Goal: Information Seeking & Learning: Learn about a topic

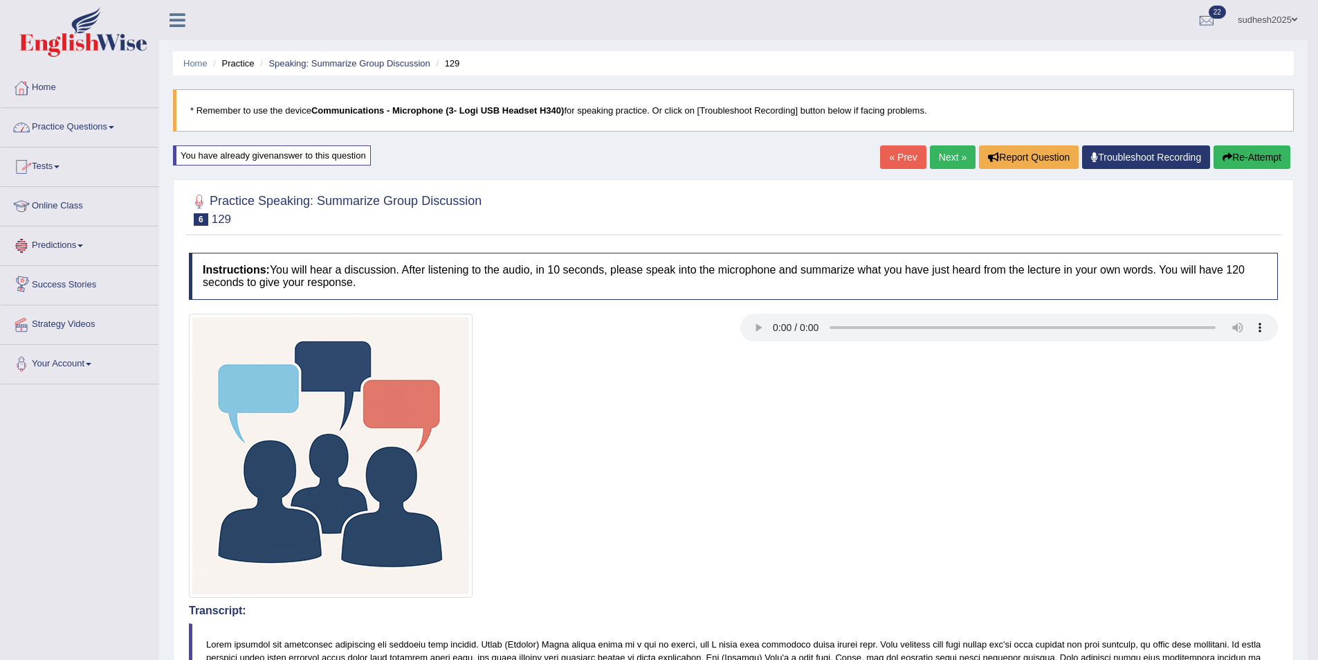
click at [66, 123] on link "Practice Questions" at bounding box center [80, 125] width 158 height 35
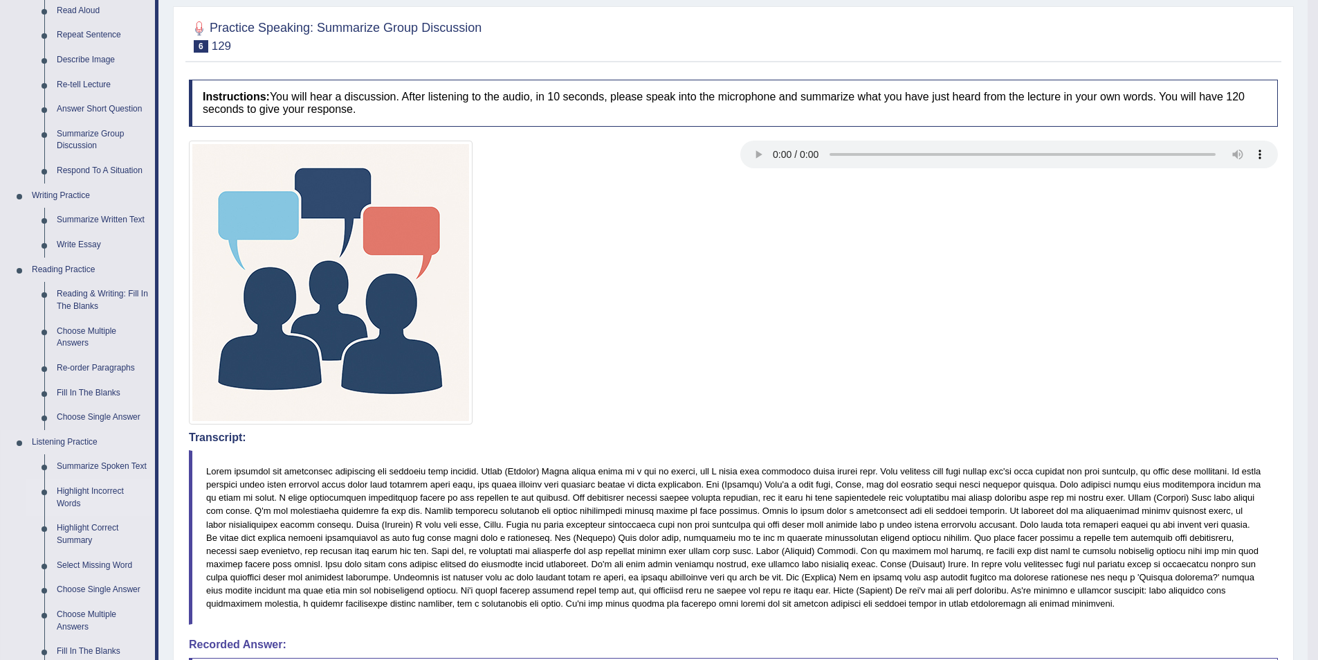
scroll to position [208, 0]
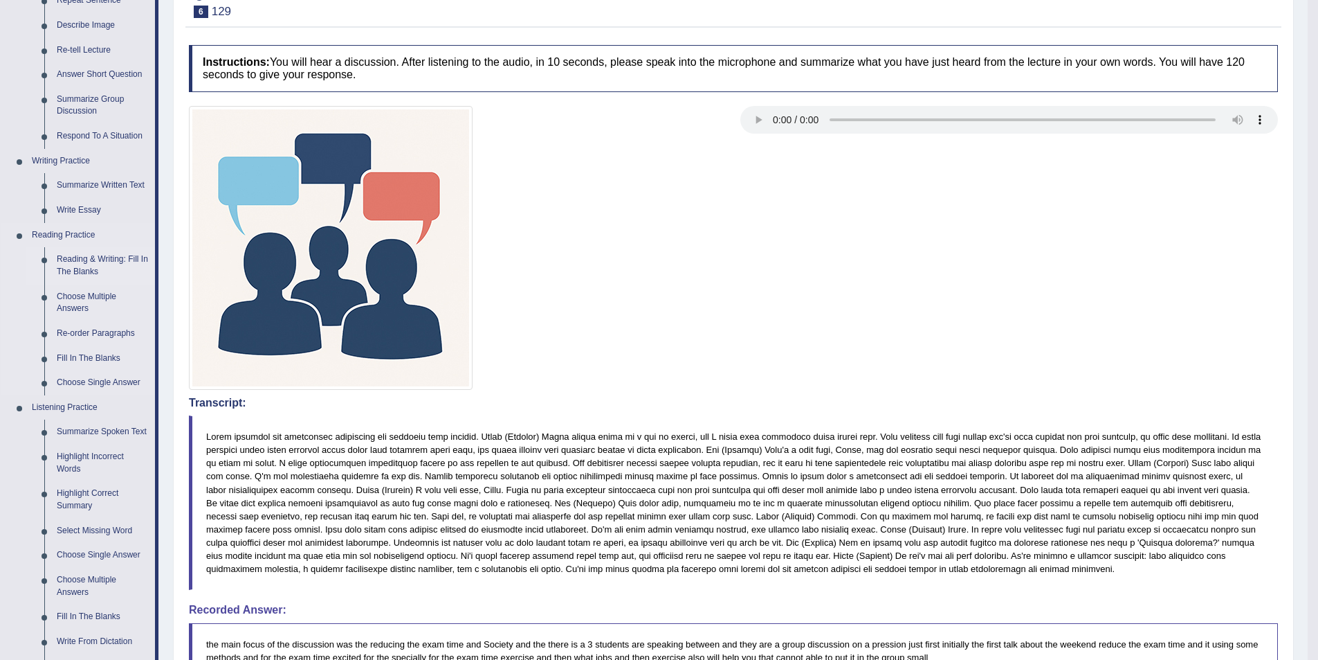
click at [102, 264] on link "Reading & Writing: Fill In The Blanks" at bounding box center [103, 265] width 105 height 37
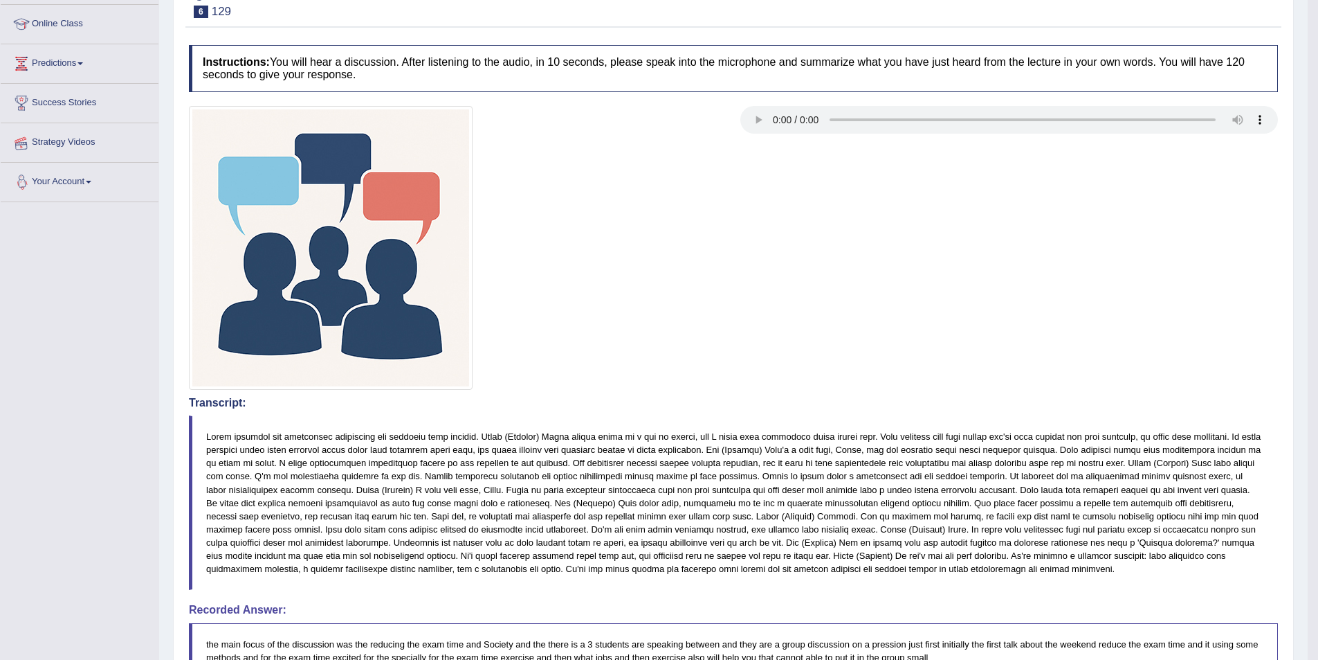
scroll to position [255, 0]
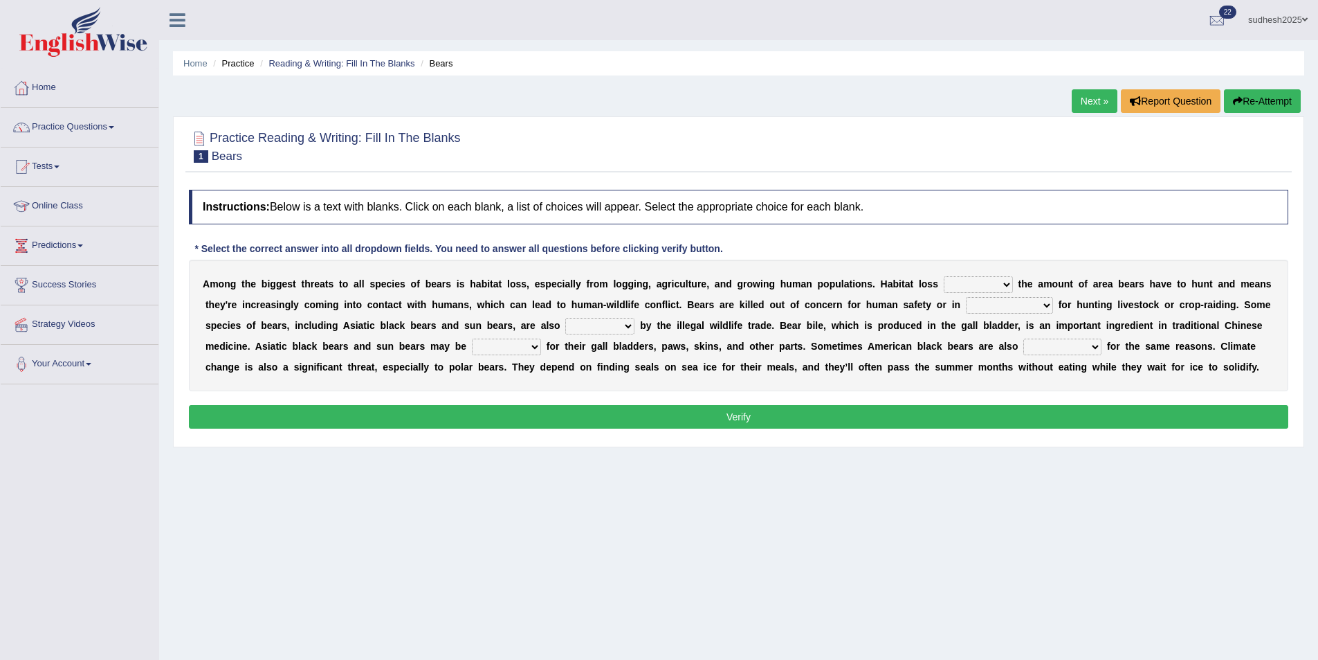
click at [961, 284] on select "increases reduces complies interacts" at bounding box center [978, 284] width 69 height 17
select select "reduces"
click at [944, 276] on select "increases reduces complies interacts" at bounding box center [978, 284] width 69 height 17
click at [966, 307] on select "coalition retaliation appreciation disinformation" at bounding box center [1009, 305] width 87 height 17
select select "disinformation"
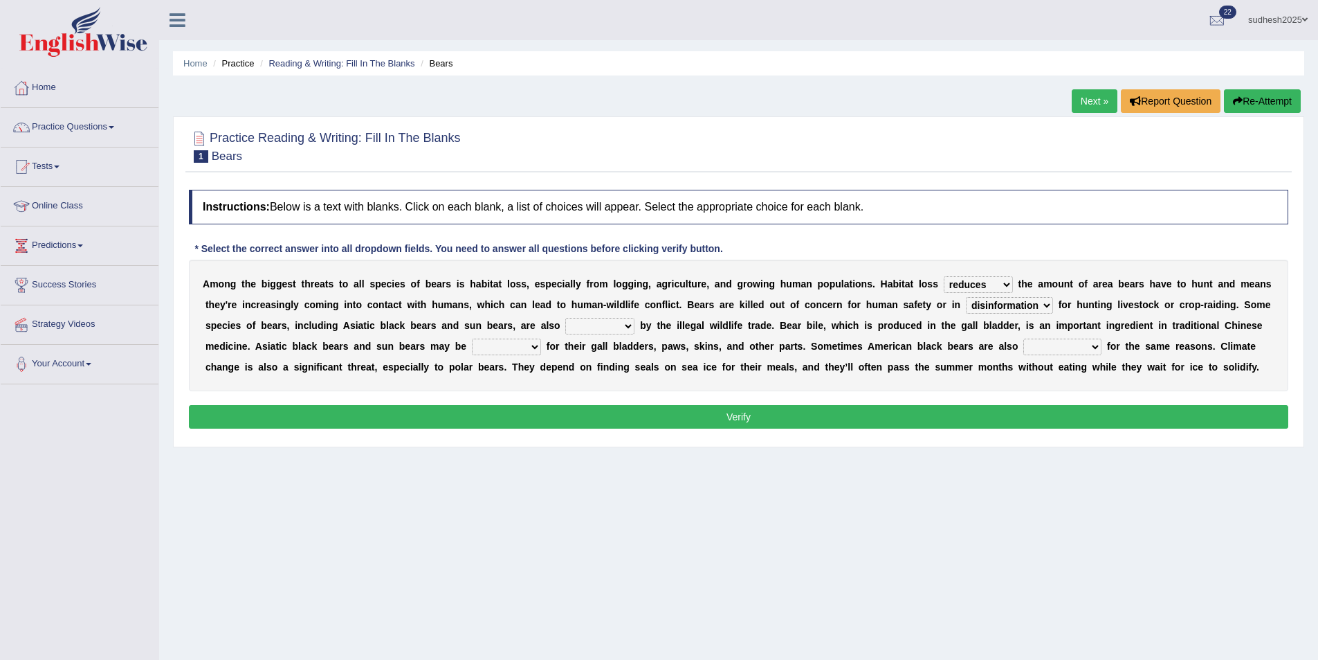
click at [966, 297] on select "coalition retaliation appreciation disinformation" at bounding box center [1009, 305] width 87 height 17
click at [565, 325] on select "protected prohibited fattened threatened" at bounding box center [599, 326] width 69 height 17
select select "threatened"
click at [565, 318] on select "protected prohibited fattened threatened" at bounding box center [599, 326] width 69 height 17
click at [472, 343] on select "poached squelched coached blenched" at bounding box center [506, 346] width 69 height 17
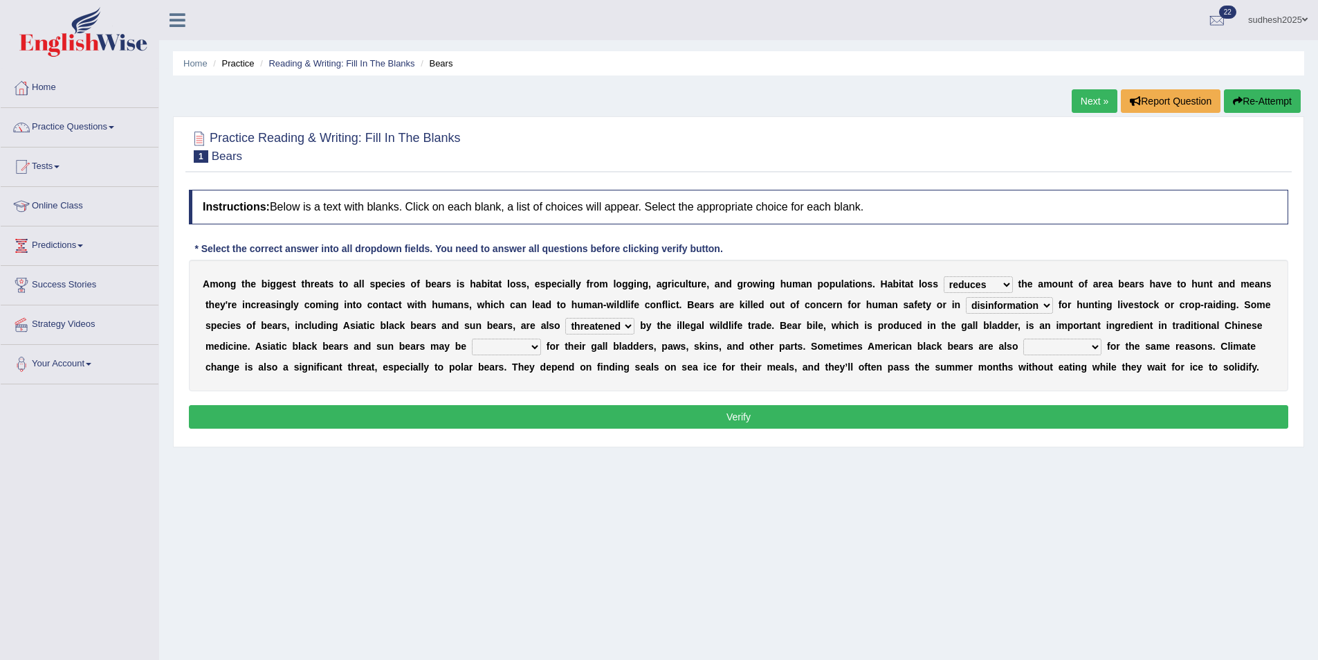
select select "squelched"
click at [472, 338] on select "poached squelched coached blenched" at bounding box center [506, 346] width 69 height 17
click at [1024, 348] on select "begot foreseen encountered targeted" at bounding box center [1063, 346] width 78 height 17
select select "targeted"
click at [1024, 338] on select "begot foreseen encountered targeted" at bounding box center [1063, 346] width 78 height 17
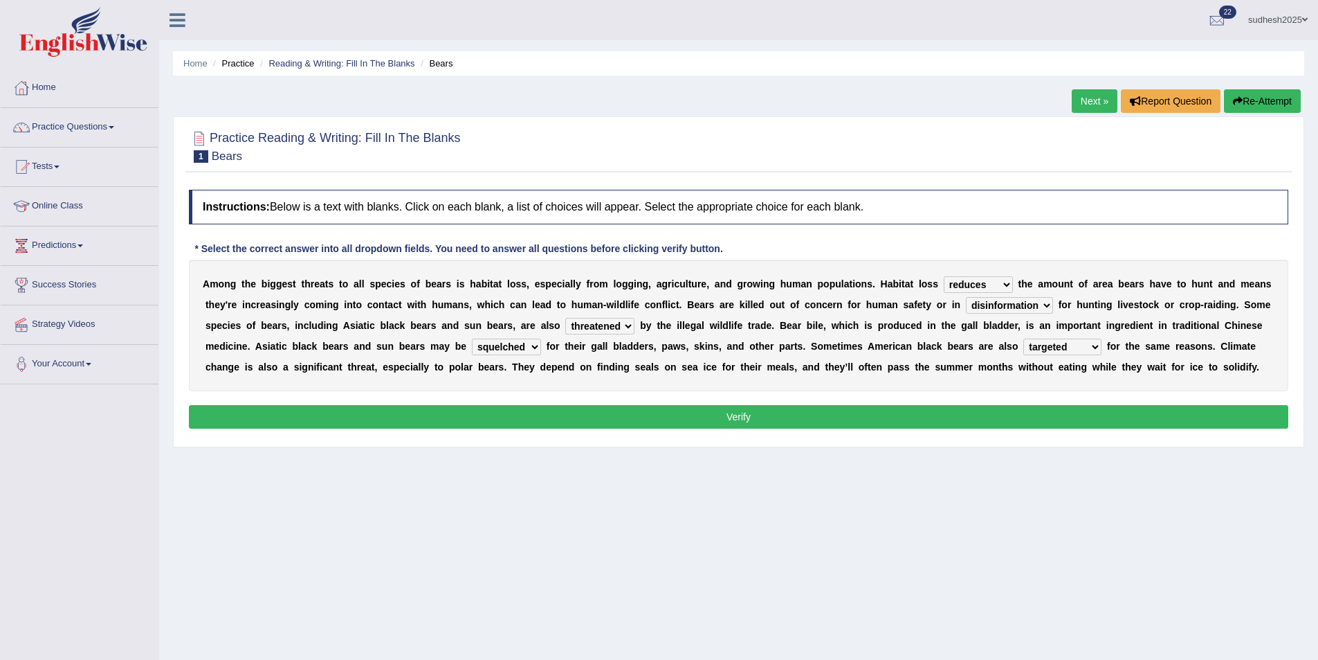
click at [801, 403] on div "Instructions: Below is a text with blanks. Click on each blank, a list of choic…" at bounding box center [738, 311] width 1107 height 257
click at [804, 415] on button "Verify" at bounding box center [739, 417] width 1100 height 24
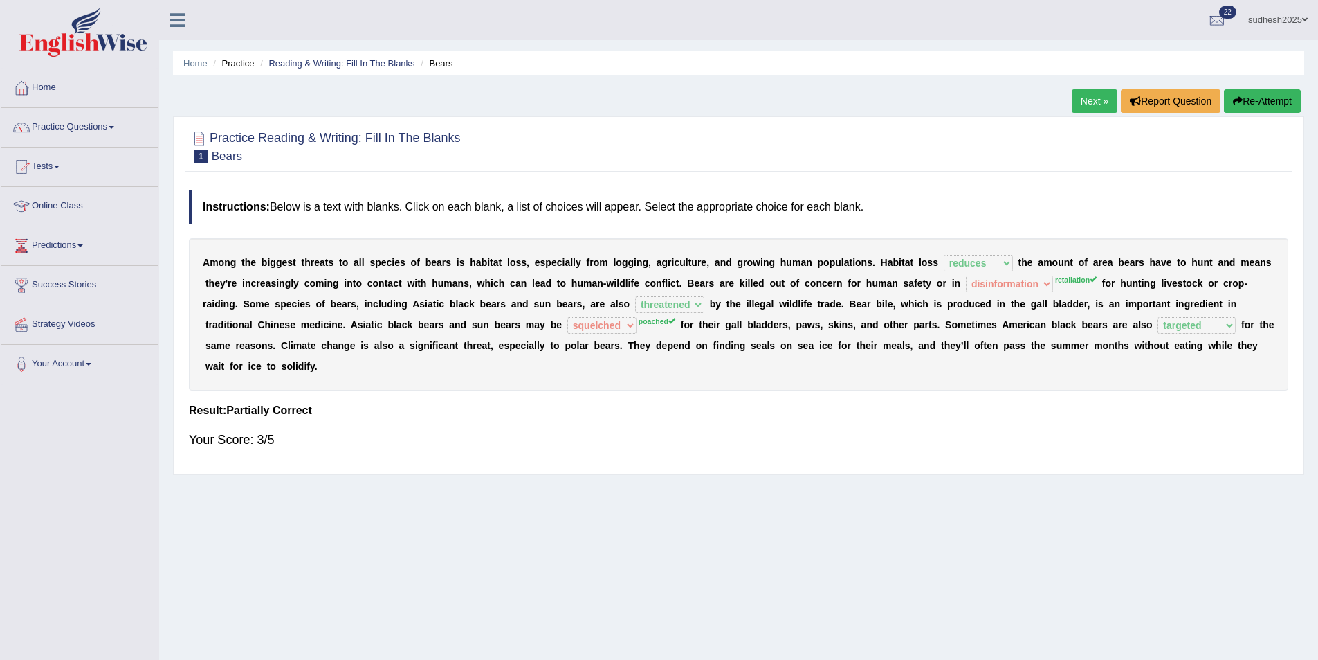
click at [1085, 96] on link "Next »" at bounding box center [1095, 101] width 46 height 24
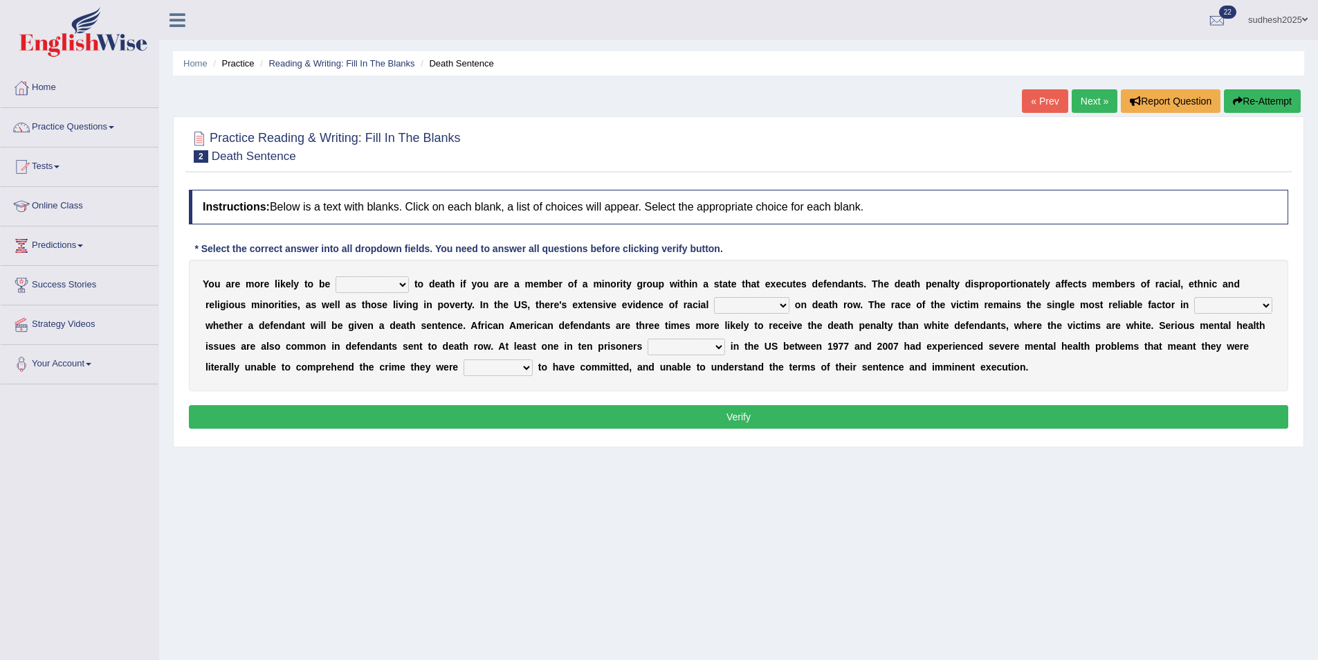
click at [391, 286] on select "penalized blamed complained sentenced" at bounding box center [372, 284] width 73 height 17
select select "penalized"
click at [336, 276] on select "penalized blamed complained sentenced" at bounding box center [372, 284] width 73 height 17
click at [714, 305] on select "bias equality appearance background" at bounding box center [751, 305] width 75 height 17
select select "appearance"
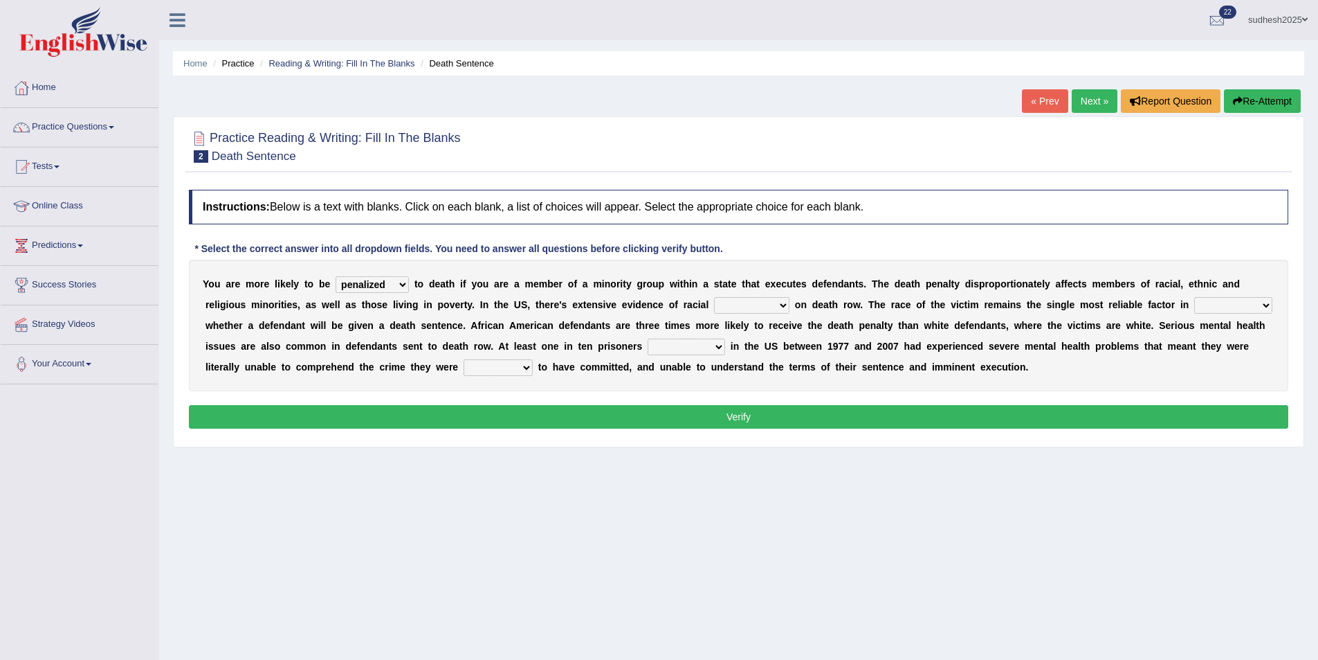
click at [714, 297] on select "bias equality appearance background" at bounding box center [751, 305] width 75 height 17
click at [1195, 300] on select "determining adjoining undermining examining" at bounding box center [1234, 305] width 78 height 17
select select "undermining"
click at [1195, 297] on select "determining adjoining undermining examining" at bounding box center [1234, 305] width 78 height 17
click at [648, 343] on select "electrocuted persecuted executed captured" at bounding box center [687, 346] width 78 height 17
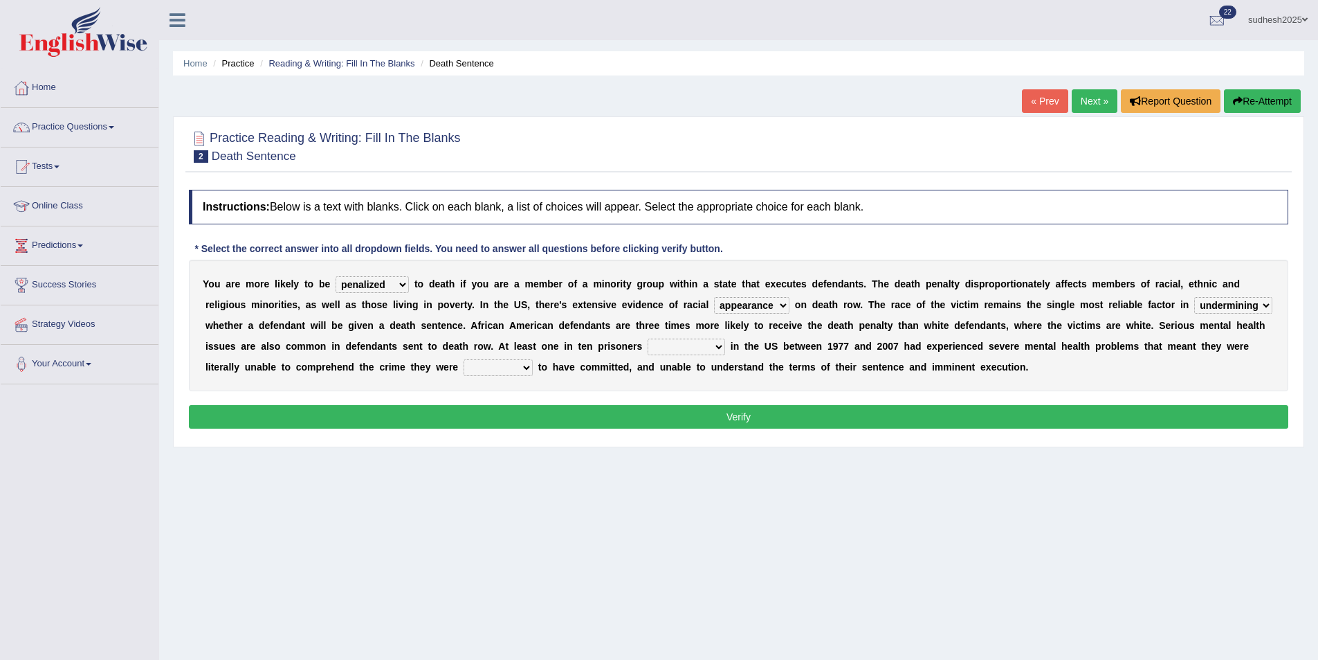
select select "persecuted"
click at [648, 338] on select "electrocuted persecuted executed captured" at bounding box center [687, 346] width 78 height 17
click at [464, 363] on select "alleged acclaimed persuaded claimed" at bounding box center [498, 367] width 69 height 17
select select "acclaimed"
click at [464, 359] on select "alleged acclaimed persuaded claimed" at bounding box center [498, 367] width 69 height 17
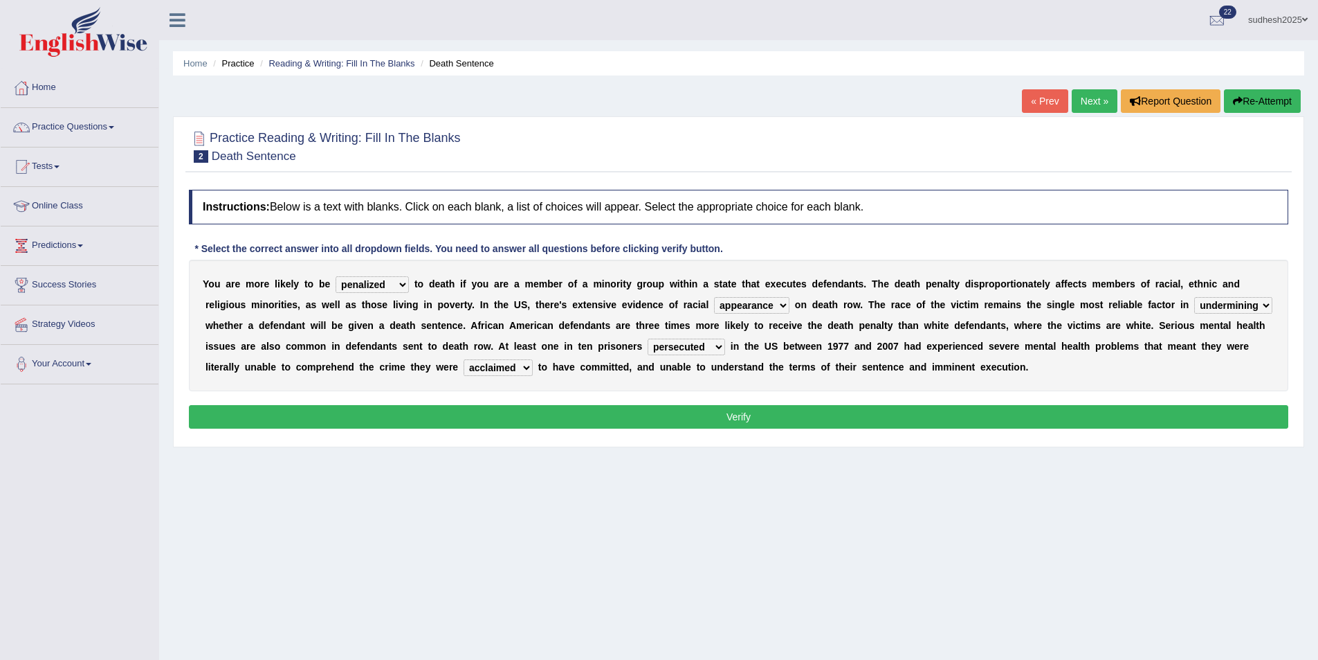
click at [392, 412] on button "Verify" at bounding box center [739, 417] width 1100 height 24
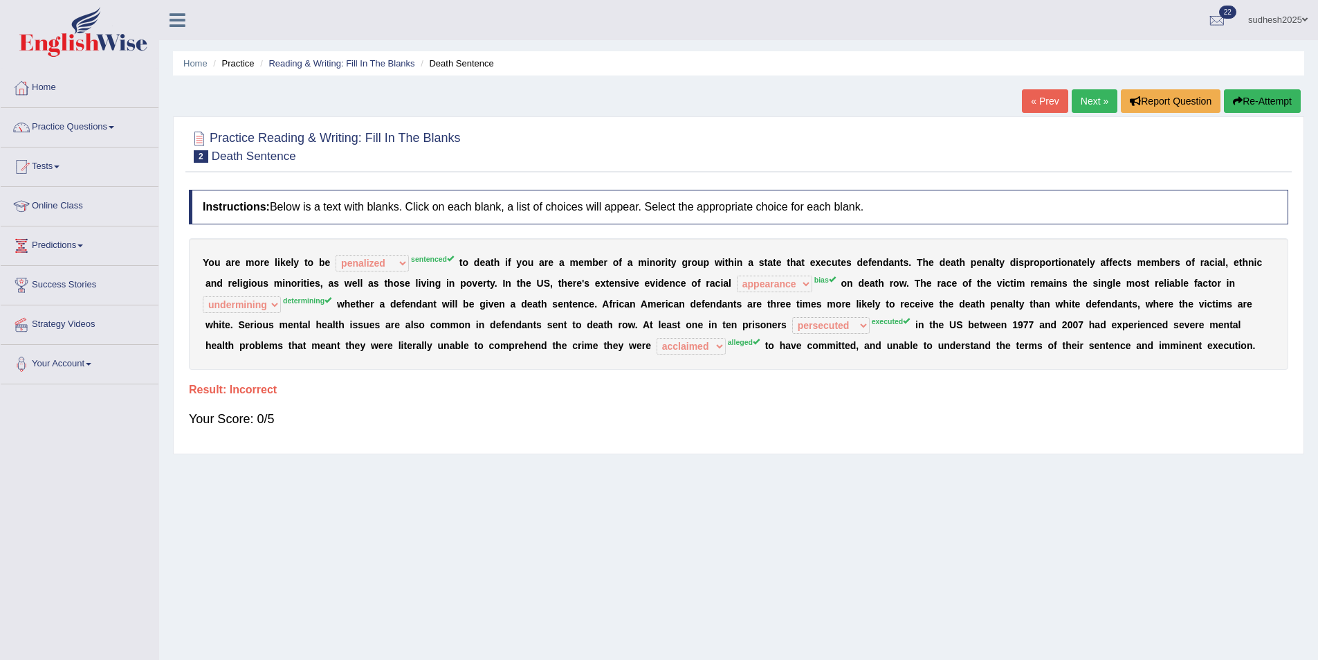
click at [1262, 97] on button "Re-Attempt" at bounding box center [1262, 101] width 77 height 24
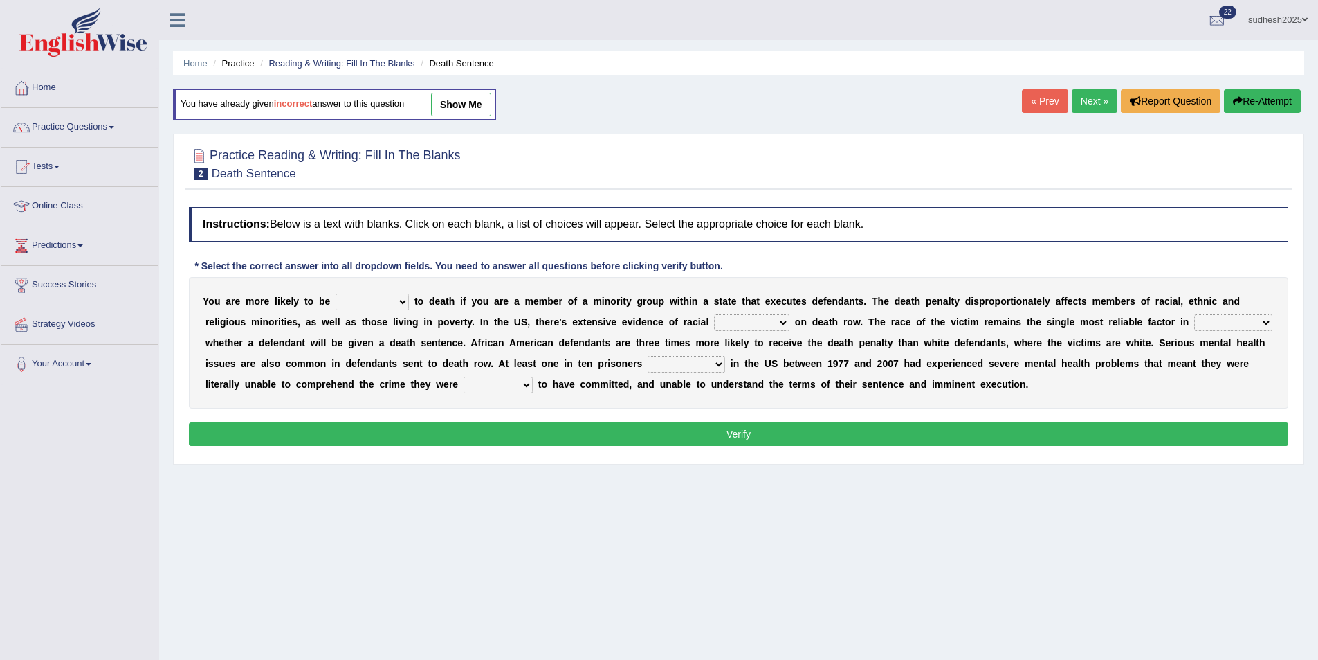
click at [388, 299] on select "penalized blamed complained sentenced" at bounding box center [372, 301] width 73 height 17
select select "sentenced"
click at [336, 293] on select "penalized blamed complained sentenced" at bounding box center [372, 301] width 73 height 17
click at [714, 320] on select "bias equality appearance background" at bounding box center [751, 322] width 75 height 17
select select "bias"
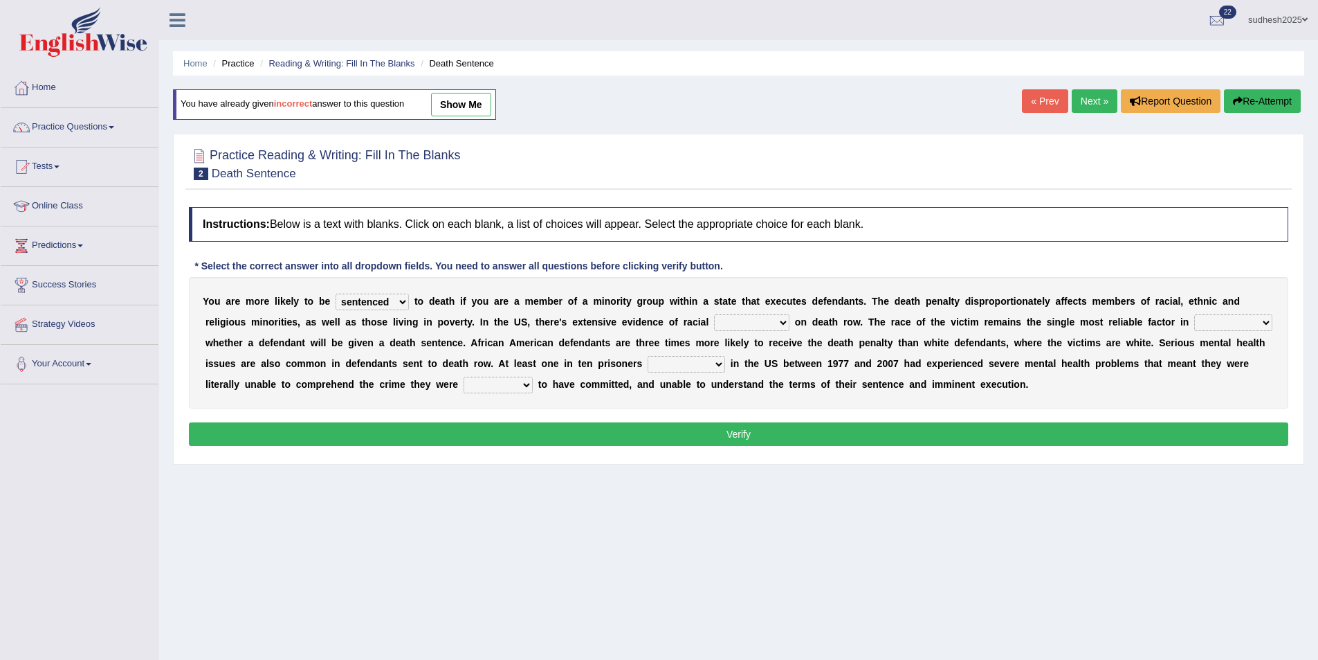
click at [714, 314] on select "bias equality appearance background" at bounding box center [751, 322] width 75 height 17
click at [1195, 323] on select "determining adjoining undermining examining" at bounding box center [1234, 322] width 78 height 17
select select "determining"
click at [1195, 314] on select "determining adjoining undermining examining" at bounding box center [1234, 322] width 78 height 17
click at [648, 362] on select "electrocuted persecuted executed captured" at bounding box center [687, 364] width 78 height 17
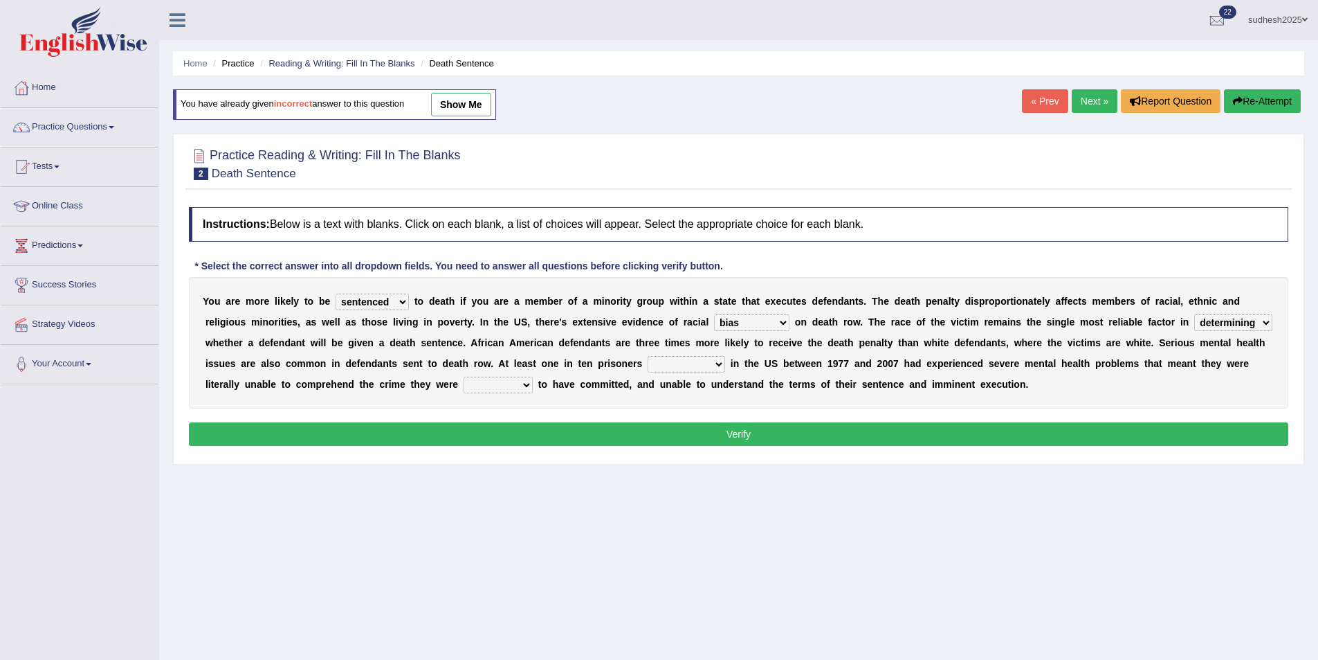
select select "executed"
click at [648, 356] on select "electrocuted persecuted executed captured" at bounding box center [687, 364] width 78 height 17
click at [464, 380] on select "alleged acclaimed persuaded claimed" at bounding box center [498, 384] width 69 height 17
select select "alleged"
click at [464, 376] on select "alleged acclaimed persuaded claimed" at bounding box center [498, 384] width 69 height 17
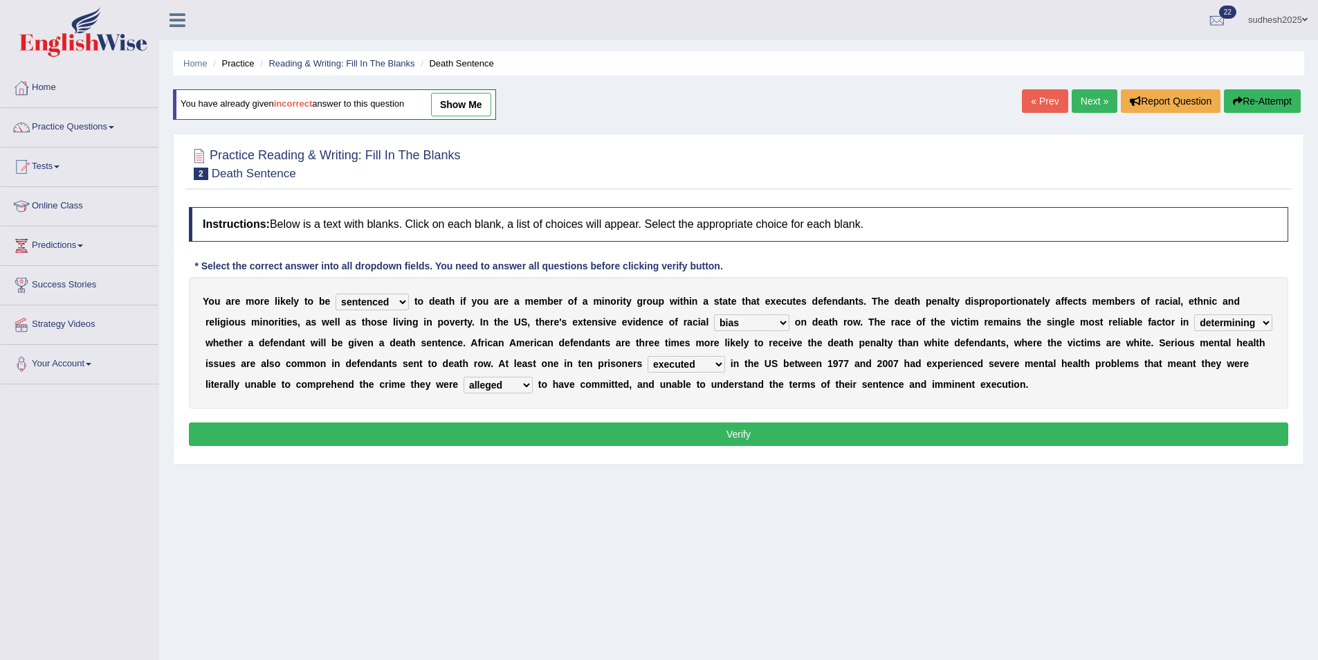
click at [316, 433] on button "Verify" at bounding box center [739, 434] width 1100 height 24
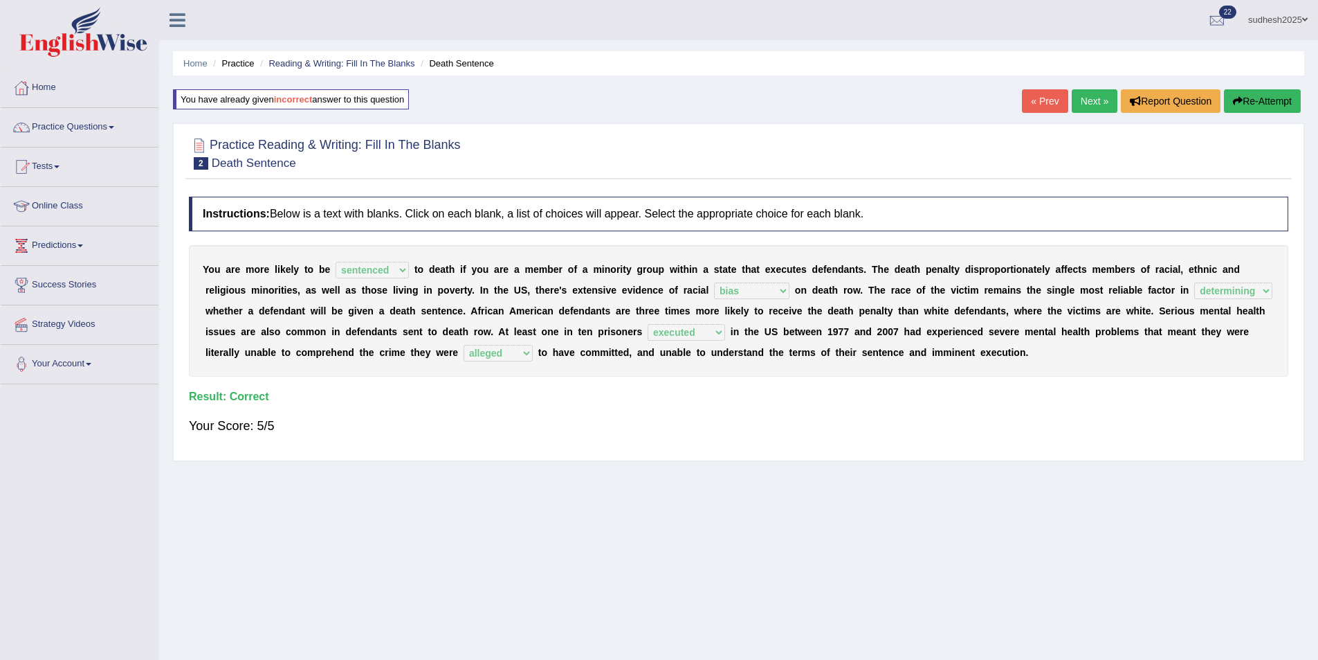
click at [1095, 103] on link "Next »" at bounding box center [1095, 101] width 46 height 24
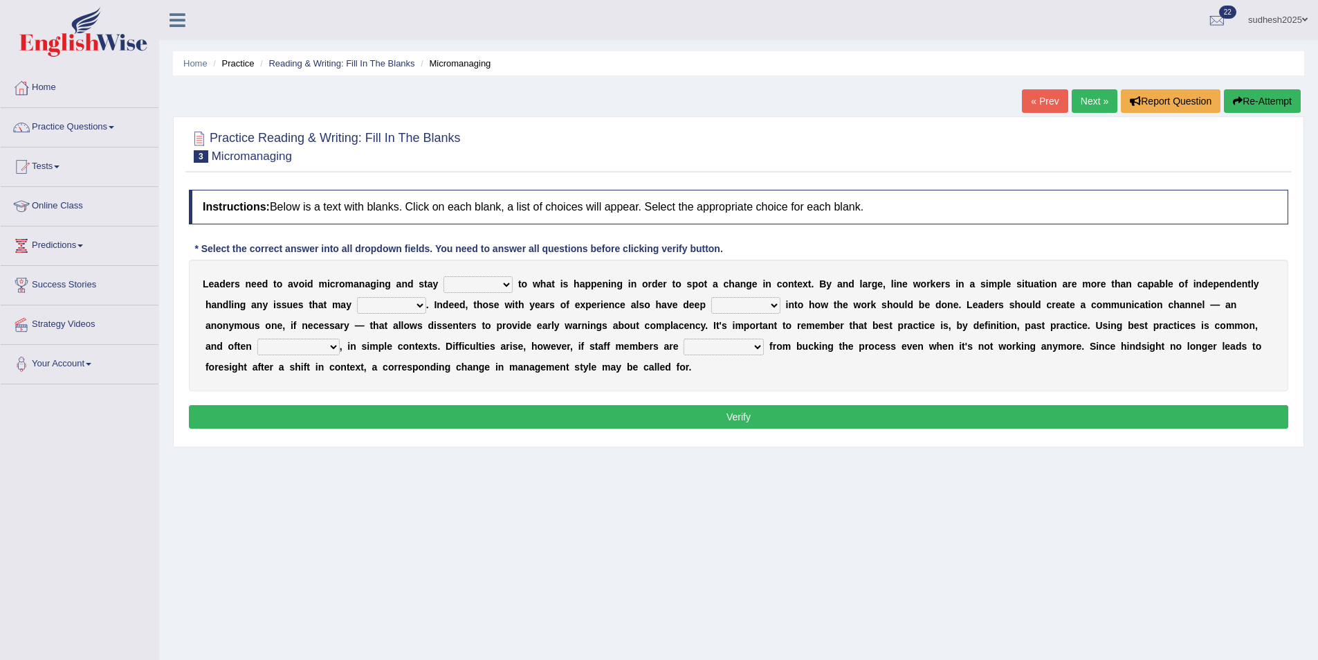
click at [491, 282] on select "complied connected precise concise" at bounding box center [478, 284] width 69 height 17
select select "complied"
click at [444, 276] on select "complied connected precise concise" at bounding box center [478, 284] width 69 height 17
click at [357, 306] on select "apprise rise encounter arise" at bounding box center [391, 305] width 69 height 17
select select "rise"
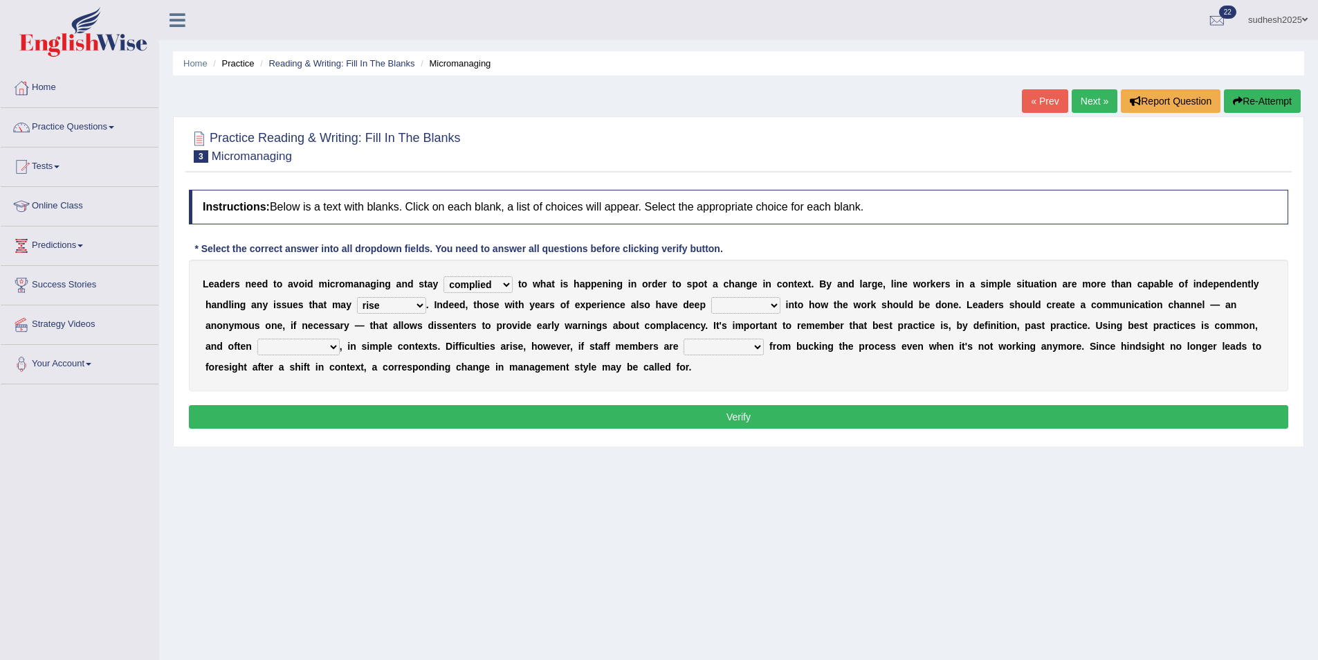
click at [357, 297] on select "apprise rise encounter arise" at bounding box center [391, 305] width 69 height 17
click at [711, 307] on select "incursion insight indignity indication" at bounding box center [745, 305] width 69 height 17
select select "insight"
click at [711, 297] on select "incursion insight indignity indication" at bounding box center [745, 305] width 69 height 17
click at [340, 338] on select "inappropriate apprehensive appropriate forbidden" at bounding box center [298, 346] width 82 height 17
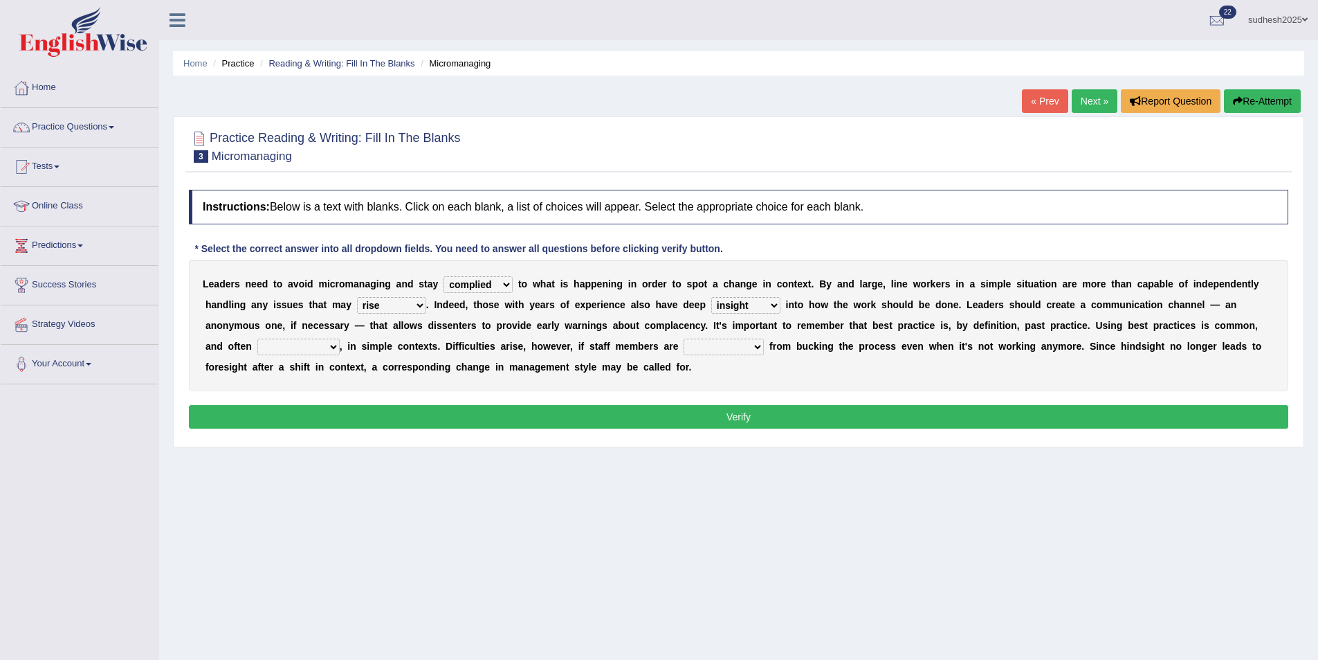
select select "appropriate"
click at [340, 338] on select "inappropriate apprehensive appropriate forbidden" at bounding box center [298, 346] width 82 height 17
click at [684, 343] on select "disarranged disinclined discouraged disintegrated" at bounding box center [724, 346] width 80 height 17
select select "disintegrated"
click at [684, 338] on select "disarranged disinclined discouraged disintegrated" at bounding box center [724, 346] width 80 height 17
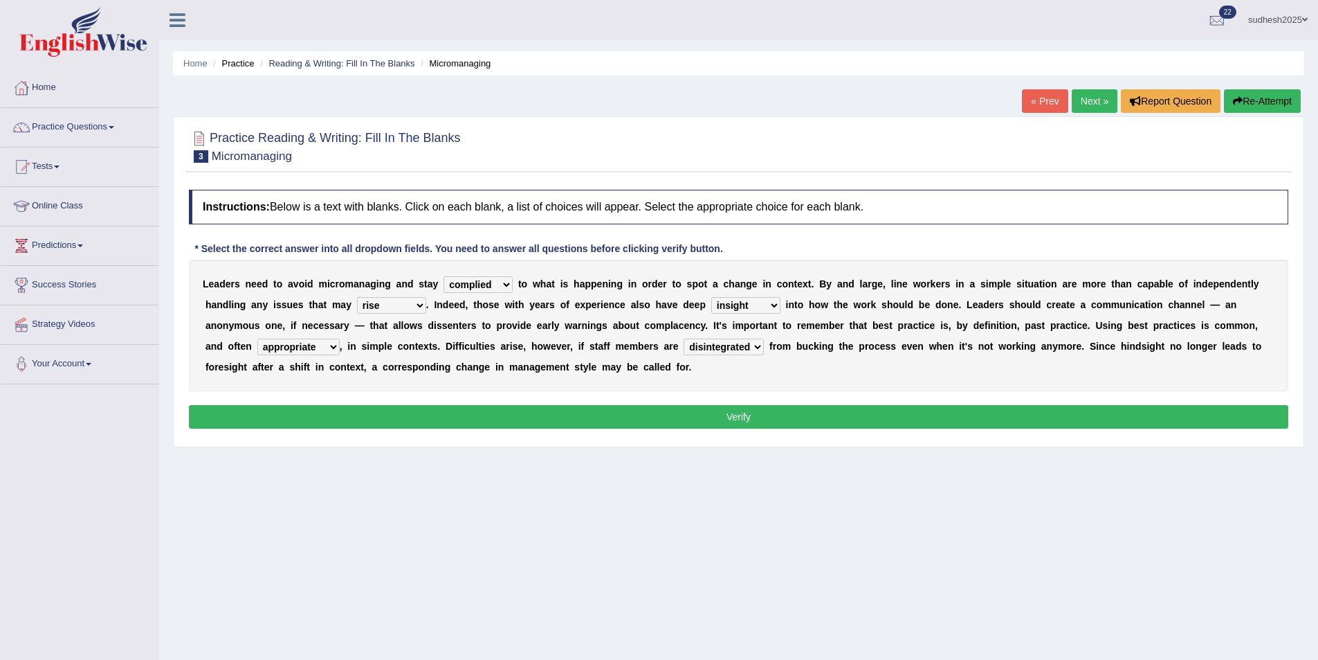
click at [605, 406] on button "Verify" at bounding box center [739, 417] width 1100 height 24
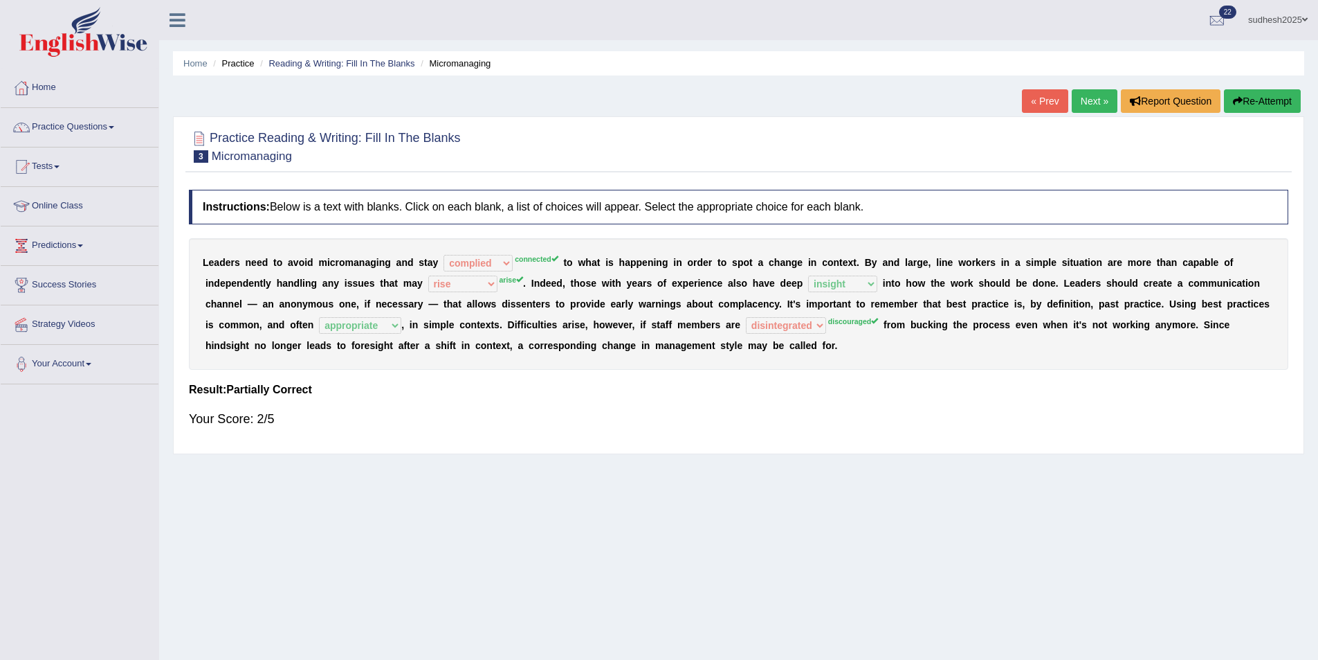
click at [1096, 96] on link "Next »" at bounding box center [1095, 101] width 46 height 24
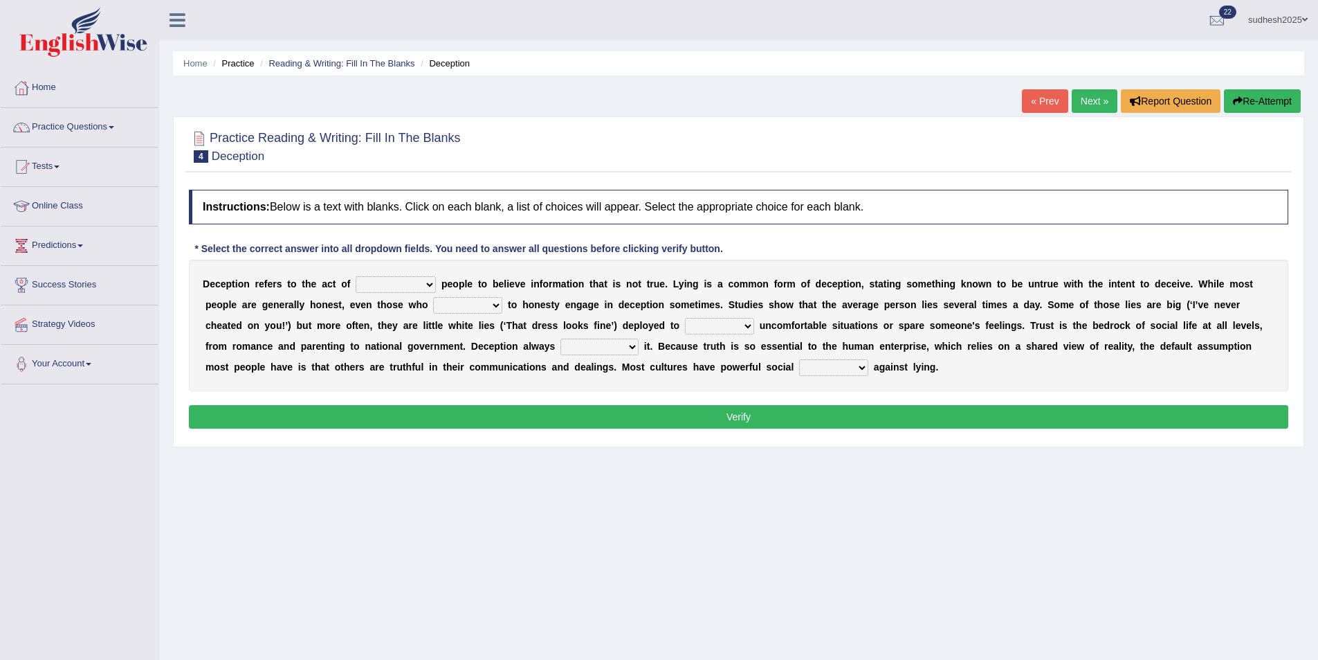
click at [419, 280] on select "discouraging forbidding detecting encouraging" at bounding box center [396, 284] width 80 height 17
select select "encouraging"
click at [356, 276] on select "discouraging forbidding detecting encouraging" at bounding box center [396, 284] width 80 height 17
click at [433, 304] on select "describe prescribe inscribe subscribe" at bounding box center [467, 305] width 69 height 17
select select "describe"
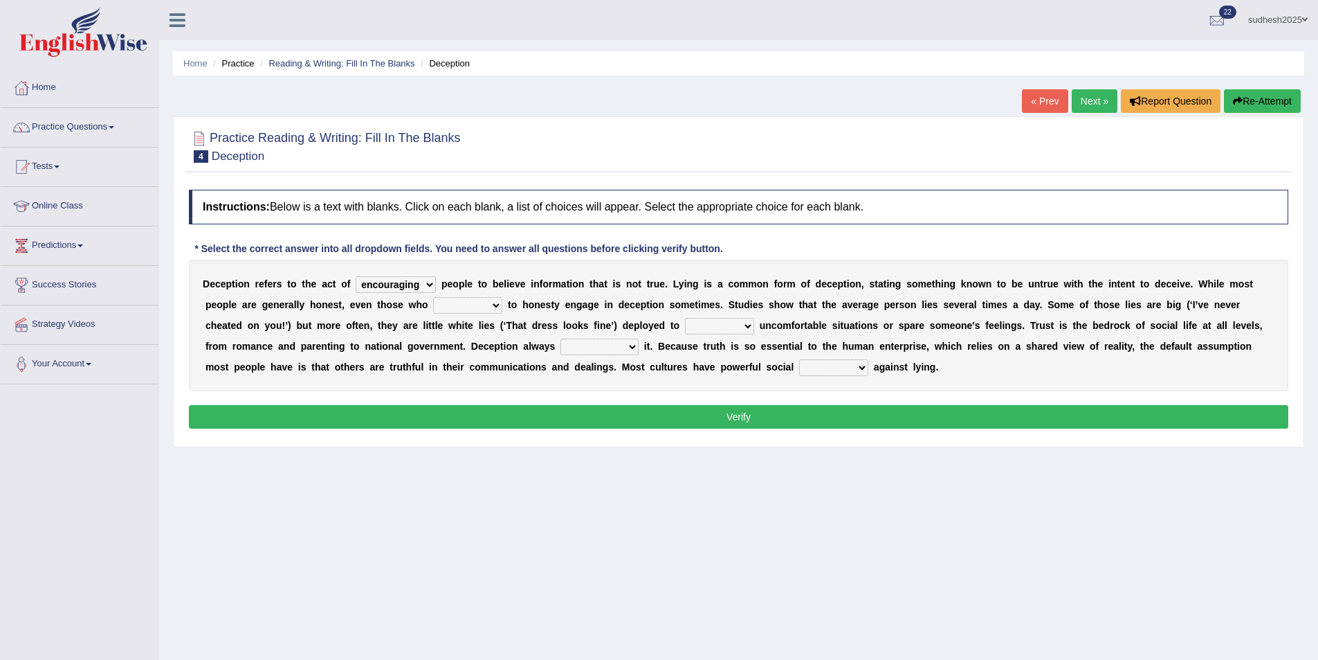
click at [433, 297] on select "describe prescribe inscribe subscribe" at bounding box center [467, 305] width 69 height 17
click at [685, 328] on select "contest illuminate disguise avoid" at bounding box center [719, 326] width 69 height 17
select select "disguise"
click at [685, 318] on select "contest illuminate disguise avoid" at bounding box center [719, 326] width 69 height 17
click at [561, 341] on select "undermines underscores undertakes underwrites" at bounding box center [600, 346] width 78 height 17
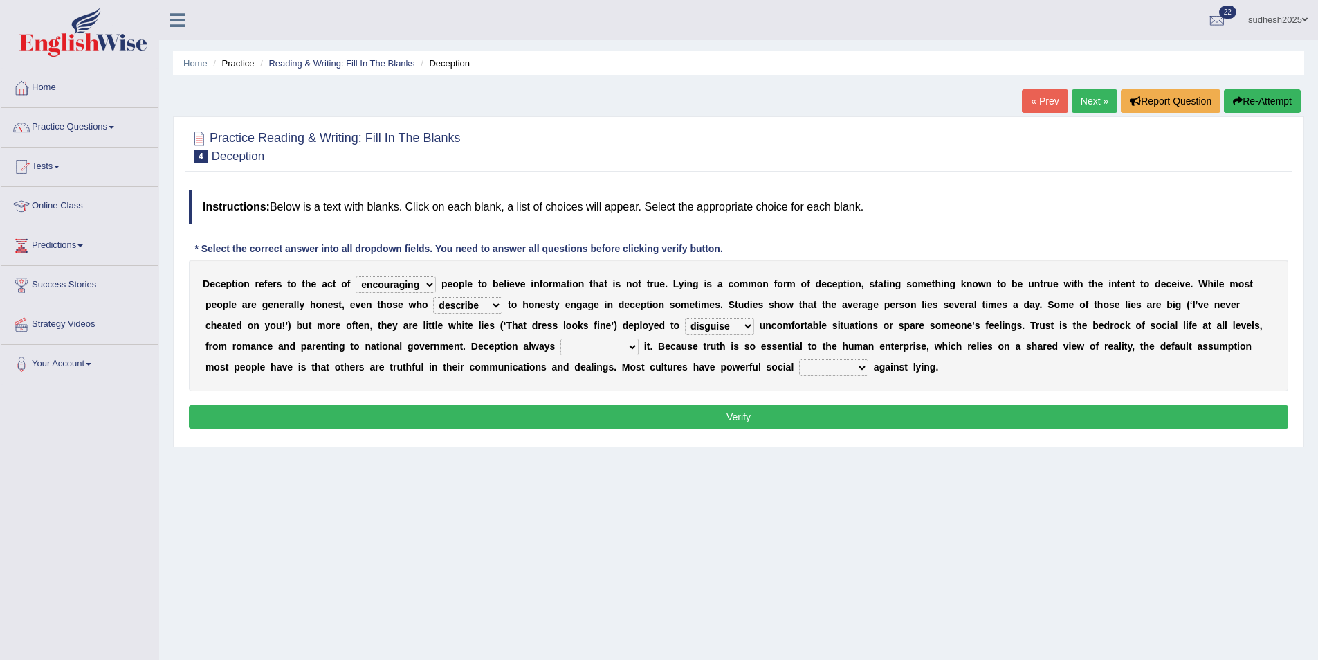
select select "underscores"
click at [561, 338] on select "undermines underscores undertakes underwrites" at bounding box center [600, 346] width 78 height 17
click at [561, 346] on select "undermines underscores undertakes underwrites" at bounding box center [600, 346] width 78 height 17
click at [799, 362] on select "ejections sanctions fractions inductions" at bounding box center [833, 367] width 69 height 17
select select "fractions"
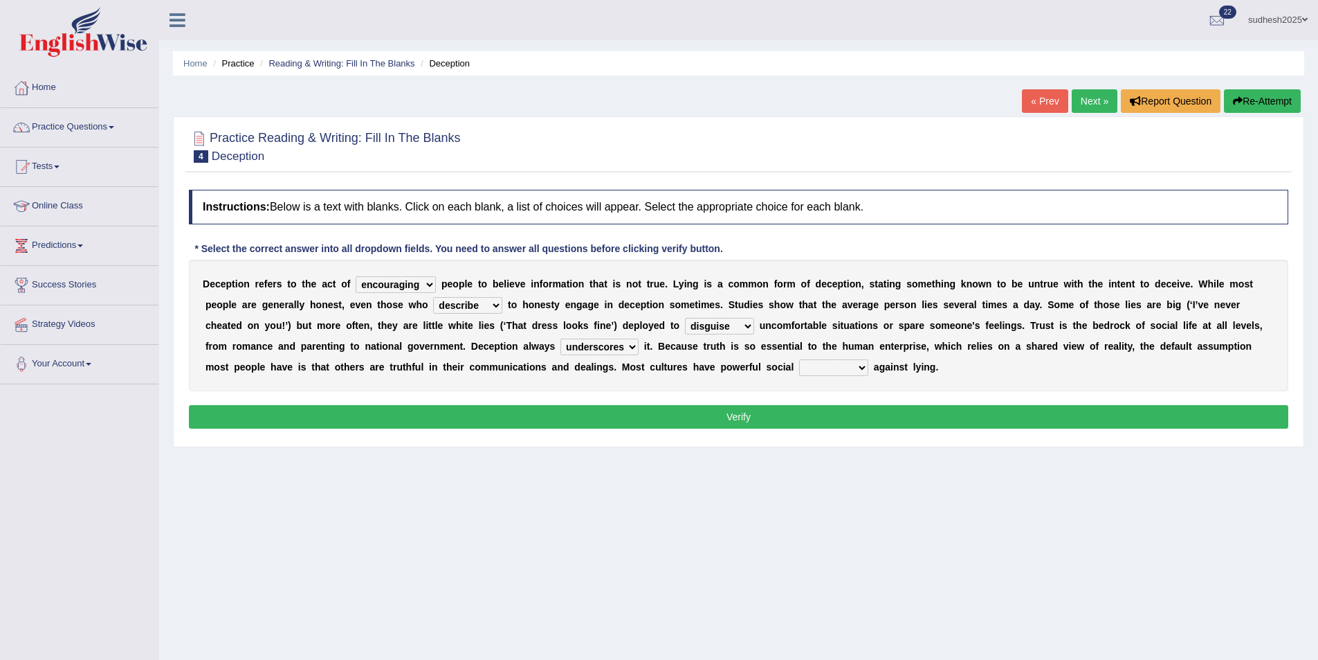
click at [799, 359] on select "ejections sanctions fractions inductions" at bounding box center [833, 367] width 69 height 17
click at [666, 413] on button "Verify" at bounding box center [739, 417] width 1100 height 24
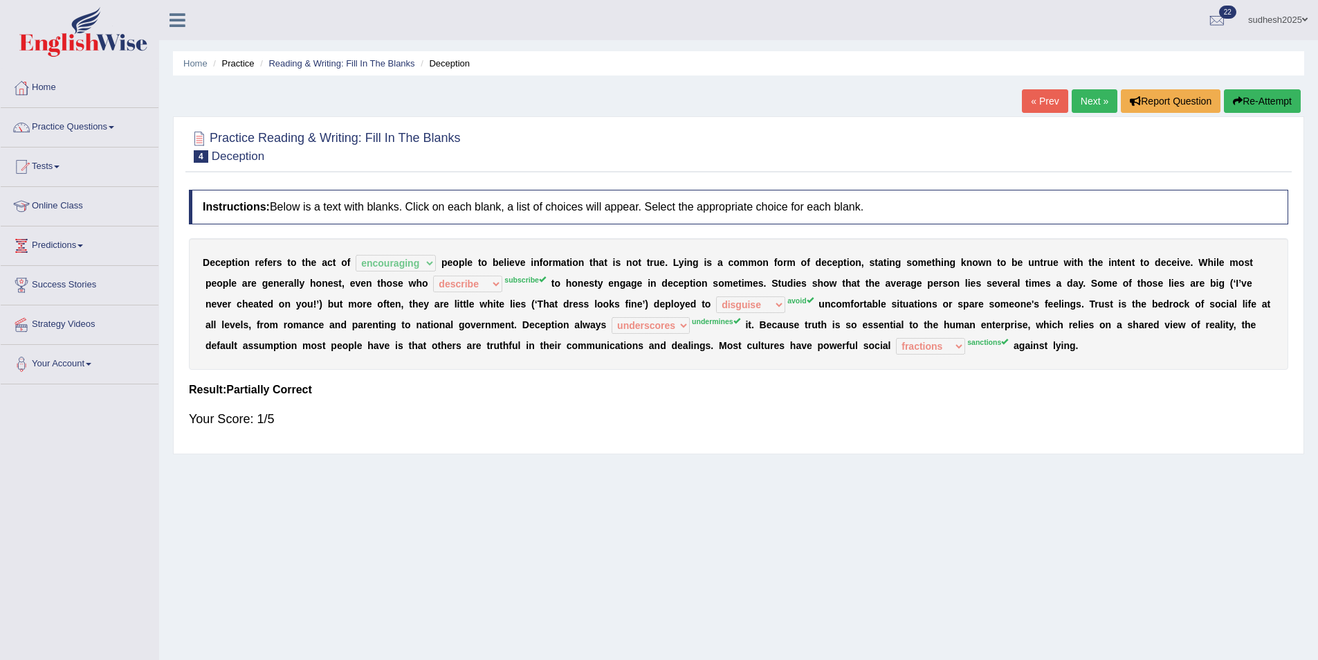
click at [1251, 96] on button "Re-Attempt" at bounding box center [1262, 101] width 77 height 24
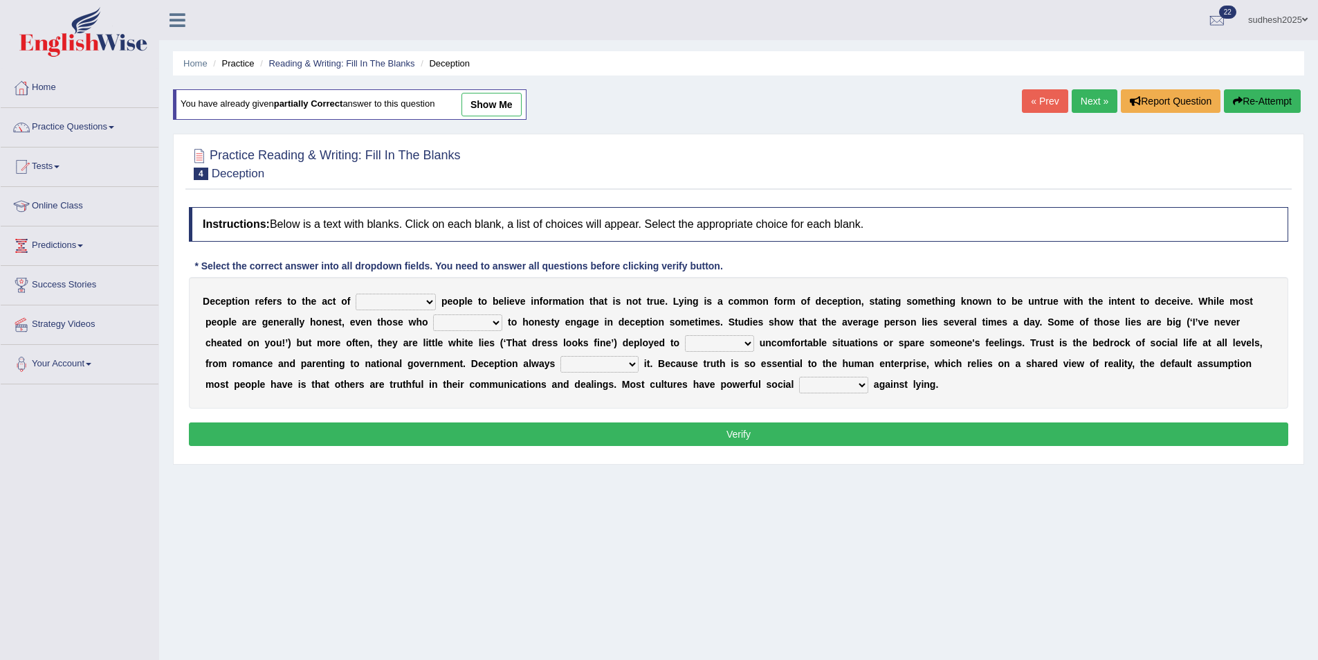
select select "encouraging"
click at [356, 293] on select "discouraging forbidding detecting encouraging" at bounding box center [396, 301] width 80 height 17
click at [433, 320] on select "describe prescribe inscribe subscribe" at bounding box center [467, 322] width 69 height 17
select select "subscribe"
click at [433, 314] on select "describe prescribe inscribe subscribe" at bounding box center [467, 322] width 69 height 17
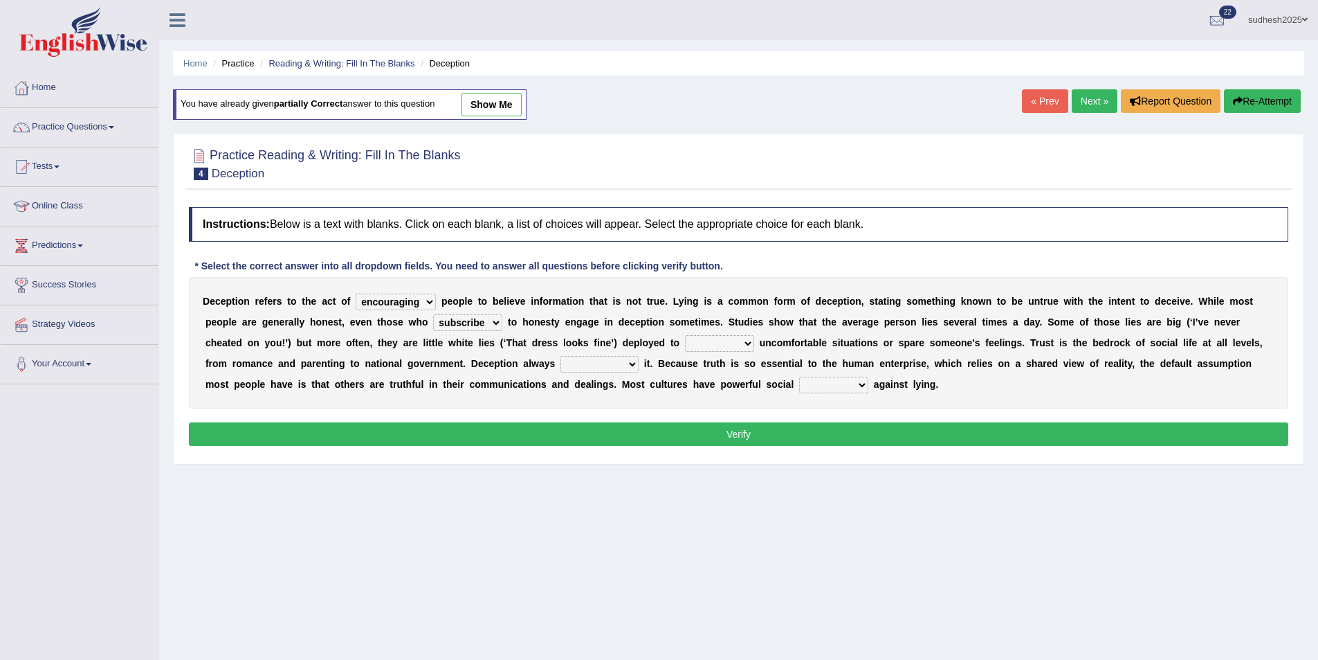
click at [685, 338] on select "contest illuminate disguise avoid" at bounding box center [719, 343] width 69 height 17
select select "avoid"
click at [685, 335] on select "contest illuminate disguise avoid" at bounding box center [719, 343] width 69 height 17
click at [561, 363] on select "undermines underscores undertakes underwrites" at bounding box center [600, 364] width 78 height 17
select select "undermines"
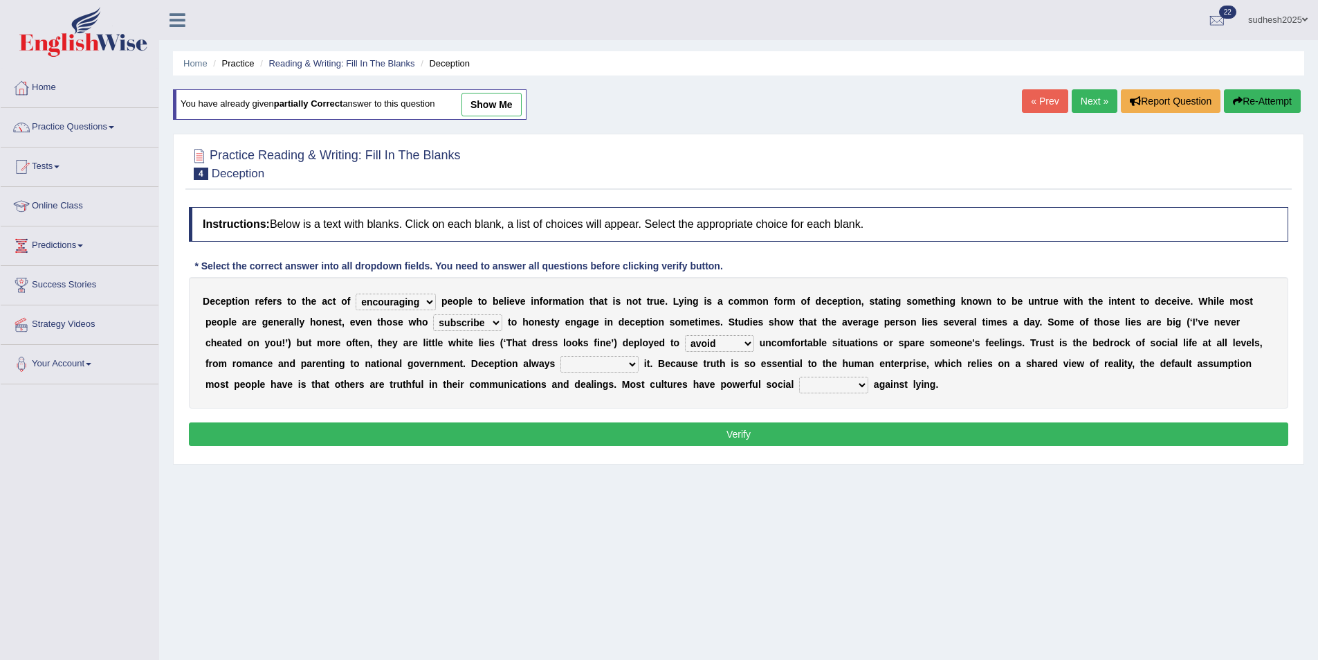
click at [561, 356] on select "undermines underscores undertakes underwrites" at bounding box center [600, 364] width 78 height 17
click at [799, 385] on select "ejections sanctions fractions inductions" at bounding box center [833, 384] width 69 height 17
select select "sanctions"
click at [799, 376] on select "ejections sanctions fractions inductions" at bounding box center [833, 384] width 69 height 17
click at [604, 433] on button "Verify" at bounding box center [739, 434] width 1100 height 24
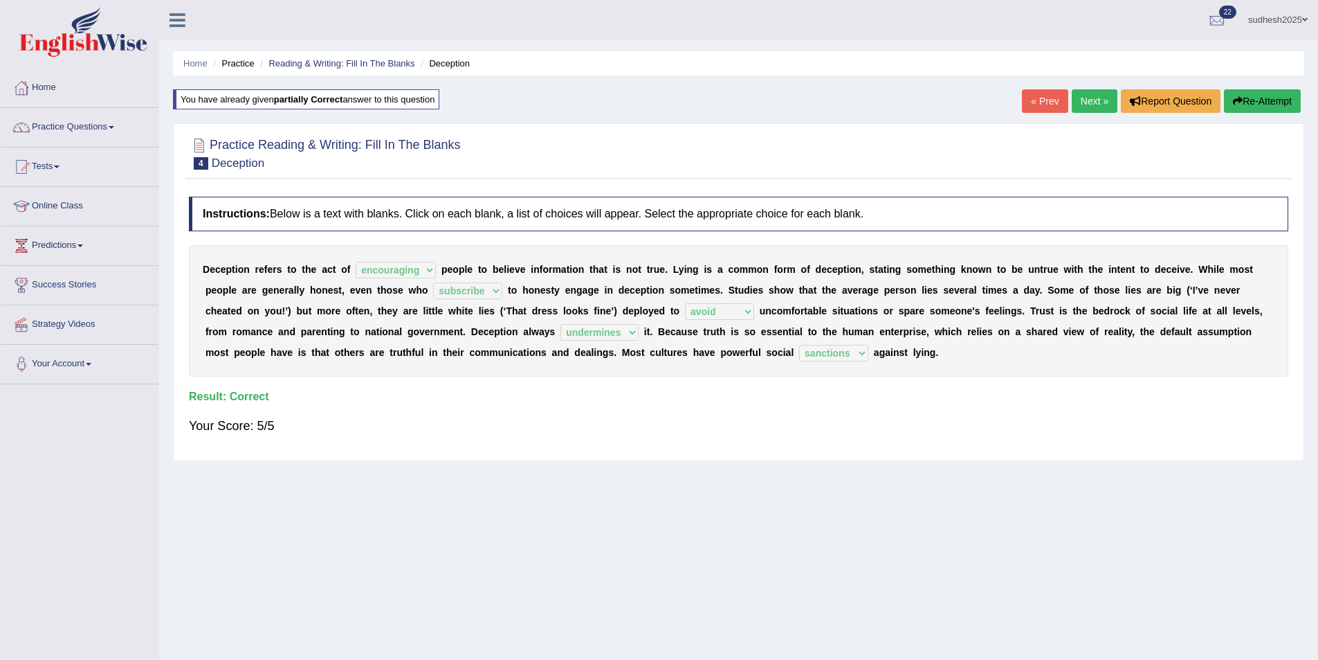
click at [1098, 104] on link "Next »" at bounding box center [1095, 101] width 46 height 24
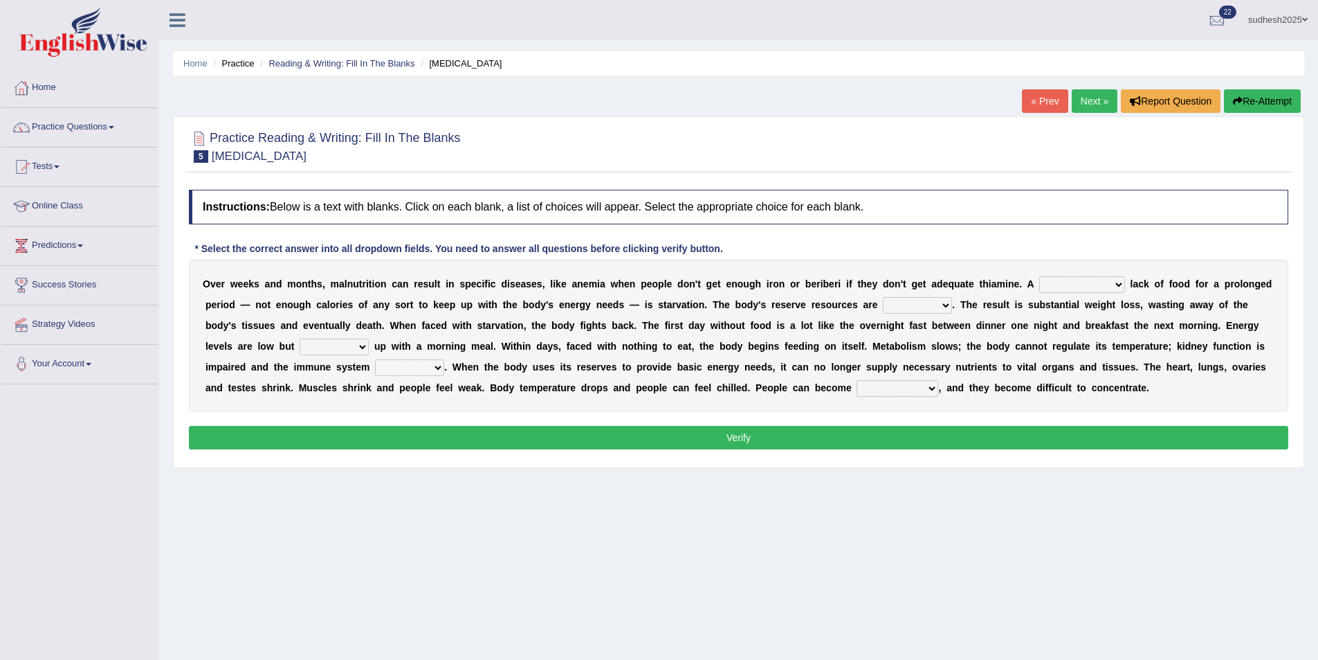
click at [1056, 284] on select "severe distinguishing proper distinctive" at bounding box center [1083, 284] width 86 height 17
select select "distinctive"
click at [1040, 276] on select "severe distinguishing proper distinctive" at bounding box center [1083, 284] width 86 height 17
click at [883, 303] on select "obsoleted depleted pelleted deleted" at bounding box center [917, 305] width 69 height 17
select select "depleted"
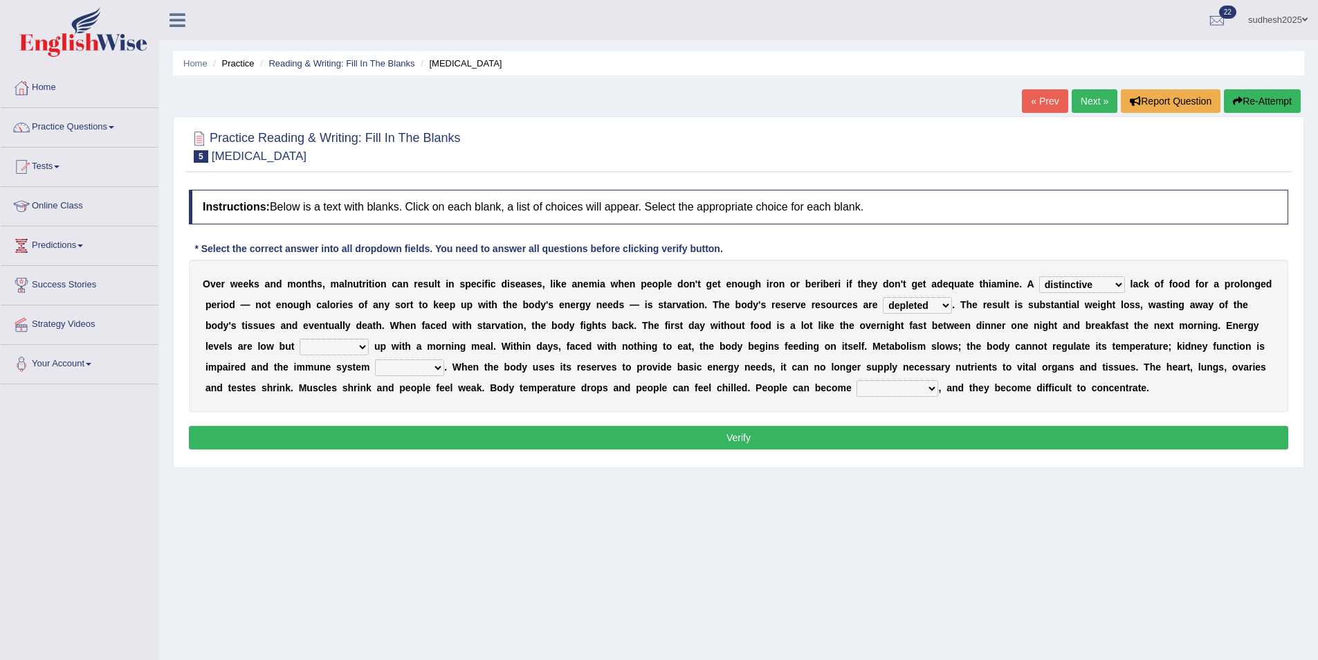
click at [883, 297] on select "obsoleted depleted pelleted deleted" at bounding box center [917, 305] width 69 height 17
click at [369, 338] on select "feed come chill pick" at bounding box center [334, 346] width 69 height 17
click at [444, 359] on select "deepens deafens weakens surpasses" at bounding box center [409, 367] width 69 height 17
click at [369, 338] on select "feed come chill pick" at bounding box center [334, 346] width 69 height 17
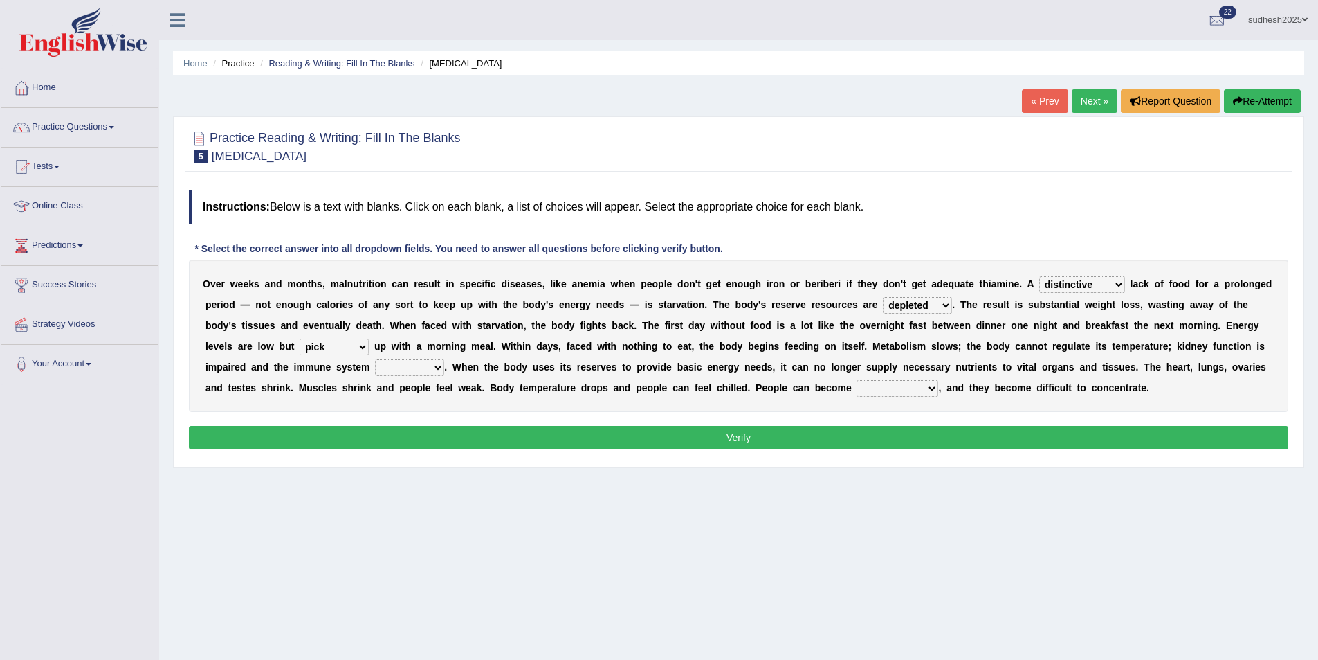
select select "come"
click at [369, 338] on select "feed come chill pick" at bounding box center [334, 346] width 69 height 17
click at [444, 359] on select "deepens deafens weakens surpasses" at bounding box center [409, 367] width 69 height 17
select select "weakens"
click at [444, 359] on select "deepens deafens weakens surpasses" at bounding box center [409, 367] width 69 height 17
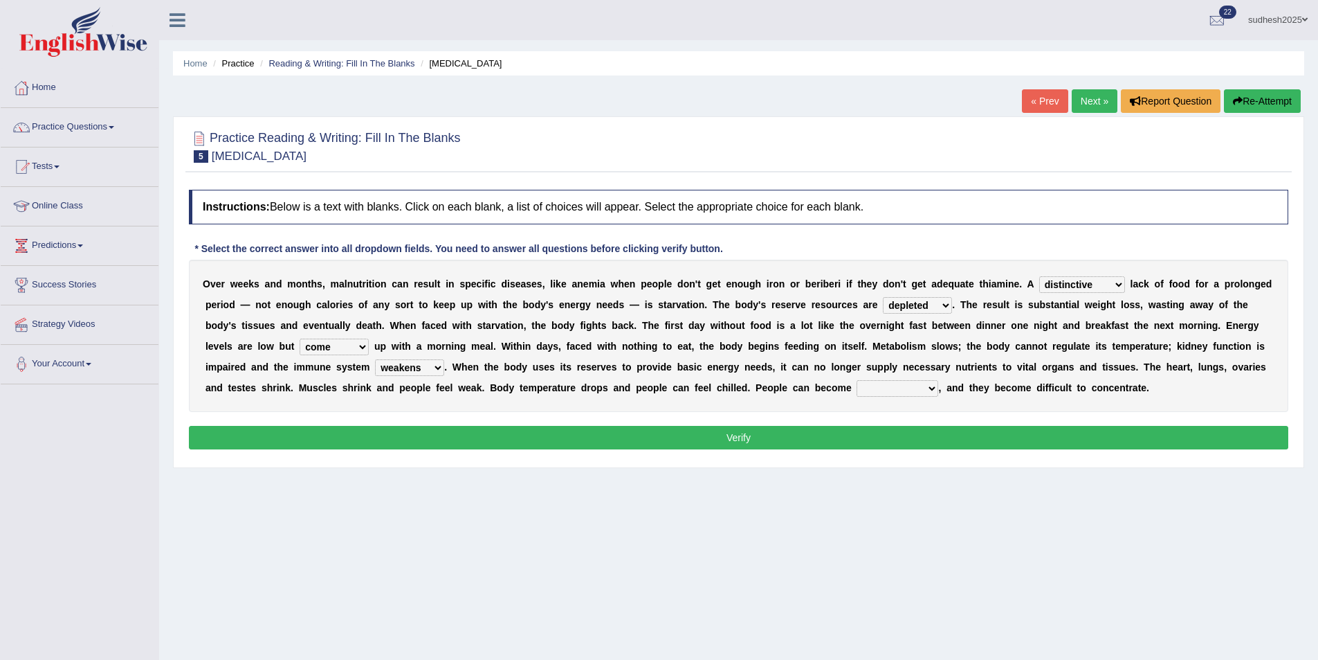
click at [857, 385] on select "irritable commutable indisputable transportable" at bounding box center [898, 388] width 82 height 17
select select "indisputable"
click at [857, 380] on select "irritable commutable indisputable transportable" at bounding box center [898, 388] width 82 height 17
click at [692, 430] on button "Verify" at bounding box center [739, 438] width 1100 height 24
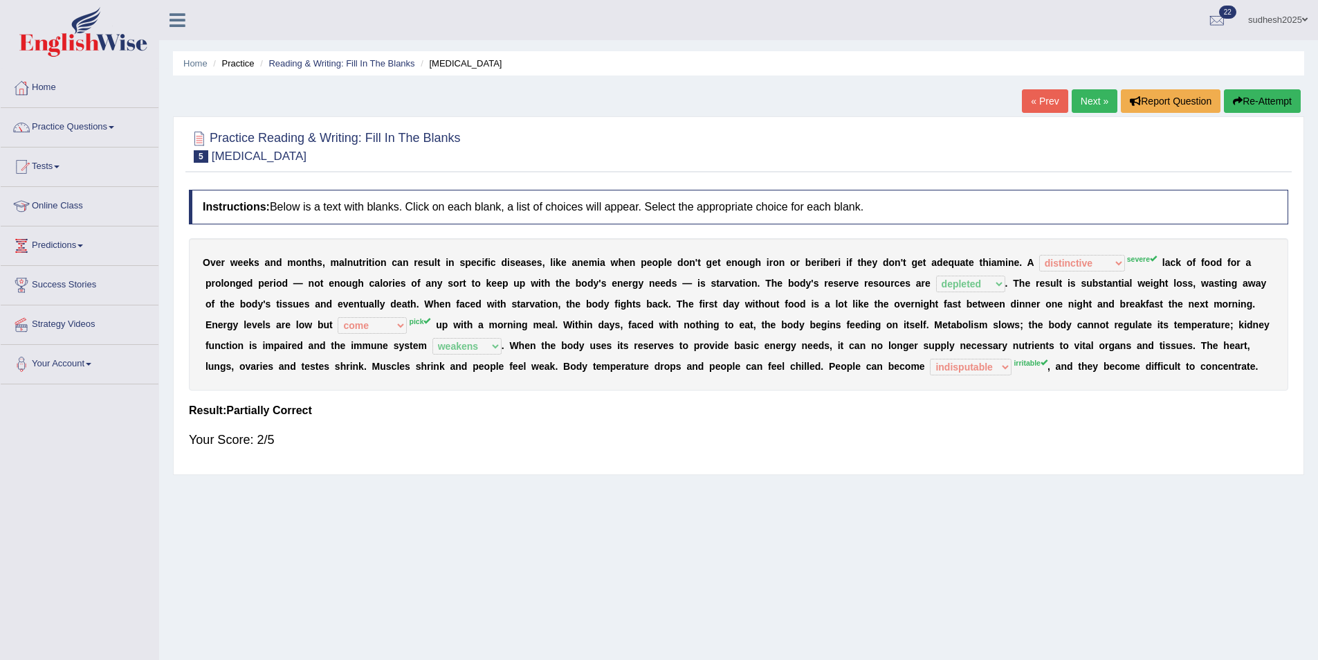
click at [1286, 101] on button "Re-Attempt" at bounding box center [1262, 101] width 77 height 24
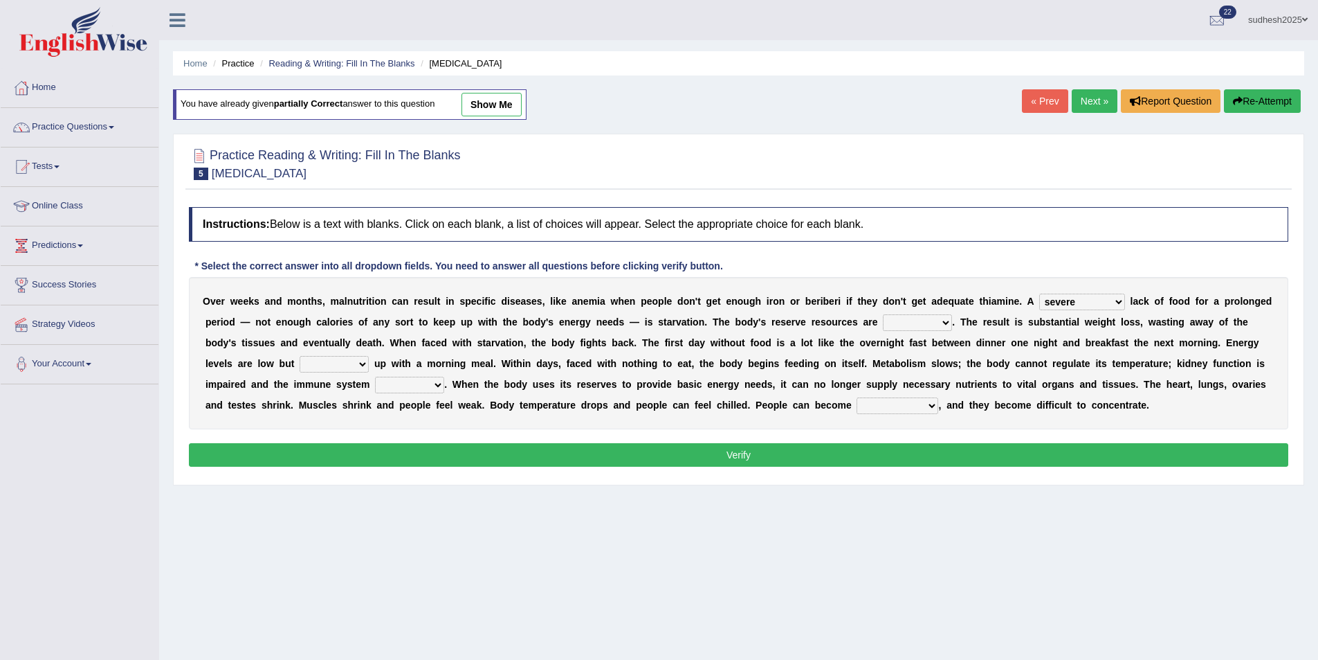
select select "severe"
click at [883, 320] on select "obsoleted depleted pelleted deleted" at bounding box center [917, 322] width 69 height 17
select select "depleted"
click at [883, 314] on select "obsoleted depleted pelleted deleted" at bounding box center [917, 322] width 69 height 17
click at [369, 356] on select "feed come chill pick" at bounding box center [334, 364] width 69 height 17
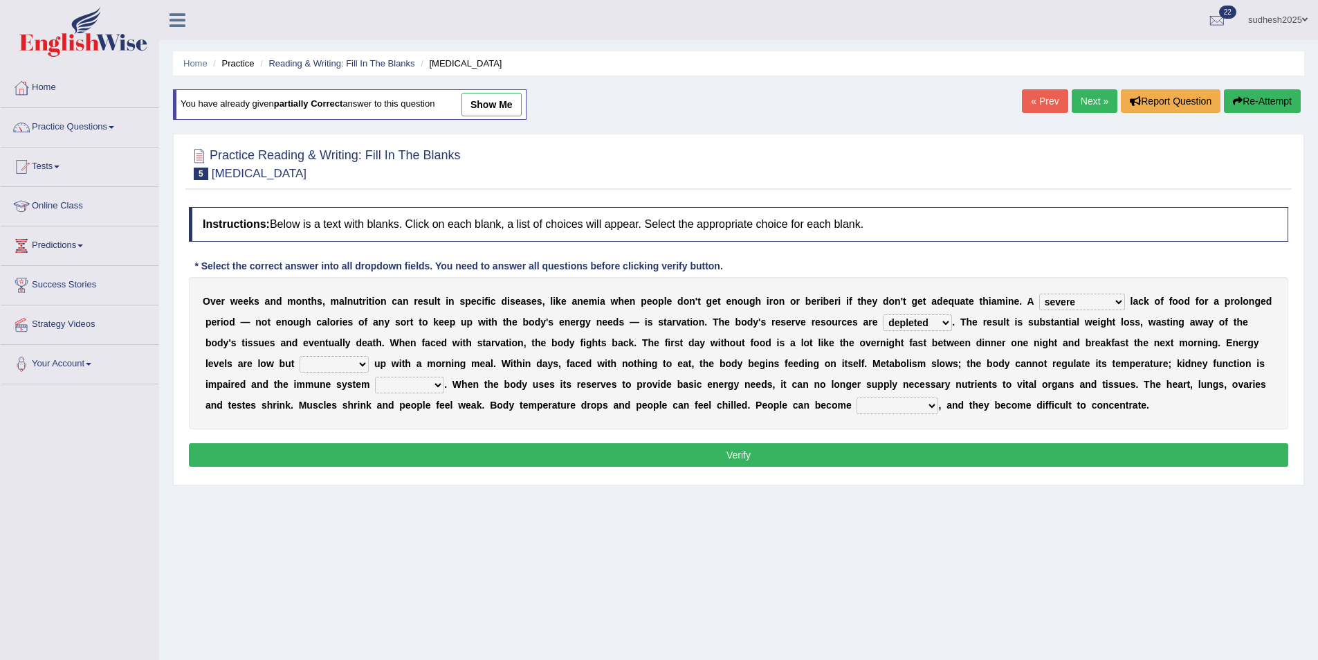
select select "pick"
click at [369, 356] on select "feed come chill pick" at bounding box center [334, 364] width 69 height 17
click at [444, 376] on select "deepens deafens weakens surpasses" at bounding box center [409, 384] width 69 height 17
select select "weakens"
click at [444, 376] on select "deepens deafens weakens surpasses" at bounding box center [409, 384] width 69 height 17
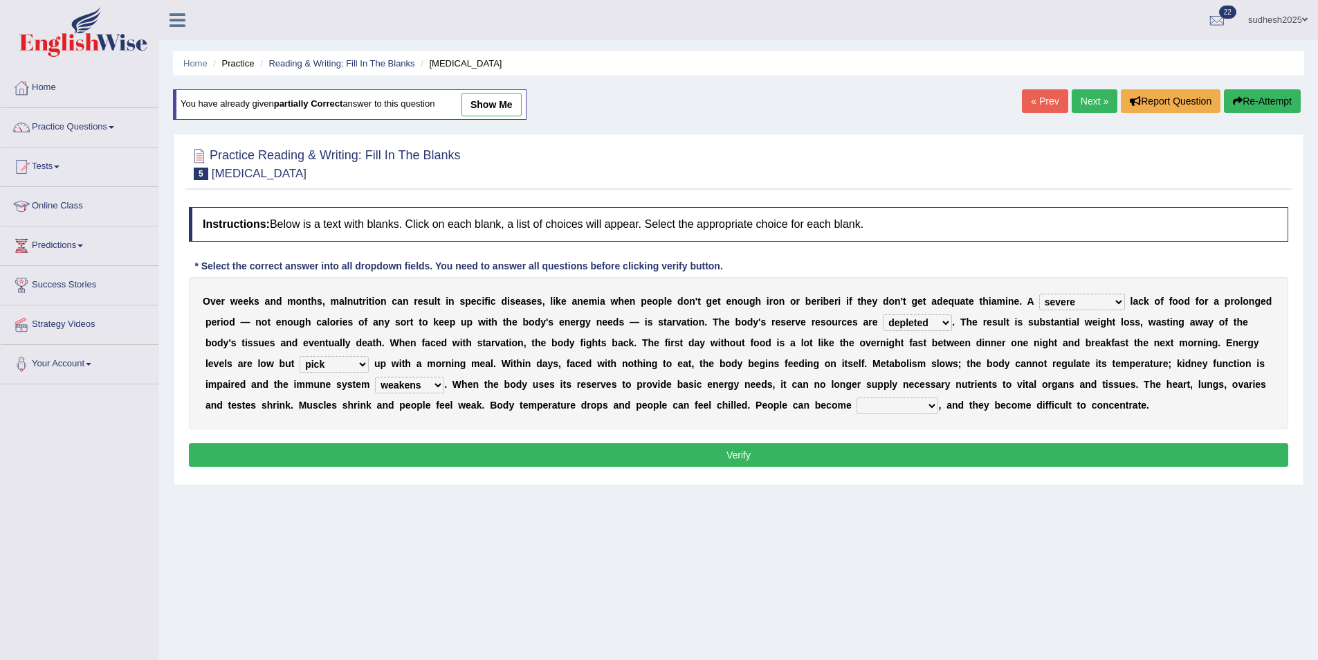
click at [857, 407] on select "irritable commutable indisputable transportable" at bounding box center [898, 405] width 82 height 17
select select "irritable"
click at [857, 397] on select "irritable commutable indisputable transportable" at bounding box center [898, 405] width 82 height 17
click at [646, 451] on button "Verify" at bounding box center [739, 455] width 1100 height 24
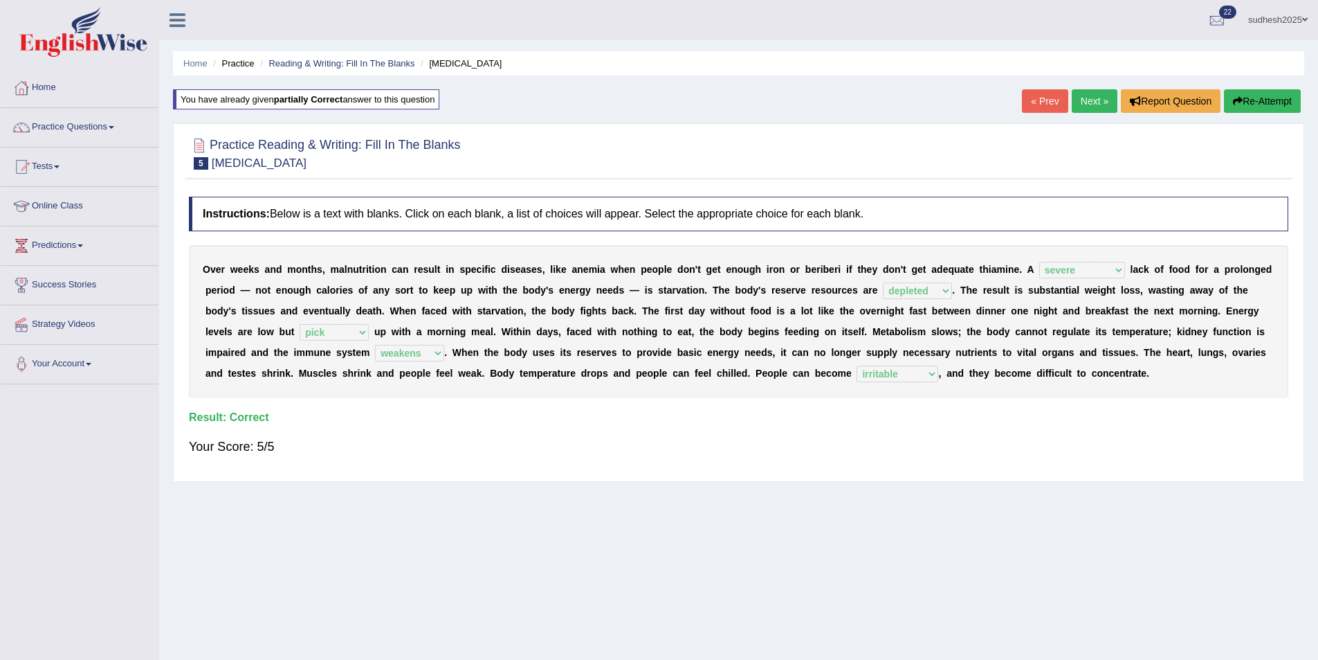
click at [1093, 99] on link "Next »" at bounding box center [1095, 101] width 46 height 24
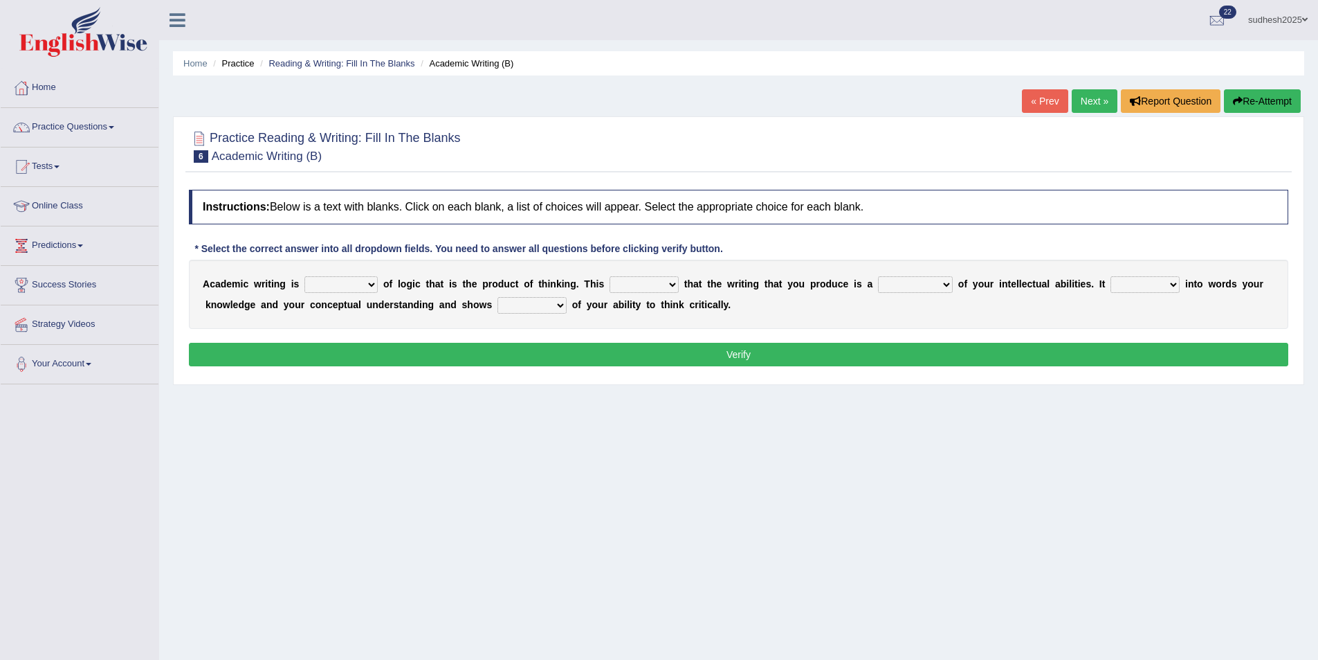
click at [359, 280] on select "expectation entitlement expression exchange" at bounding box center [341, 284] width 73 height 17
select select "exchange"
click at [305, 276] on select "expectation entitlement expression exchange" at bounding box center [341, 284] width 73 height 17
click at [679, 282] on b at bounding box center [682, 283] width 6 height 11
click at [648, 284] on select "means questions stipulates answers" at bounding box center [644, 284] width 69 height 17
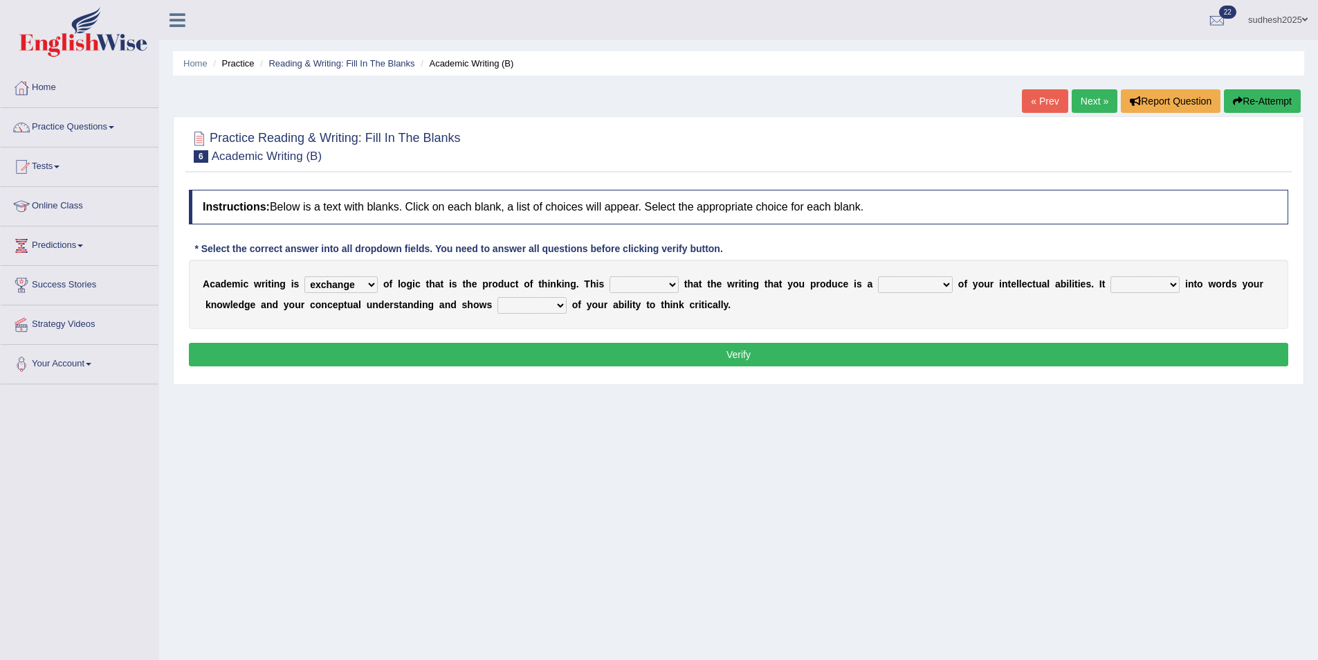
select select "answers"
click at [610, 276] on select "means questions stipulates answers" at bounding box center [644, 284] width 69 height 17
click at [894, 282] on select "redundancy mission credit reflection" at bounding box center [915, 284] width 75 height 17
select select "reflection"
click at [878, 276] on select "redundancy mission credit reflection" at bounding box center [915, 284] width 75 height 17
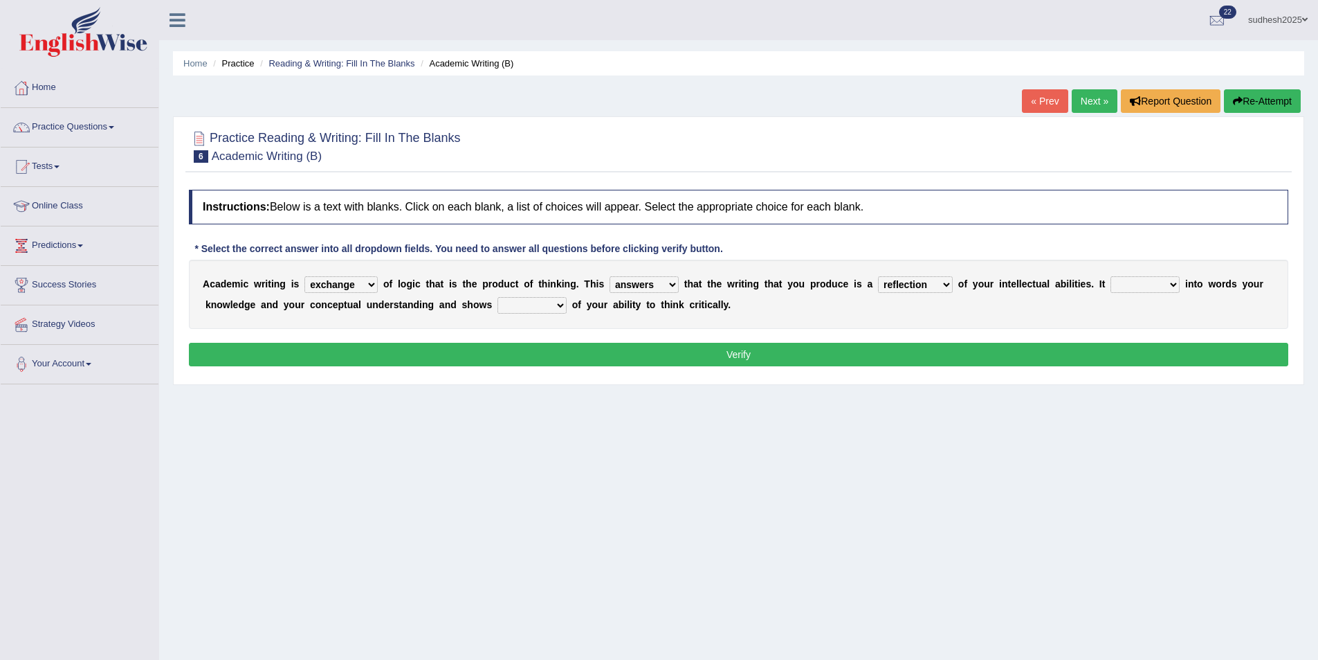
click at [1116, 283] on select "enriches shows allows puts" at bounding box center [1145, 284] width 69 height 17
select select "enriches"
click at [1111, 276] on select "enriches shows allows puts" at bounding box center [1145, 284] width 69 height 17
click at [498, 303] on select "hassle excuse capacity evidence" at bounding box center [532, 305] width 69 height 17
select select "evidence"
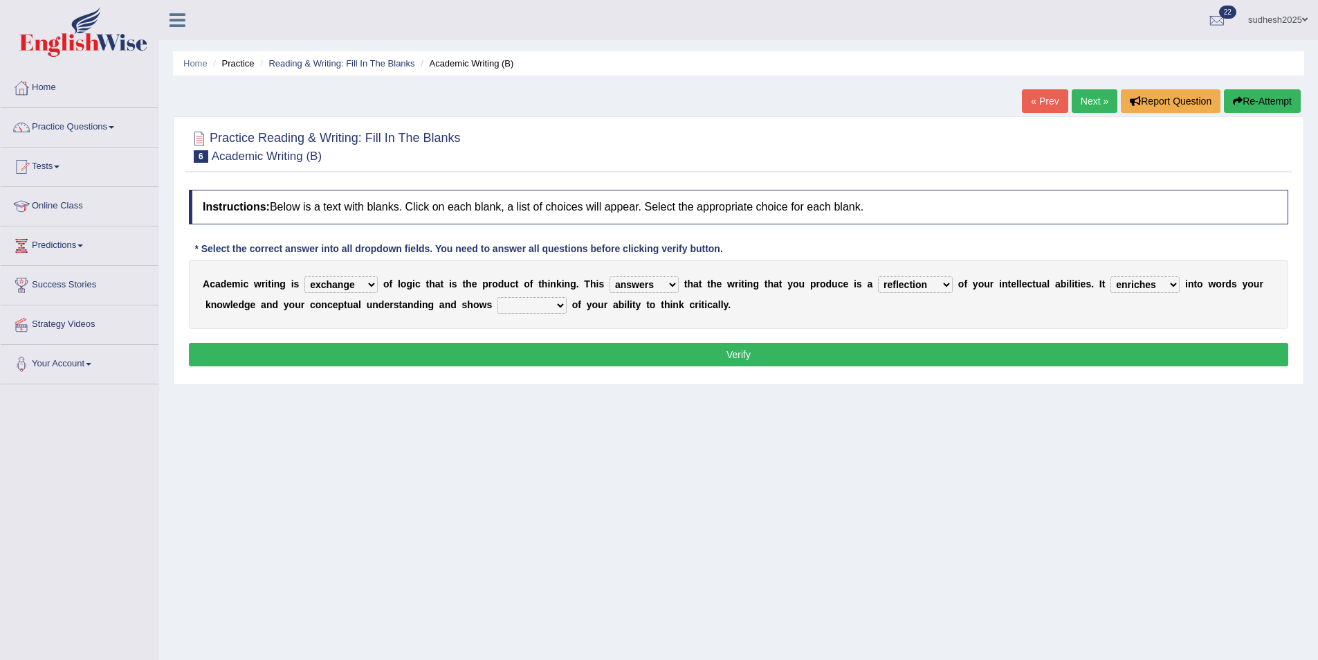
click at [498, 297] on select "hassle excuse capacity evidence" at bounding box center [532, 305] width 69 height 17
click at [613, 357] on button "Verify" at bounding box center [739, 355] width 1100 height 24
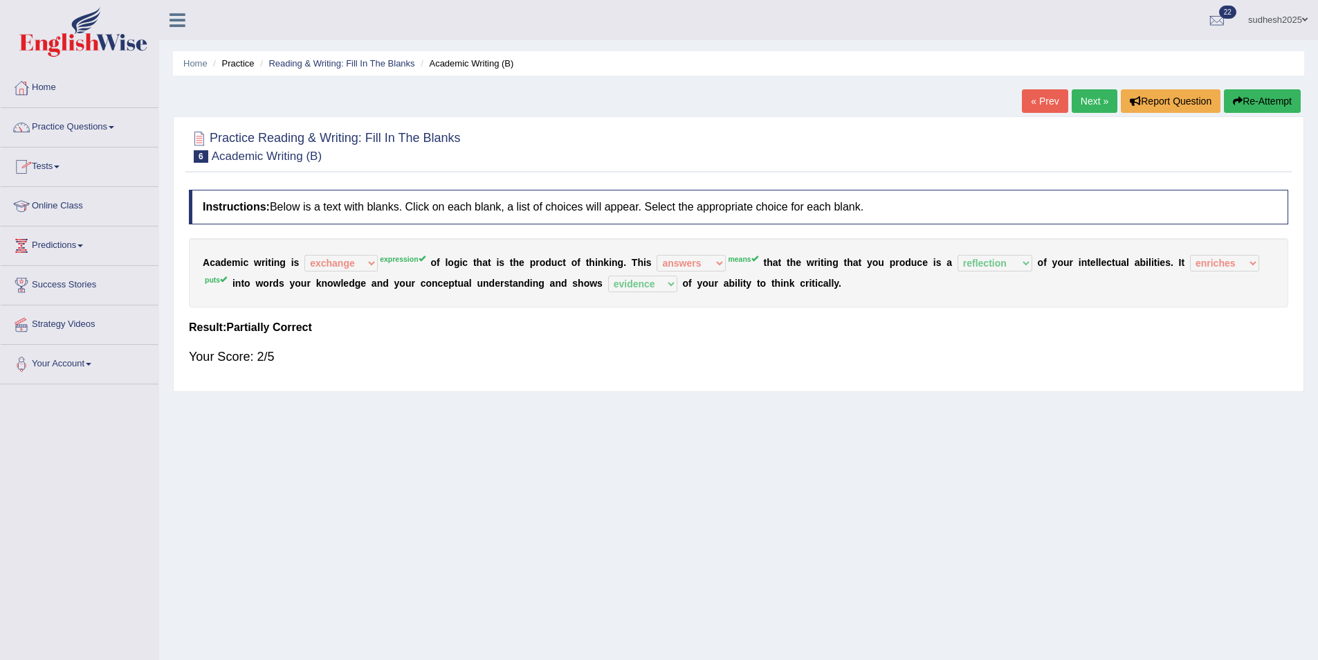
click at [1267, 95] on button "Re-Attempt" at bounding box center [1262, 101] width 77 height 24
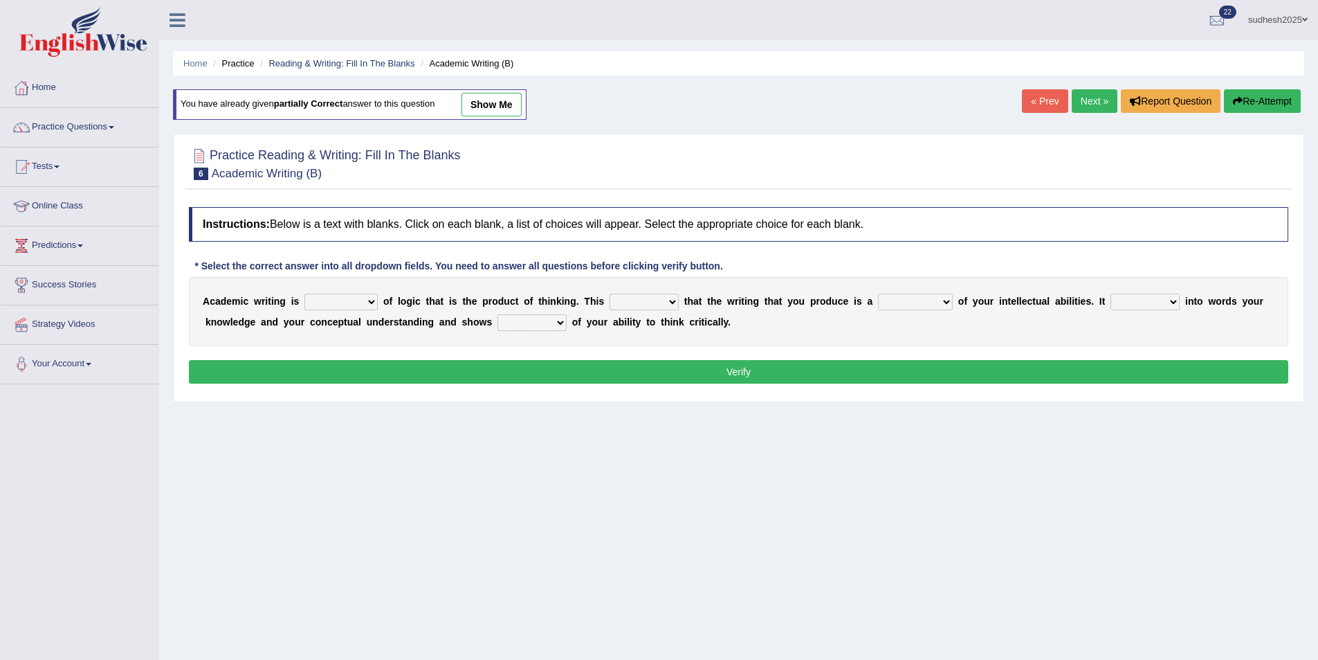
click at [361, 299] on select "expectation entitlement expression exchange" at bounding box center [341, 301] width 73 height 17
select select "expression"
click at [305, 293] on select "expectation entitlement expression exchange" at bounding box center [341, 301] width 73 height 17
click at [617, 302] on select "means questions stipulates answers" at bounding box center [644, 301] width 69 height 17
select select "means"
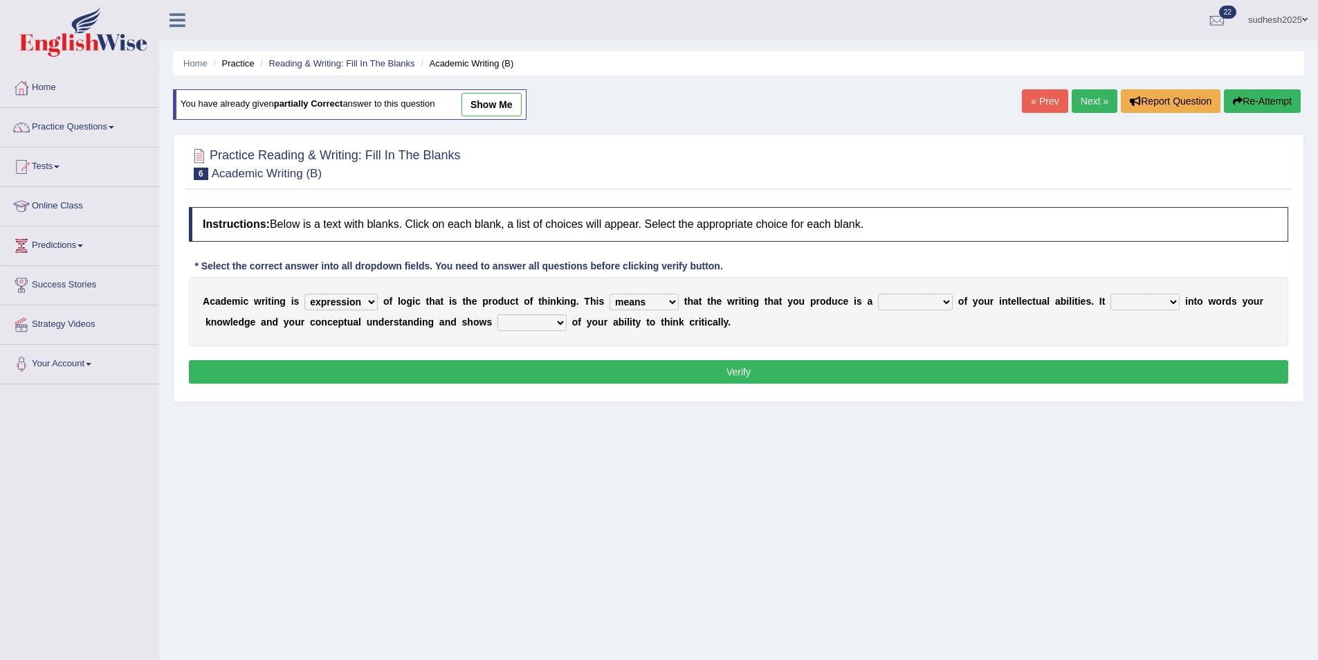
click at [610, 293] on select "means questions stipulates answers" at bounding box center [644, 301] width 69 height 17
click at [880, 303] on select "redundancy mission credit reflection" at bounding box center [915, 301] width 75 height 17
select select "reflection"
click at [878, 293] on select "redundancy mission credit reflection" at bounding box center [915, 301] width 75 height 17
click at [1118, 303] on select "enriches shows allows puts" at bounding box center [1145, 301] width 69 height 17
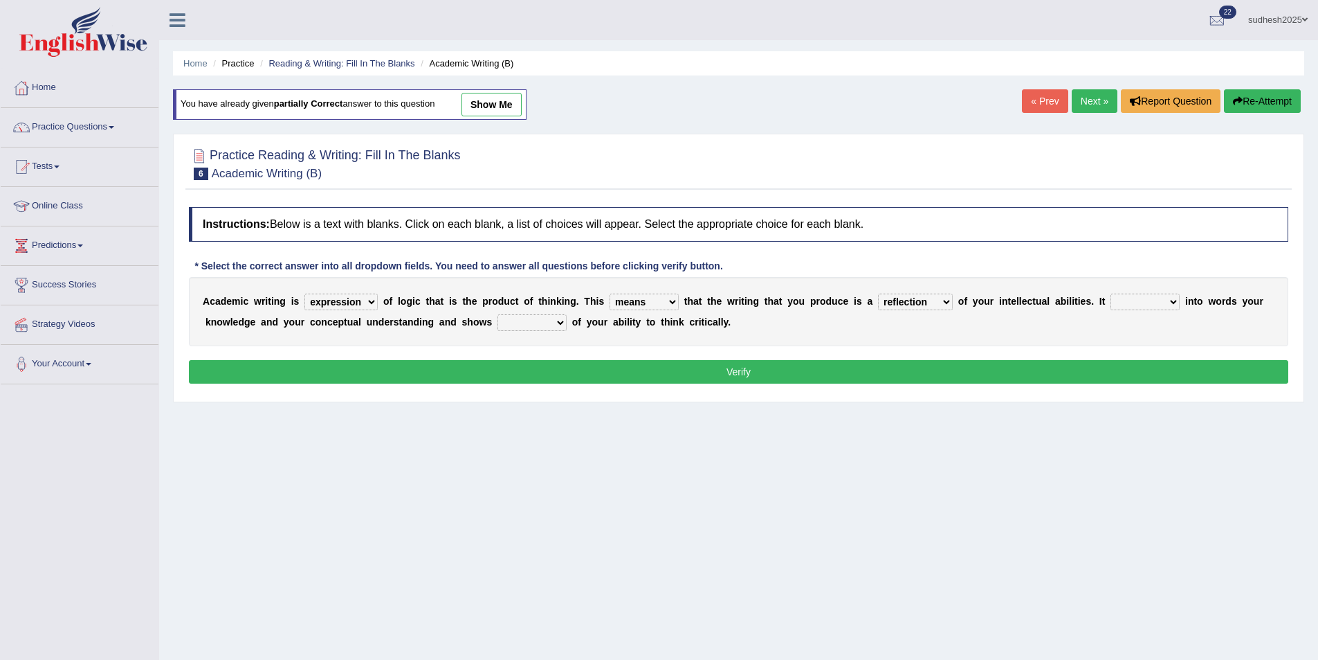
select select "puts"
click at [1111, 293] on select "enriches shows allows puts" at bounding box center [1145, 301] width 69 height 17
click at [498, 317] on select "hassle excuse capacity evidence" at bounding box center [532, 322] width 69 height 17
select select "evidence"
click at [498, 314] on select "hassle excuse capacity evidence" at bounding box center [532, 322] width 69 height 17
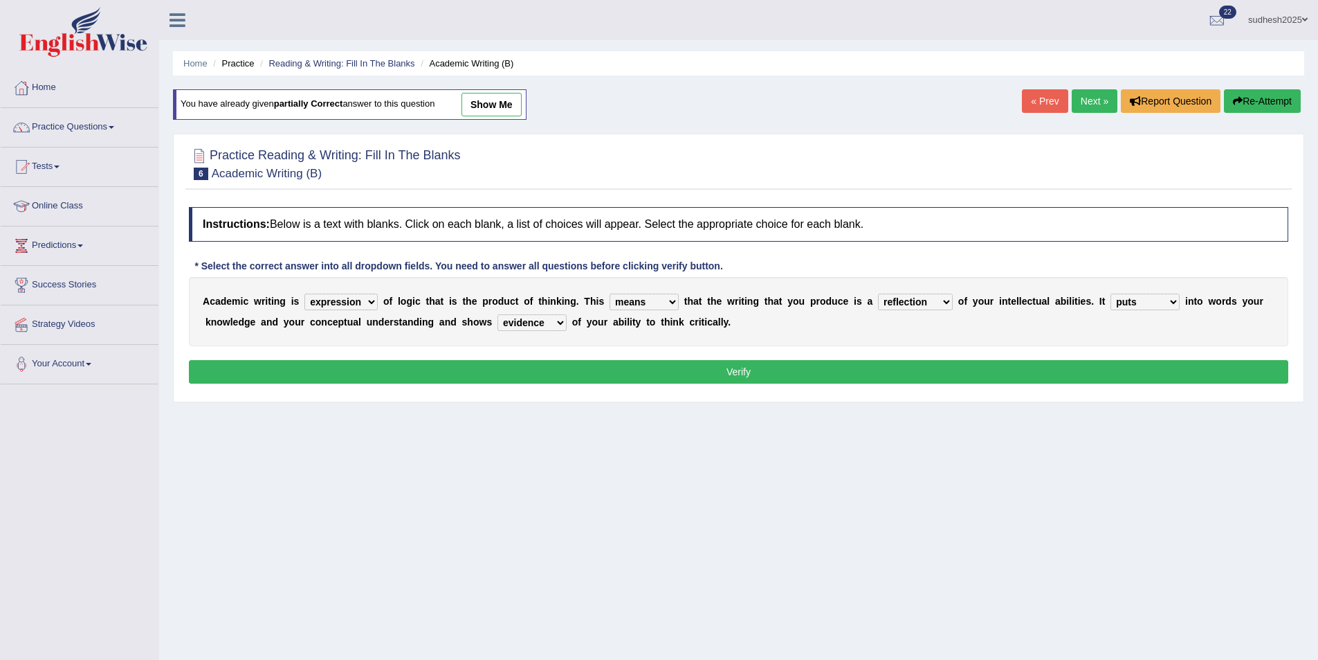
click at [518, 374] on button "Verify" at bounding box center [739, 372] width 1100 height 24
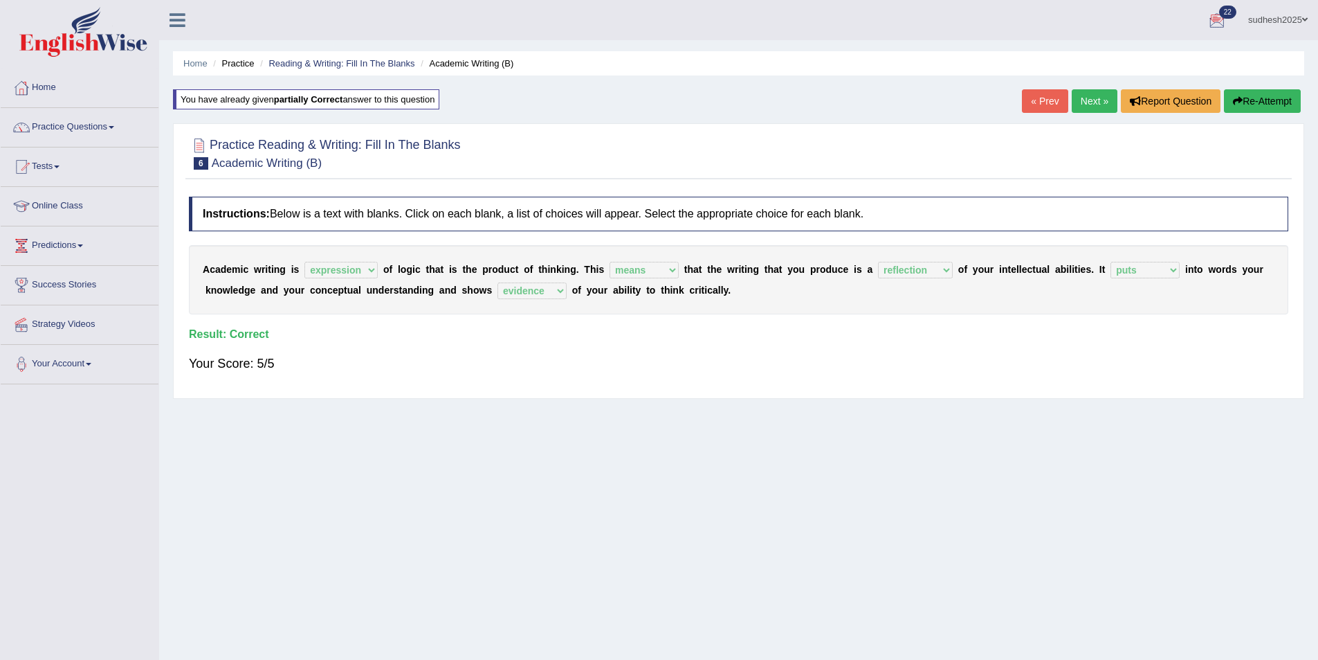
click at [1092, 105] on link "Next »" at bounding box center [1095, 101] width 46 height 24
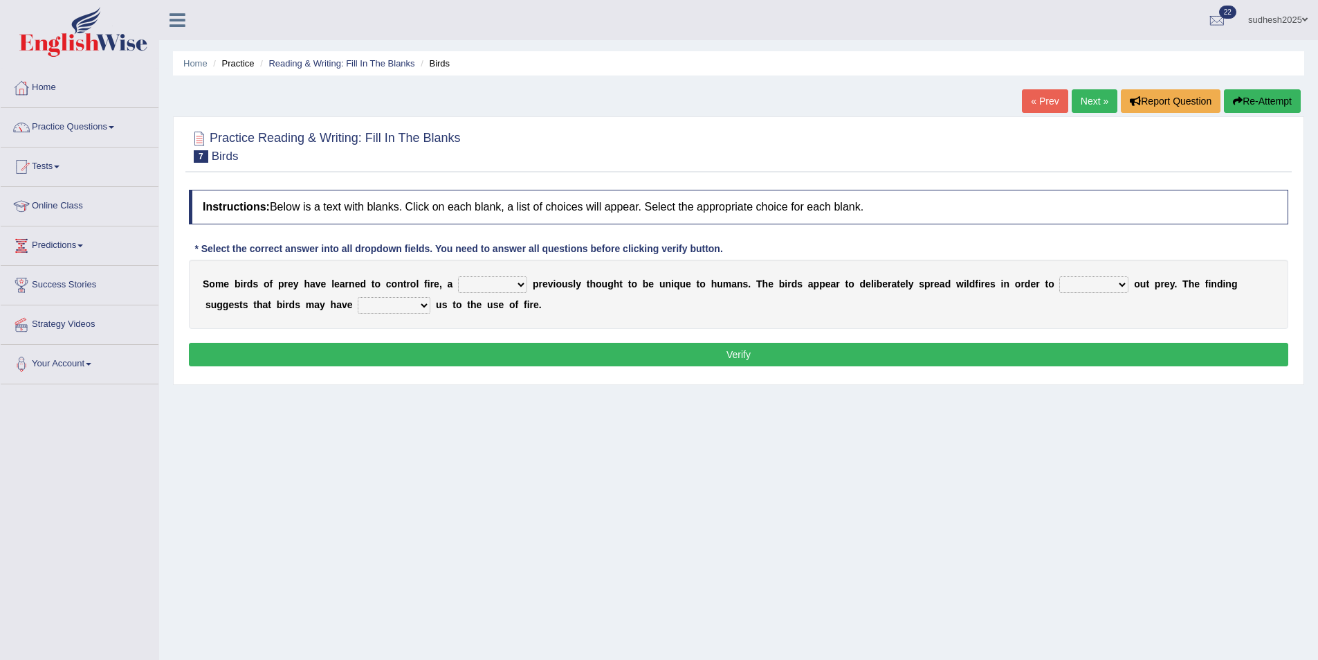
click at [509, 283] on select "question profile tale skill" at bounding box center [492, 284] width 69 height 17
select select "skill"
click at [458, 276] on select "question profile tale skill" at bounding box center [492, 284] width 69 height 17
click at [1060, 282] on select "prevent limit span flush" at bounding box center [1094, 284] width 69 height 17
select select "prevent"
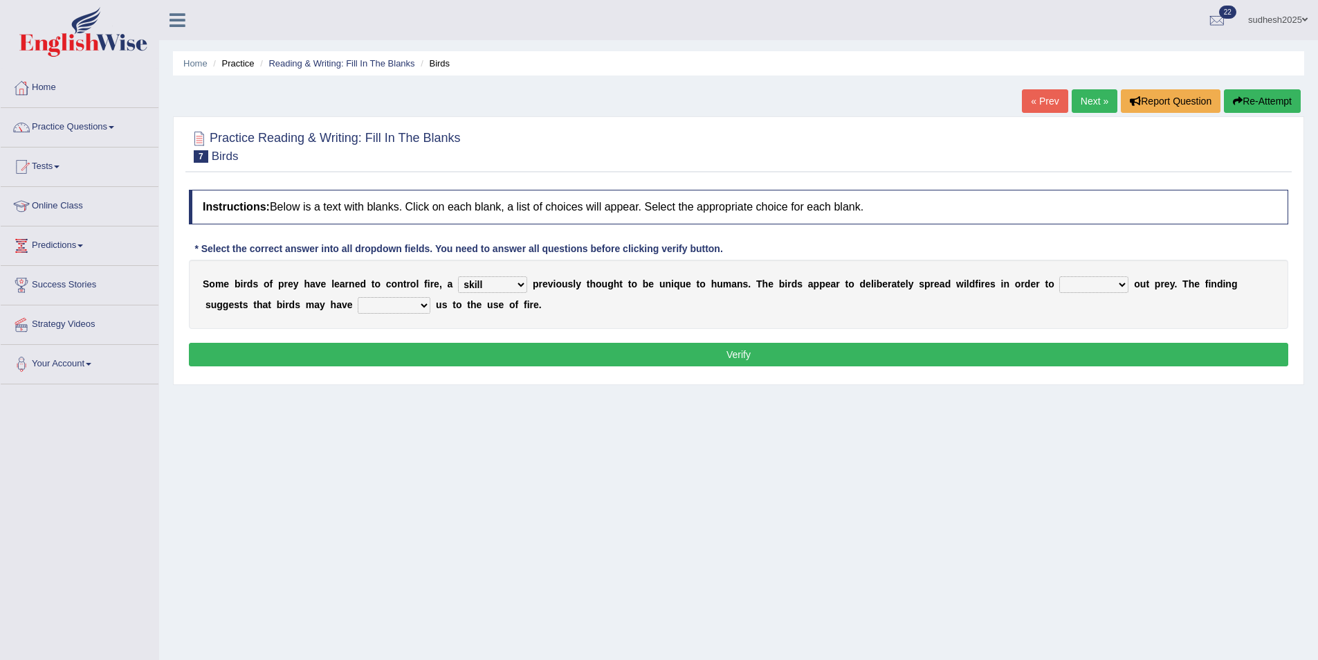
click at [1060, 276] on select "prevent limit span flush" at bounding box center [1094, 284] width 69 height 17
click at [358, 303] on select "prophesied beaten transmitted forced" at bounding box center [394, 305] width 73 height 17
select select "transmitted"
click at [358, 297] on select "prophesied beaten transmitted forced" at bounding box center [394, 305] width 73 height 17
click at [435, 356] on button "Verify" at bounding box center [739, 355] width 1100 height 24
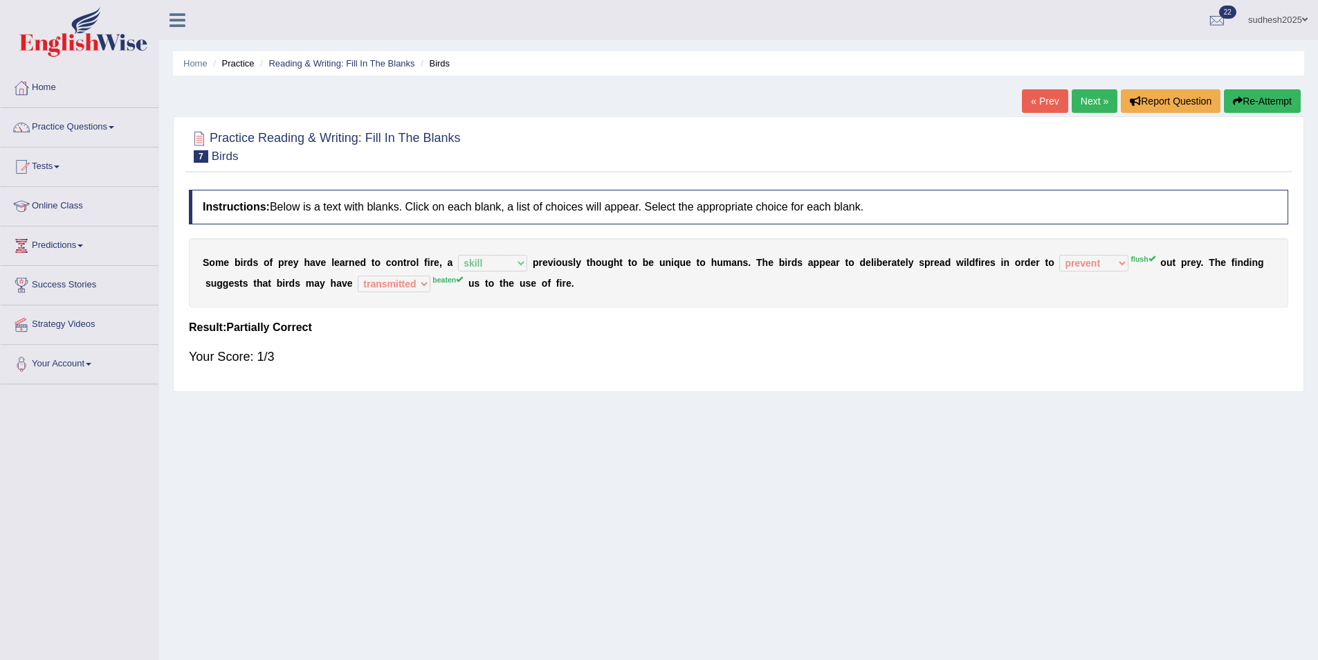
click at [1272, 100] on button "Re-Attempt" at bounding box center [1262, 101] width 77 height 24
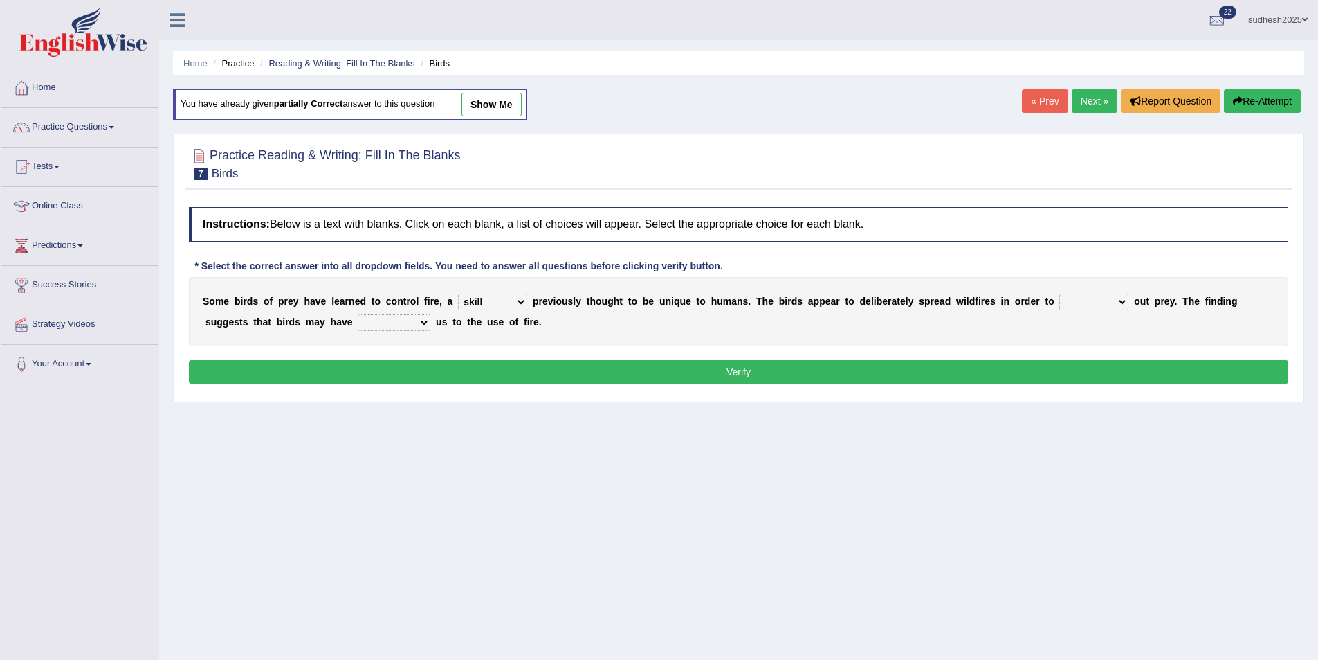
select select "skill"
click at [1060, 296] on select "prevent limit span flush" at bounding box center [1094, 301] width 69 height 17
select select "flush"
click at [1060, 293] on select "prevent limit span flush" at bounding box center [1094, 301] width 69 height 17
click at [358, 324] on select "prophesied beaten transmitted forced" at bounding box center [394, 322] width 73 height 17
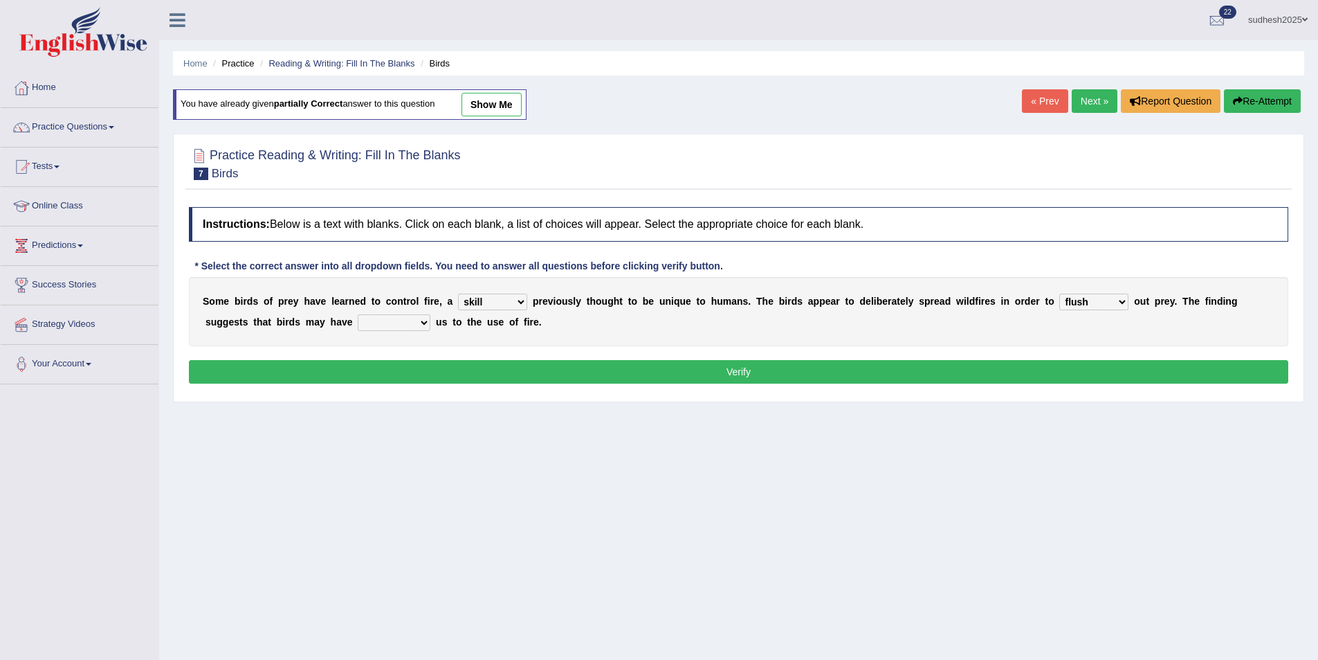
select select "beaten"
click at [358, 314] on select "prophesied beaten transmitted forced" at bounding box center [394, 322] width 73 height 17
click at [327, 370] on button "Verify" at bounding box center [739, 372] width 1100 height 24
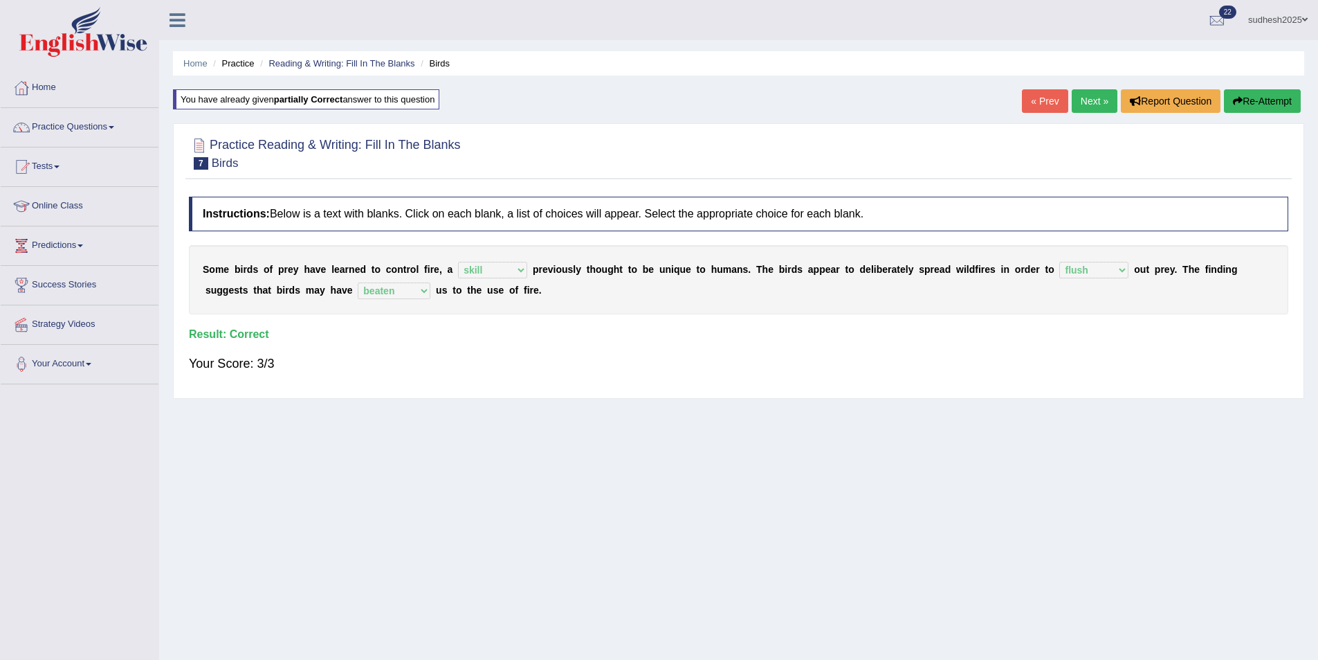
click at [1089, 105] on link "Next »" at bounding box center [1095, 101] width 46 height 24
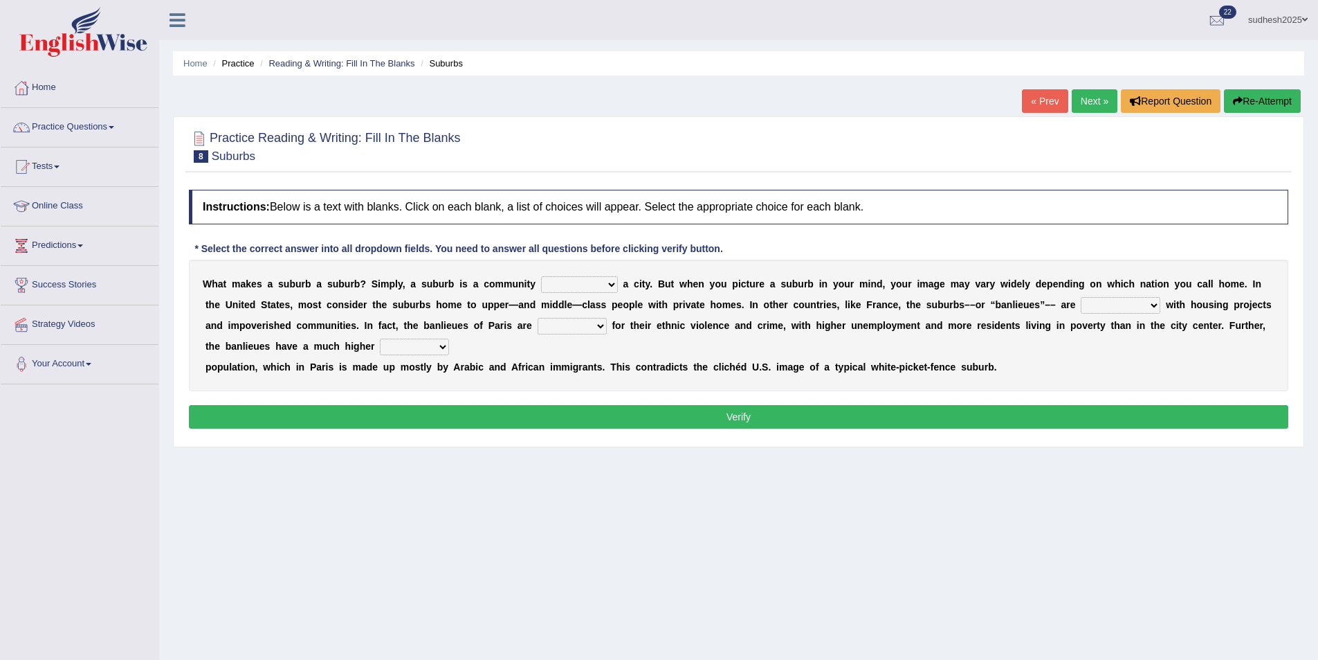
click at [581, 283] on select "lying locating situating surrounding" at bounding box center [579, 284] width 77 height 17
select select "locating"
click at [541, 276] on select "lying locating situating surrounding" at bounding box center [579, 284] width 77 height 17
click at [565, 336] on div "W h a t m a k e s a s u b u r b a s u b u r b ? S i m p l y , a s u b u r b i s…" at bounding box center [739, 325] width 1100 height 131
click at [1081, 308] on select "antonymous antibiotic synonymous synthetic" at bounding box center [1121, 305] width 80 height 17
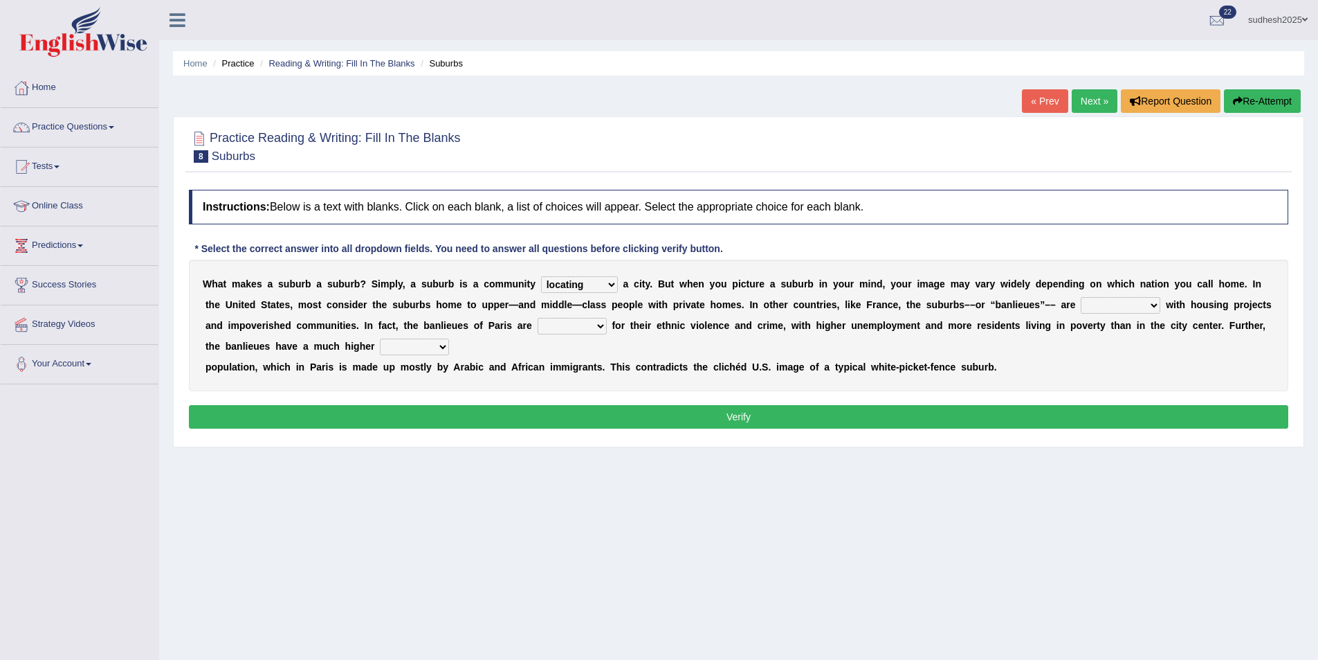
select select "synthetic"
click at [1081, 297] on select "antonymous antibiotic synonymous synthetic" at bounding box center [1121, 305] width 80 height 17
click at [538, 323] on select "clamorous sensitive famous notorious" at bounding box center [572, 326] width 69 height 17
select select "famous"
click at [538, 318] on select "clamorous sensitive famous notorious" at bounding box center [572, 326] width 69 height 17
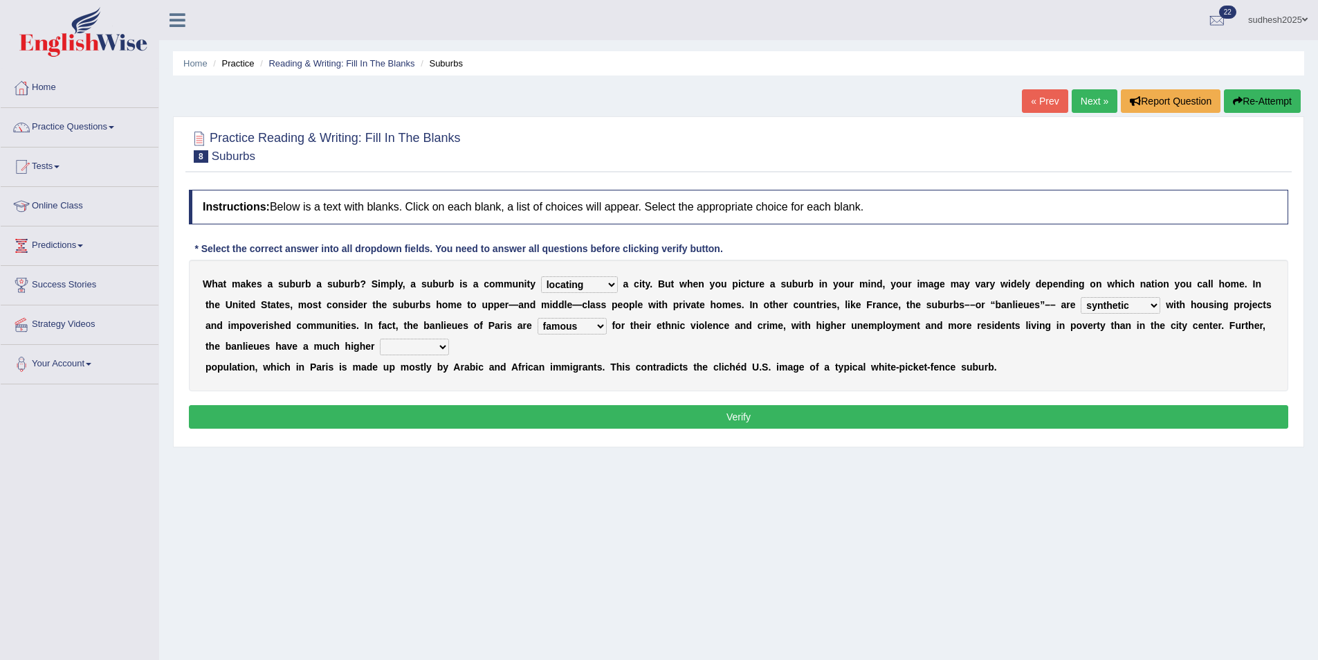
click at [380, 347] on select "local young immigrant senior" at bounding box center [414, 346] width 69 height 17
click at [424, 417] on button "Verify" at bounding box center [739, 417] width 1100 height 24
click at [380, 348] on select "local young immigrant senior" at bounding box center [414, 346] width 69 height 17
click at [370, 397] on div "Instructions: Below is a text with blanks. Click on each blank, a list of choic…" at bounding box center [738, 311] width 1107 height 257
click at [380, 345] on select "local young immigrant senior" at bounding box center [414, 346] width 69 height 17
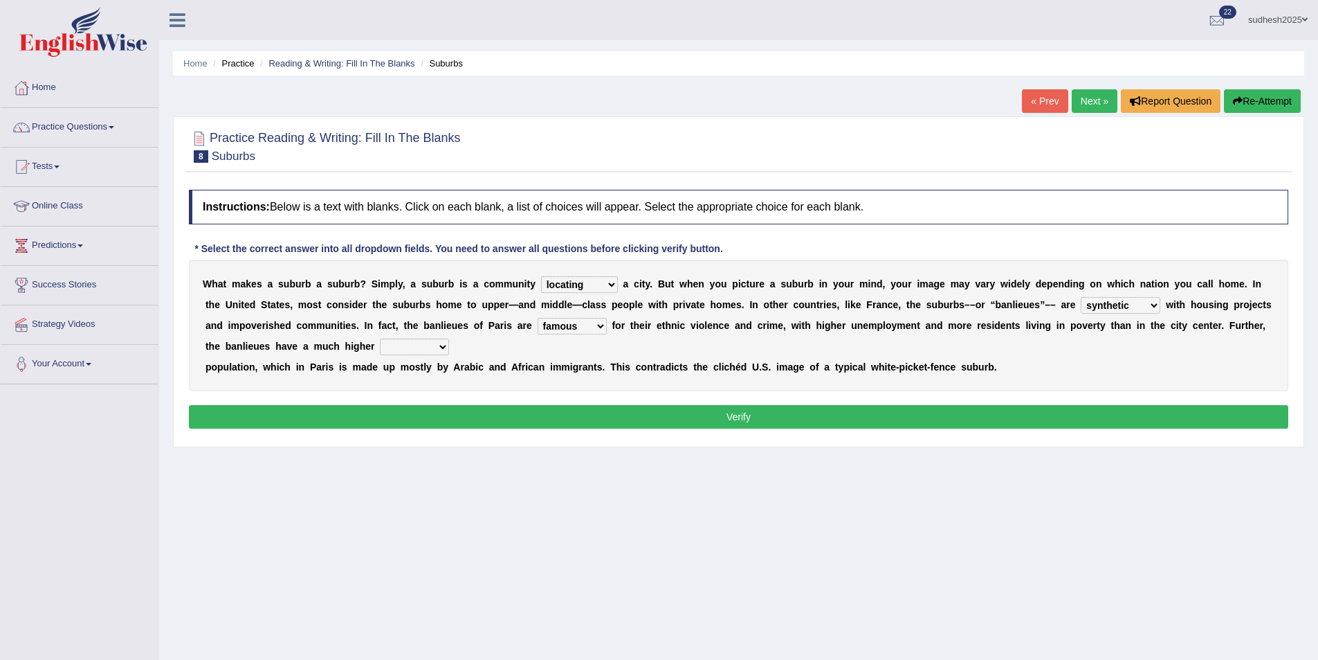
select select "immigrant"
click at [380, 338] on select "local young immigrant senior" at bounding box center [414, 346] width 69 height 17
click at [304, 413] on button "Verify" at bounding box center [739, 417] width 1100 height 24
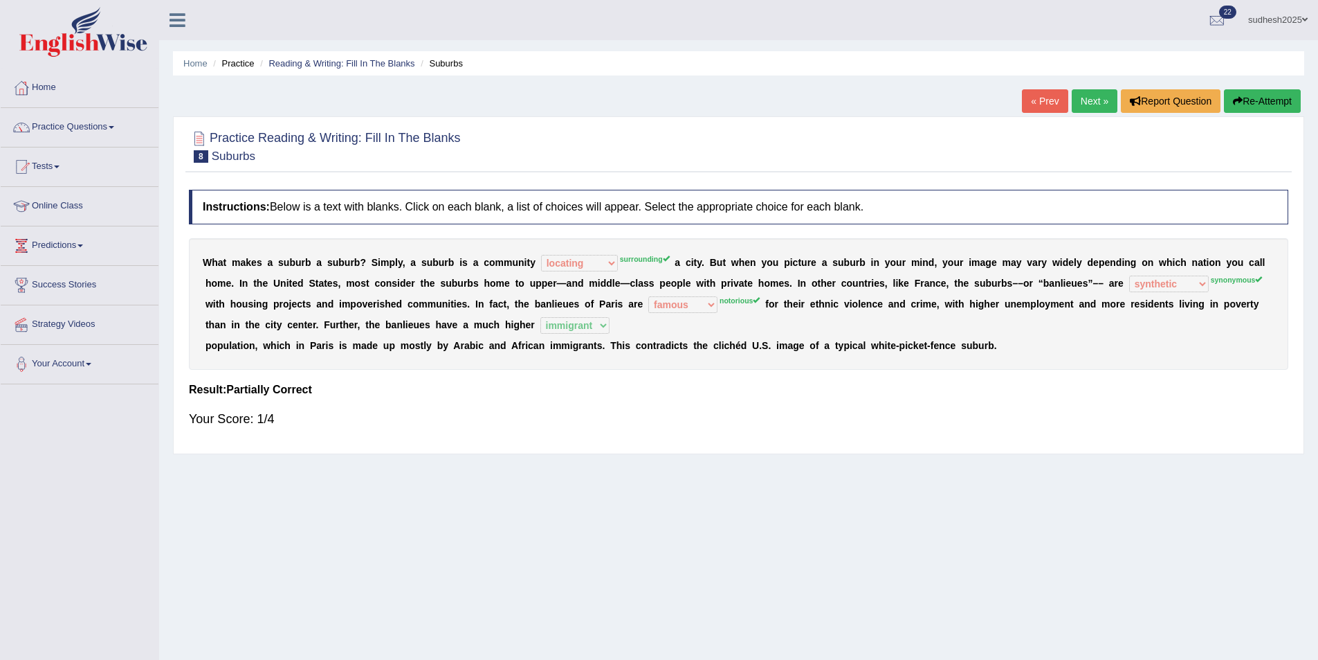
click at [1273, 98] on button "Re-Attempt" at bounding box center [1262, 101] width 77 height 24
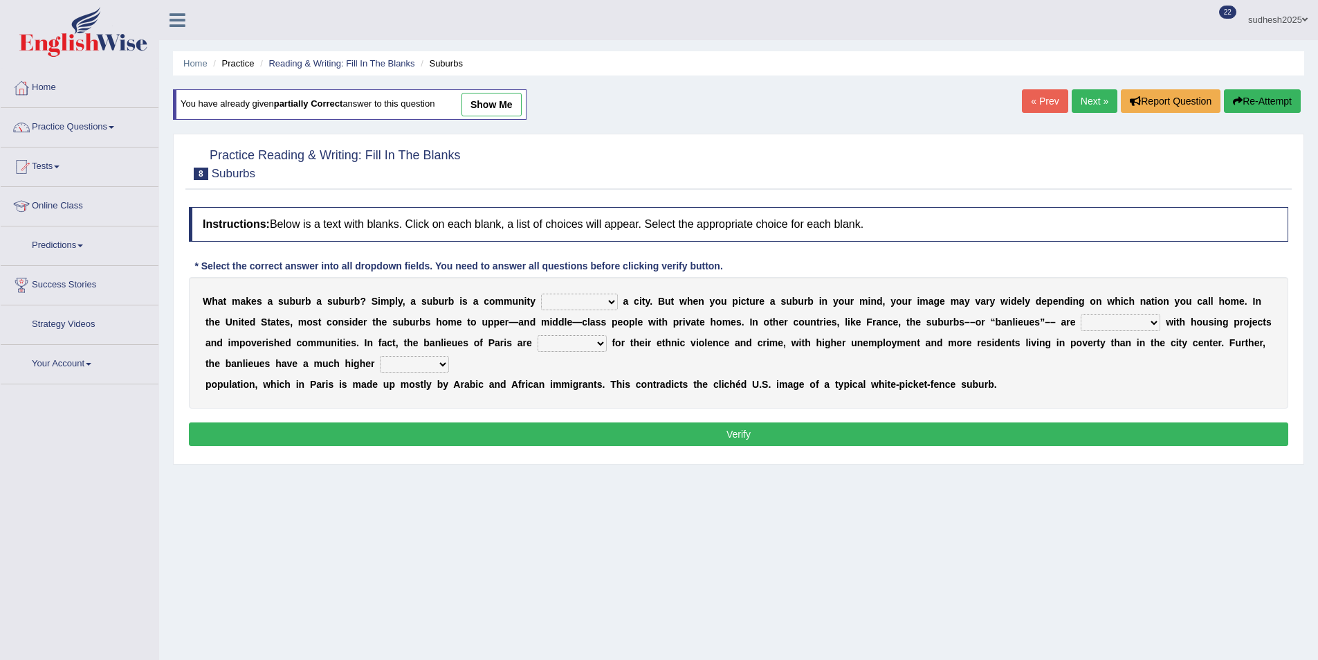
select select "surrounding"
click at [541, 293] on select "lying locating situating surrounding" at bounding box center [579, 301] width 77 height 17
click at [1081, 323] on select "antonymous antibiotic synonymous synthetic" at bounding box center [1121, 322] width 80 height 17
select select "synonymous"
click at [1081, 314] on select "antonymous antibiotic synonymous synthetic" at bounding box center [1121, 322] width 80 height 17
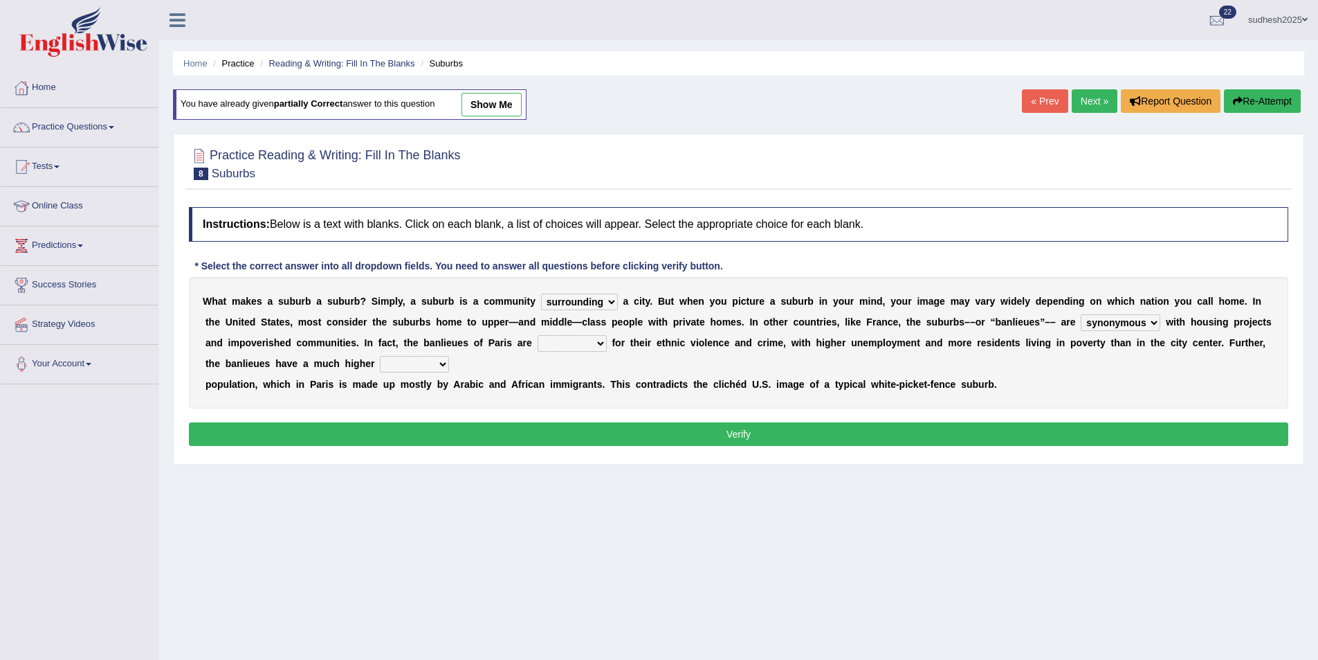
click at [538, 337] on select "clamorous sensitive famous notorious" at bounding box center [572, 343] width 69 height 17
select select "notorious"
click at [538, 335] on select "clamorous sensitive famous notorious" at bounding box center [572, 343] width 69 height 17
click at [380, 363] on select "local young immigrant senior" at bounding box center [414, 364] width 69 height 17
select select "immigrant"
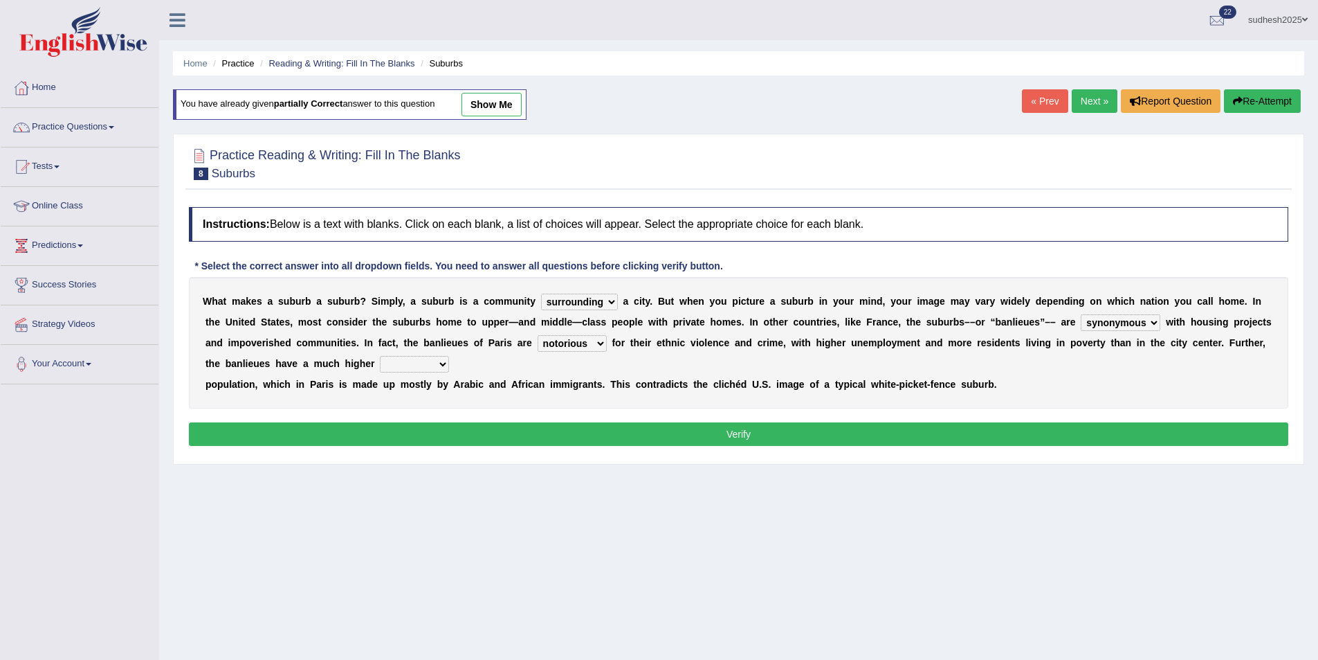
click at [380, 356] on select "local young immigrant senior" at bounding box center [414, 364] width 69 height 17
click at [425, 424] on button "Verify" at bounding box center [739, 434] width 1100 height 24
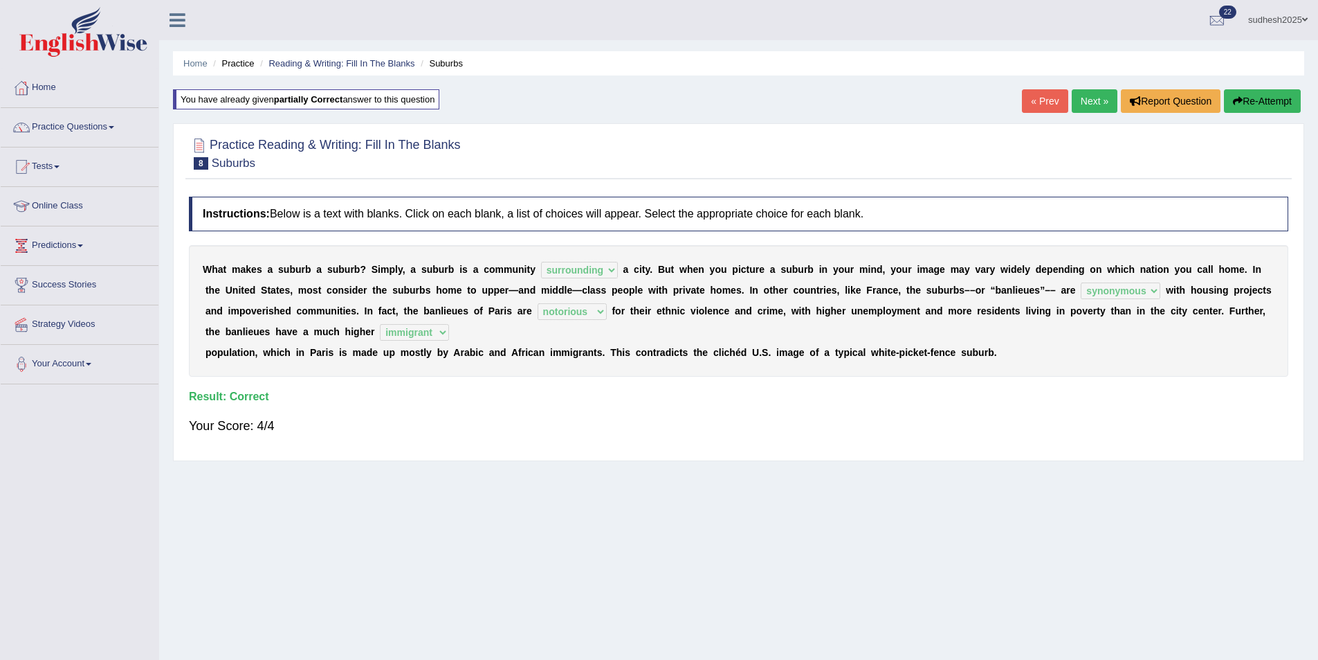
click at [1096, 100] on link "Next »" at bounding box center [1095, 101] width 46 height 24
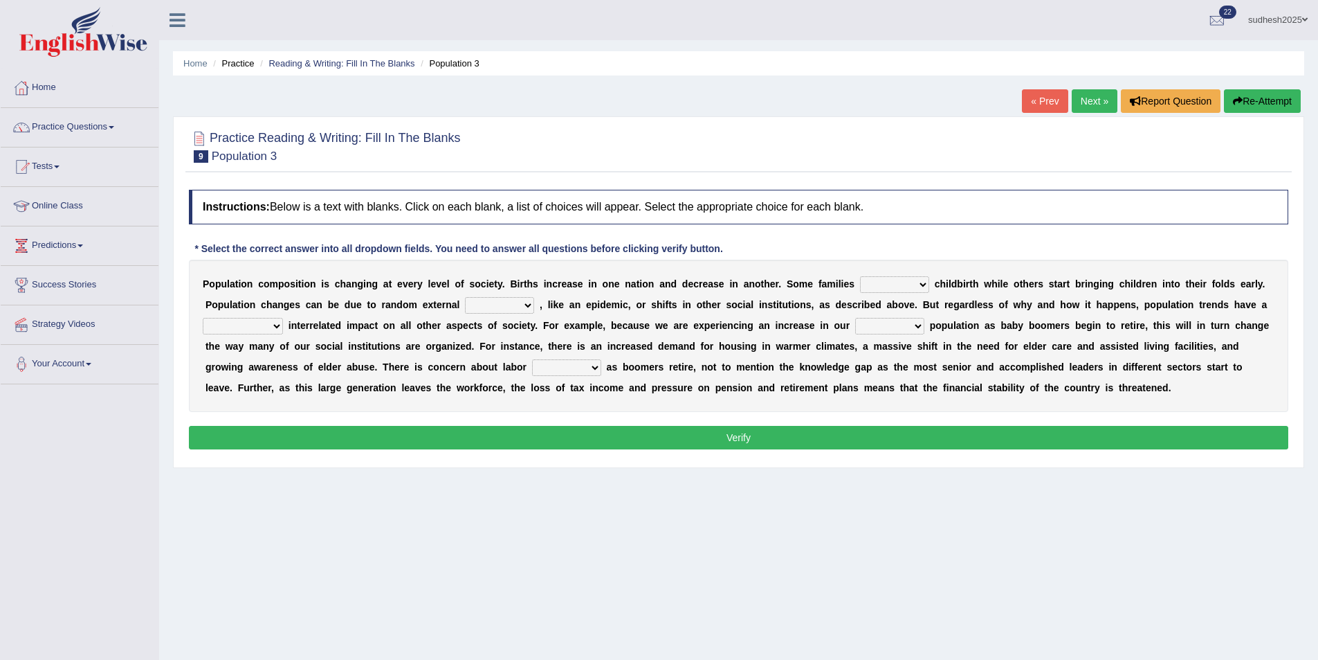
click at [878, 282] on select "demand default deliver delay" at bounding box center [894, 284] width 69 height 17
select select "demand"
click at [860, 276] on select "demand default deliver delay" at bounding box center [894, 284] width 69 height 17
click at [465, 303] on select "variations fortune formation forces" at bounding box center [499, 305] width 69 height 17
select select "forces"
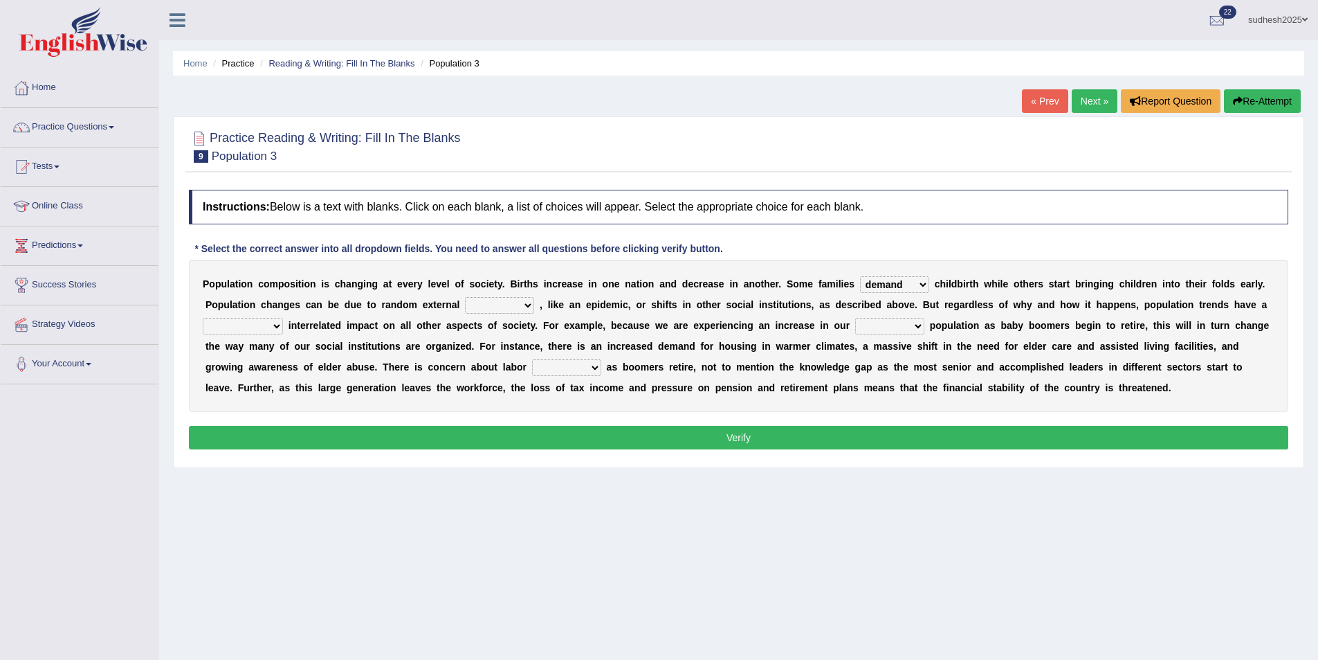
click at [465, 297] on select "variations fortune formation forces" at bounding box center [499, 305] width 69 height 17
click at [855, 325] on select "tertiary senior junior primary" at bounding box center [889, 326] width 69 height 17
select select "primary"
click at [855, 318] on select "tertiary senior junior primary" at bounding box center [889, 326] width 69 height 17
click at [532, 370] on select "shortcuts shortfalls shortages shorthand" at bounding box center [566, 367] width 69 height 17
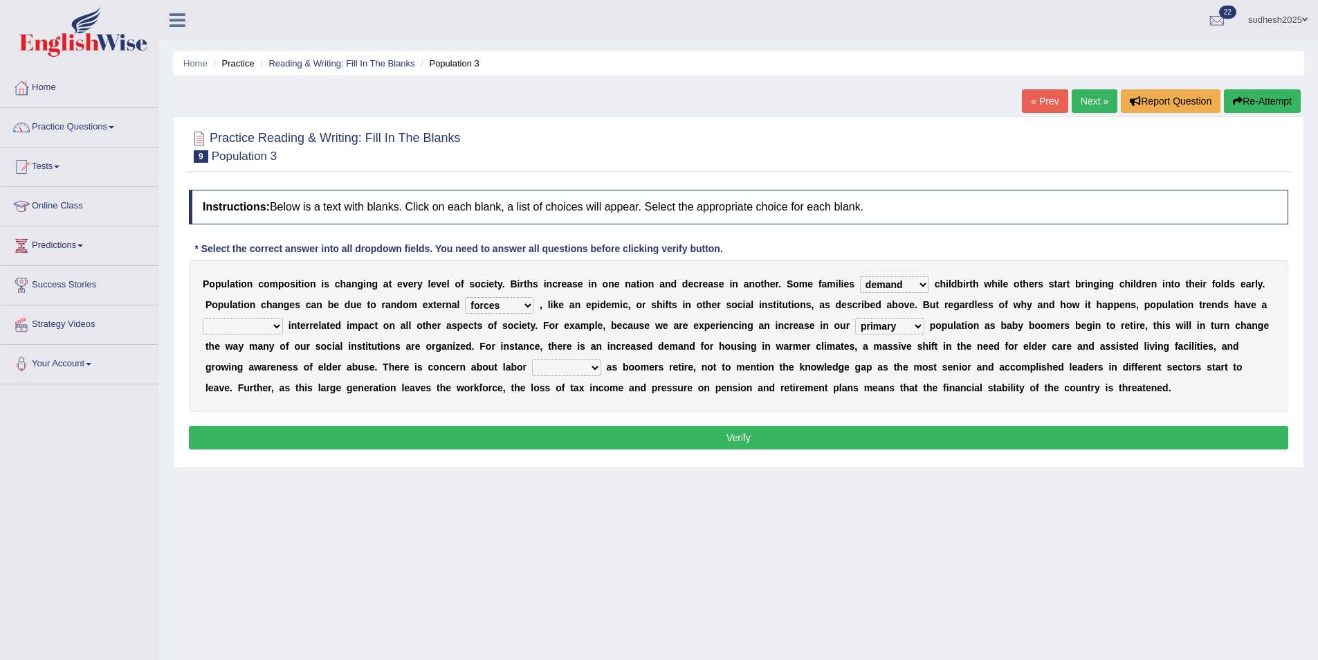
select select "shortages"
click at [532, 359] on select "shortcuts shortfalls shortages shorthand" at bounding box center [566, 367] width 69 height 17
click at [374, 428] on button "Verify" at bounding box center [739, 438] width 1100 height 24
click at [759, 438] on button "Verify" at bounding box center [739, 438] width 1100 height 24
click at [759, 438] on p "Verify" at bounding box center [739, 438] width 1100 height 24
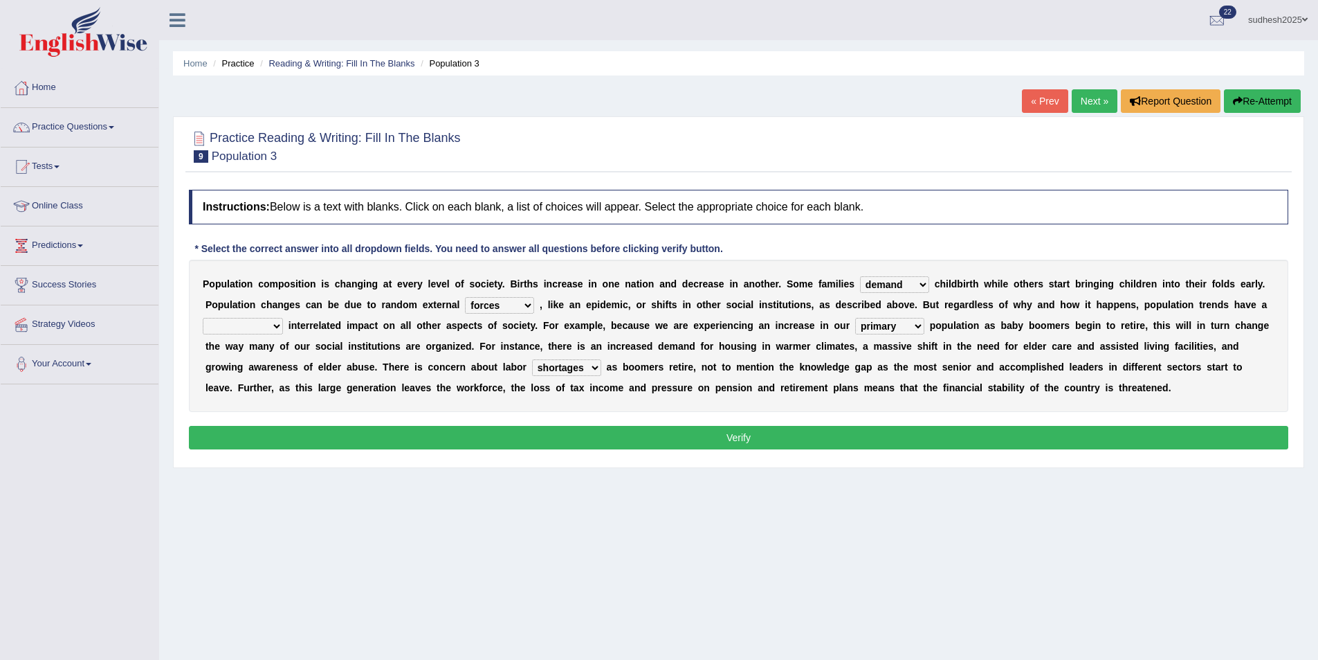
click at [283, 318] on select "tremendous tenuous tremulous spontaneous" at bounding box center [243, 326] width 80 height 17
select select "tremendous"
click at [283, 318] on select "tremendous tenuous tremulous spontaneous" at bounding box center [243, 326] width 80 height 17
click at [816, 438] on button "Verify" at bounding box center [739, 438] width 1100 height 24
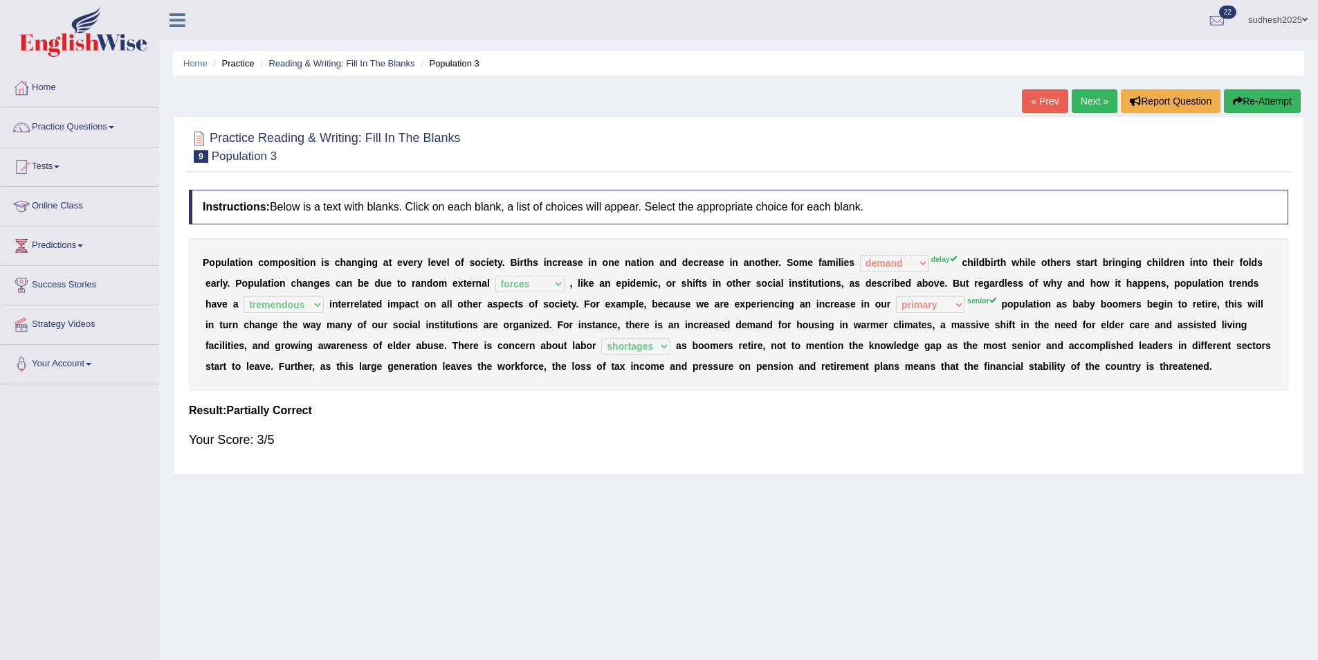
click at [1094, 99] on link "Next »" at bounding box center [1095, 101] width 46 height 24
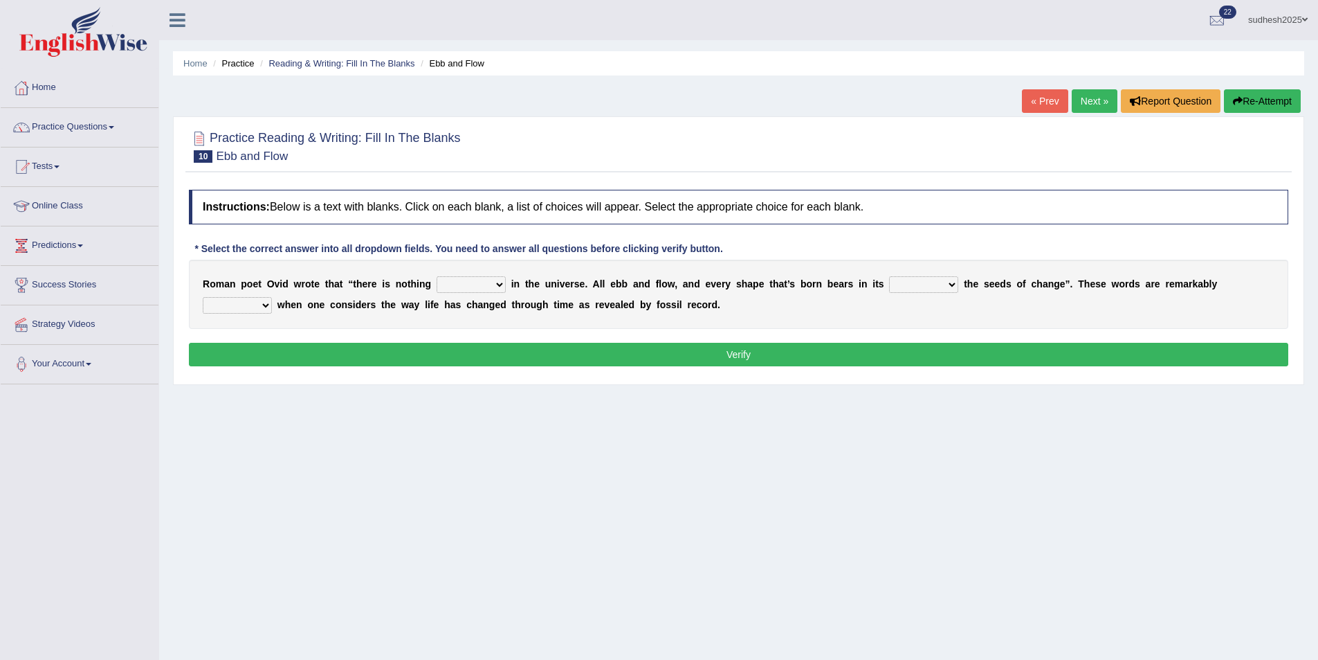
click at [488, 281] on select "orthodox volatile constant cheap" at bounding box center [471, 284] width 69 height 17
select select "constant"
click at [437, 276] on select "orthodox volatile constant cheap" at bounding box center [471, 284] width 69 height 17
click at [912, 280] on select "heart limb womb brain" at bounding box center [923, 284] width 69 height 17
select select "womb"
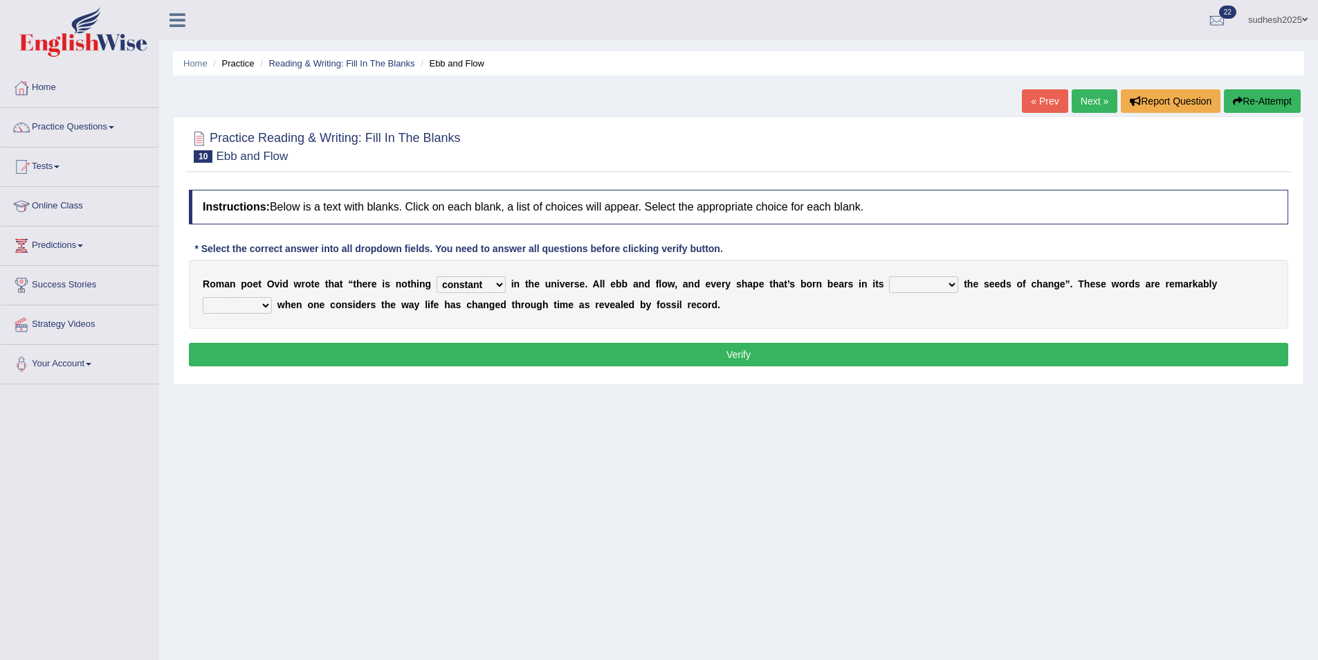
click at [889, 276] on select "heart limb womb brain" at bounding box center [923, 284] width 69 height 17
click at [272, 297] on select "prevalent detached relevant dominant" at bounding box center [237, 305] width 69 height 17
select select "dominant"
click at [272, 297] on select "prevalent detached relevant dominant" at bounding box center [237, 305] width 69 height 17
click at [1097, 346] on button "Verify" at bounding box center [739, 355] width 1100 height 24
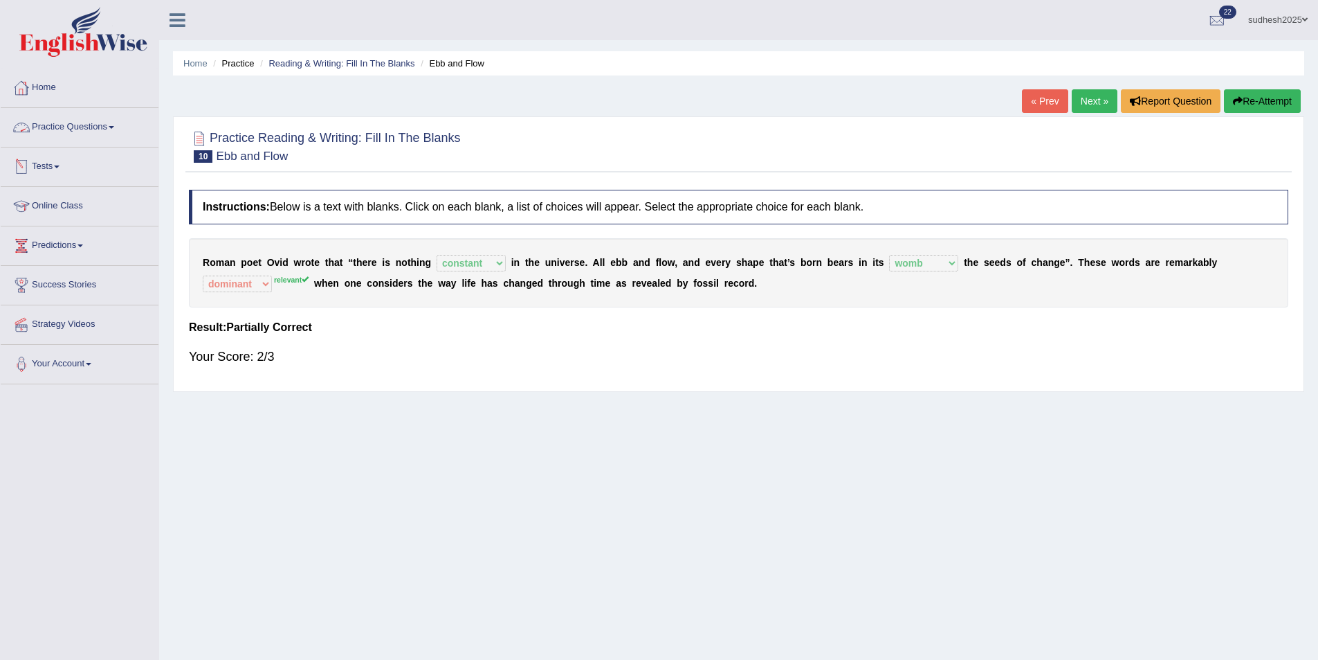
click at [80, 120] on link "Practice Questions" at bounding box center [80, 125] width 158 height 35
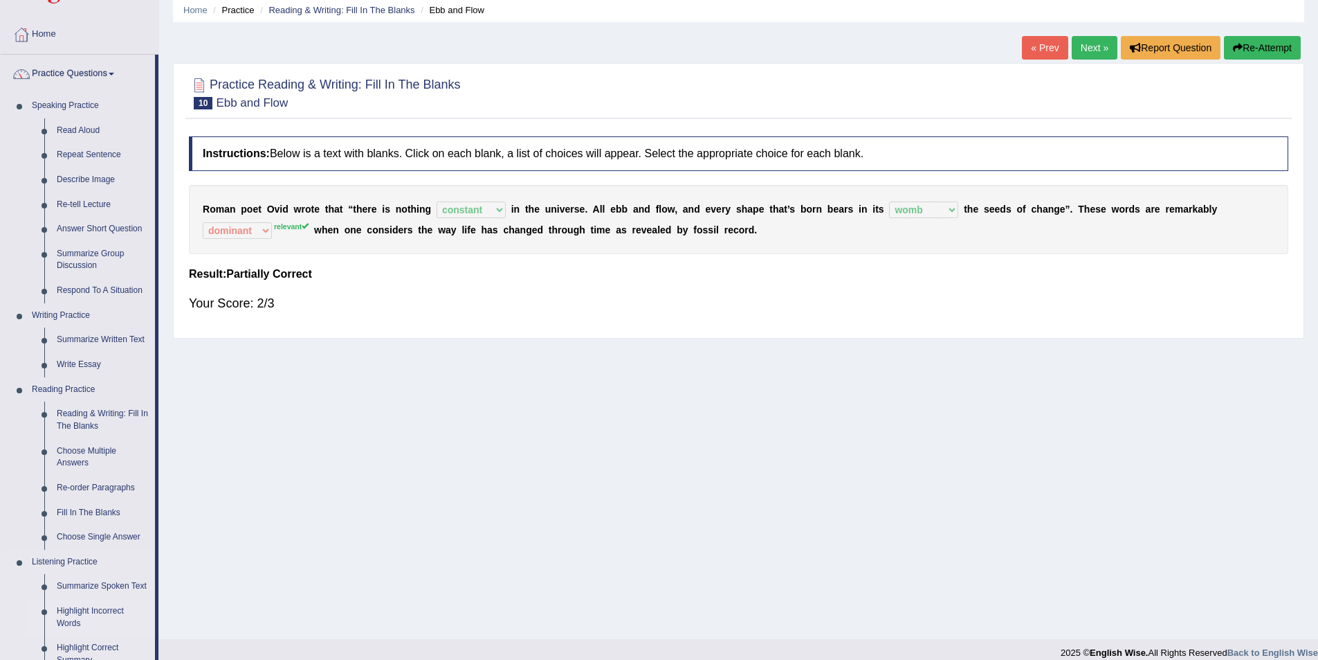
scroll to position [138, 0]
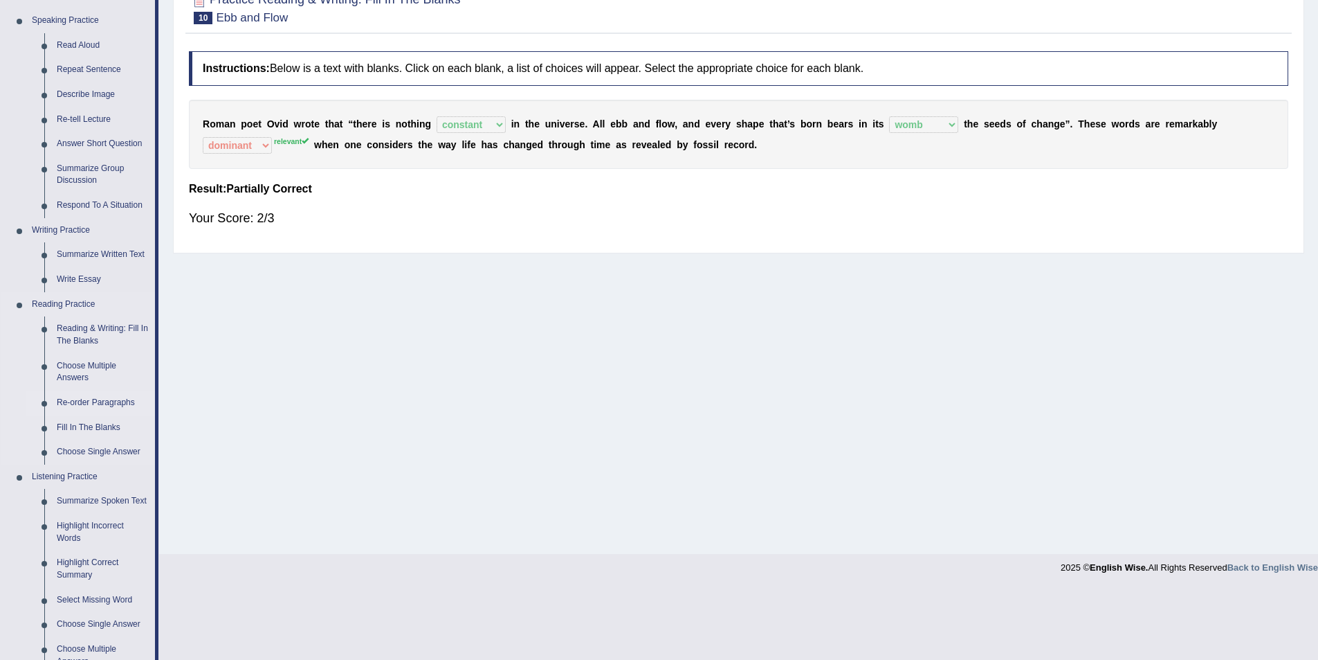
click at [111, 406] on link "Re-order Paragraphs" at bounding box center [103, 402] width 105 height 25
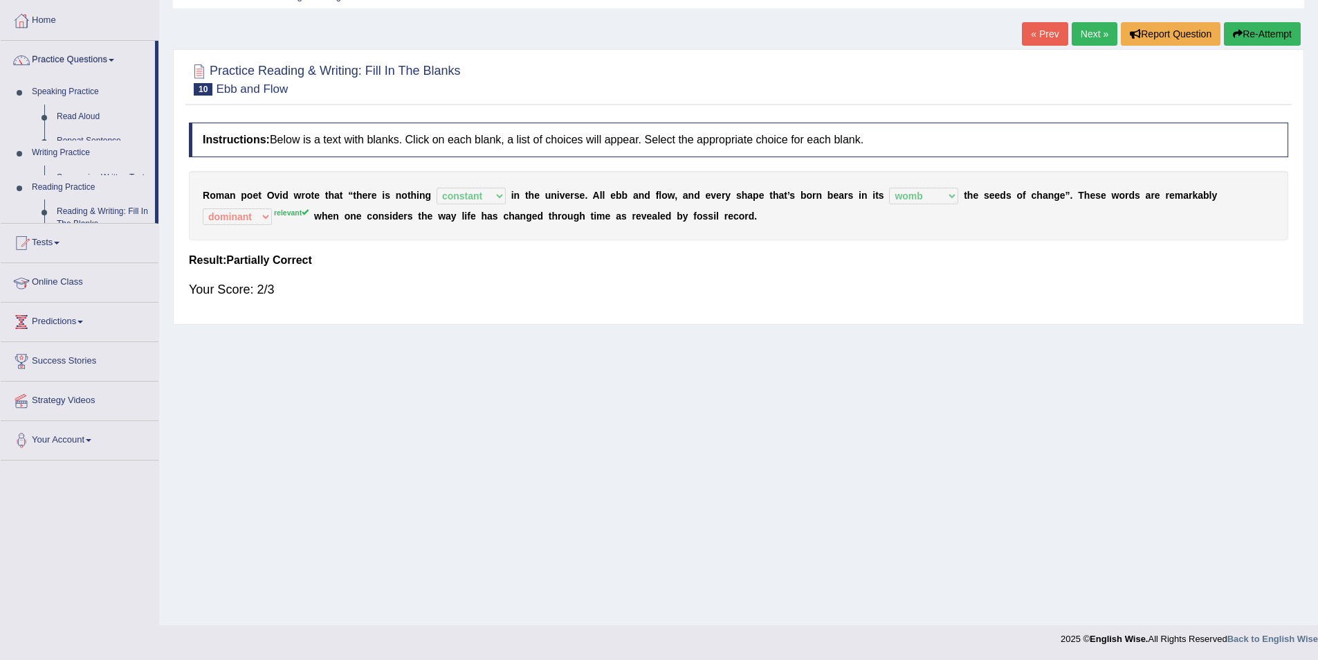
scroll to position [67, 0]
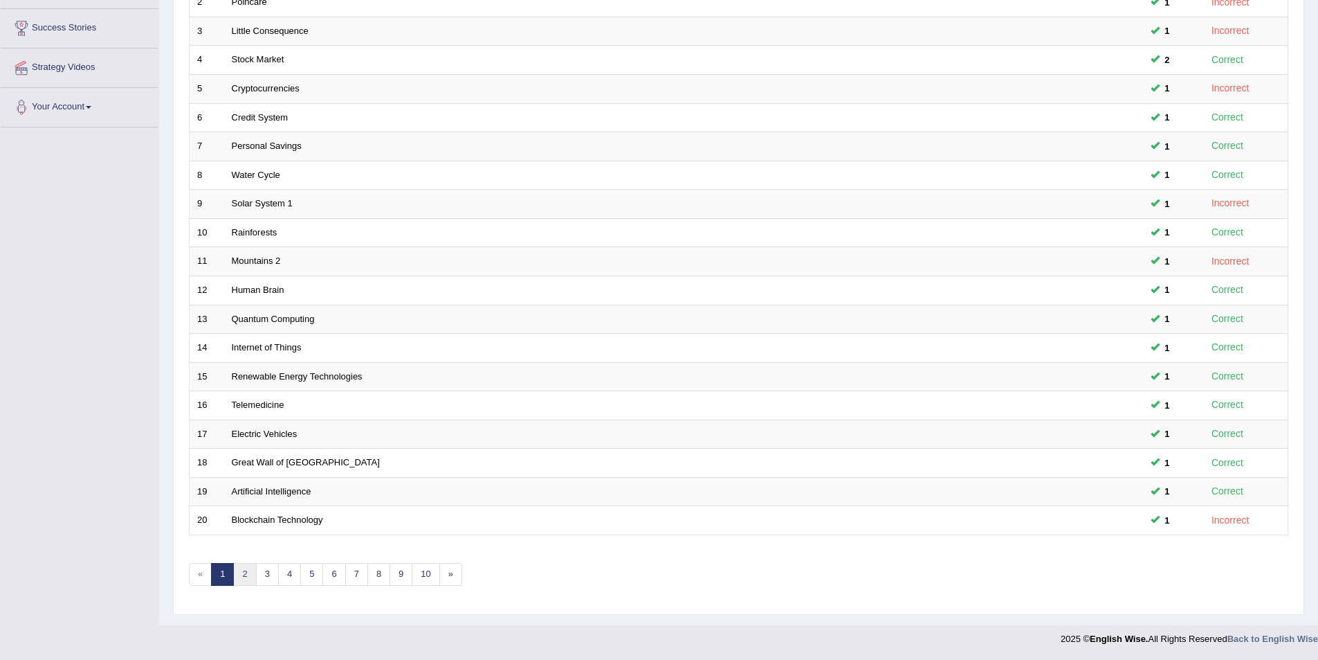
click at [249, 576] on link "2" at bounding box center [244, 574] width 23 height 23
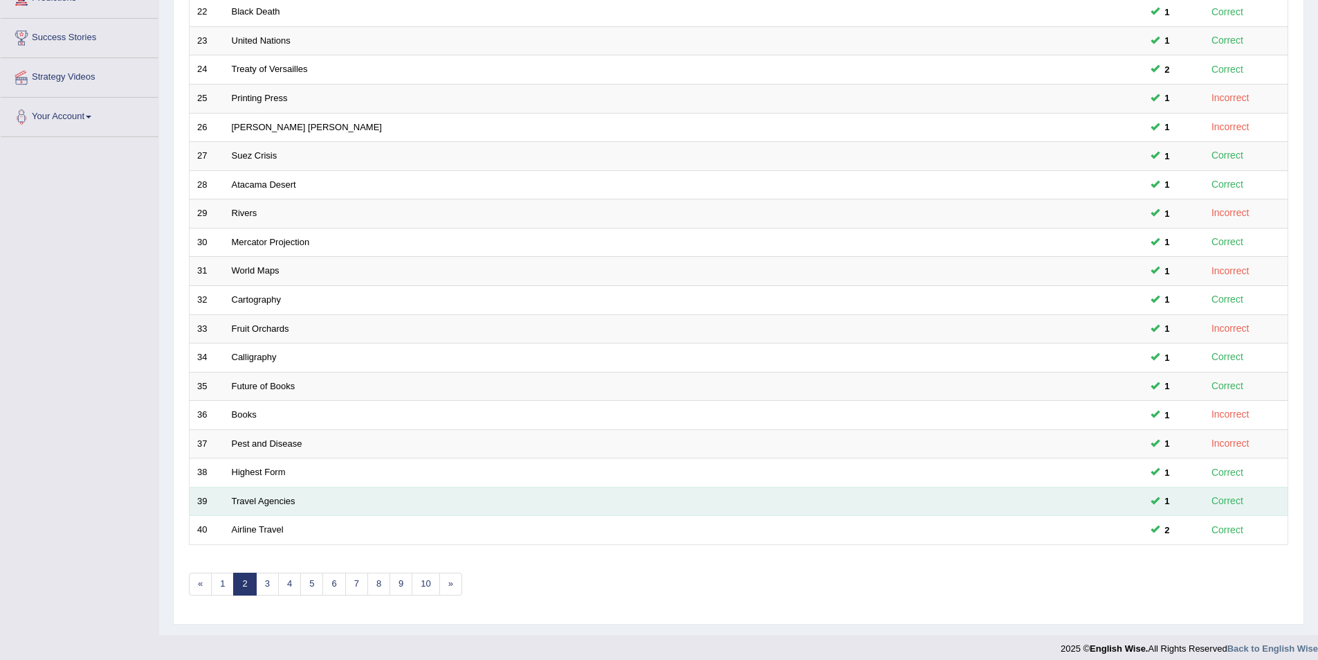
scroll to position [251, 0]
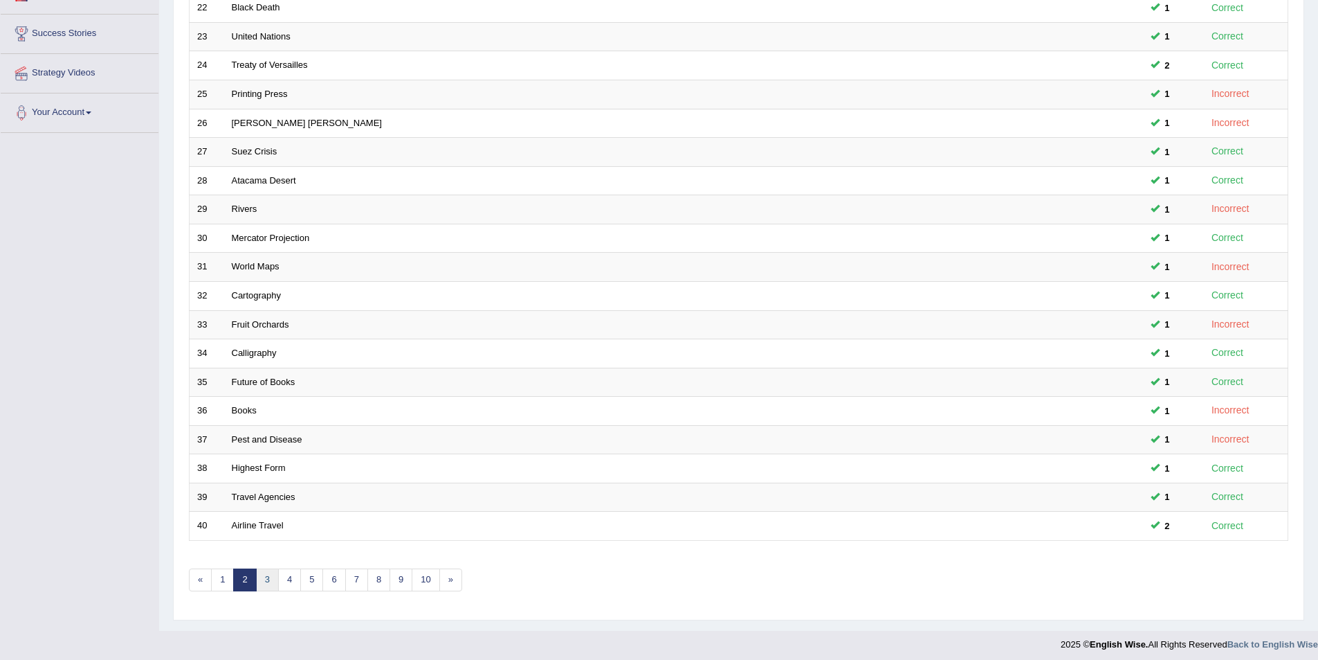
click at [269, 588] on link "3" at bounding box center [267, 579] width 23 height 23
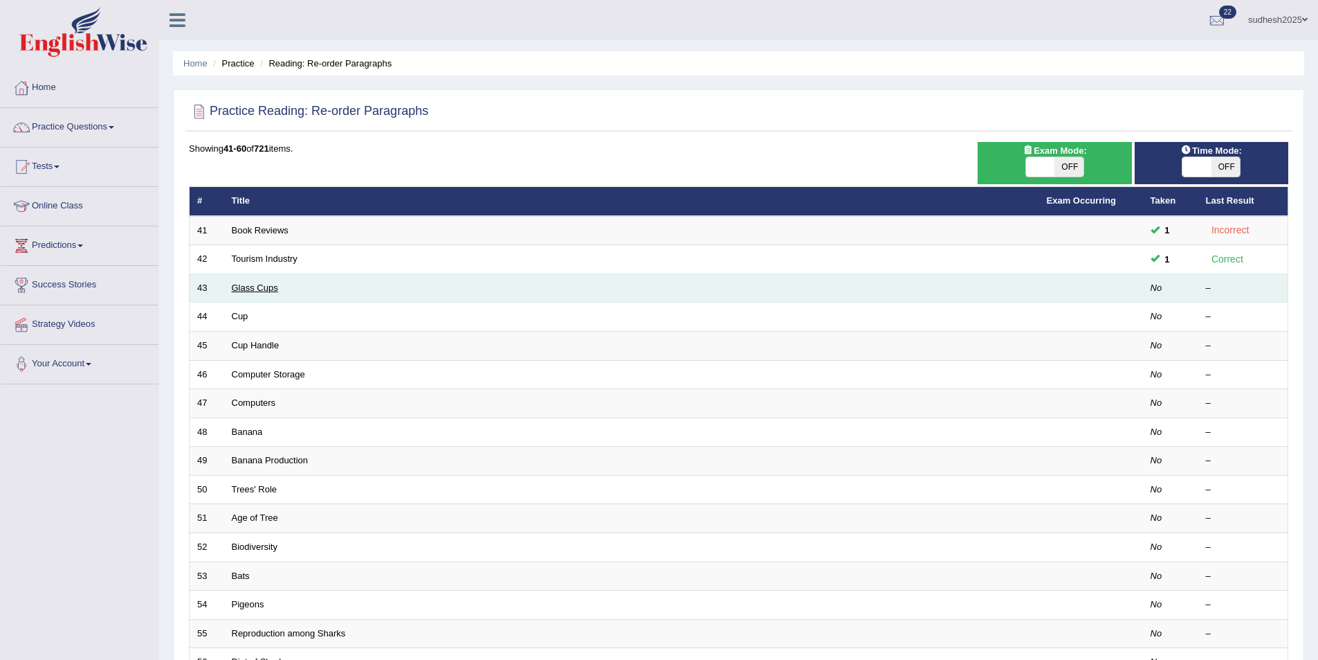
click at [248, 287] on link "Glass Cups" at bounding box center [255, 287] width 46 height 10
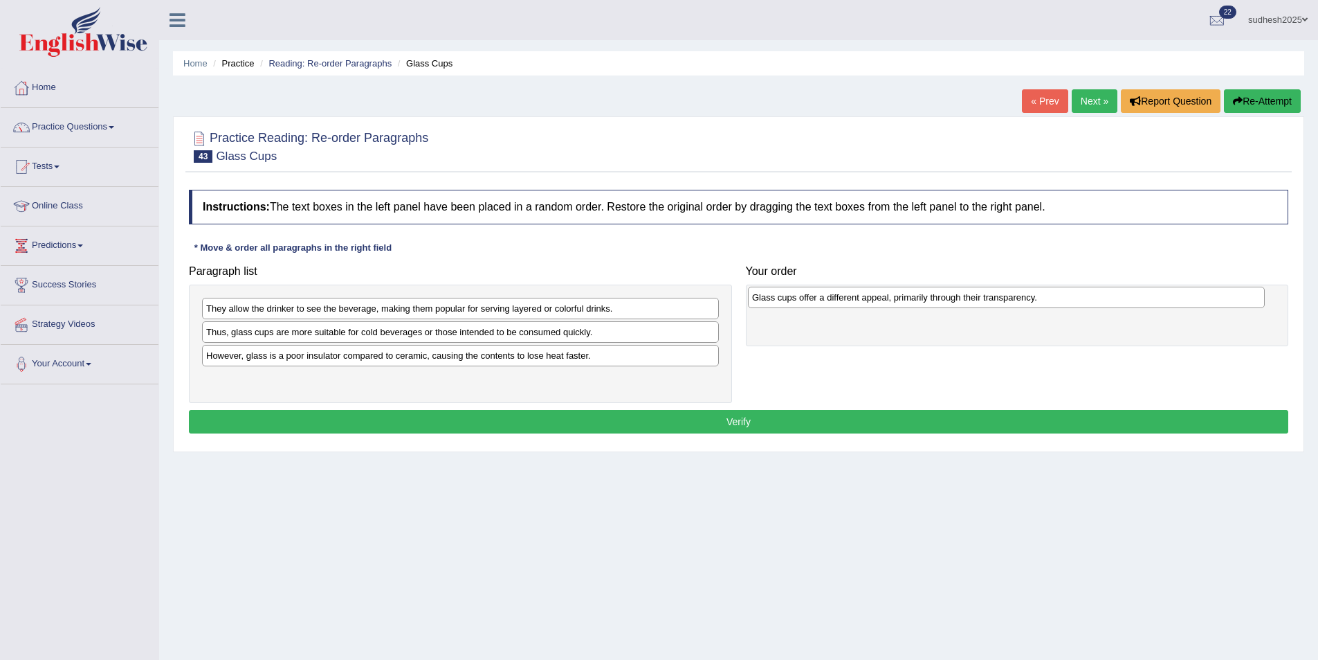
drag, startPoint x: 448, startPoint y: 312, endPoint x: 994, endPoint y: 301, distance: 546.2
click at [994, 301] on div "Glass cups offer a different appeal, primarily through their transparency." at bounding box center [1006, 297] width 517 height 21
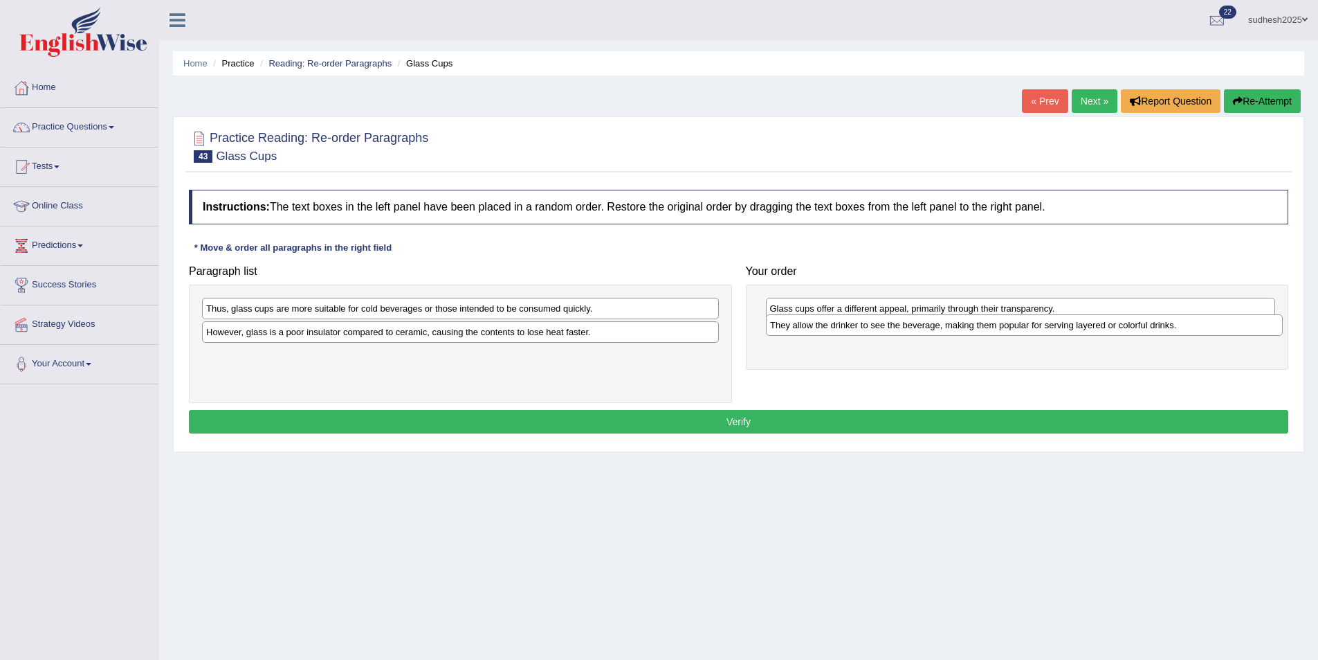
drag, startPoint x: 324, startPoint y: 313, endPoint x: 888, endPoint y: 329, distance: 564.3
click at [888, 329] on div "They allow the drinker to see the beverage, making them popular for serving lay…" at bounding box center [1024, 324] width 517 height 21
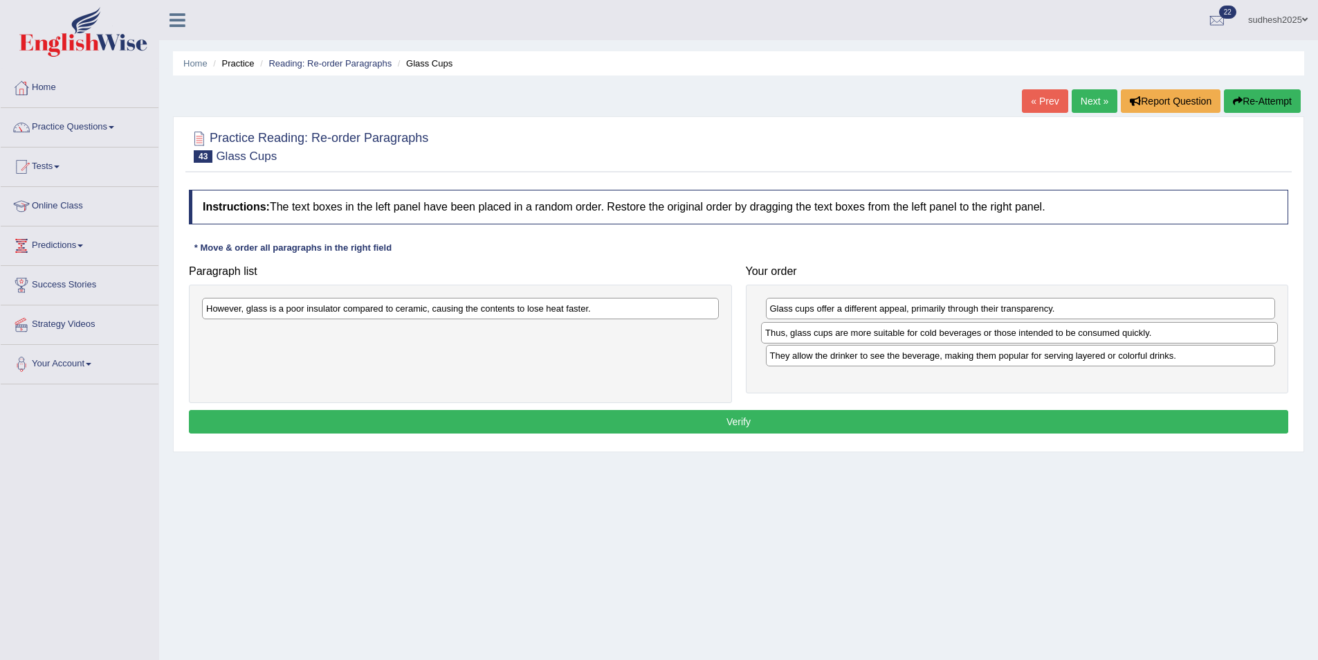
drag, startPoint x: 428, startPoint y: 313, endPoint x: 987, endPoint y: 337, distance: 559.7
click at [987, 337] on div "Thus, glass cups are more suitable for cold beverages or those intended to be c…" at bounding box center [1019, 332] width 517 height 21
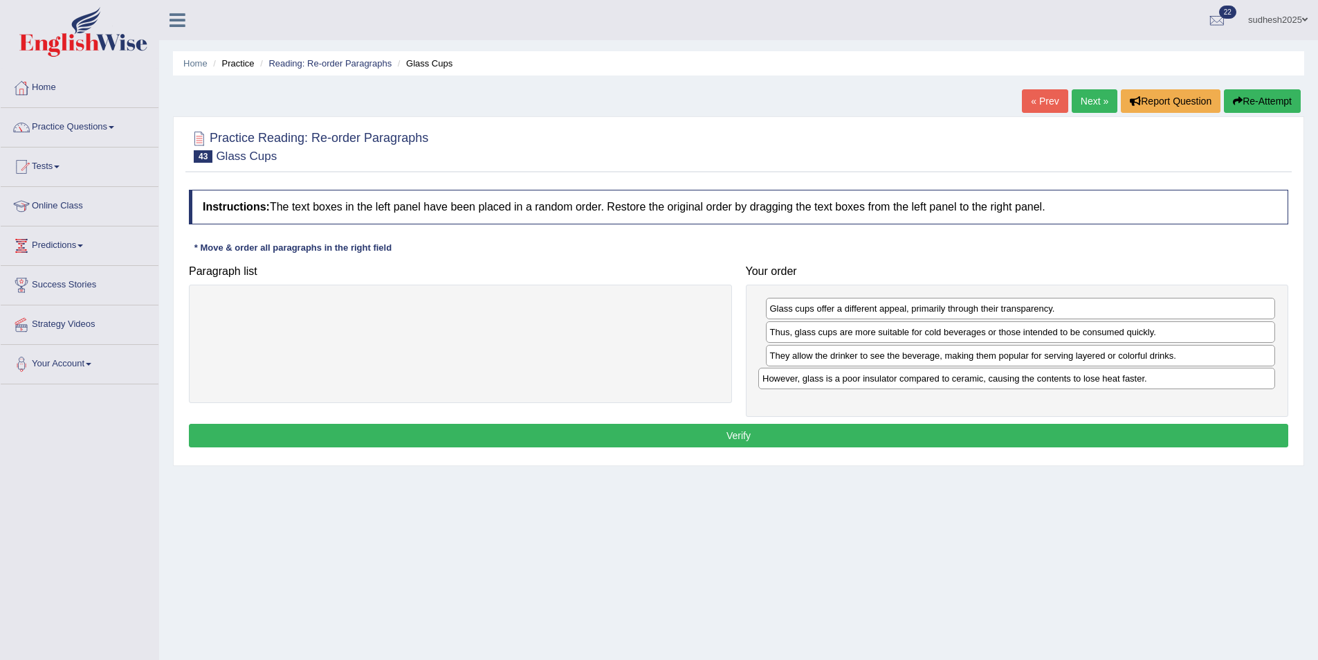
drag, startPoint x: 500, startPoint y: 310, endPoint x: 1056, endPoint y: 380, distance: 560.8
click at [1056, 380] on div "However, glass is a poor insulator compared to ceramic, causing the contents to…" at bounding box center [1017, 377] width 517 height 21
click at [954, 441] on button "Verify" at bounding box center [739, 436] width 1100 height 24
click at [954, 441] on div "Home Practice Reading: Re-order Paragraphs Glass Cups « Prev Next » Report Ques…" at bounding box center [738, 346] width 1159 height 692
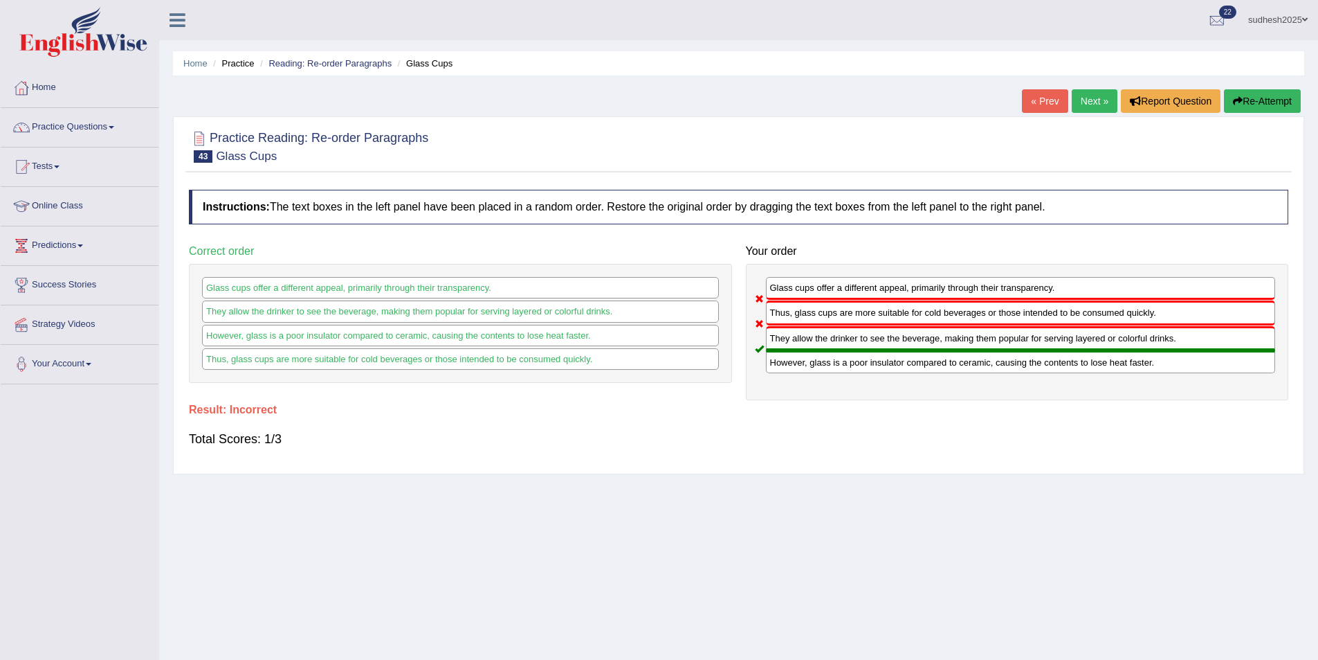
drag, startPoint x: 783, startPoint y: 339, endPoint x: 788, endPoint y: 311, distance: 28.7
click at [788, 311] on div "Glass cups offer a different appeal, primarily through their transparency. Thus…" at bounding box center [1017, 332] width 543 height 136
click at [1247, 100] on button "Re-Attempt" at bounding box center [1262, 101] width 77 height 24
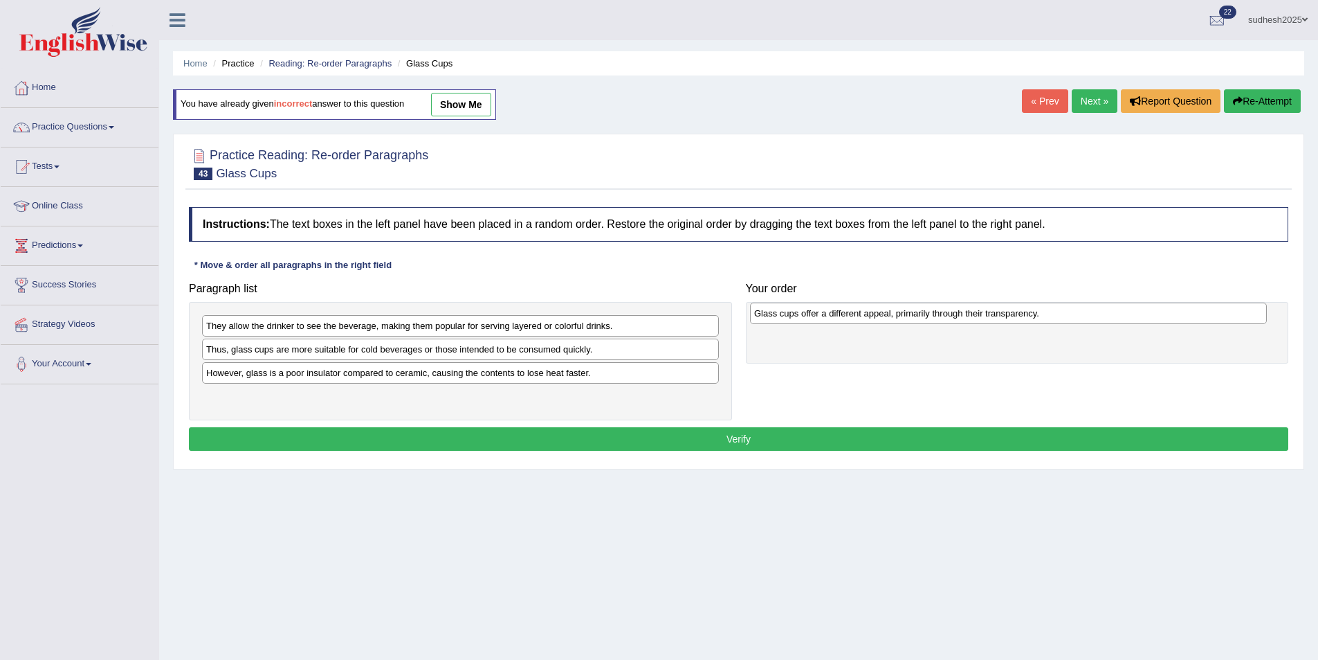
click at [877, 310] on div "Glass cups offer a different appeal, primarily through their transparency." at bounding box center [1008, 312] width 517 height 21
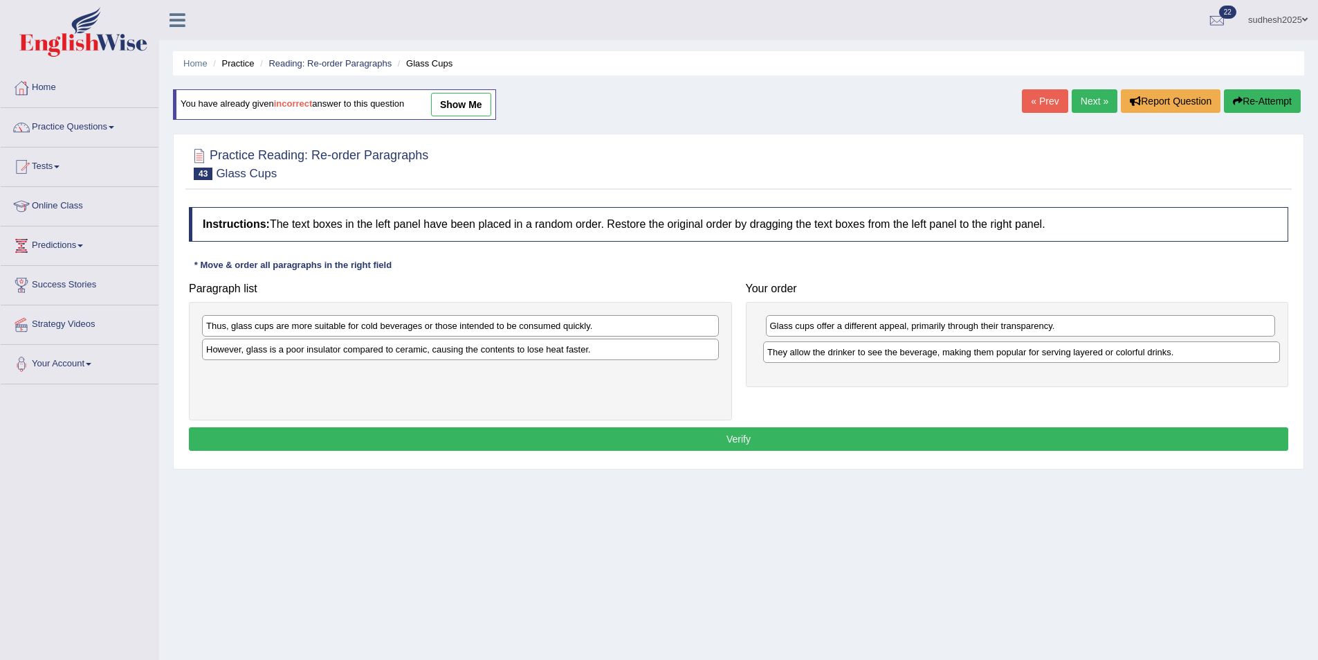
drag, startPoint x: 267, startPoint y: 327, endPoint x: 828, endPoint y: 354, distance: 561.9
click at [828, 354] on div "They allow the drinker to see the beverage, making them popular for serving lay…" at bounding box center [1021, 351] width 517 height 21
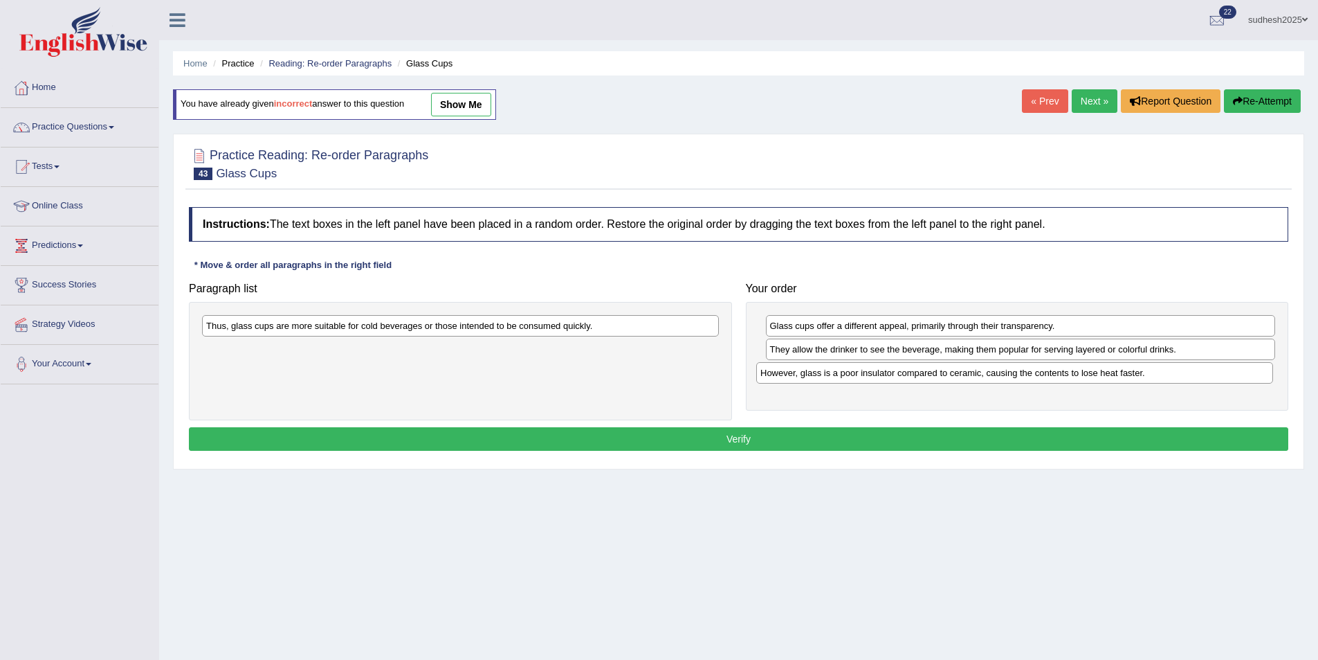
drag, startPoint x: 299, startPoint y: 354, endPoint x: 853, endPoint y: 377, distance: 554.9
click at [853, 377] on div "However, glass is a poor insulator compared to ceramic, causing the contents to…" at bounding box center [1014, 372] width 517 height 21
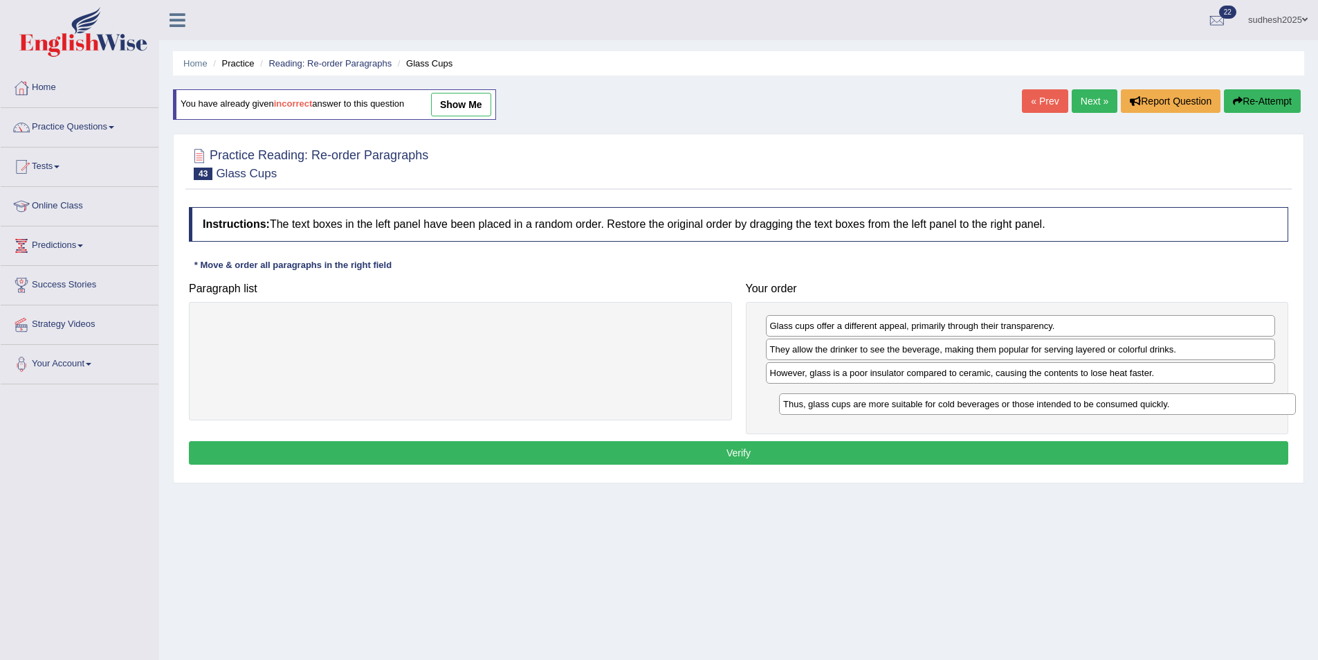
drag, startPoint x: 628, startPoint y: 327, endPoint x: 1194, endPoint y: 403, distance: 571.3
click at [1194, 403] on div "Thus, glass cups are more suitable for cold beverages or those intended to be c…" at bounding box center [1037, 403] width 517 height 21
click at [1123, 457] on button "Verify" at bounding box center [739, 453] width 1100 height 24
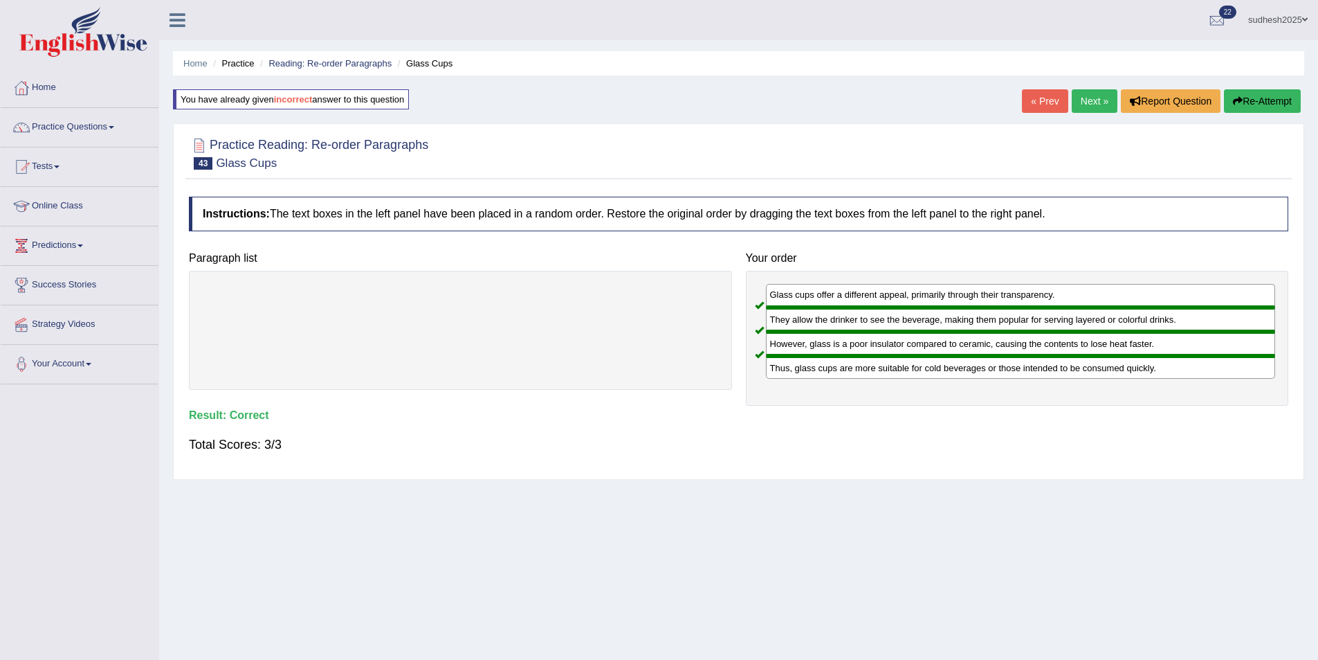
click at [1103, 100] on link "Next »" at bounding box center [1095, 101] width 46 height 24
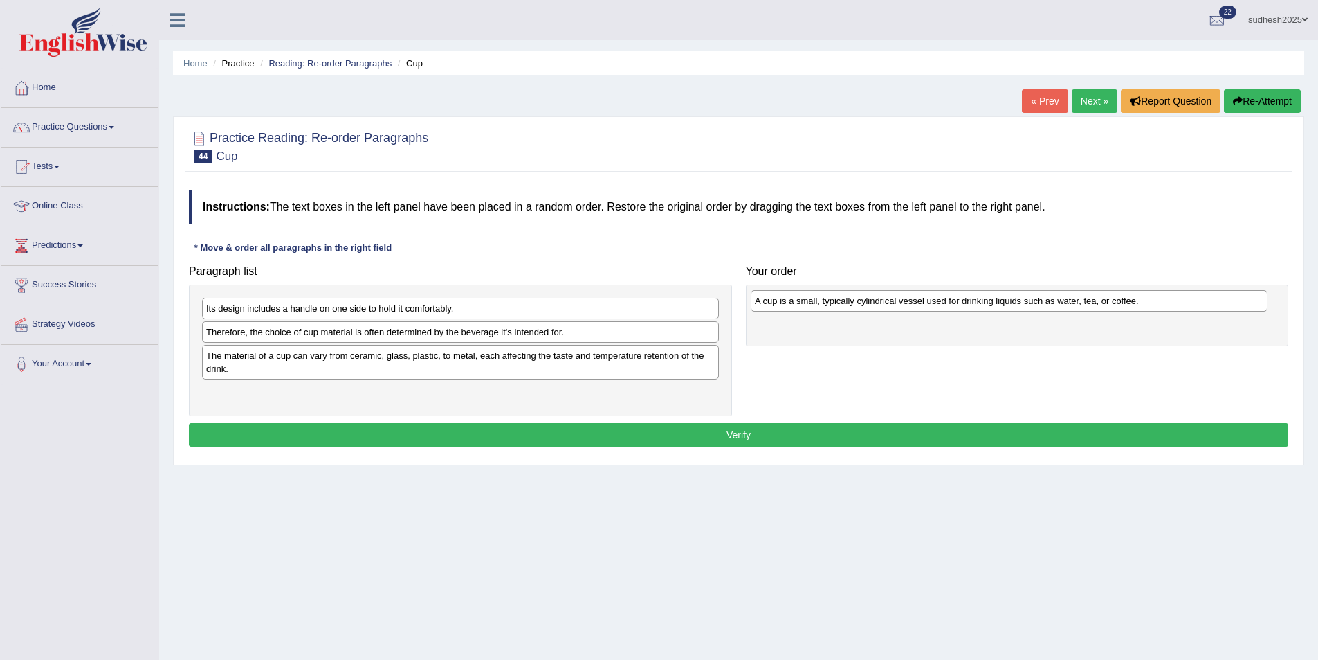
drag, startPoint x: 267, startPoint y: 314, endPoint x: 816, endPoint y: 307, distance: 548.9
click at [816, 307] on div "A cup is a small, typically cylindrical vessel used for drinking liquids such a…" at bounding box center [1009, 300] width 517 height 21
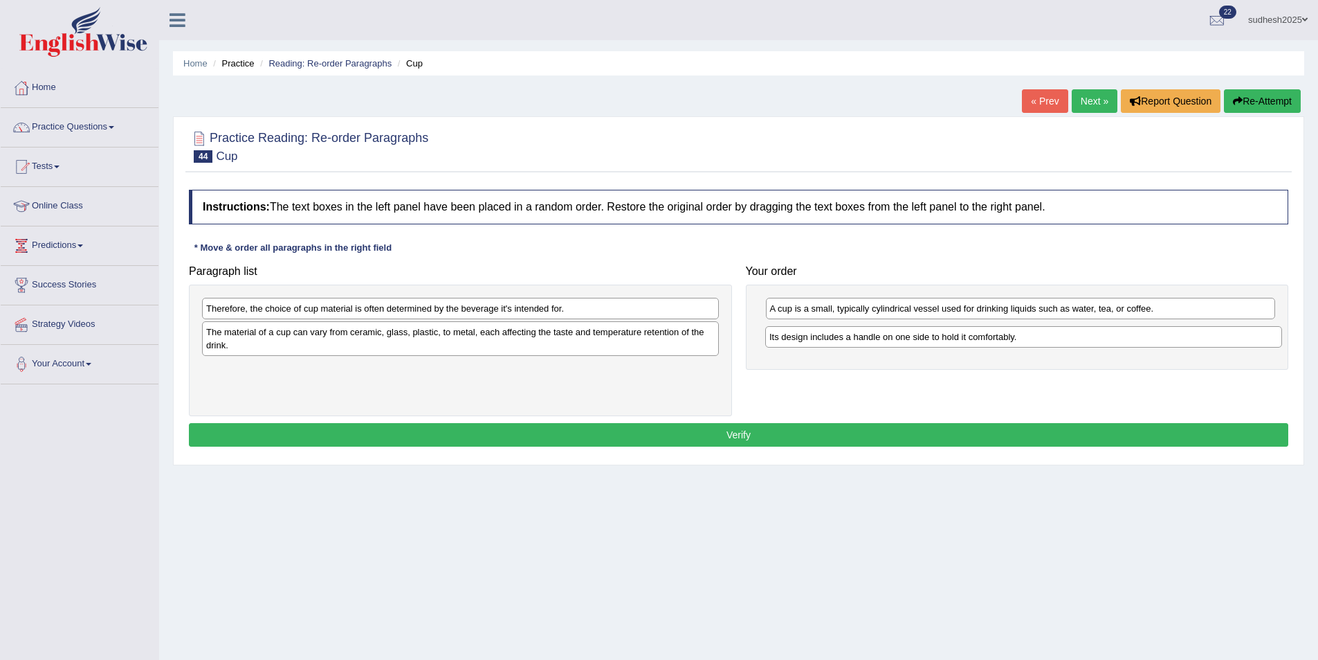
drag, startPoint x: 348, startPoint y: 309, endPoint x: 911, endPoint y: 337, distance: 564.1
click at [911, 337] on div "Its design includes a handle on one side to hold it comfortably." at bounding box center [1023, 336] width 517 height 21
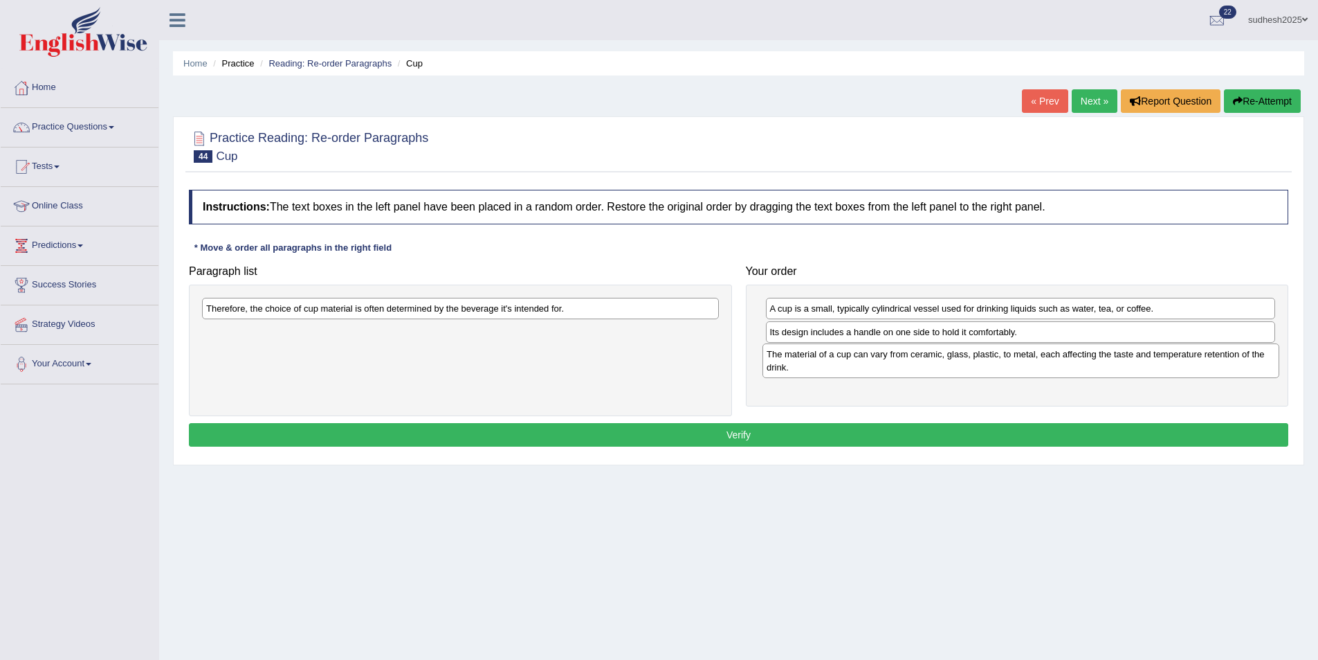
drag, startPoint x: 318, startPoint y: 342, endPoint x: 879, endPoint y: 364, distance: 561.0
click at [879, 364] on div "The material of a cup can vary from ceramic, glass, plastic, to metal, each aff…" at bounding box center [1021, 360] width 517 height 35
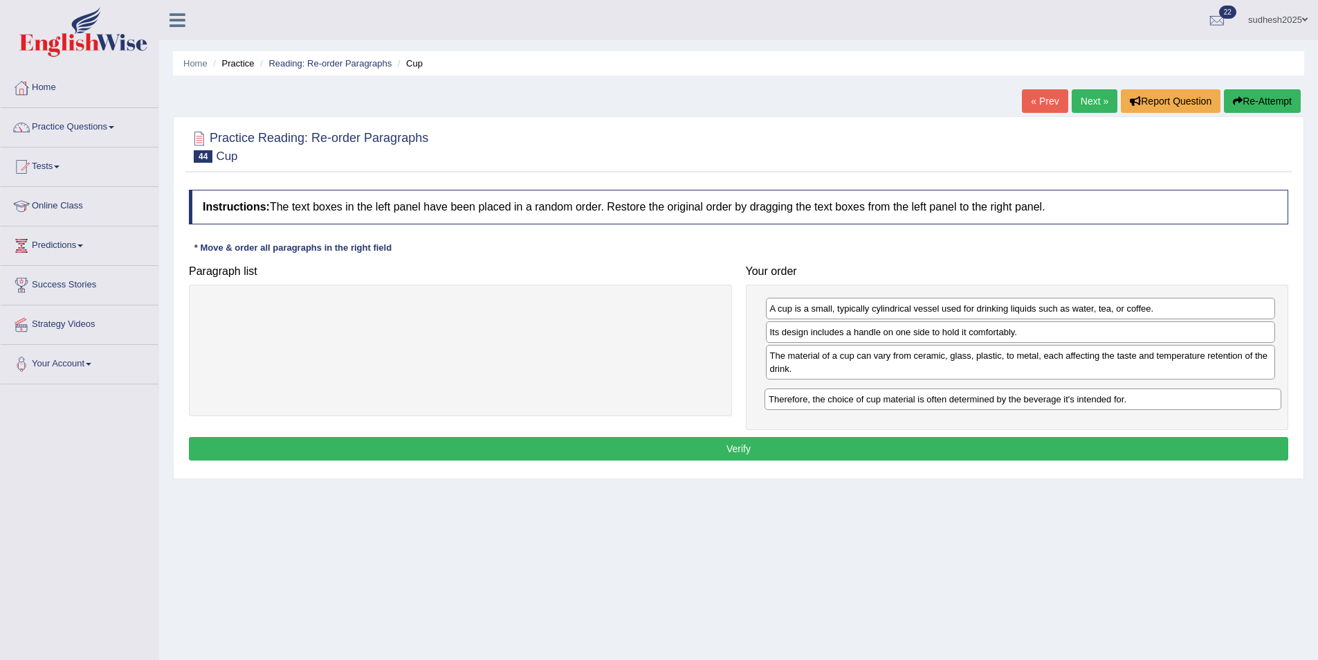
drag, startPoint x: 304, startPoint y: 314, endPoint x: 866, endPoint y: 404, distance: 569.9
click at [866, 404] on div "Therefore, the choice of cup material is often determined by the beverage it's …" at bounding box center [1023, 398] width 517 height 21
click at [839, 443] on button "Verify" at bounding box center [739, 449] width 1100 height 24
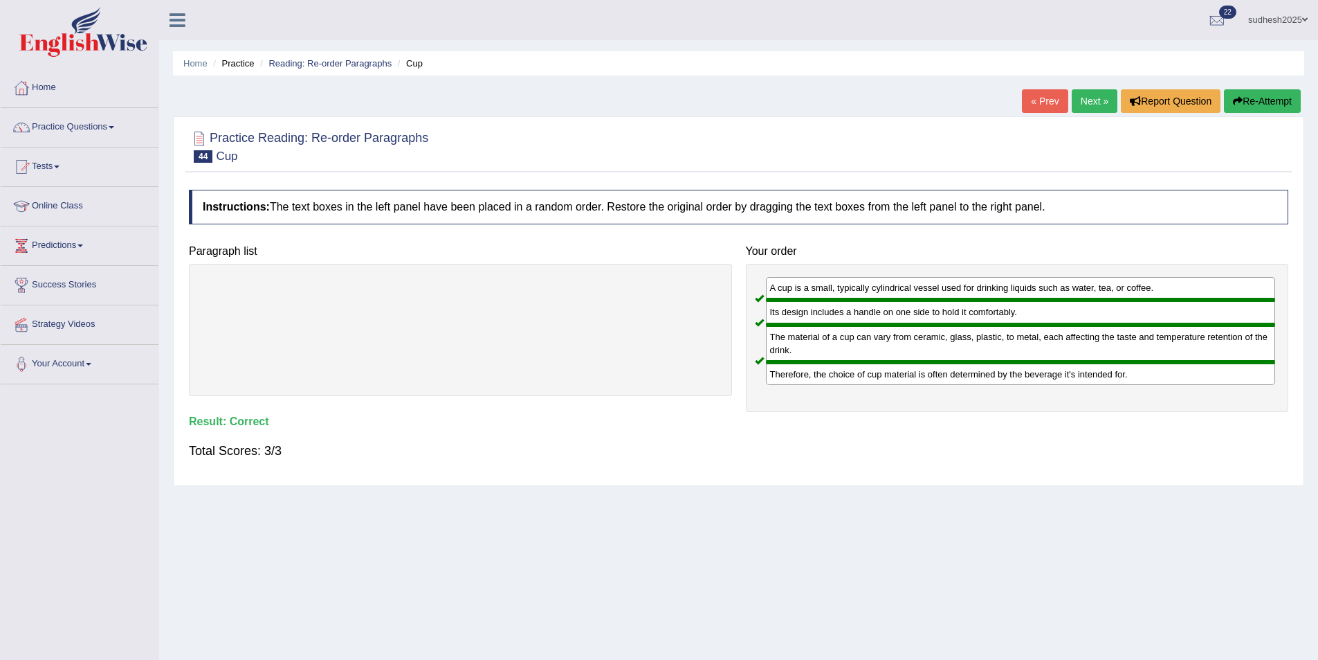
click at [1100, 105] on link "Next »" at bounding box center [1095, 101] width 46 height 24
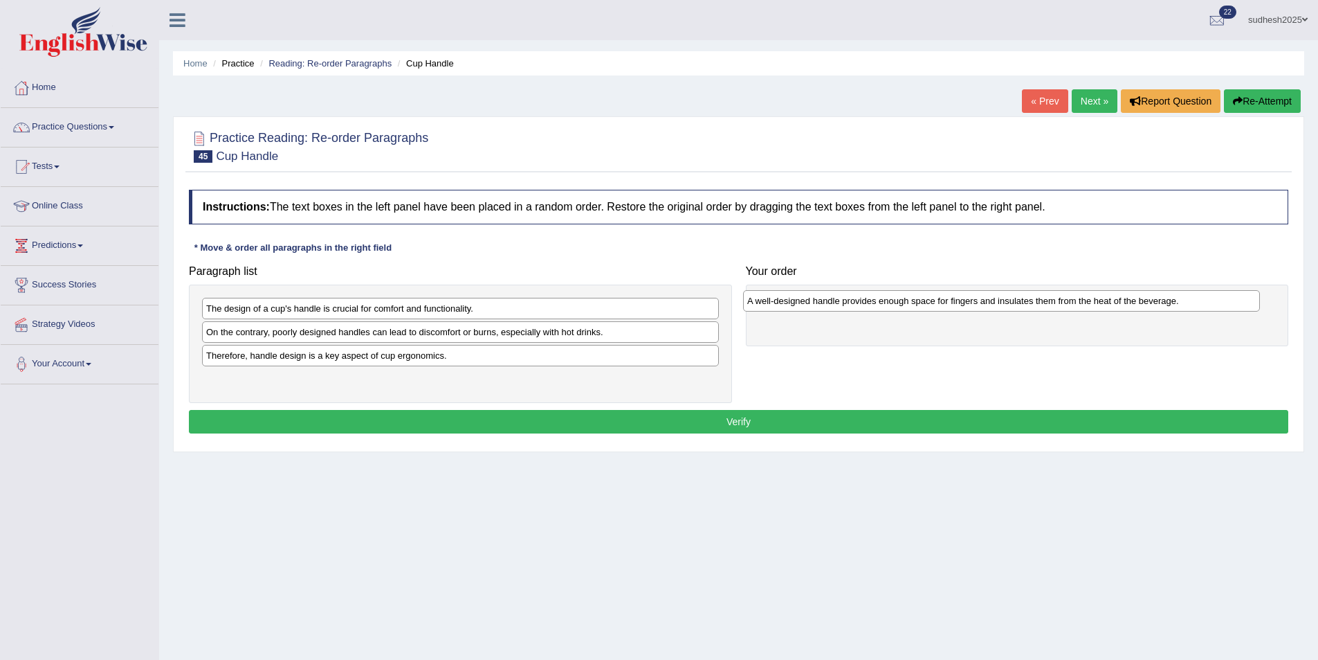
drag, startPoint x: 289, startPoint y: 335, endPoint x: 830, endPoint y: 304, distance: 542.1
click at [830, 304] on div "A well-designed handle provides enough space for fingers and insulates them fro…" at bounding box center [1001, 300] width 517 height 21
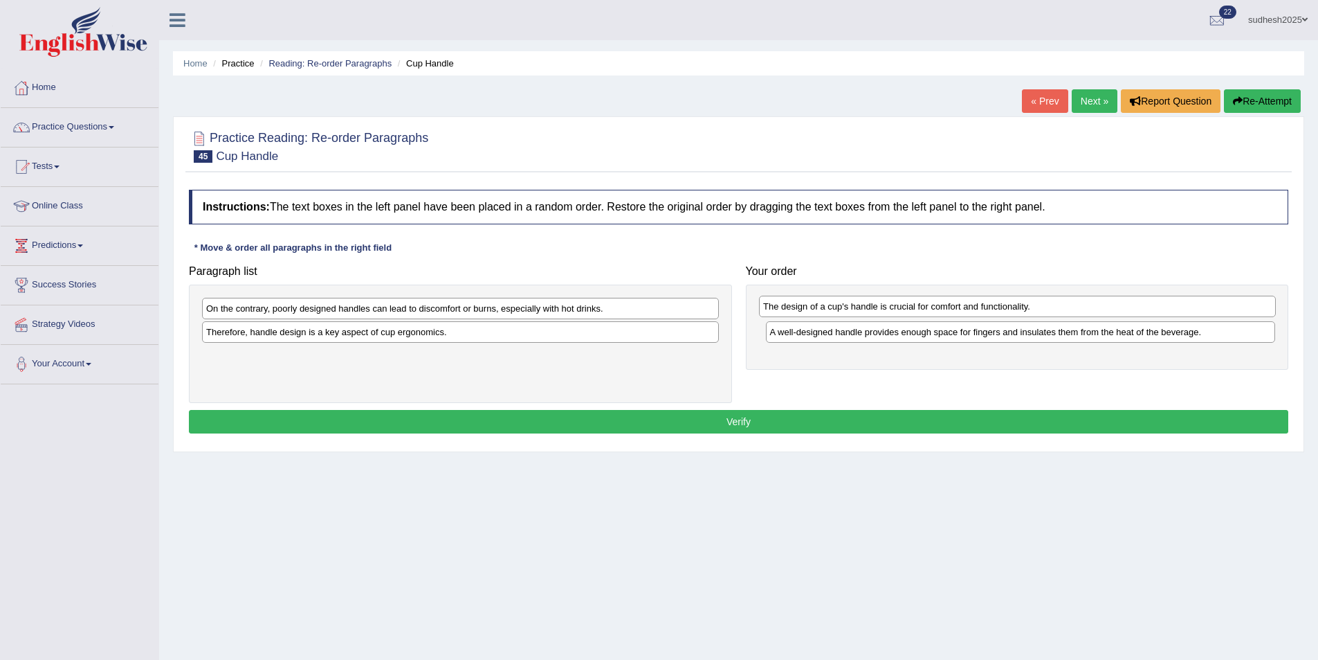
drag, startPoint x: 365, startPoint y: 312, endPoint x: 920, endPoint y: 310, distance: 555.1
click at [920, 310] on div "The design of a cup's handle is crucial for comfort and functionality." at bounding box center [1017, 306] width 517 height 21
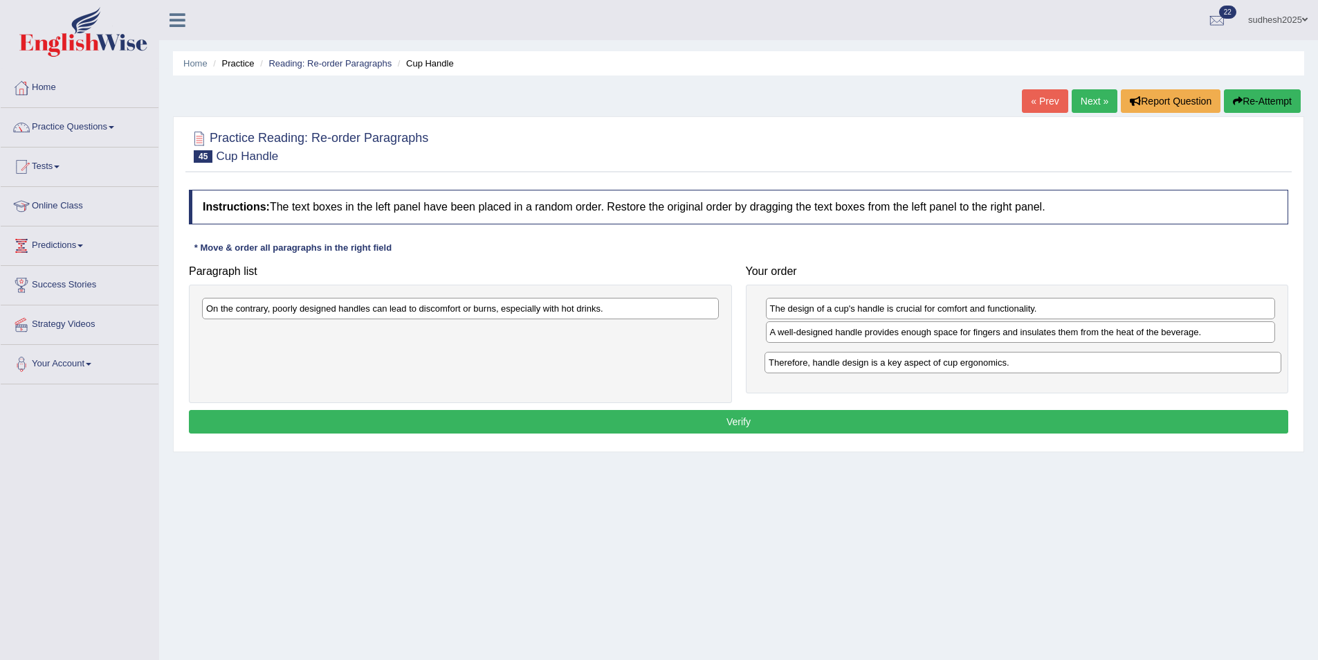
drag, startPoint x: 324, startPoint y: 335, endPoint x: 887, endPoint y: 365, distance: 563.5
click at [887, 365] on div "Therefore, handle design is a key aspect of cup ergonomics." at bounding box center [1023, 362] width 517 height 21
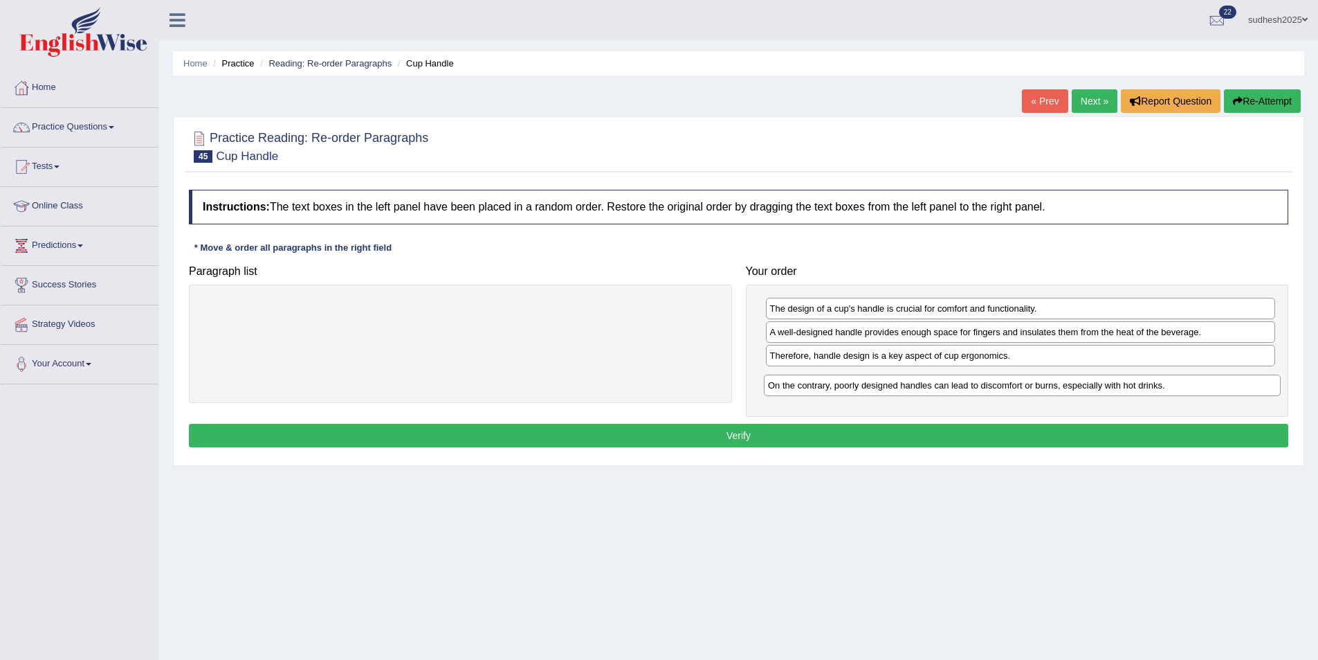
drag, startPoint x: 428, startPoint y: 305, endPoint x: 990, endPoint y: 382, distance: 567.2
click at [990, 382] on div "On the contrary, poorly designed handles can lead to discomfort or burns, espec…" at bounding box center [1022, 384] width 517 height 21
click at [963, 425] on button "Verify" at bounding box center [739, 436] width 1100 height 24
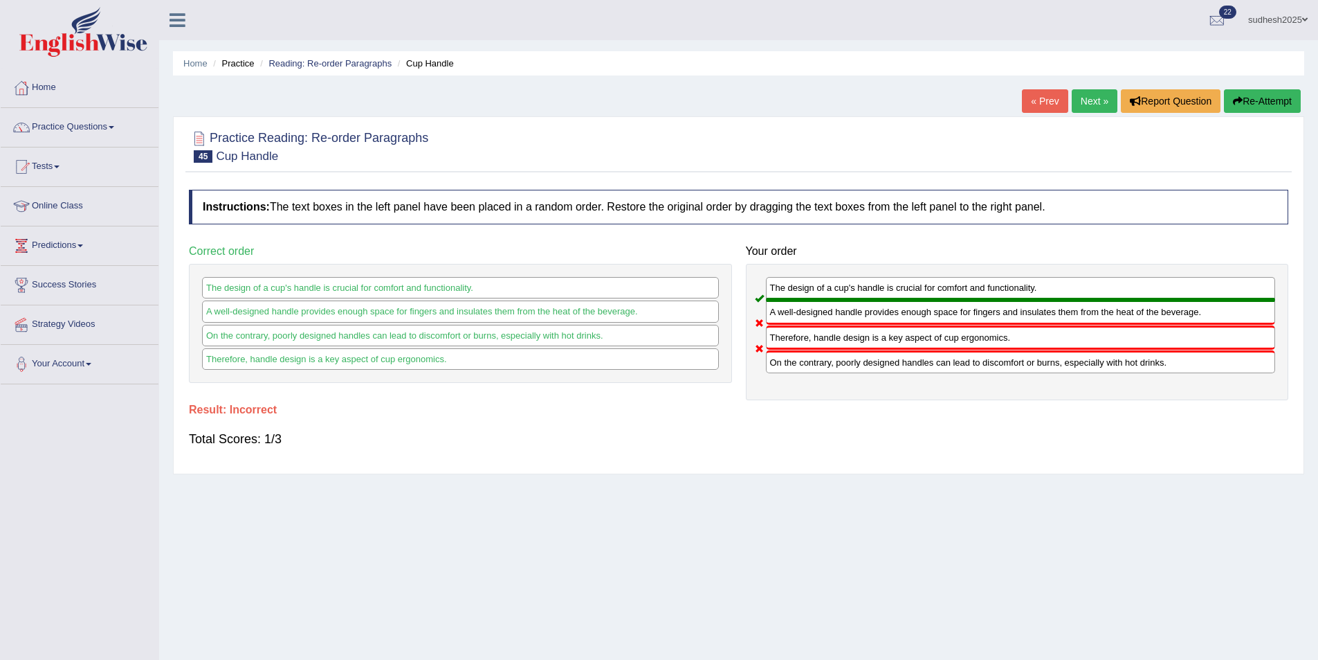
drag, startPoint x: 812, startPoint y: 365, endPoint x: 827, endPoint y: 337, distance: 31.6
click at [827, 337] on div "The design of a cup's handle is crucial for comfort and functionality. A well-d…" at bounding box center [1017, 332] width 543 height 136
click at [1289, 95] on button "Re-Attempt" at bounding box center [1262, 101] width 77 height 24
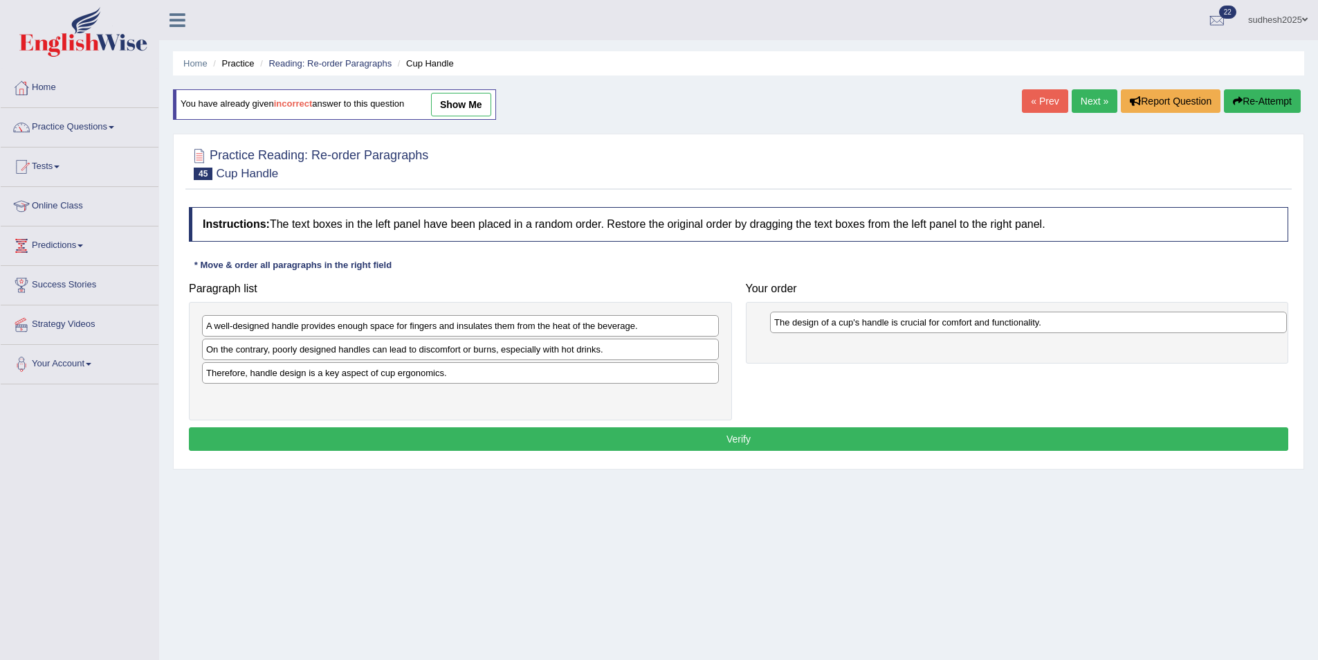
click at [827, 325] on div "The design of a cup's handle is crucial for comfort and functionality." at bounding box center [1028, 321] width 517 height 21
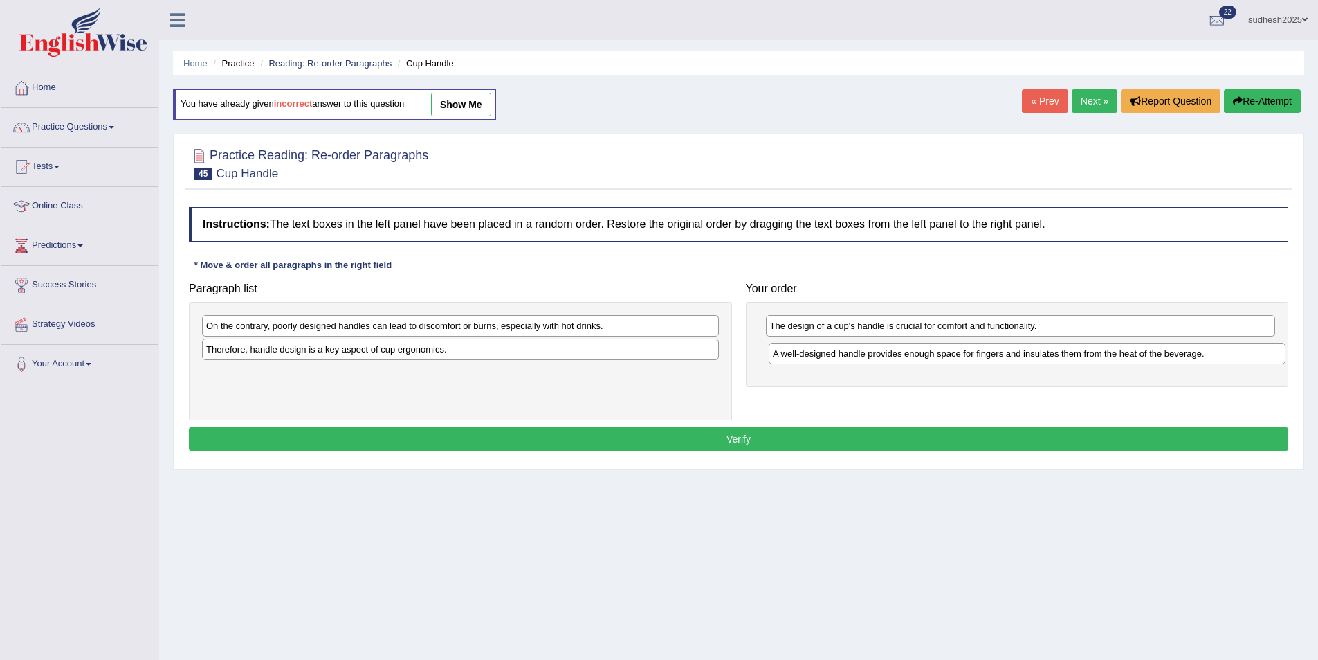
drag, startPoint x: 278, startPoint y: 325, endPoint x: 845, endPoint y: 353, distance: 567.5
click at [845, 353] on div "A well-designed handle provides enough space for fingers and insulates them fro…" at bounding box center [1027, 353] width 517 height 21
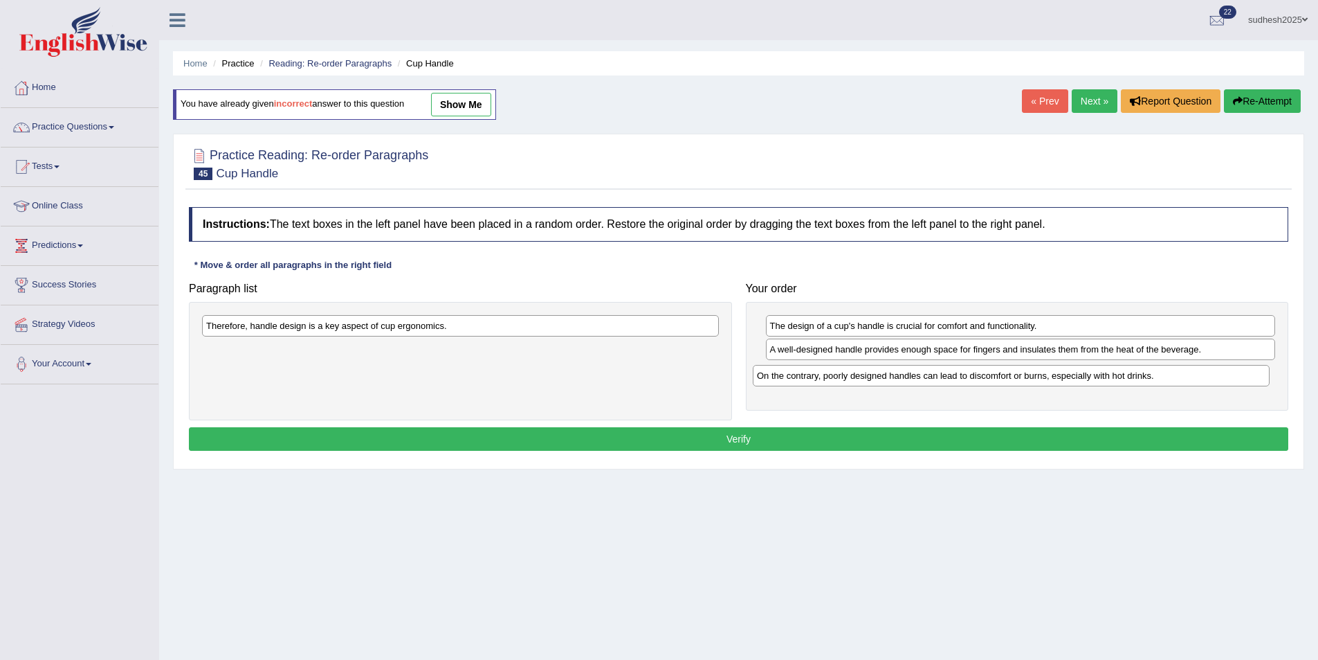
drag, startPoint x: 377, startPoint y: 330, endPoint x: 928, endPoint y: 380, distance: 553.2
click at [928, 380] on div "On the contrary, poorly designed handles can lead to discomfort or burns, espec…" at bounding box center [1011, 375] width 517 height 21
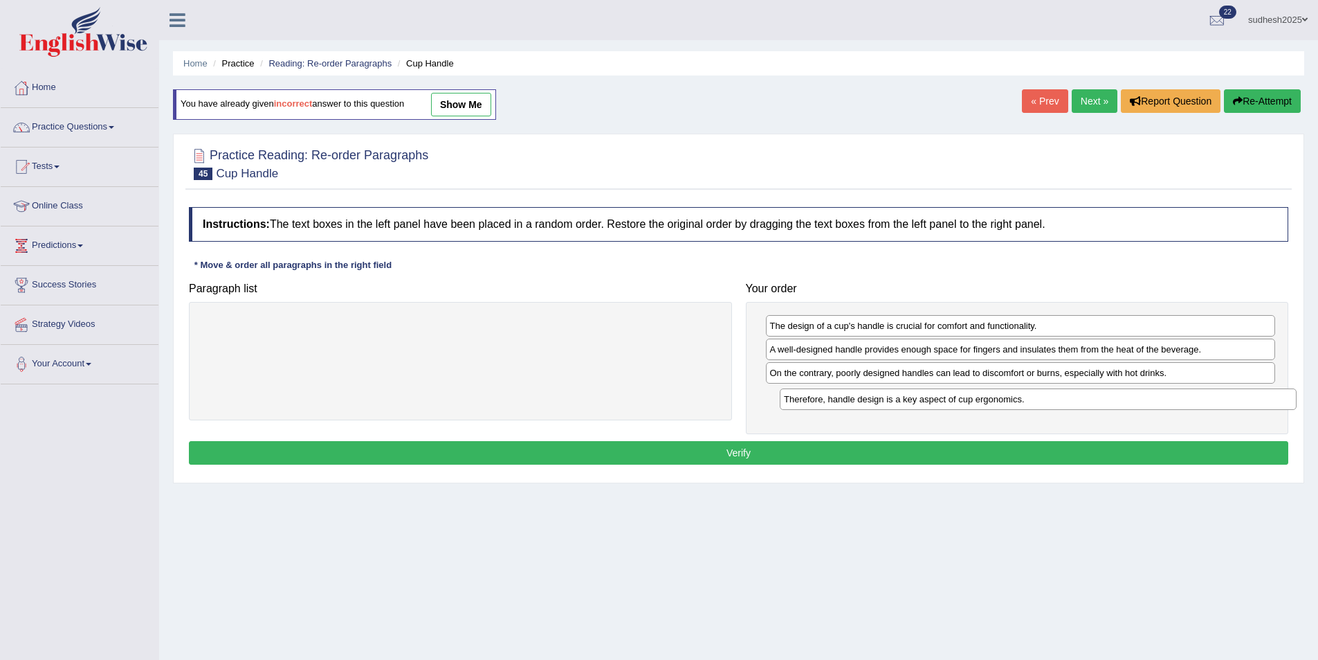
drag, startPoint x: 513, startPoint y: 327, endPoint x: 1091, endPoint y: 401, distance: 582.5
click at [1091, 401] on div "Therefore, handle design is a key aspect of cup ergonomics." at bounding box center [1038, 398] width 517 height 21
click at [1023, 460] on button "Verify" at bounding box center [739, 453] width 1100 height 24
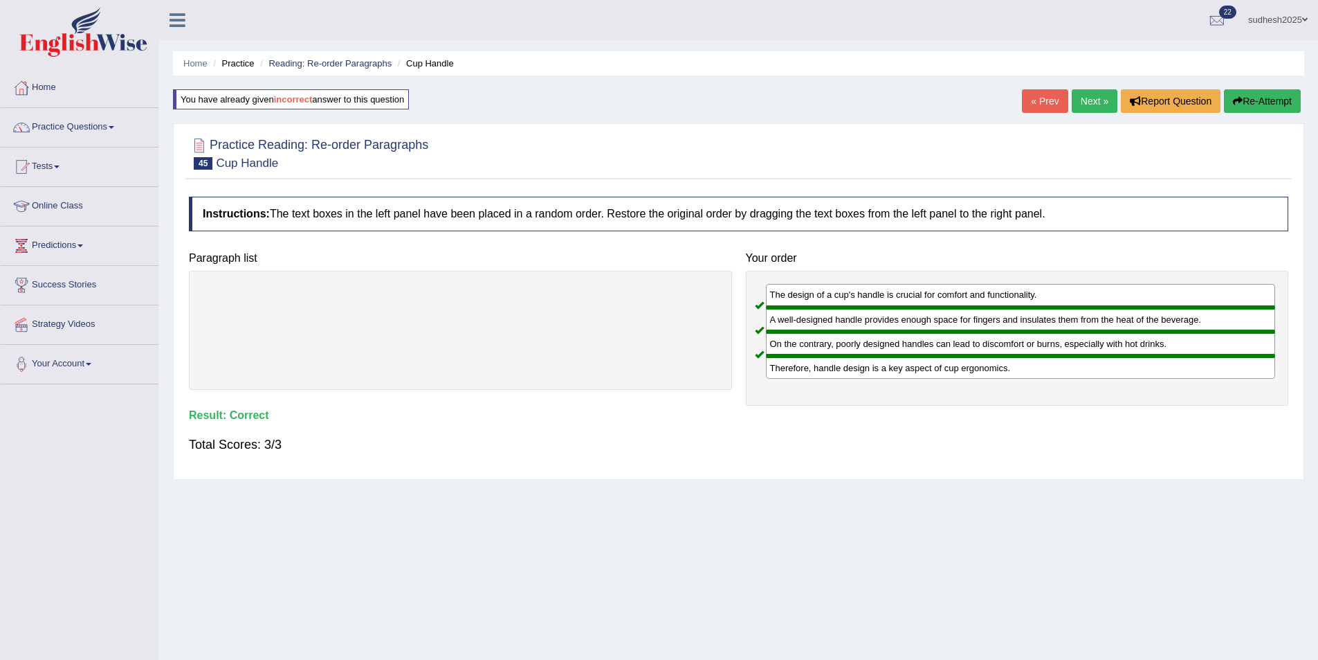
click at [1095, 96] on link "Next »" at bounding box center [1095, 101] width 46 height 24
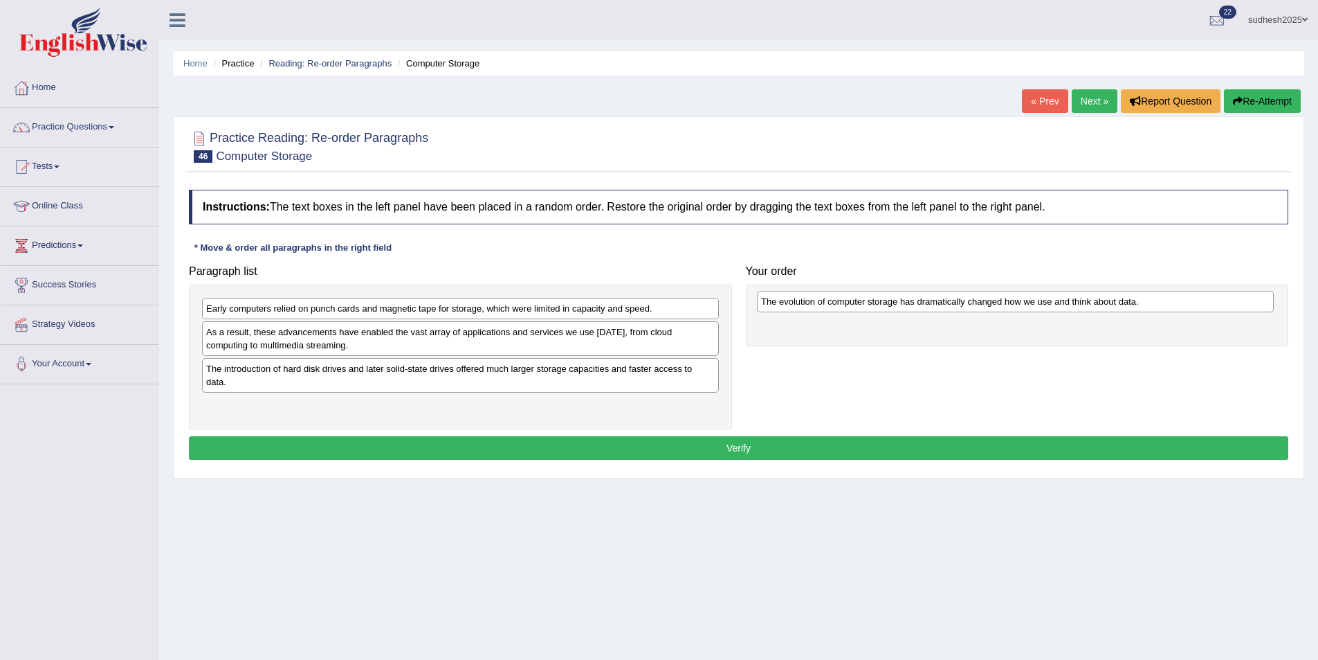
drag, startPoint x: 454, startPoint y: 374, endPoint x: 1013, endPoint y: 307, distance: 562.5
click at [1013, 307] on div "The evolution of computer storage has dramatically changed how we use and think…" at bounding box center [1015, 301] width 517 height 21
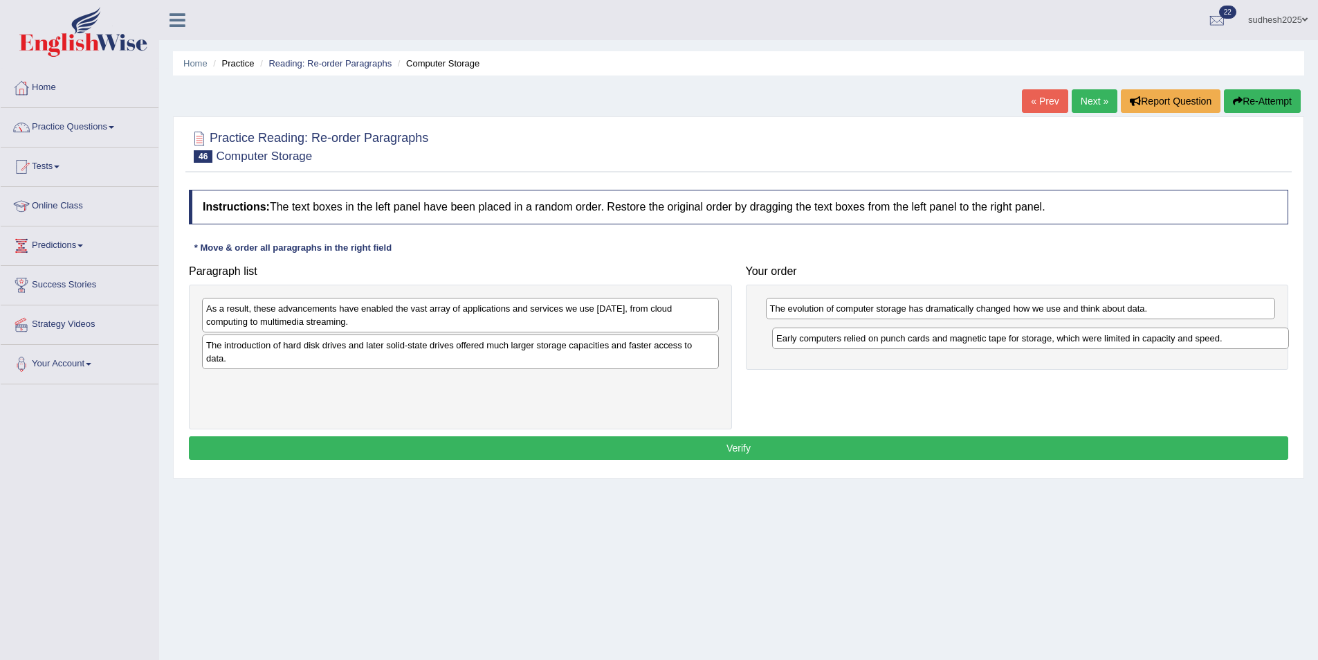
drag, startPoint x: 403, startPoint y: 312, endPoint x: 970, endPoint y: 343, distance: 567.0
click at [970, 343] on div "Early computers relied on punch cards and magnetic tape for storage, which were…" at bounding box center [1030, 337] width 517 height 21
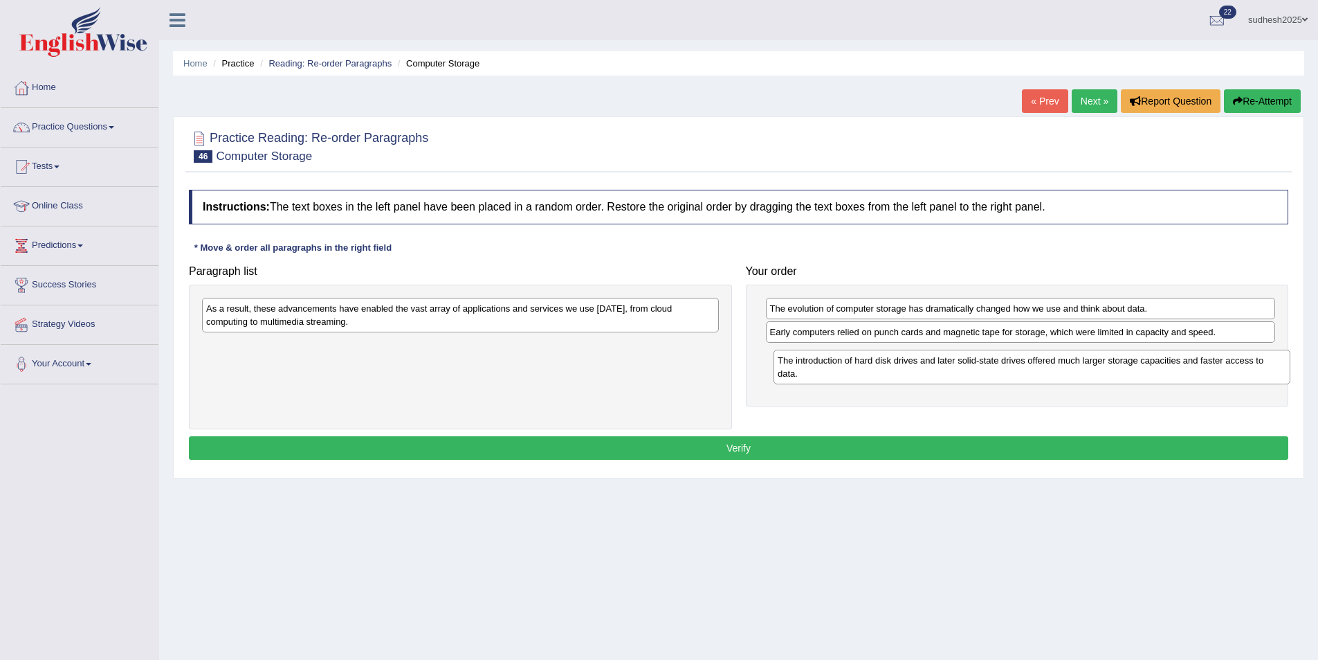
drag, startPoint x: 383, startPoint y: 358, endPoint x: 954, endPoint y: 373, distance: 571.9
click at [954, 373] on div "The introduction of hard disk drives and later solid-state drives offered much …" at bounding box center [1032, 367] width 517 height 35
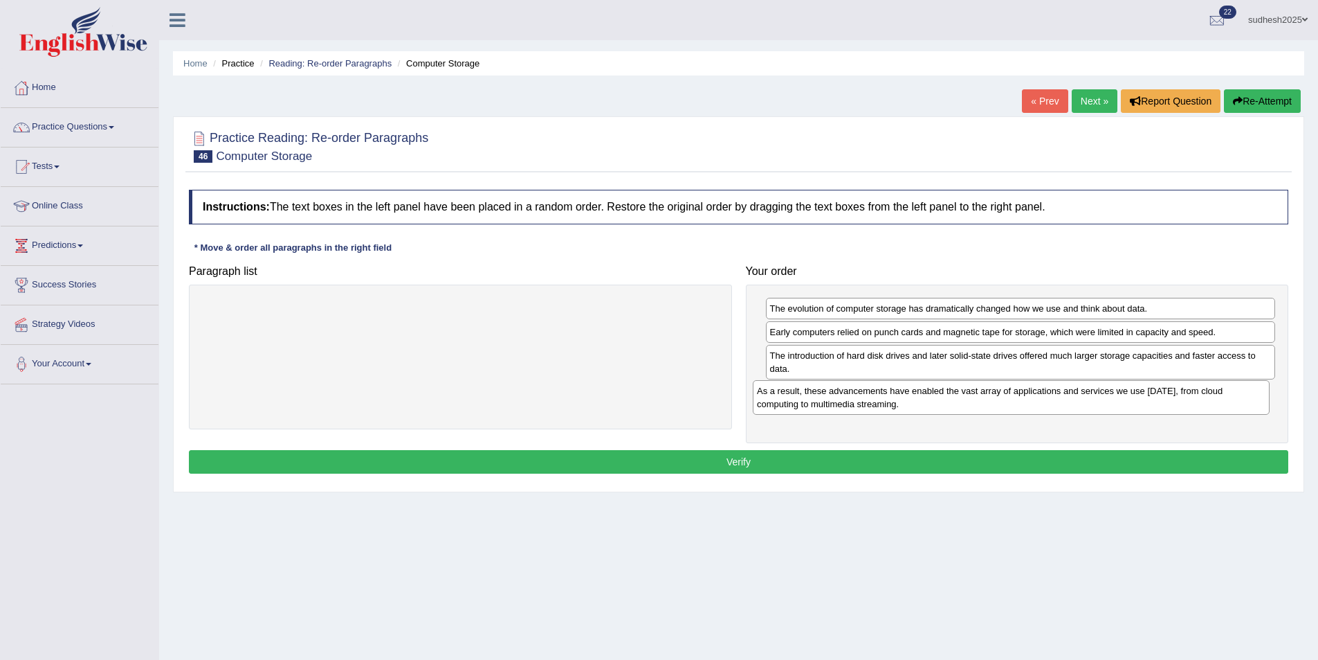
drag, startPoint x: 646, startPoint y: 314, endPoint x: 1197, endPoint y: 396, distance: 557.0
click at [1197, 396] on div "As a result, these advancements have enabled the vast array of applications and…" at bounding box center [1011, 397] width 517 height 35
click at [1140, 461] on button "Verify" at bounding box center [739, 462] width 1100 height 24
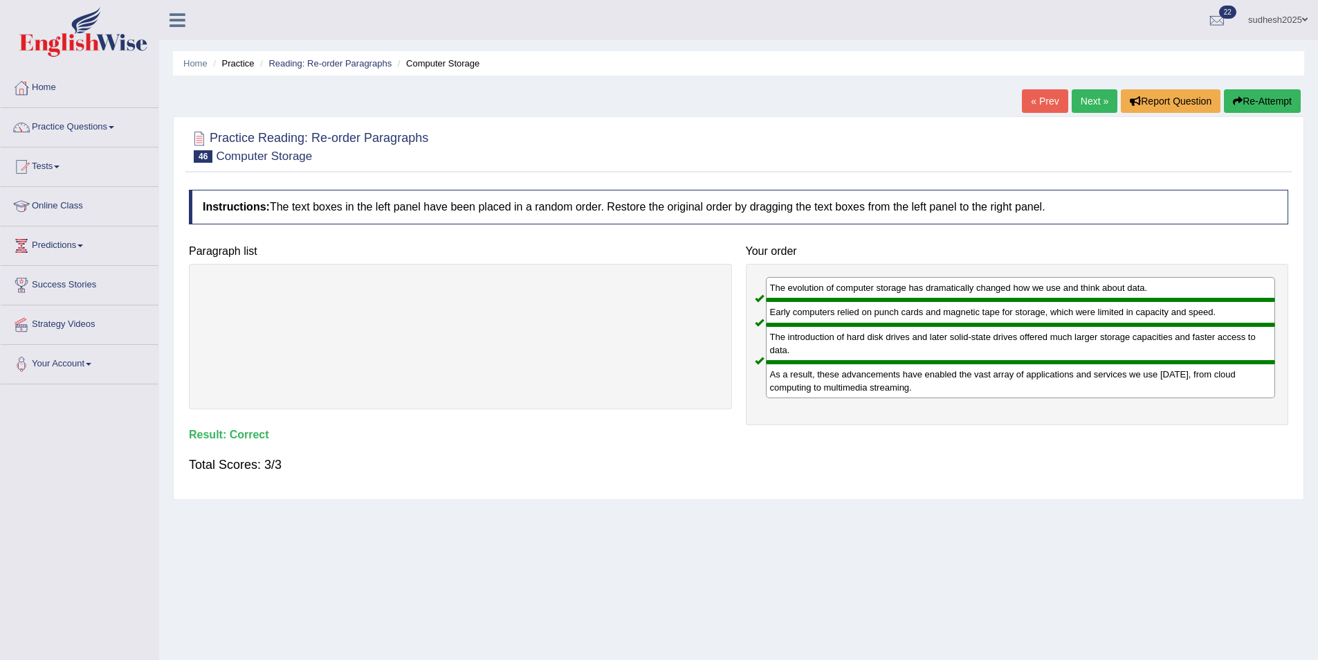
click at [1098, 102] on link "Next »" at bounding box center [1095, 101] width 46 height 24
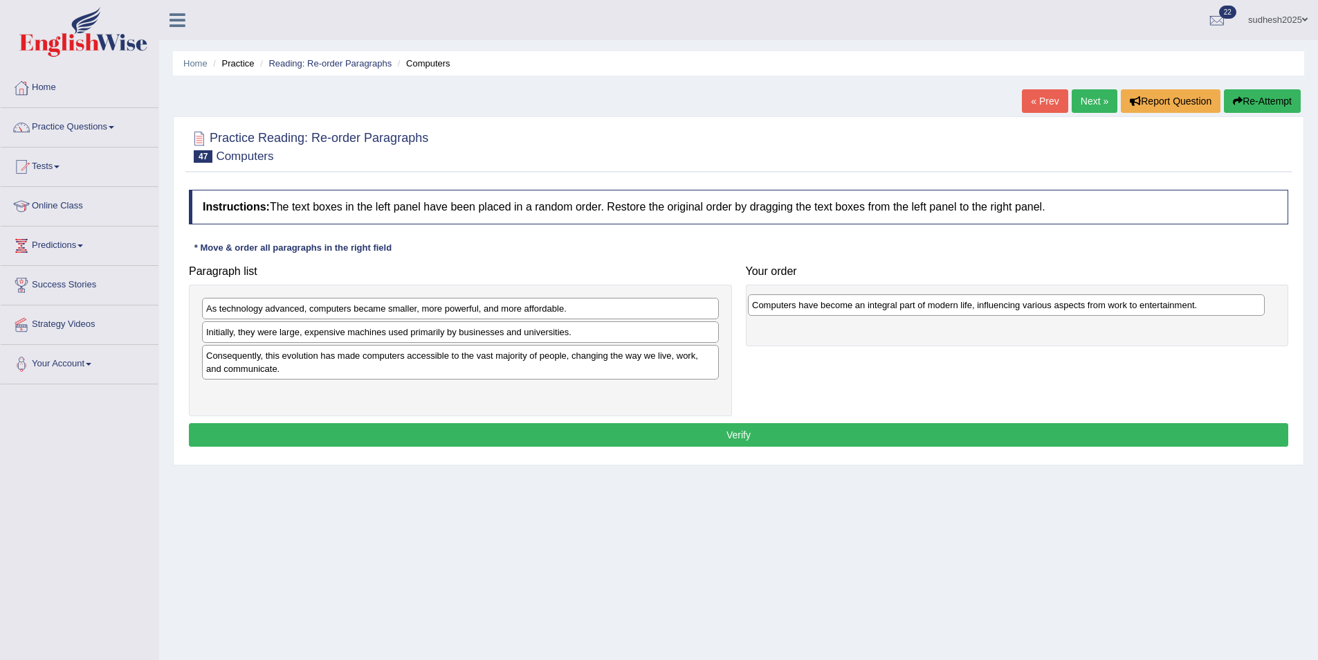
drag, startPoint x: 447, startPoint y: 397, endPoint x: 990, endPoint y: 310, distance: 549.6
click at [990, 310] on div "Computers have become an integral part of modern life, influencing various aspe…" at bounding box center [1006, 304] width 517 height 21
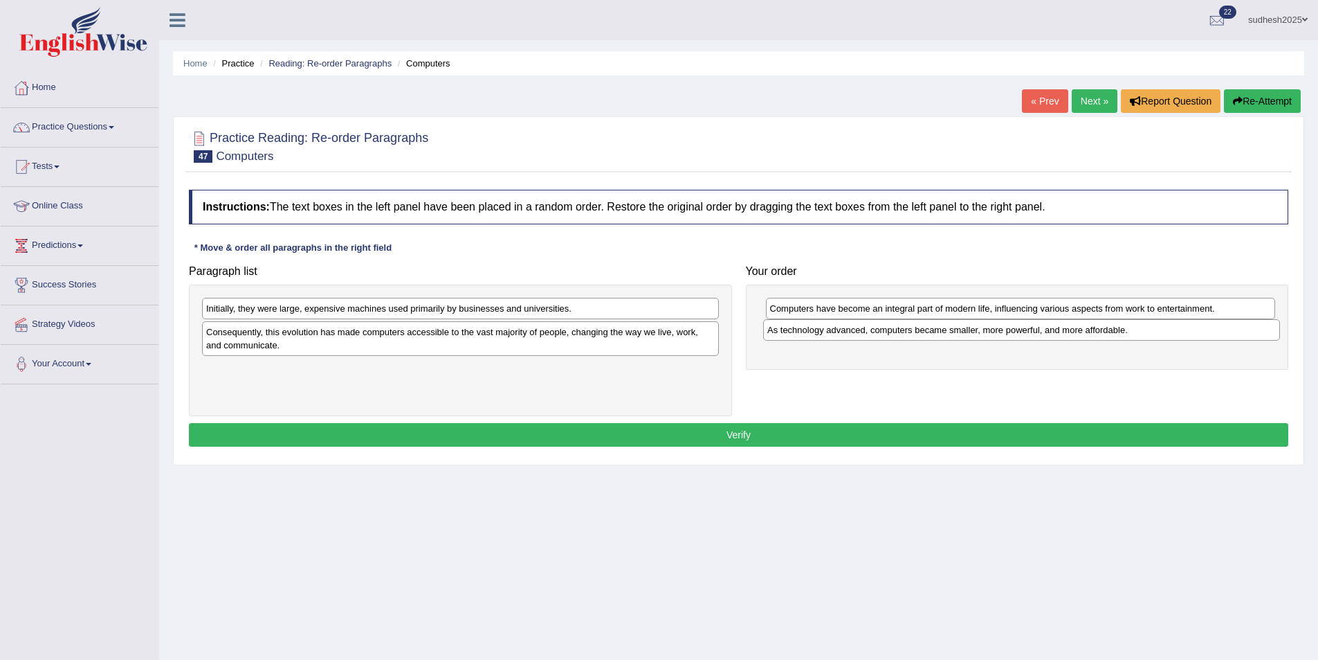
drag, startPoint x: 337, startPoint y: 314, endPoint x: 898, endPoint y: 335, distance: 561.7
click at [898, 335] on div "As technology advanced, computers became smaller, more powerful, and more affor…" at bounding box center [1021, 329] width 517 height 21
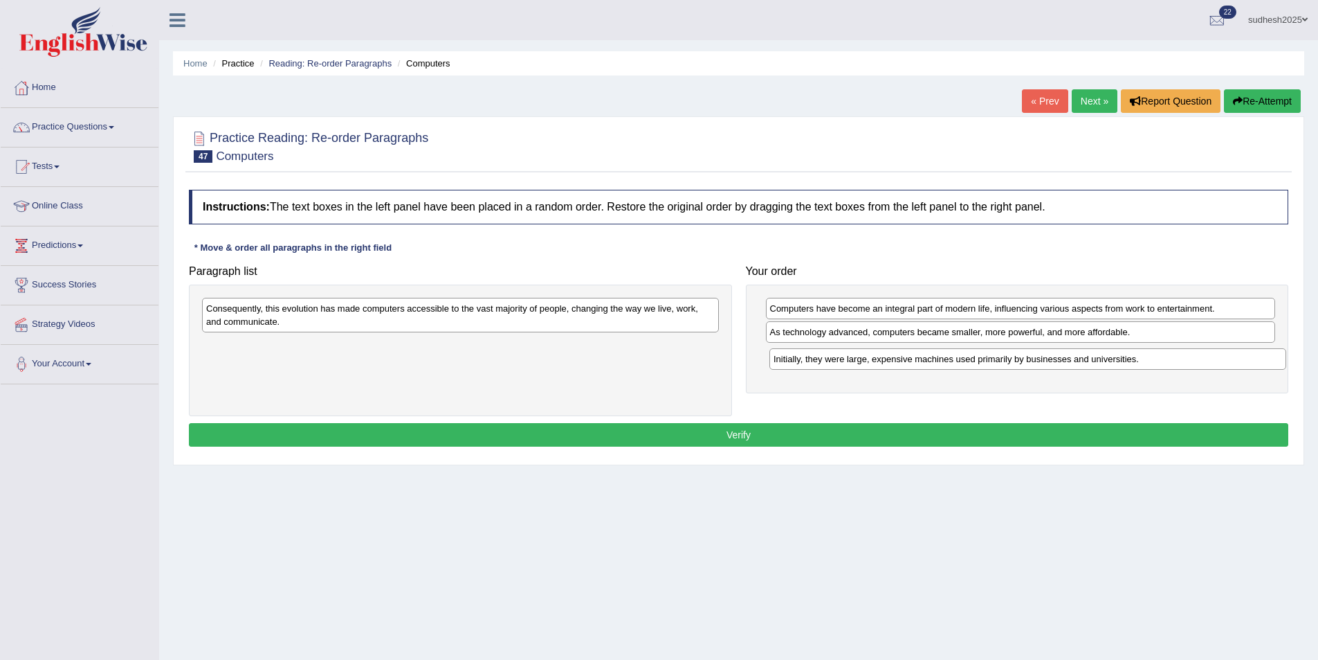
drag, startPoint x: 338, startPoint y: 307, endPoint x: 906, endPoint y: 357, distance: 569.8
click at [906, 357] on div "Initially, they were large, expensive machines used primarily by businesses and…" at bounding box center [1028, 358] width 517 height 21
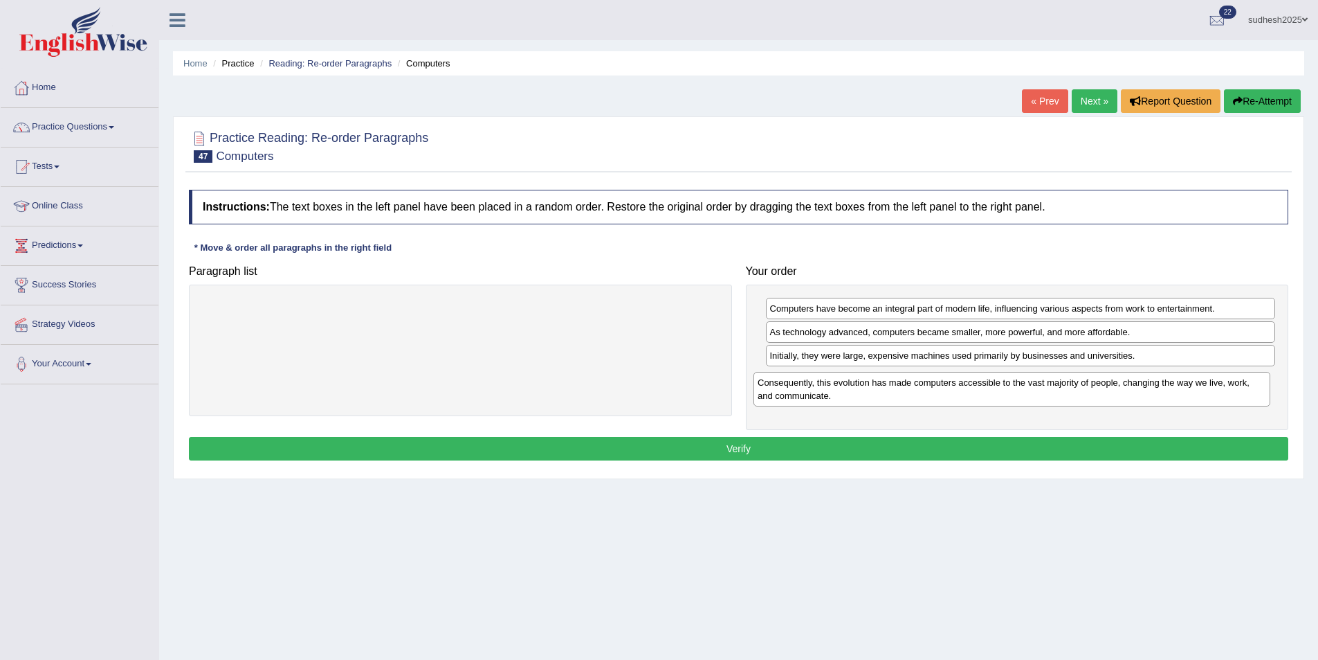
drag, startPoint x: 552, startPoint y: 314, endPoint x: 1104, endPoint y: 388, distance: 556.5
click at [1104, 388] on div "Consequently, this evolution has made computers accessible to the vast majority…" at bounding box center [1012, 389] width 517 height 35
click at [1048, 448] on button "Verify" at bounding box center [739, 449] width 1100 height 24
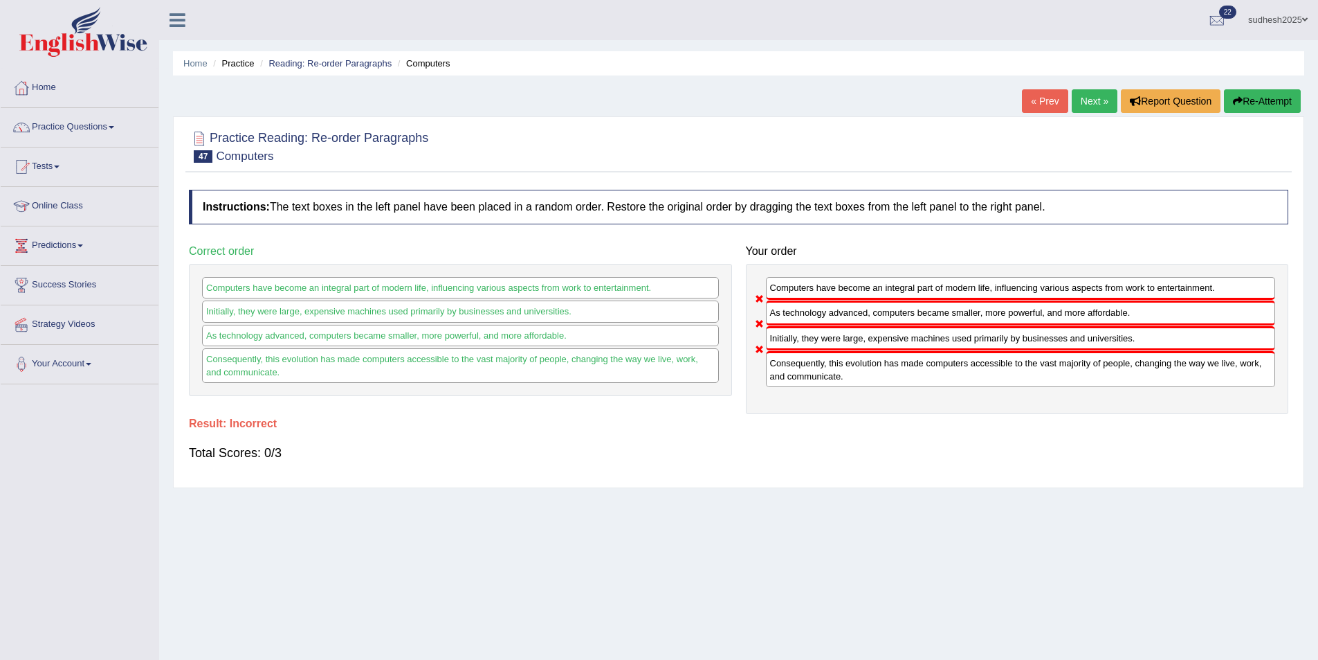
drag, startPoint x: 833, startPoint y: 338, endPoint x: 823, endPoint y: 304, distance: 36.1
click at [823, 304] on div "Computers have become an integral part of modern life, influencing various aspe…" at bounding box center [1017, 339] width 543 height 150
click at [1271, 97] on button "Re-Attempt" at bounding box center [1262, 101] width 77 height 24
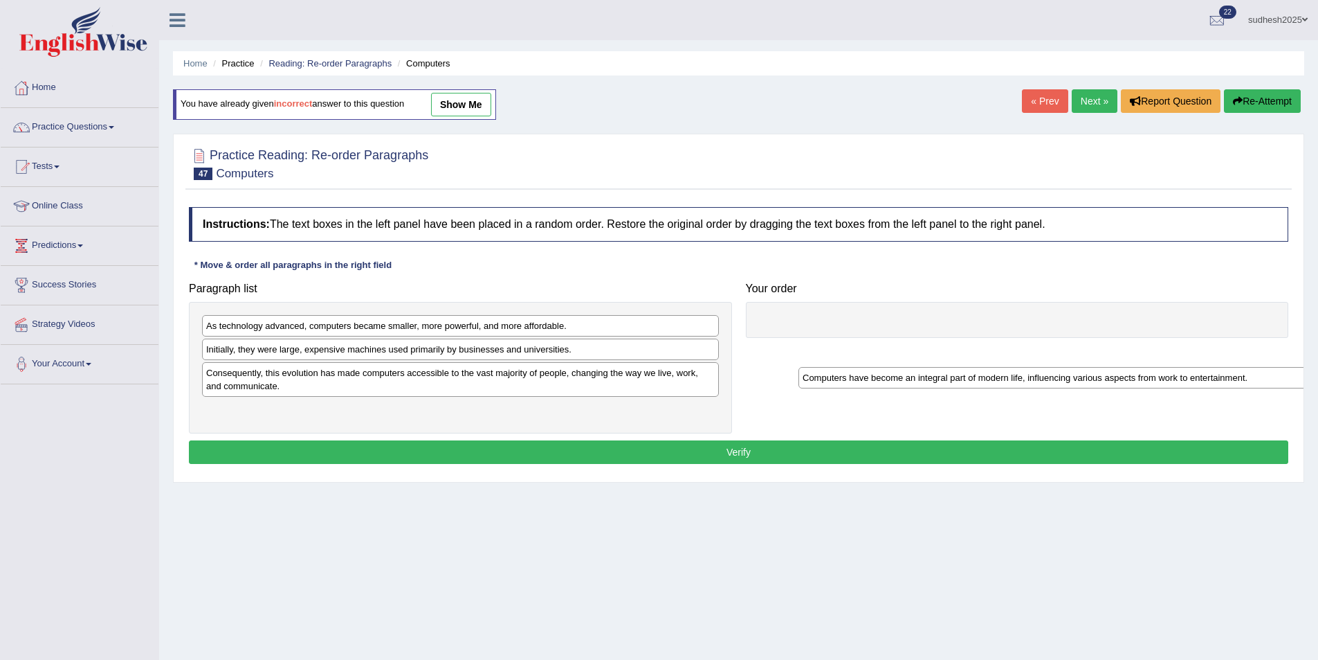
click at [805, 367] on div "Computers have become an integral part of modern life, influencing various aspe…" at bounding box center [1057, 377] width 517 height 21
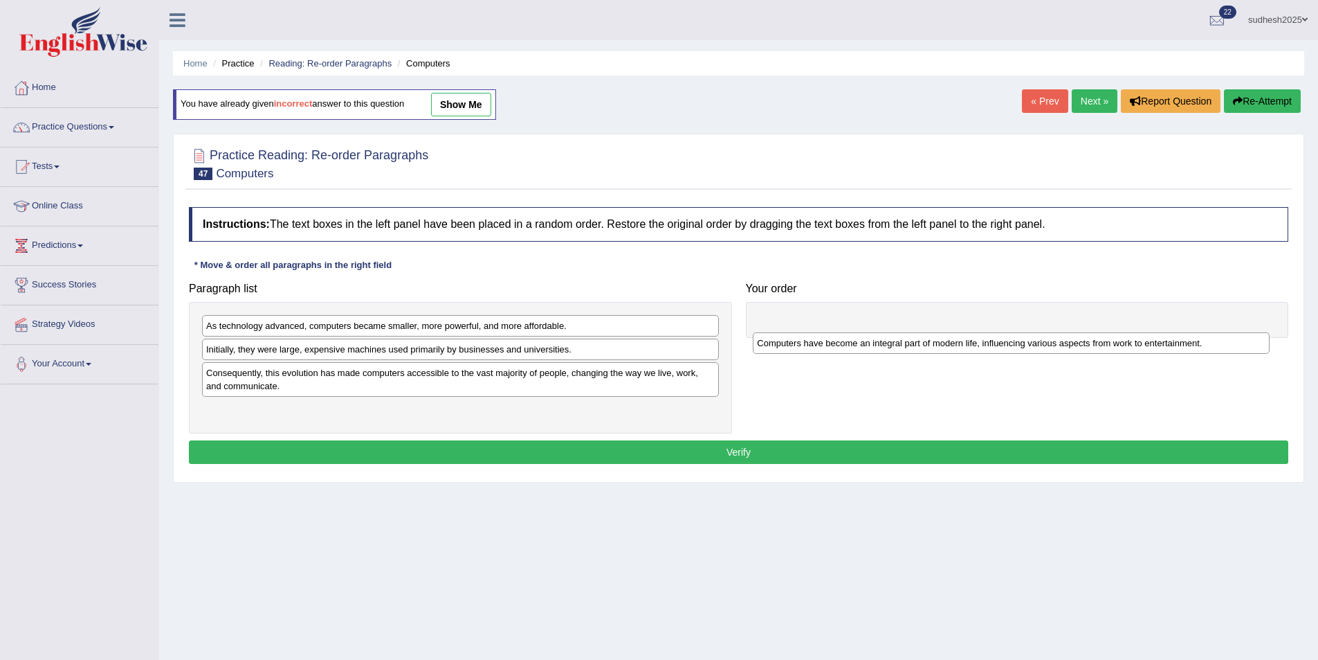
click at [788, 323] on div at bounding box center [1017, 320] width 543 height 36
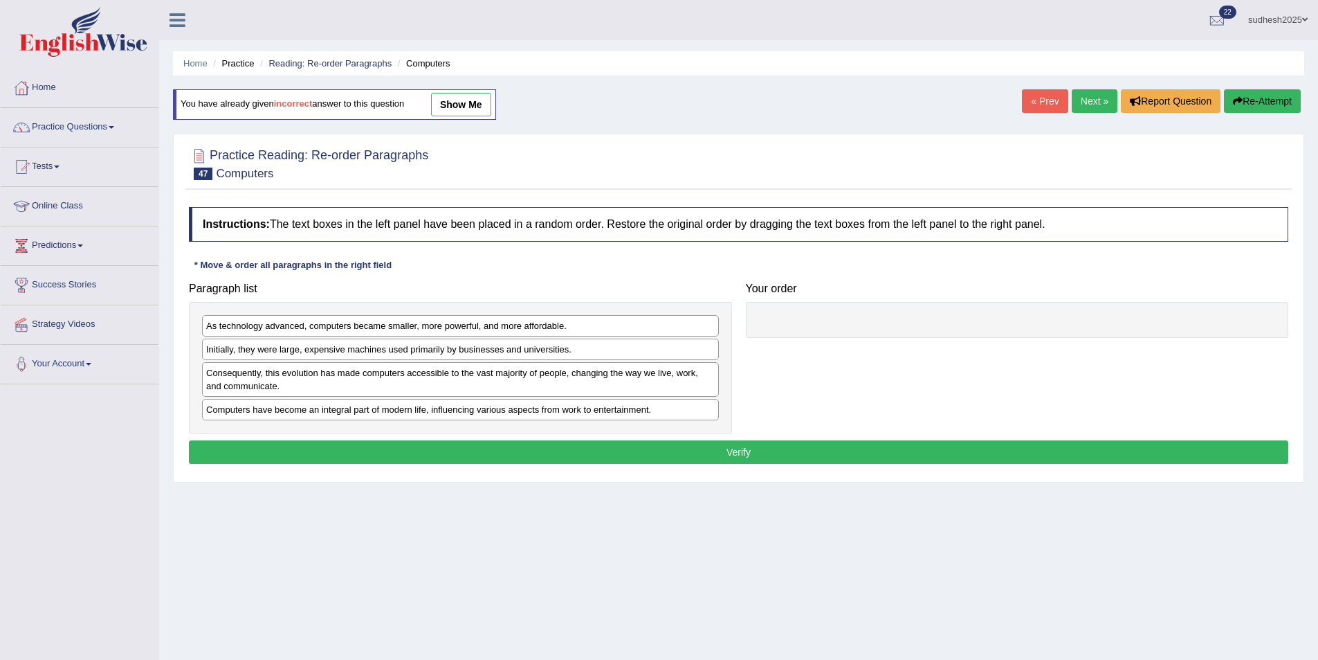
drag, startPoint x: 788, startPoint y: 323, endPoint x: 648, endPoint y: 657, distance: 362.7
click at [660, 653] on div "Home Practice Reading: Re-order Paragraphs Computers You have already given inc…" at bounding box center [738, 346] width 1159 height 692
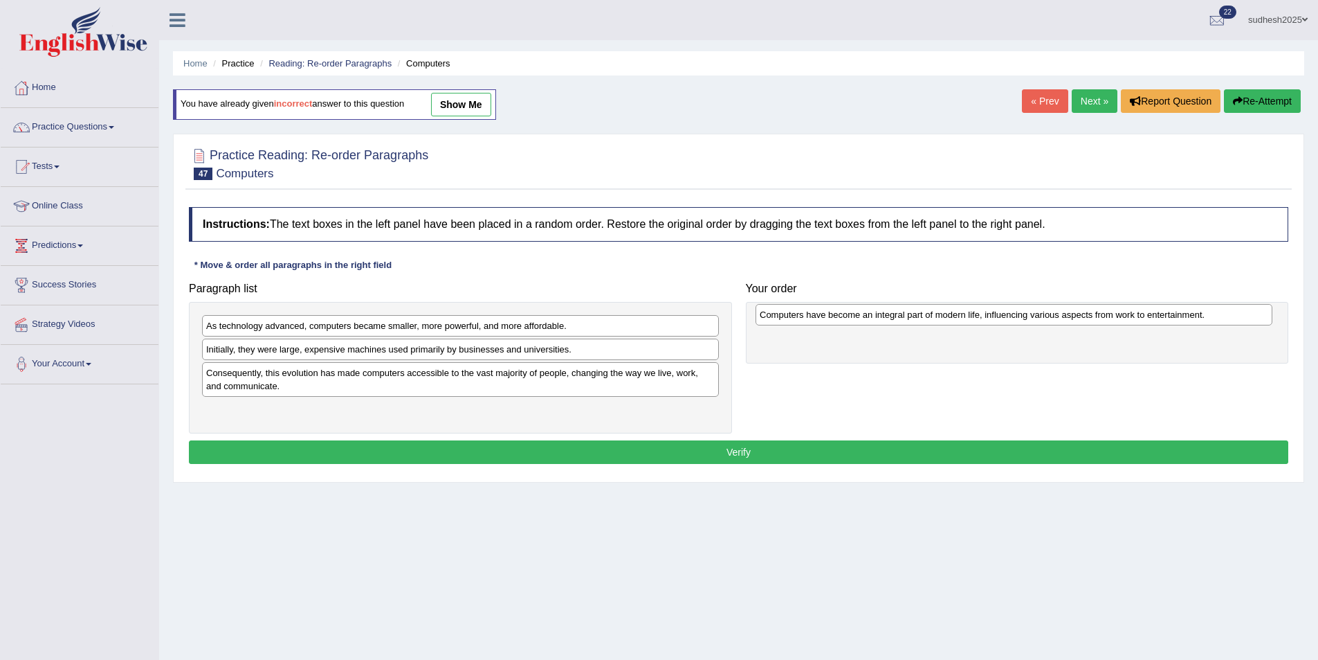
drag, startPoint x: 412, startPoint y: 415, endPoint x: 961, endPoint y: 320, distance: 557.6
click at [961, 320] on div "Computers have become an integral part of modern life, influencing various aspe…" at bounding box center [1014, 314] width 517 height 21
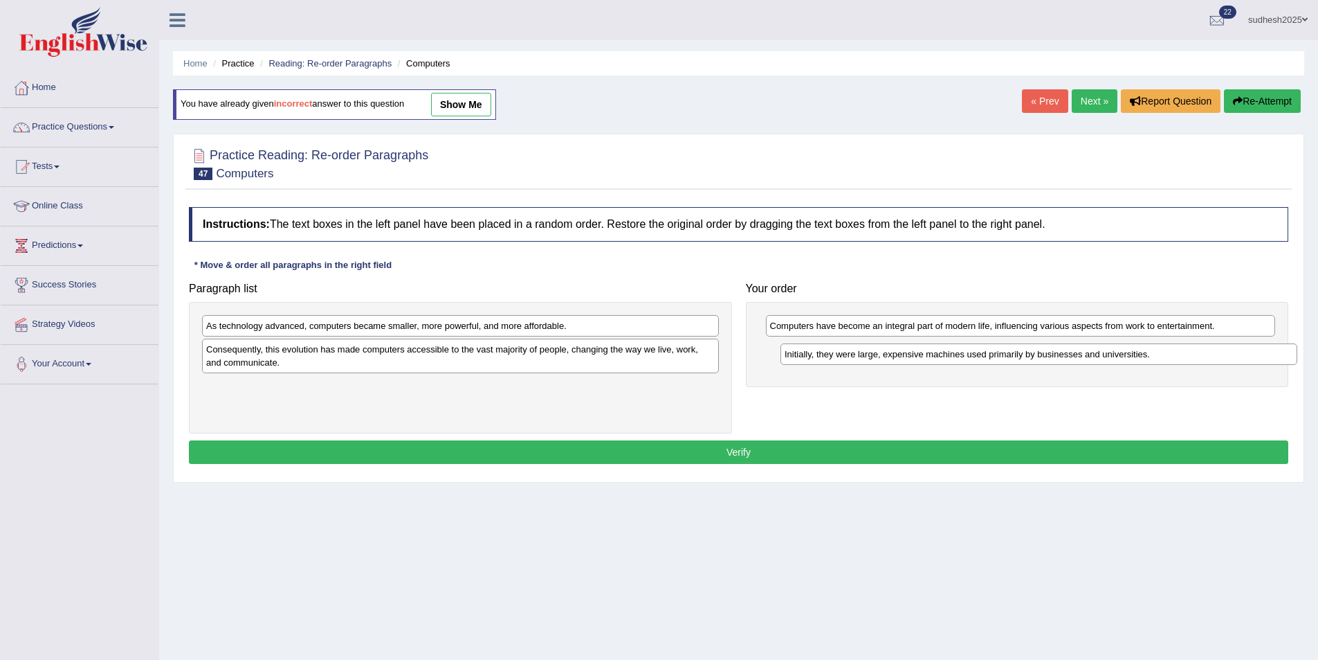
drag, startPoint x: 269, startPoint y: 353, endPoint x: 846, endPoint y: 356, distance: 577.9
click at [846, 356] on div "Initially, they were large, expensive machines used primarily by businesses and…" at bounding box center [1039, 353] width 517 height 21
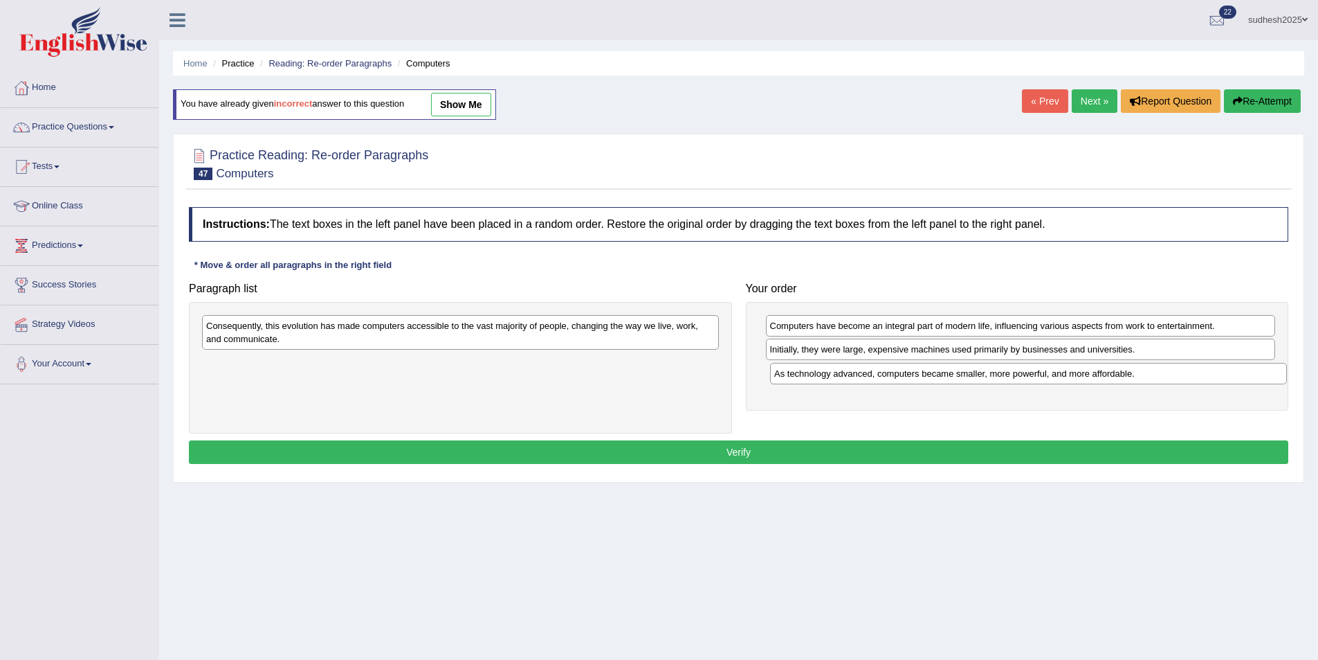
drag, startPoint x: 409, startPoint y: 329, endPoint x: 961, endPoint y: 376, distance: 554.3
click at [961, 376] on div "As technology advanced, computers became smaller, more powerful, and more affor…" at bounding box center [1028, 373] width 517 height 21
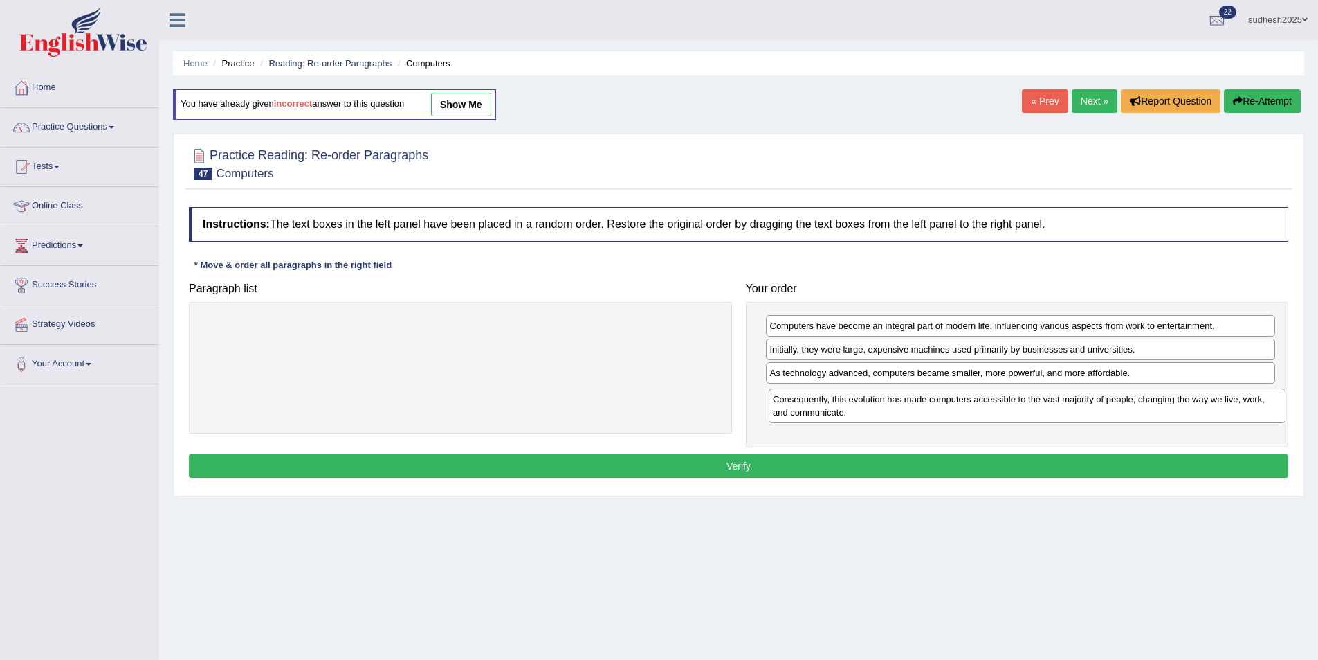
drag, startPoint x: 615, startPoint y: 339, endPoint x: 1182, endPoint y: 412, distance: 571.5
click at [1182, 412] on div "Consequently, this evolution has made computers accessible to the vast majority…" at bounding box center [1027, 405] width 517 height 35
click at [1106, 461] on button "Verify" at bounding box center [739, 466] width 1100 height 24
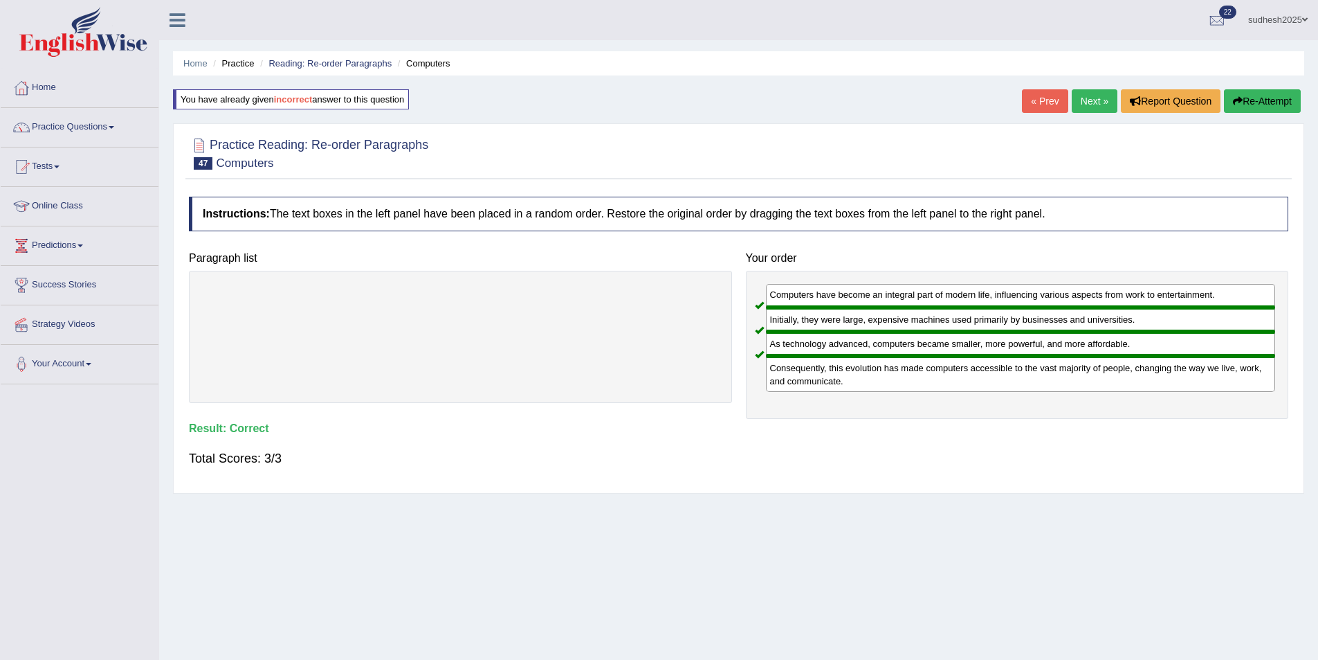
click at [1087, 103] on link "Next »" at bounding box center [1095, 101] width 46 height 24
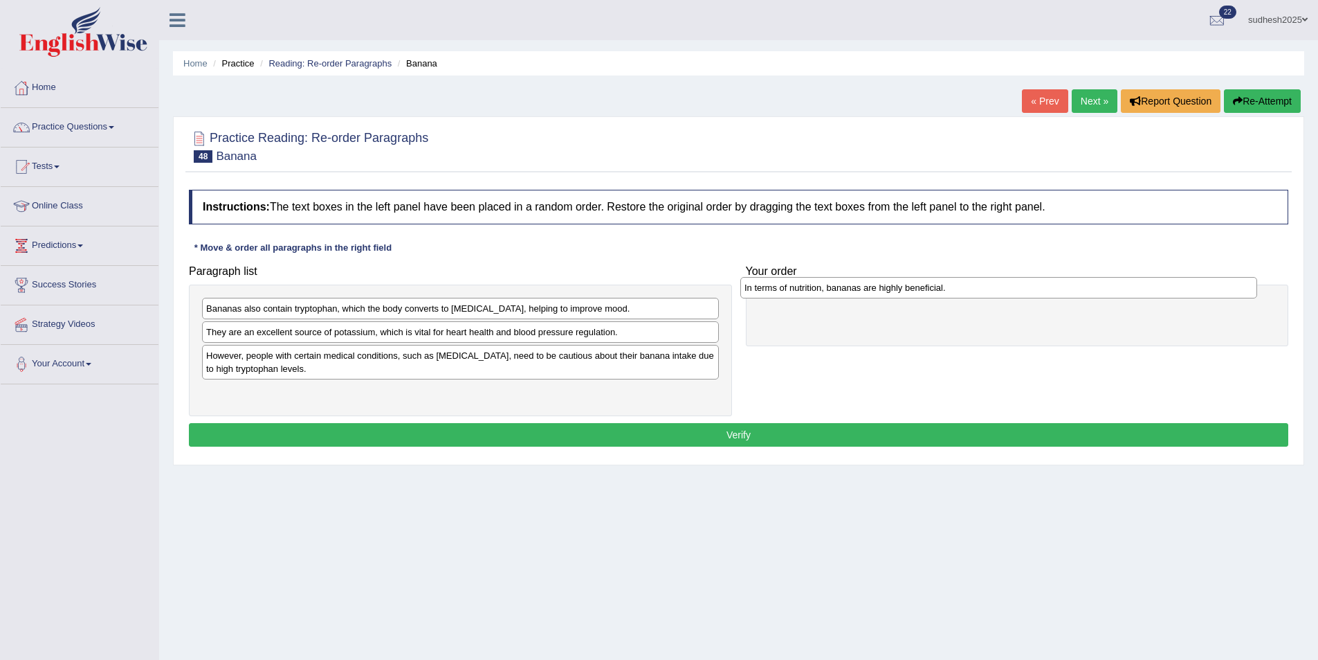
drag, startPoint x: 341, startPoint y: 394, endPoint x: 880, endPoint y: 290, distance: 548.5
click at [880, 290] on div "In terms of nutrition, bananas are highly beneficial." at bounding box center [999, 287] width 517 height 21
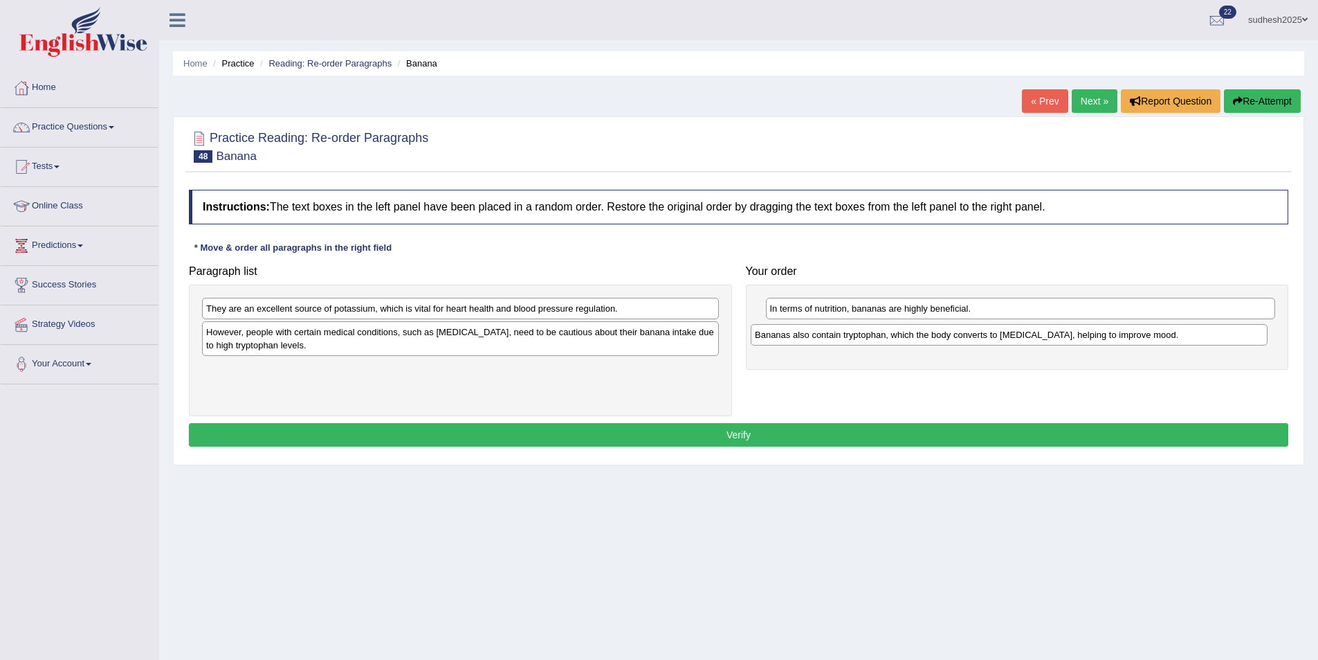
drag, startPoint x: 391, startPoint y: 309, endPoint x: 940, endPoint y: 335, distance: 549.5
click at [940, 335] on div "Bananas also contain tryptophan, which the body converts to [MEDICAL_DATA], hel…" at bounding box center [1009, 334] width 517 height 21
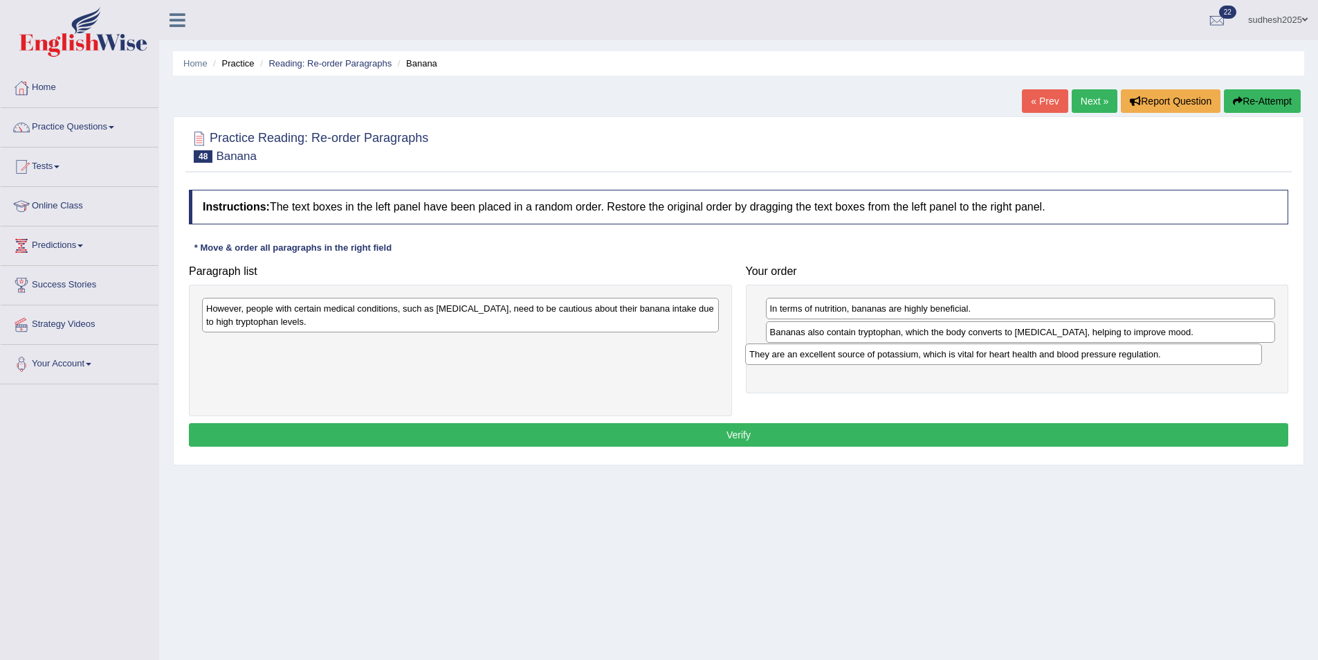
drag, startPoint x: 357, startPoint y: 314, endPoint x: 902, endPoint y: 359, distance: 547.3
click at [902, 359] on div "They are an excellent source of potassium, which is vital for heart health and …" at bounding box center [1003, 353] width 517 height 21
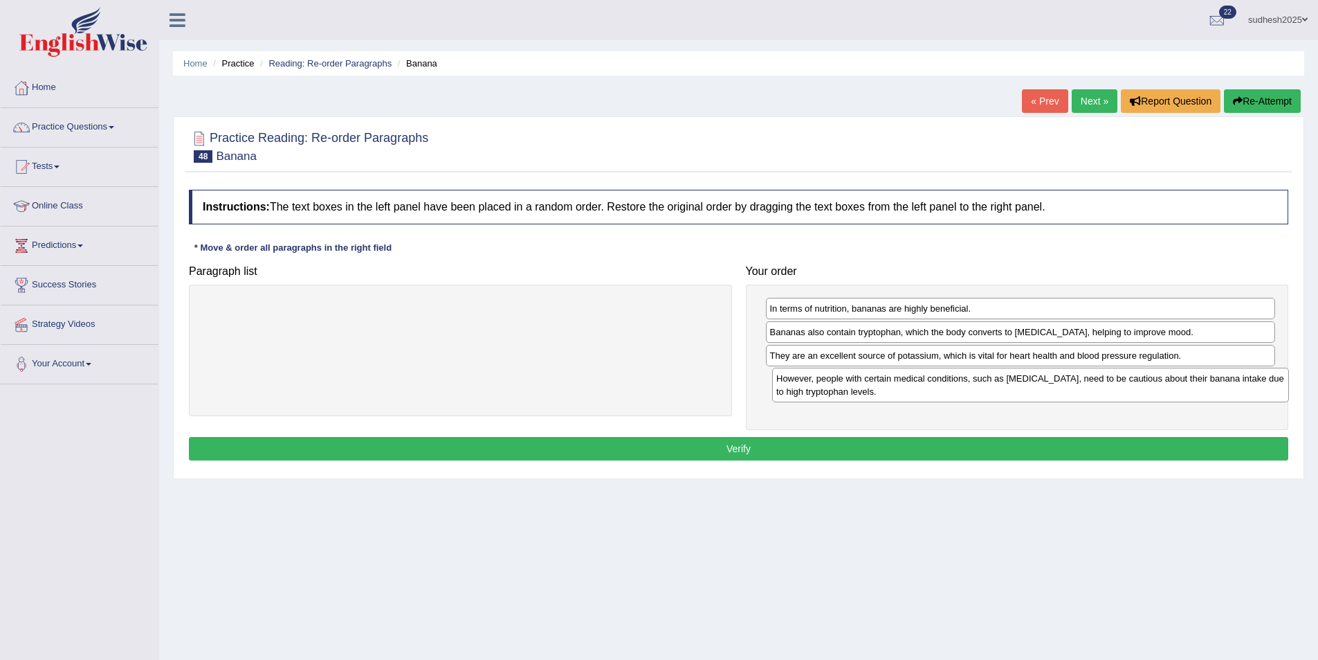
drag, startPoint x: 321, startPoint y: 308, endPoint x: 891, endPoint y: 378, distance: 574.5
click at [891, 378] on div "However, people with certain medical conditions, such as kidney disease, need t…" at bounding box center [1030, 384] width 517 height 35
click at [850, 447] on button "Verify" at bounding box center [739, 449] width 1100 height 24
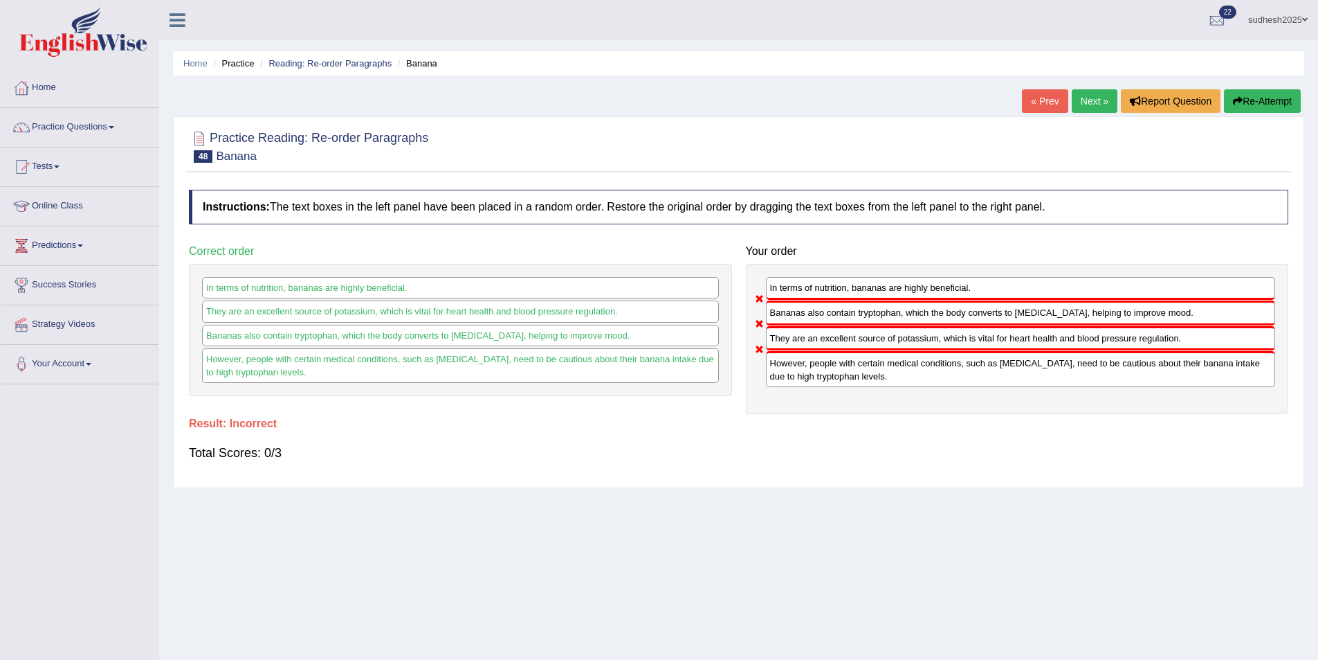
click at [1268, 97] on button "Re-Attempt" at bounding box center [1262, 101] width 77 height 24
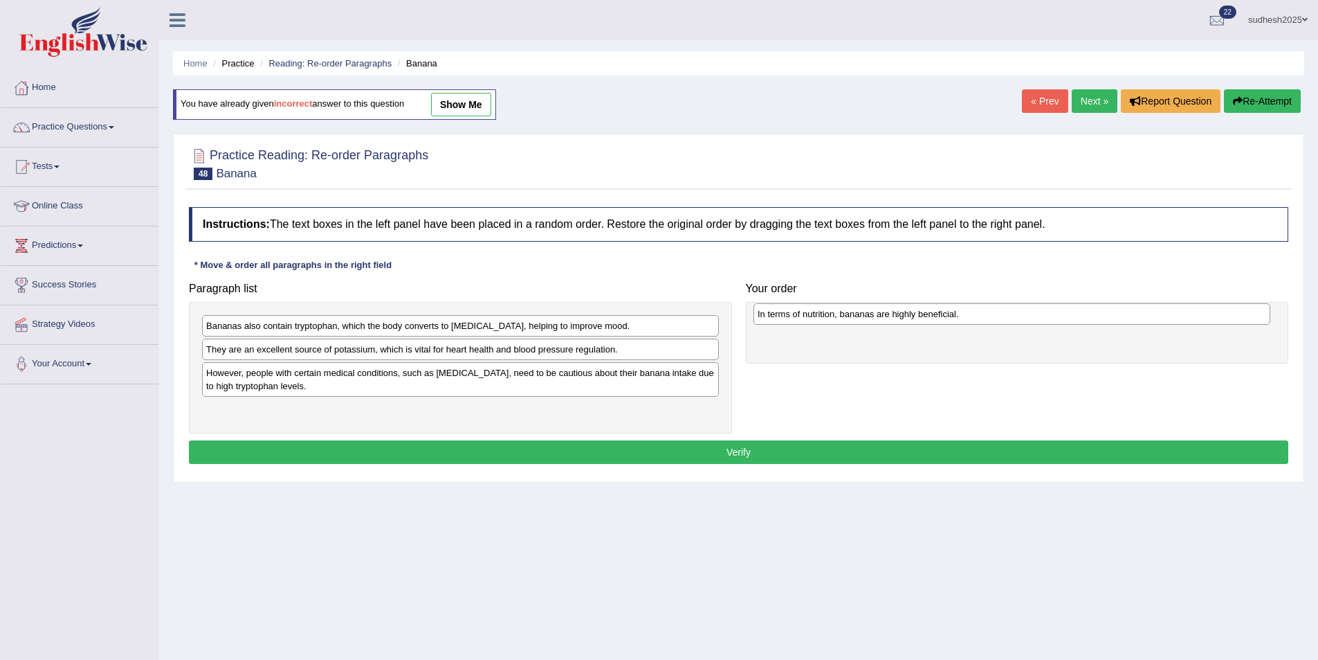
drag, startPoint x: 257, startPoint y: 407, endPoint x: 809, endPoint y: 311, distance: 559.8
click at [809, 311] on div "In terms of nutrition, bananas are highly beneficial." at bounding box center [1012, 313] width 517 height 21
drag, startPoint x: 309, startPoint y: 325, endPoint x: 328, endPoint y: 325, distance: 19.4
click at [328, 325] on div "Bananas also contain tryptophan, which the body converts to [MEDICAL_DATA], hel…" at bounding box center [479, 326] width 517 height 21
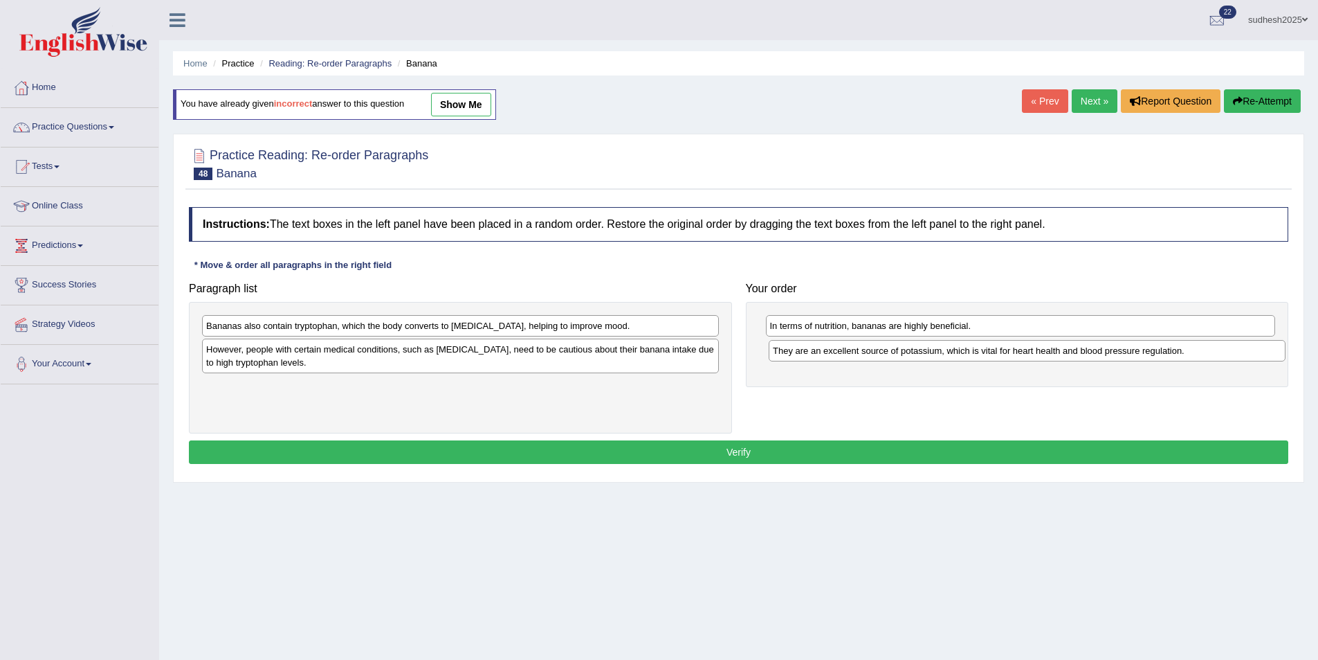
drag, startPoint x: 353, startPoint y: 352, endPoint x: 920, endPoint y: 354, distance: 566.8
click at [920, 354] on div "They are an excellent source of potassium, which is vital for heart health and …" at bounding box center [1027, 350] width 517 height 21
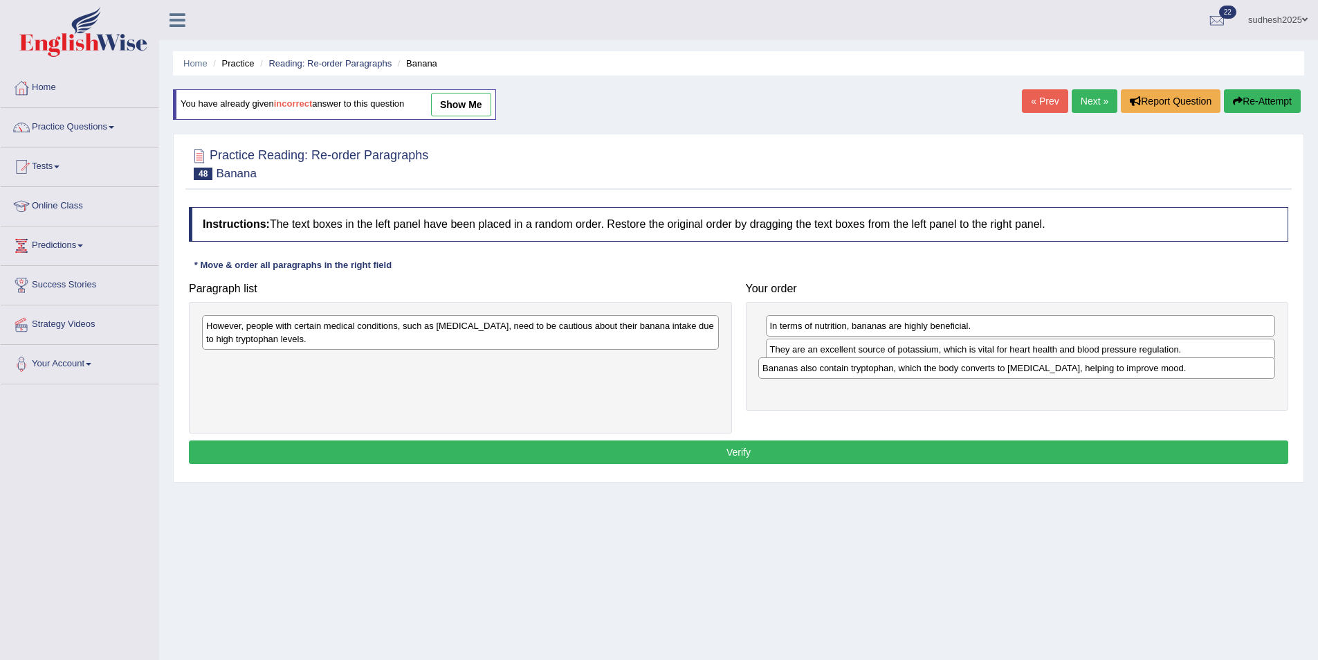
drag, startPoint x: 632, startPoint y: 329, endPoint x: 1188, endPoint y: 371, distance: 558.0
click at [1188, 371] on div "Bananas also contain tryptophan, which the body converts to [MEDICAL_DATA], hel…" at bounding box center [1017, 367] width 517 height 21
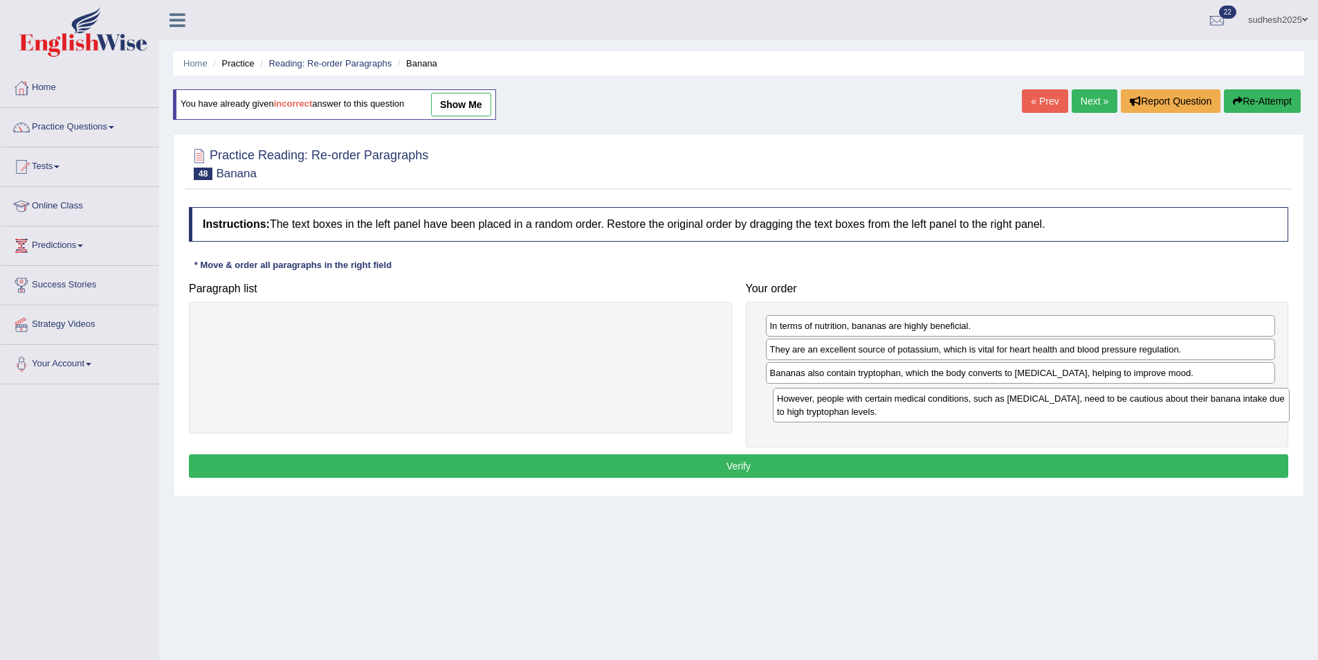
drag, startPoint x: 506, startPoint y: 338, endPoint x: 1071, endPoint y: 410, distance: 569.4
click at [1071, 410] on div "However, people with certain medical conditions, such as [MEDICAL_DATA], need t…" at bounding box center [1031, 405] width 517 height 35
click at [1052, 459] on button "Verify" at bounding box center [739, 466] width 1100 height 24
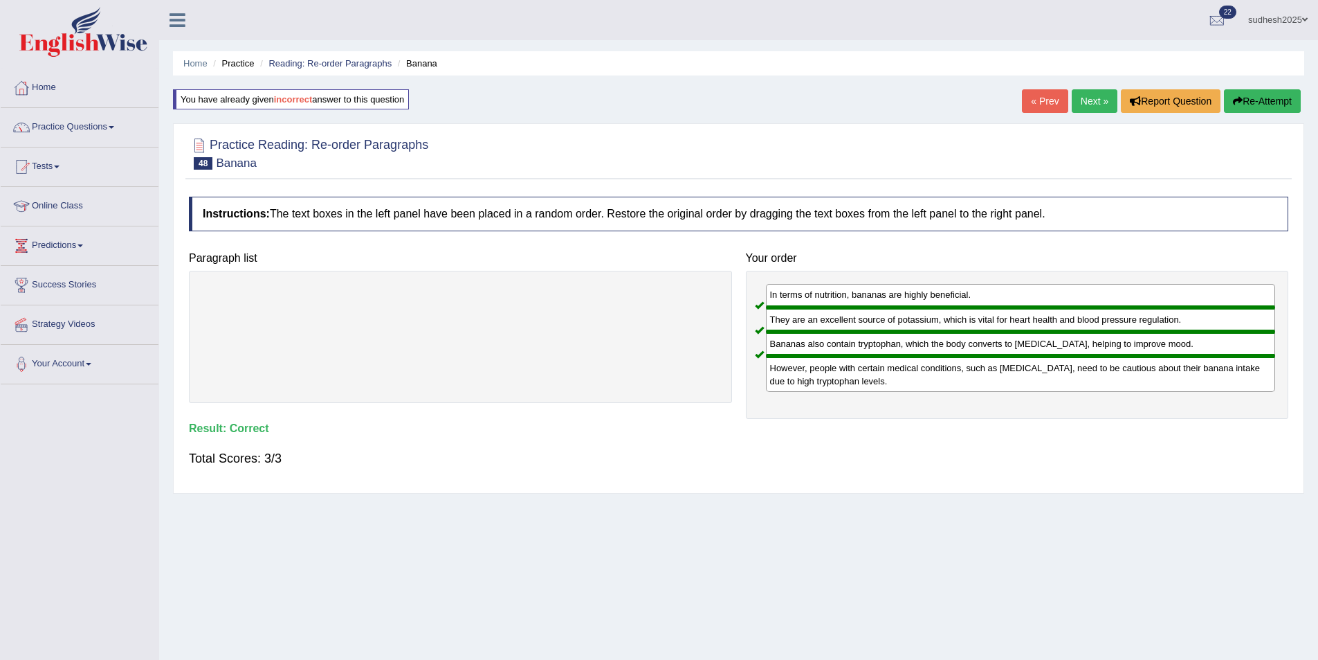
click at [1102, 98] on link "Next »" at bounding box center [1095, 101] width 46 height 24
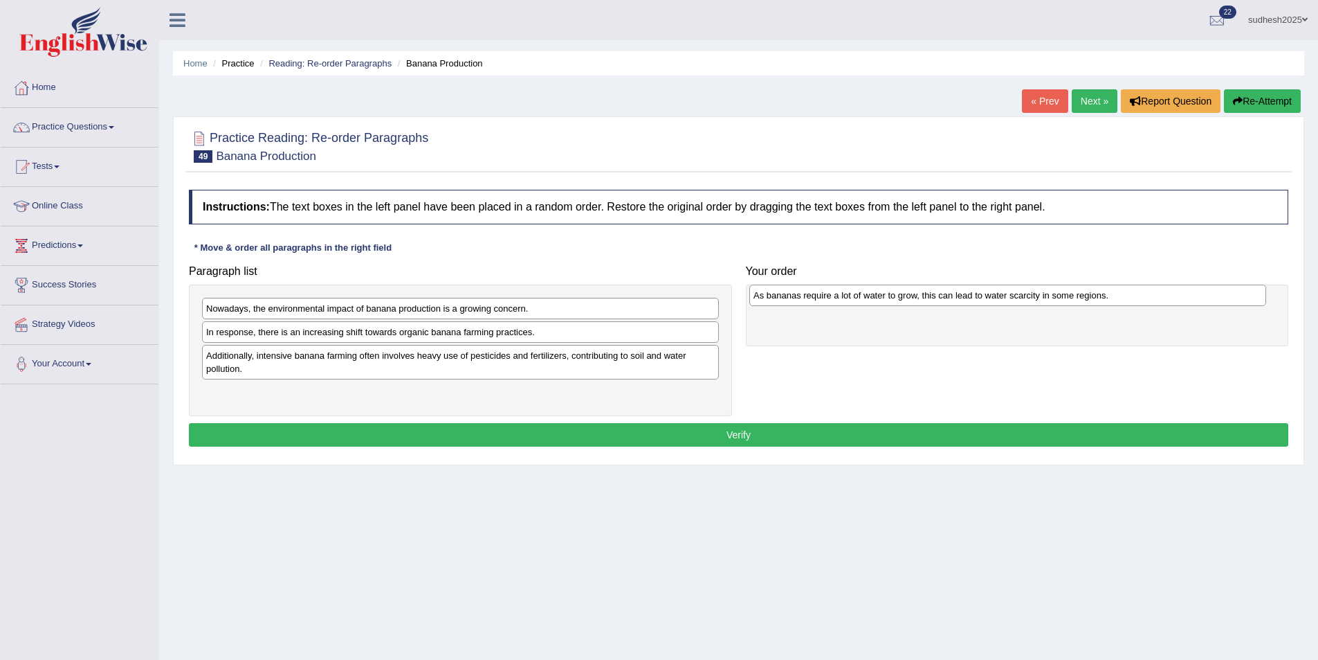
drag, startPoint x: 305, startPoint y: 398, endPoint x: 853, endPoint y: 301, distance: 556.0
click at [853, 301] on div "As bananas require a lot of water to grow, this can lead to water scarcity in s…" at bounding box center [1008, 294] width 517 height 21
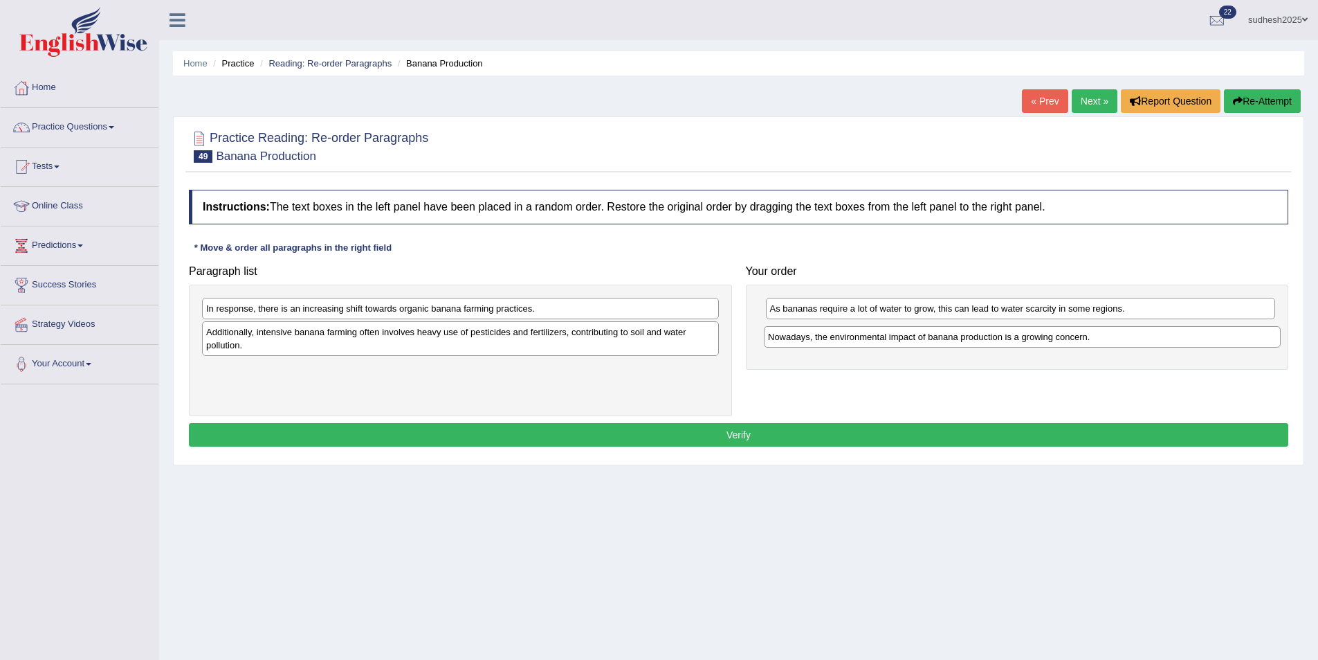
drag, startPoint x: 568, startPoint y: 307, endPoint x: 1129, endPoint y: 336, distance: 562.7
click at [1129, 336] on div "Nowadays, the environmental impact of banana production is a growing concern." at bounding box center [1022, 336] width 517 height 21
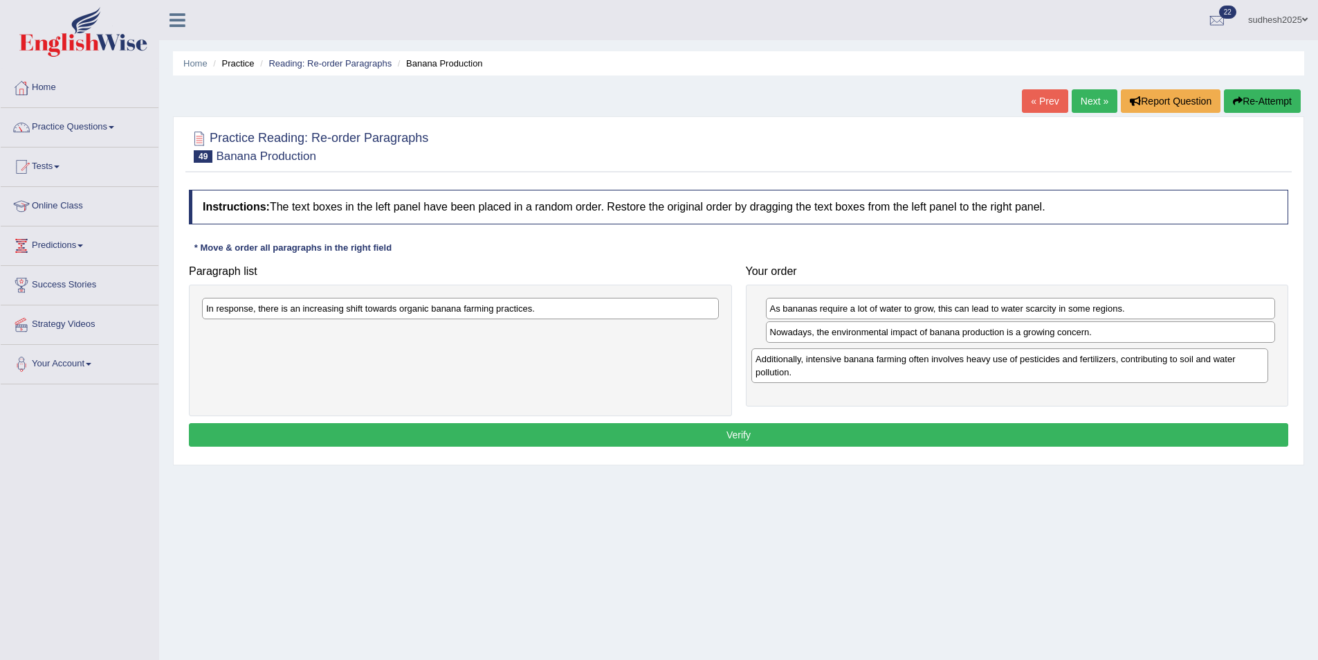
drag, startPoint x: 424, startPoint y: 339, endPoint x: 974, endPoint y: 366, distance: 550.2
click at [974, 366] on div "Additionally, intensive banana farming often involves heavy use of pesticides a…" at bounding box center [1010, 365] width 517 height 35
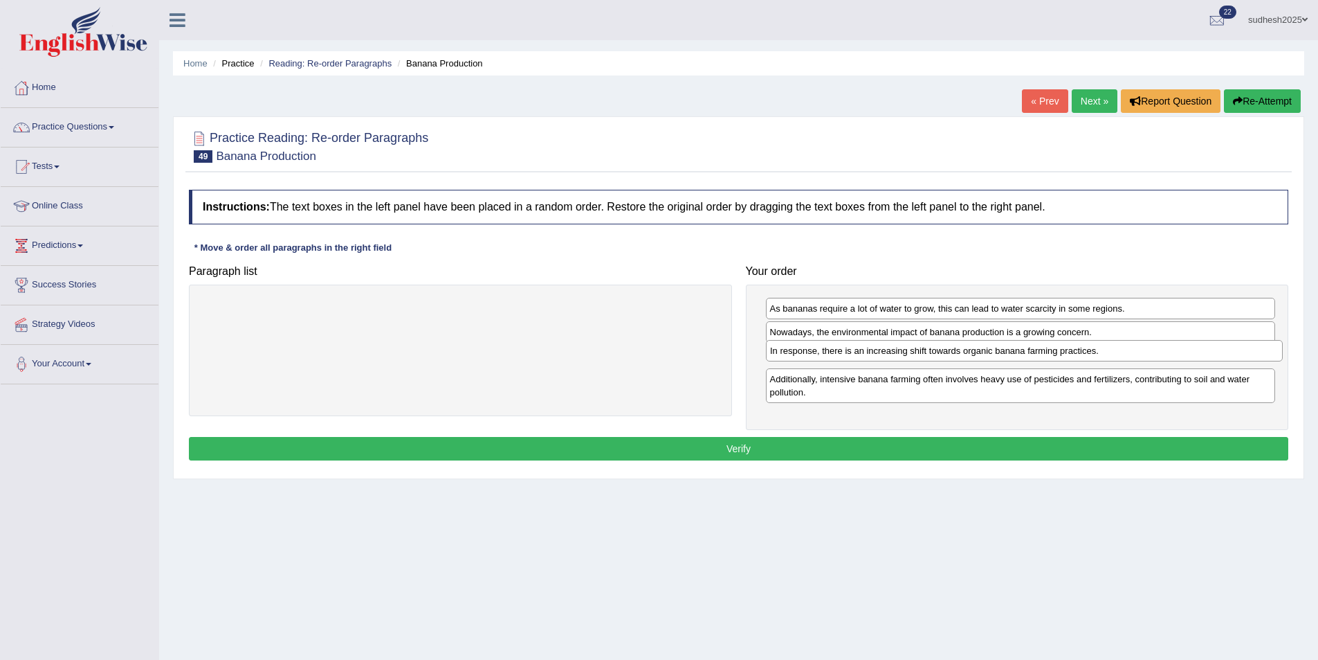
drag, startPoint x: 284, startPoint y: 313, endPoint x: 848, endPoint y: 356, distance: 565.7
click at [848, 356] on div "In response, there is an increasing shift towards organic banana farming practi…" at bounding box center [1024, 350] width 517 height 21
click at [815, 448] on button "Verify" at bounding box center [739, 449] width 1100 height 24
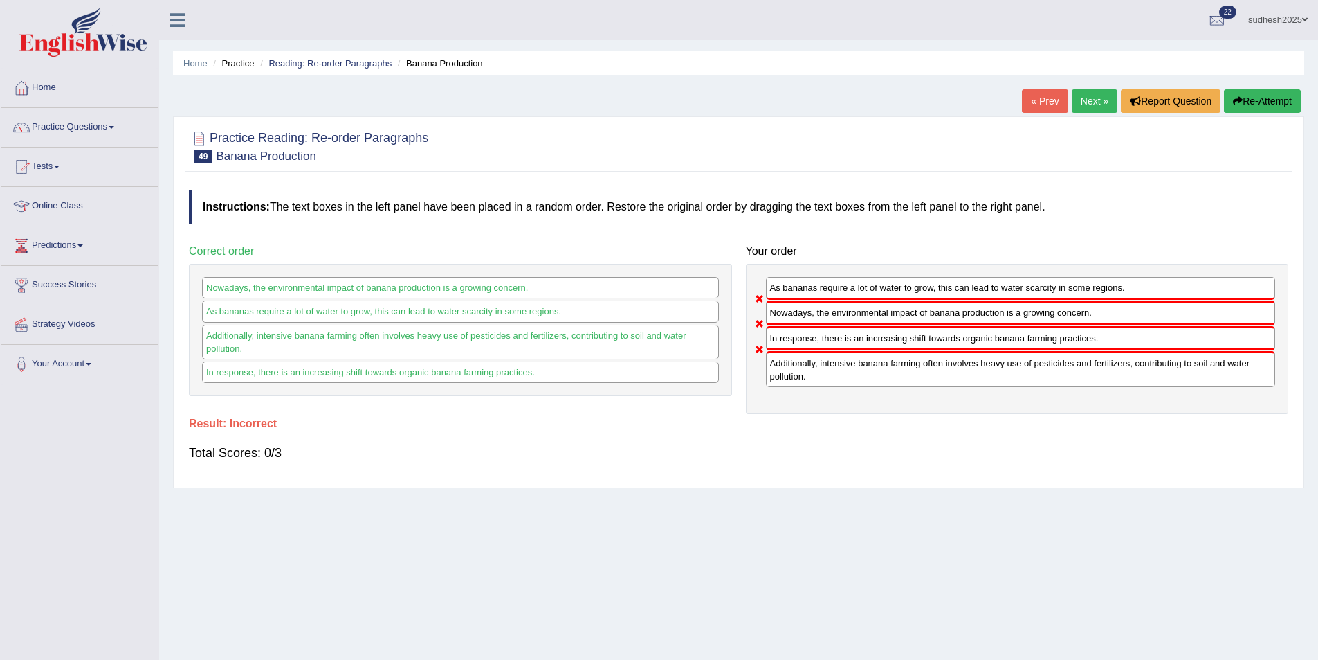
drag, startPoint x: 818, startPoint y: 313, endPoint x: 819, endPoint y: 283, distance: 29.8
click at [819, 283] on div "As bananas require a lot of water to grow, this can lead to water scarcity in s…" at bounding box center [1017, 339] width 543 height 150
click at [1259, 101] on button "Re-Attempt" at bounding box center [1262, 101] width 77 height 24
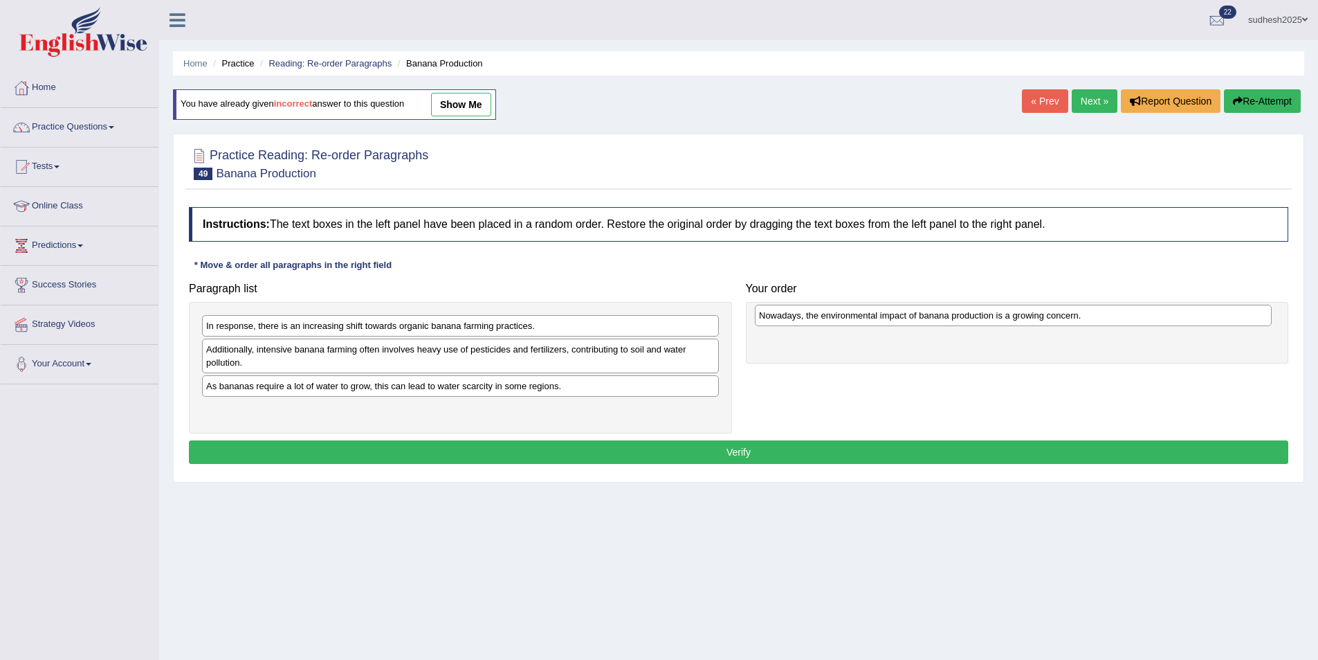
drag, startPoint x: 353, startPoint y: 327, endPoint x: 906, endPoint y: 317, distance: 553.1
click at [906, 317] on div "Nowadays, the environmental impact of banana production is a growing concern." at bounding box center [1013, 315] width 517 height 21
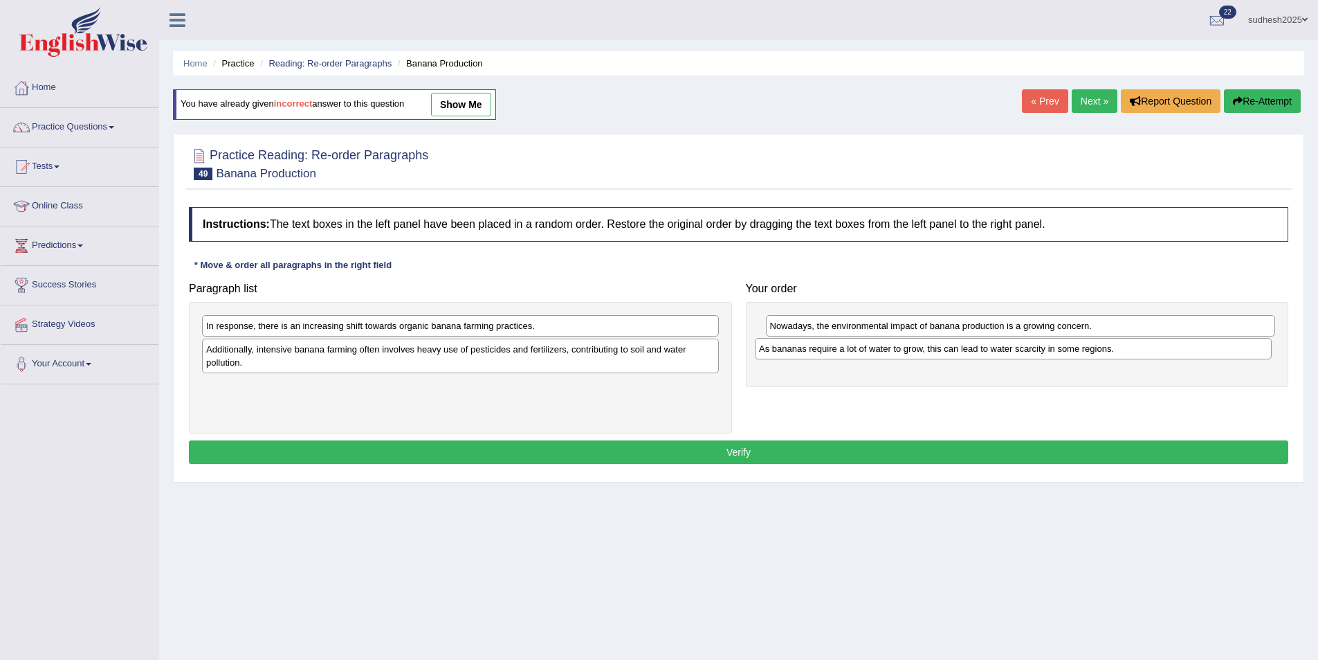
drag, startPoint x: 297, startPoint y: 386, endPoint x: 841, endPoint y: 348, distance: 545.3
click at [850, 348] on div "As bananas require a lot of water to grow, this can lead to water scarcity in s…" at bounding box center [1013, 348] width 517 height 21
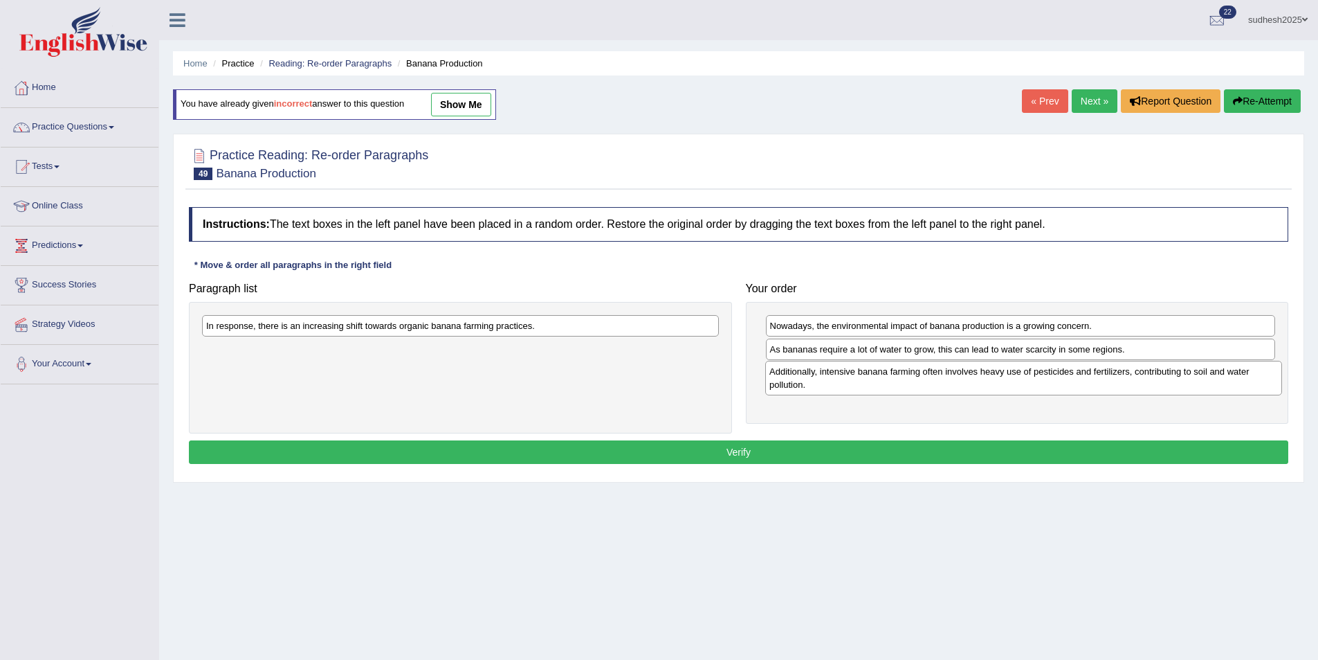
drag, startPoint x: 310, startPoint y: 354, endPoint x: 857, endPoint y: 374, distance: 547.8
click at [857, 374] on div "Additionally, intensive banana farming often involves heavy use of pesticides a…" at bounding box center [1023, 378] width 517 height 35
click at [392, 300] on div "Paragraph list In response, there is an increasing shift towards organic banana…" at bounding box center [460, 354] width 557 height 158
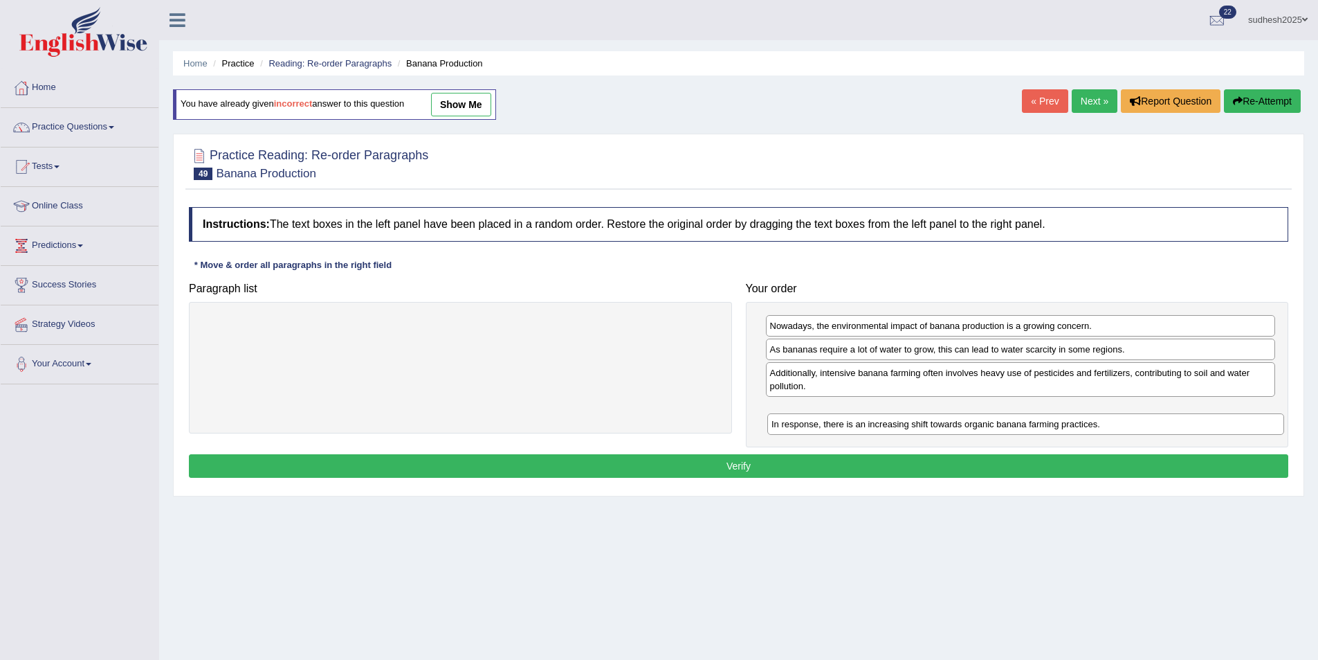
drag, startPoint x: 385, startPoint y: 329, endPoint x: 953, endPoint y: 425, distance: 575.6
click at [953, 425] on div "In response, there is an increasing shift towards organic banana farming practi…" at bounding box center [1026, 423] width 517 height 21
click at [898, 465] on button "Verify" at bounding box center [739, 466] width 1100 height 24
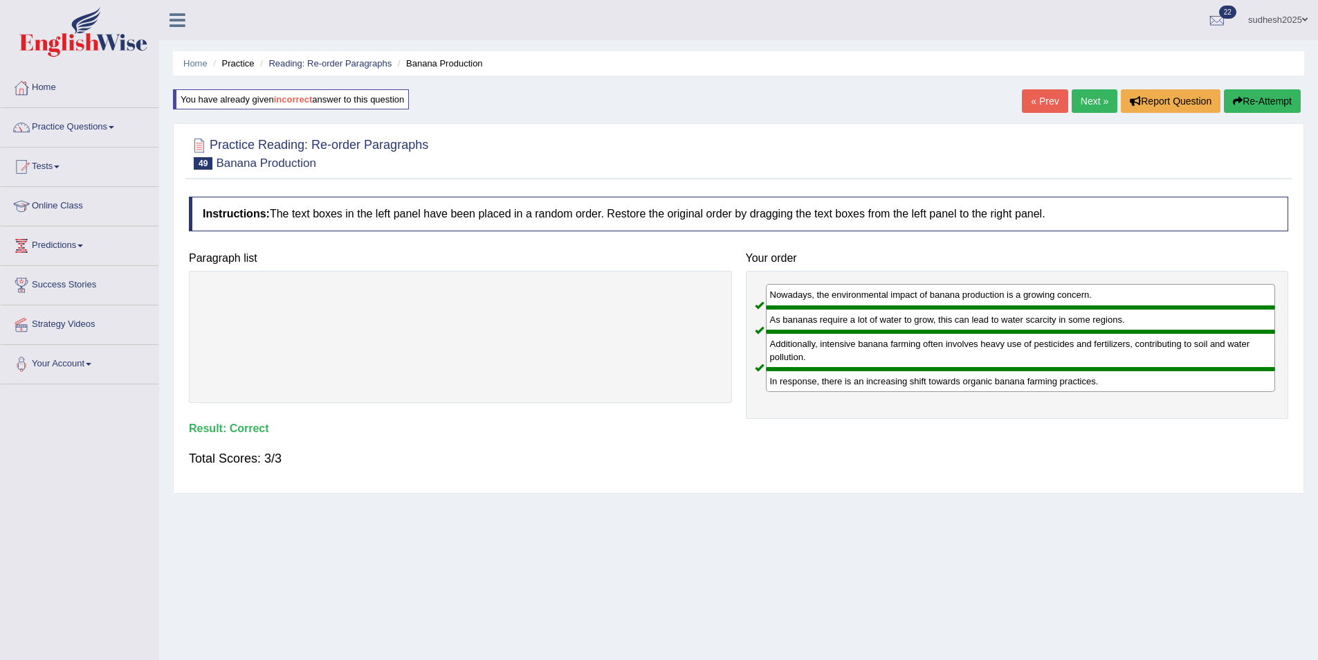
click at [1099, 95] on link "Next »" at bounding box center [1095, 101] width 46 height 24
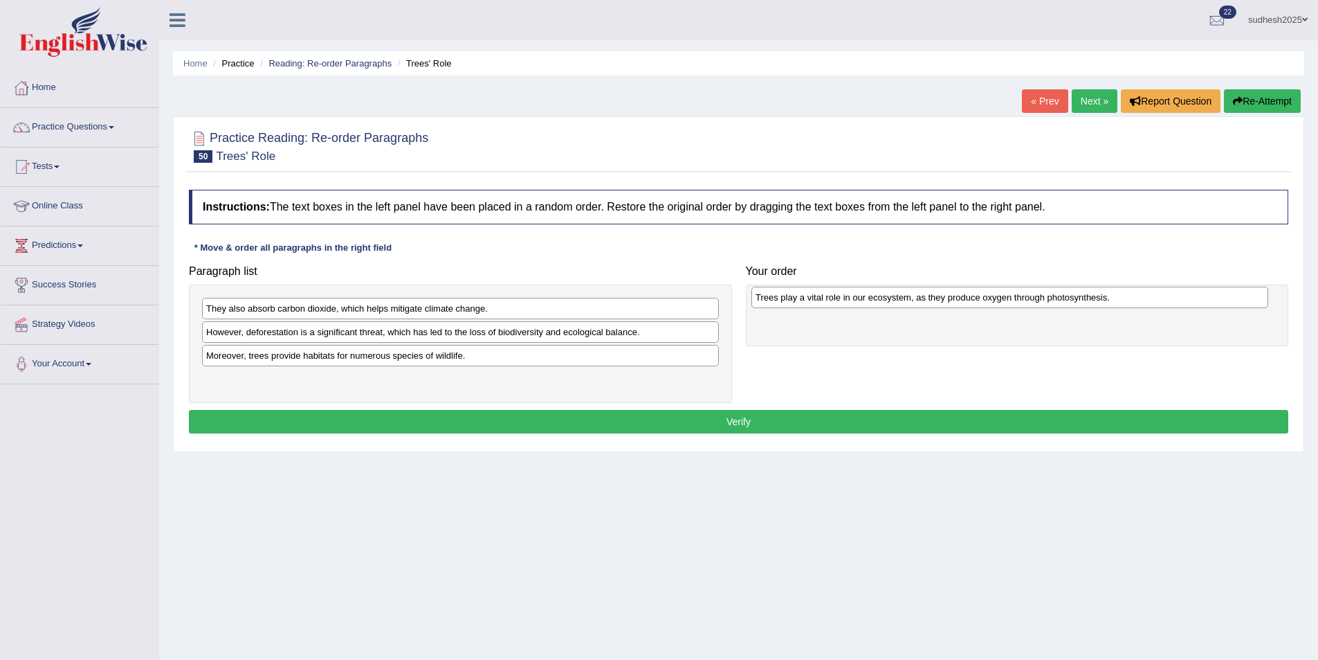
drag, startPoint x: 273, startPoint y: 357, endPoint x: 823, endPoint y: 299, distance: 552.6
click at [823, 299] on div "Trees play a vital role in our ecosystem, as they produce oxygen through photos…" at bounding box center [1010, 297] width 517 height 21
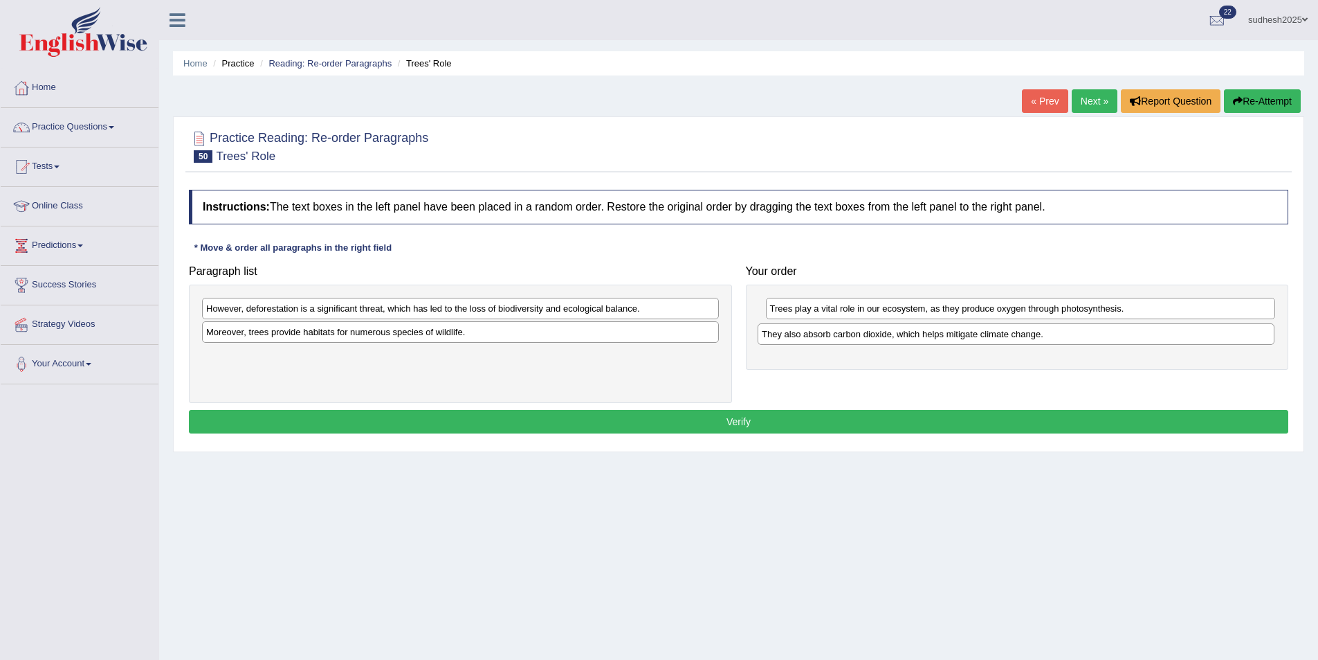
drag, startPoint x: 376, startPoint y: 309, endPoint x: 932, endPoint y: 334, distance: 556.3
click at [932, 334] on div "They also absorb carbon dioxide, which helps mitigate climate change." at bounding box center [1016, 333] width 517 height 21
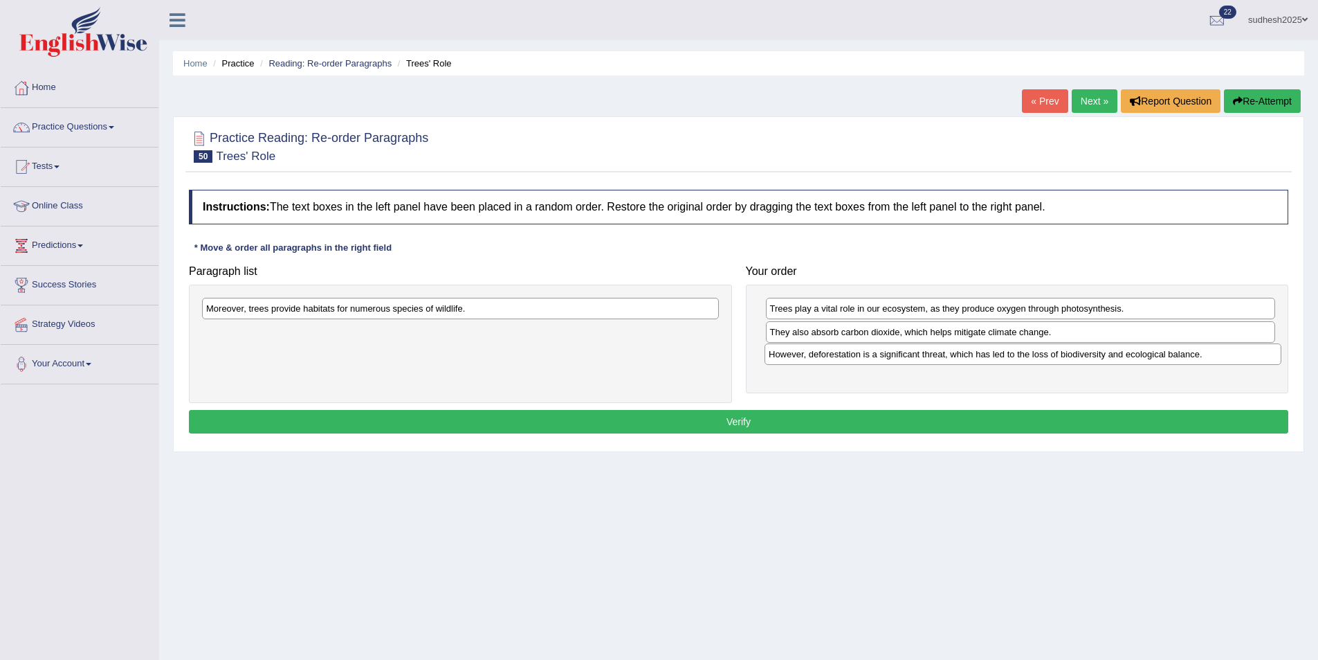
drag, startPoint x: 394, startPoint y: 305, endPoint x: 956, endPoint y: 351, distance: 564.5
click at [956, 351] on div "However, deforestation is a significant threat, which has led to the loss of bi…" at bounding box center [1023, 353] width 517 height 21
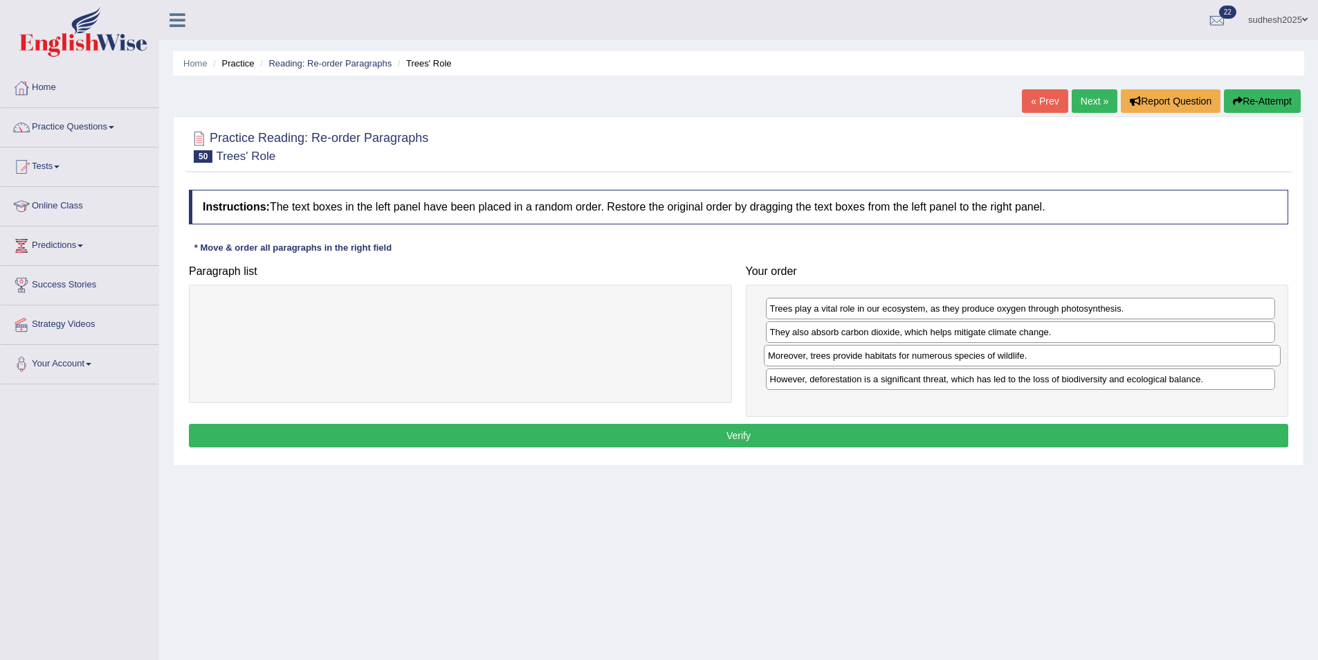
drag, startPoint x: 340, startPoint y: 311, endPoint x: 902, endPoint y: 358, distance: 563.9
click at [902, 358] on div "Moreover, trees provide habitats for numerous species of wildlife." at bounding box center [1022, 355] width 517 height 21
click at [863, 439] on button "Verify" at bounding box center [739, 436] width 1100 height 24
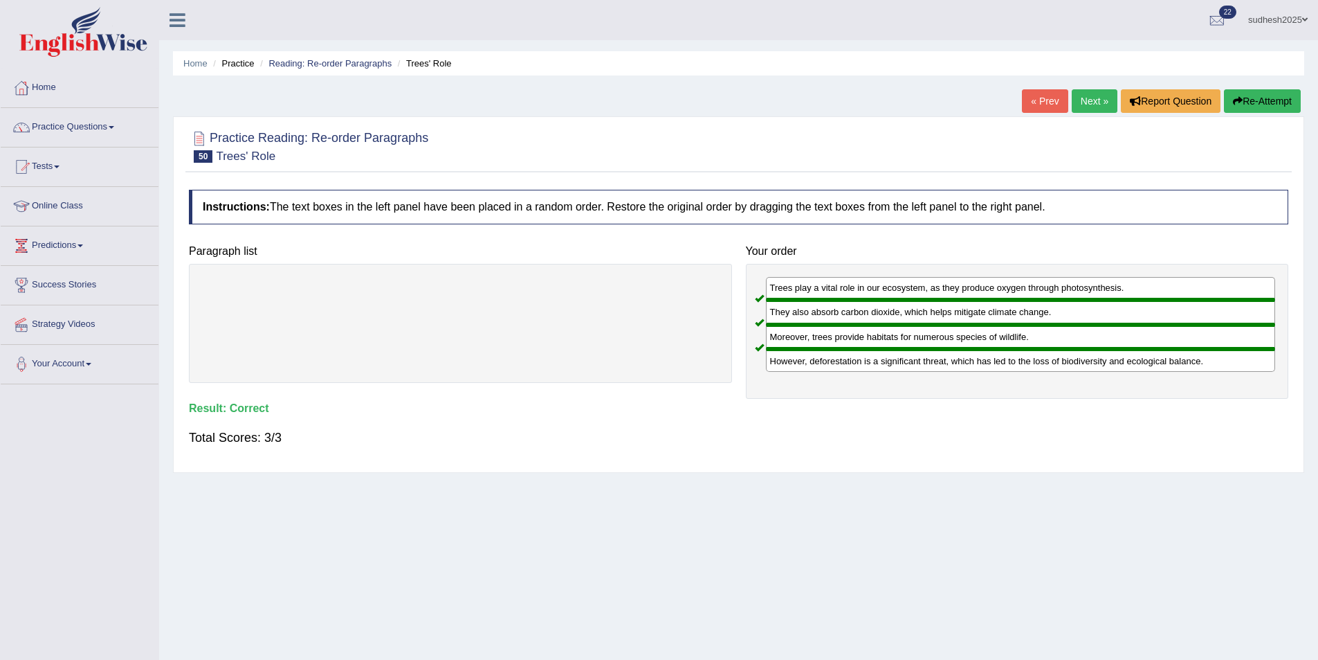
click at [1107, 100] on link "Next »" at bounding box center [1095, 101] width 46 height 24
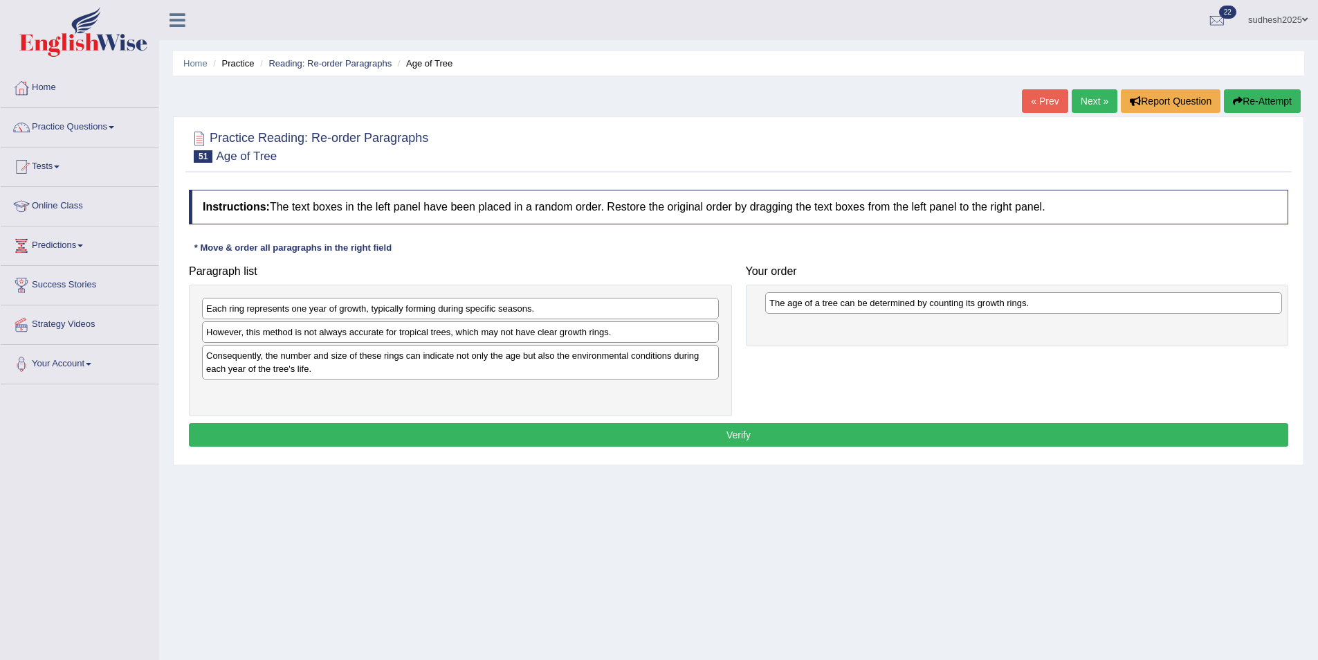
drag, startPoint x: 393, startPoint y: 314, endPoint x: 956, endPoint y: 309, distance: 563.4
click at [956, 309] on div "The age of a tree can be determined by counting its growth rings." at bounding box center [1023, 302] width 517 height 21
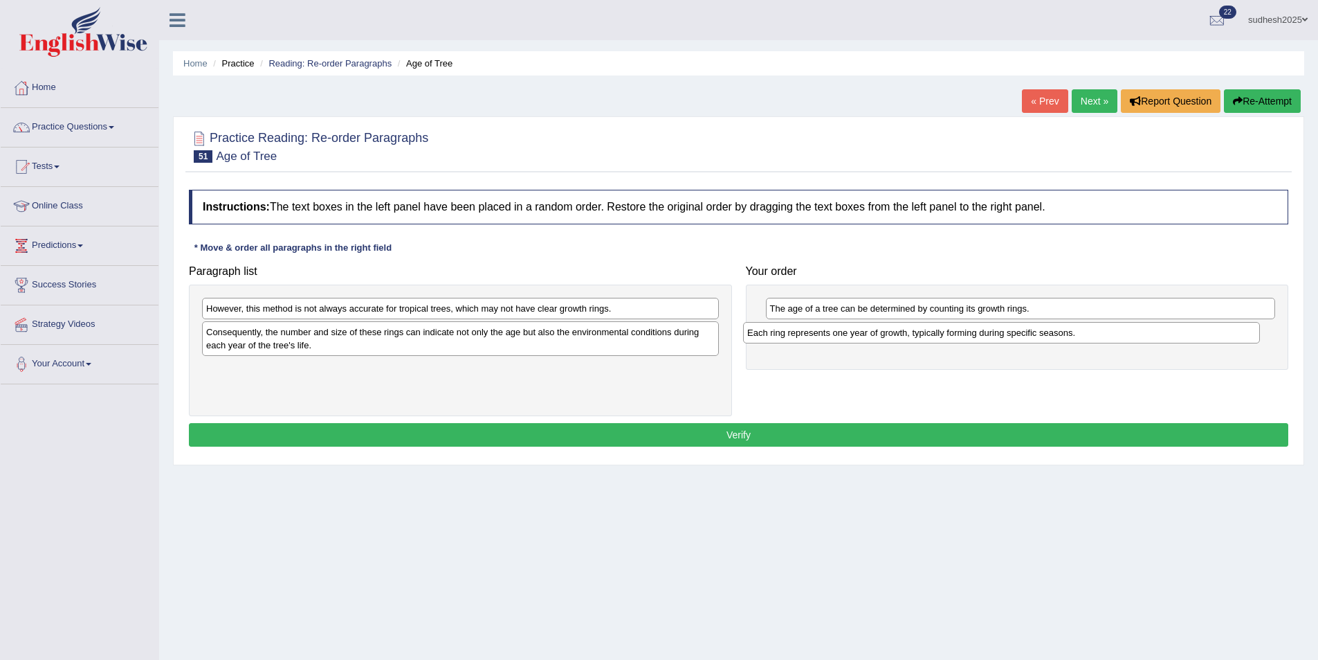
drag, startPoint x: 399, startPoint y: 309, endPoint x: 940, endPoint y: 333, distance: 541.8
click at [940, 333] on div "Each ring represents one year of growth, typically forming during specific seas…" at bounding box center [1001, 332] width 517 height 21
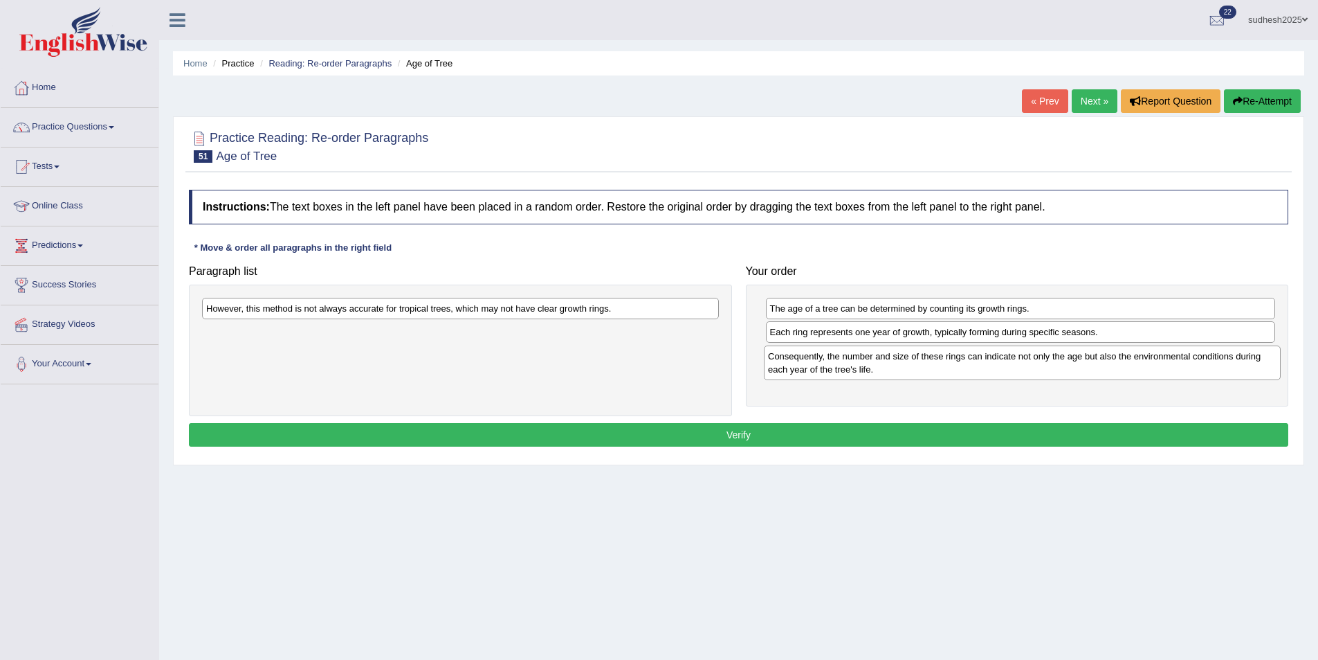
drag, startPoint x: 296, startPoint y: 343, endPoint x: 854, endPoint y: 363, distance: 558.2
click at [854, 363] on div "Consequently, the number and size of these rings can indicate not only the age …" at bounding box center [1022, 362] width 517 height 35
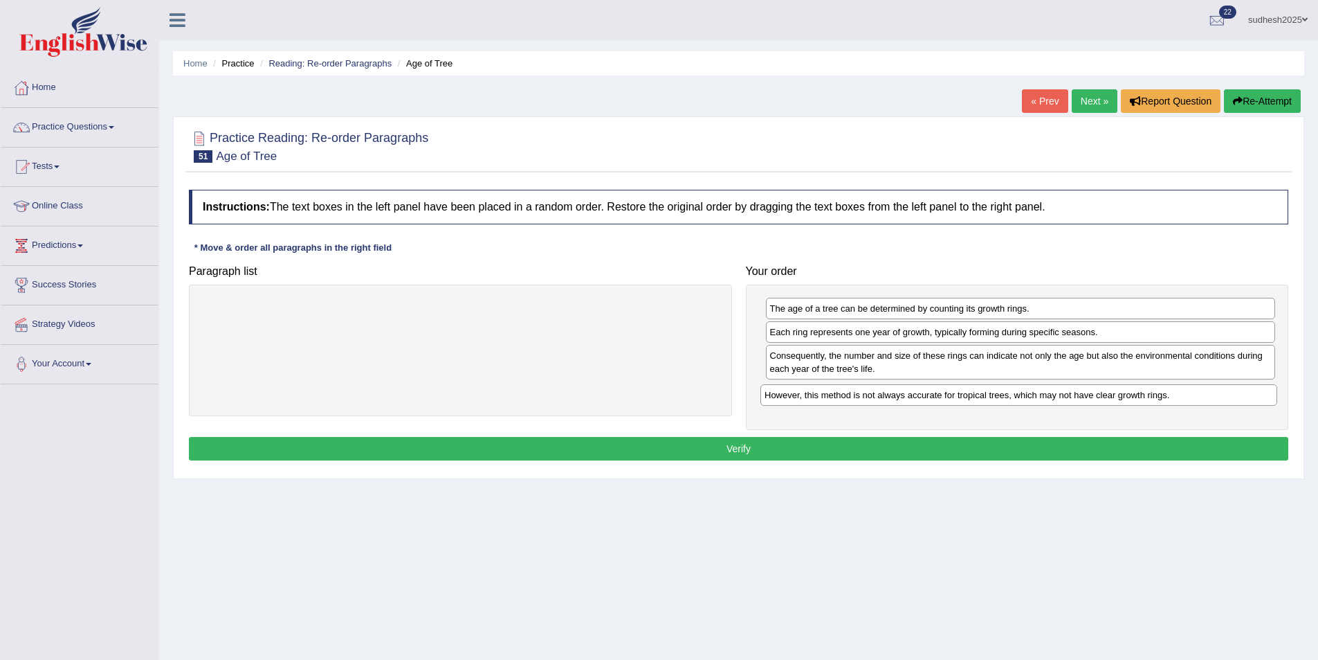
drag, startPoint x: 476, startPoint y: 308, endPoint x: 1035, endPoint y: 394, distance: 565.2
click at [1035, 394] on div "However, this method is not always accurate for tropical trees, which may not h…" at bounding box center [1019, 394] width 517 height 21
click at [975, 440] on button "Verify" at bounding box center [739, 449] width 1100 height 24
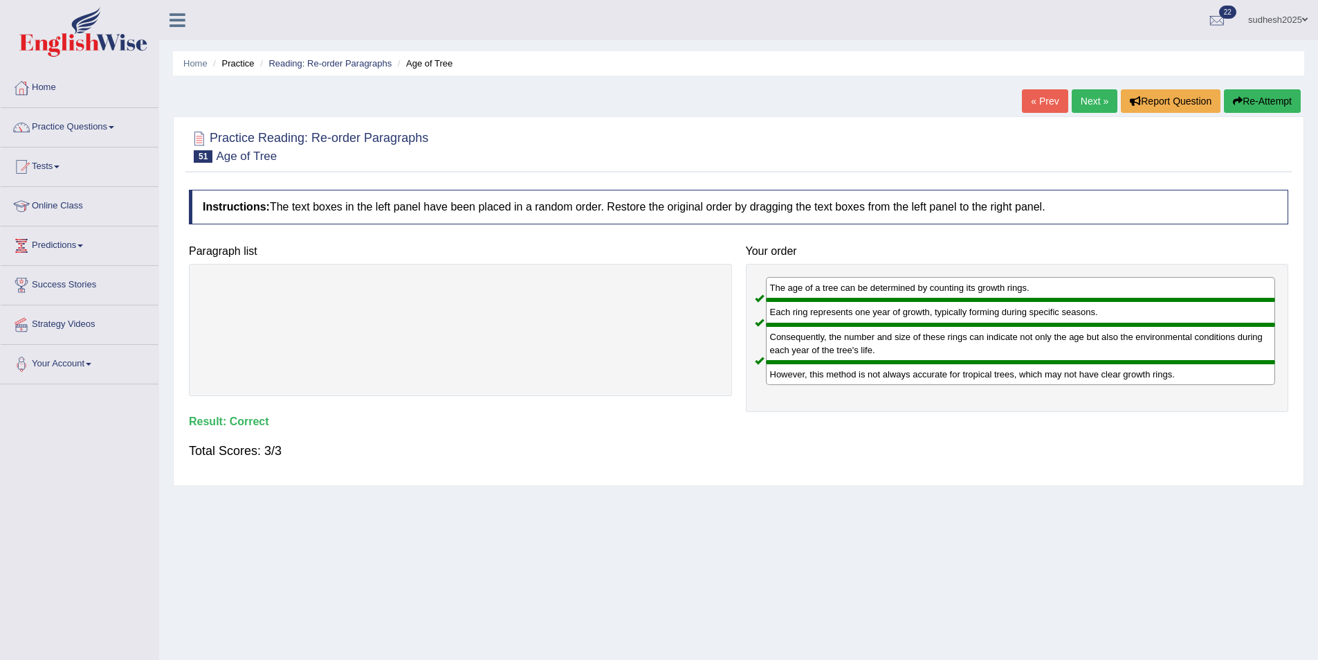
click at [1097, 100] on link "Next »" at bounding box center [1095, 101] width 46 height 24
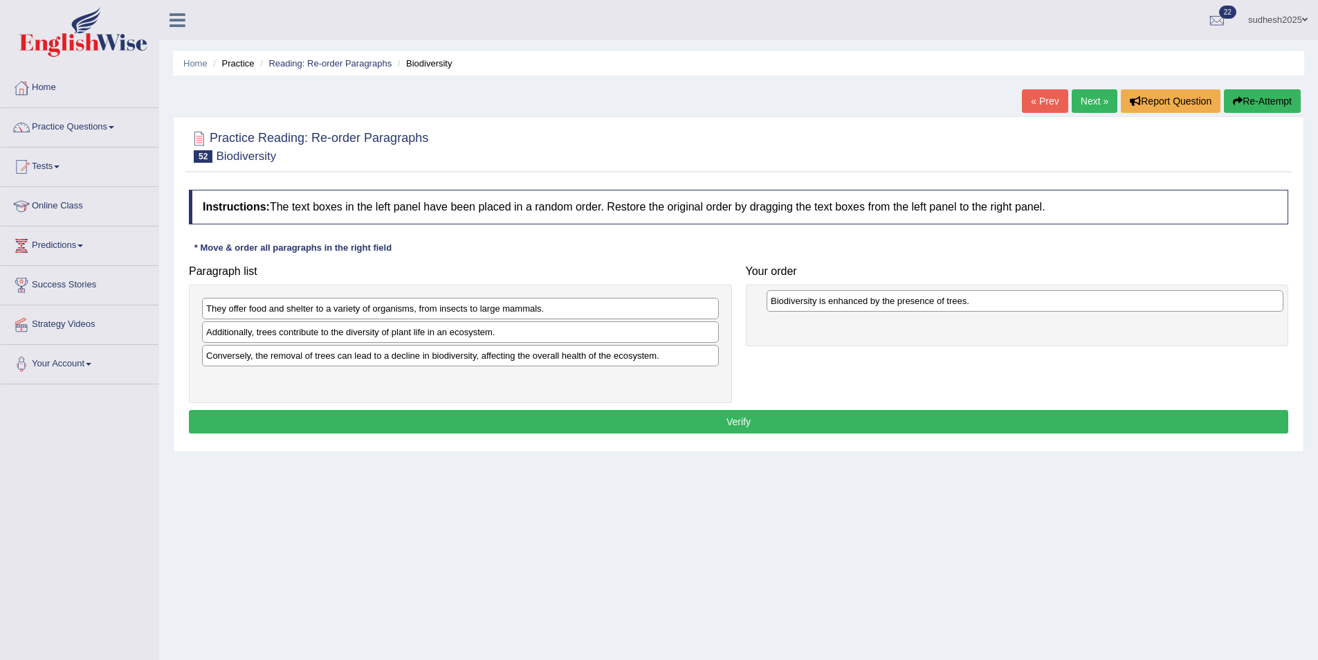
drag, startPoint x: 384, startPoint y: 311, endPoint x: 949, endPoint y: 303, distance: 564.8
click at [949, 303] on div "Biodiversity is enhanced by the presence of trees." at bounding box center [1025, 300] width 517 height 21
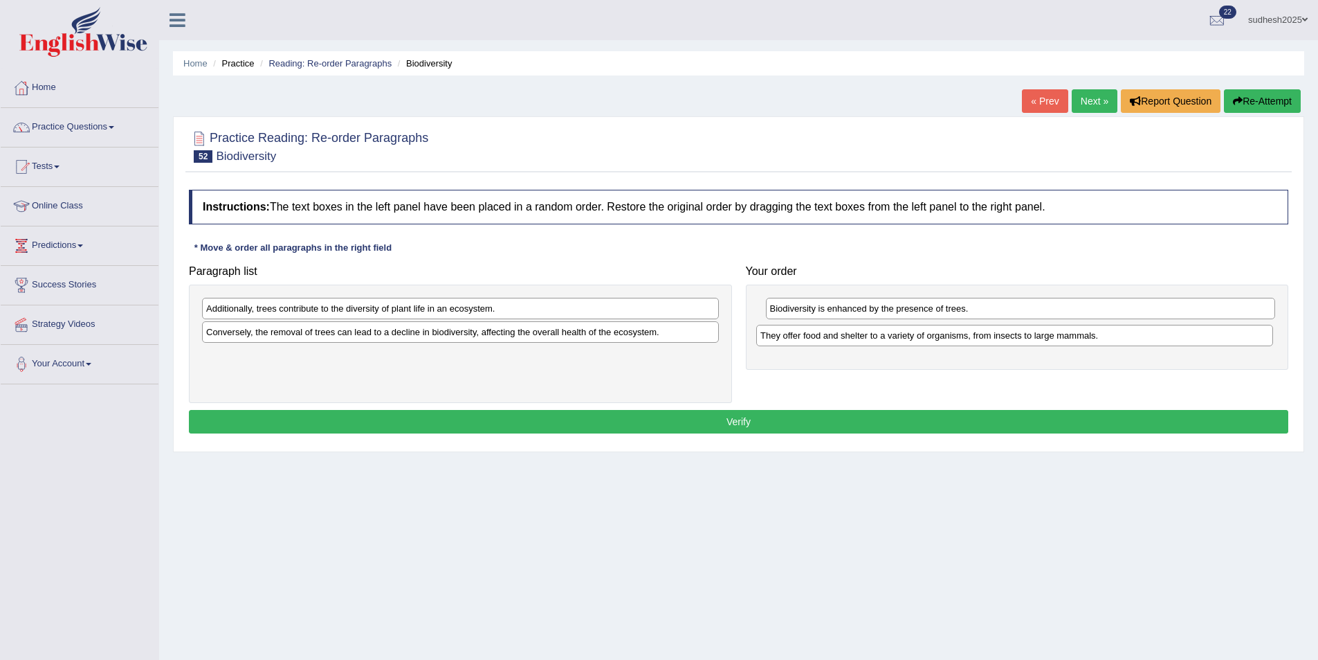
drag, startPoint x: 304, startPoint y: 307, endPoint x: 858, endPoint y: 334, distance: 555.0
click at [858, 334] on div "They offer food and shelter to a variety of organisms, from insects to large ma…" at bounding box center [1014, 335] width 517 height 21
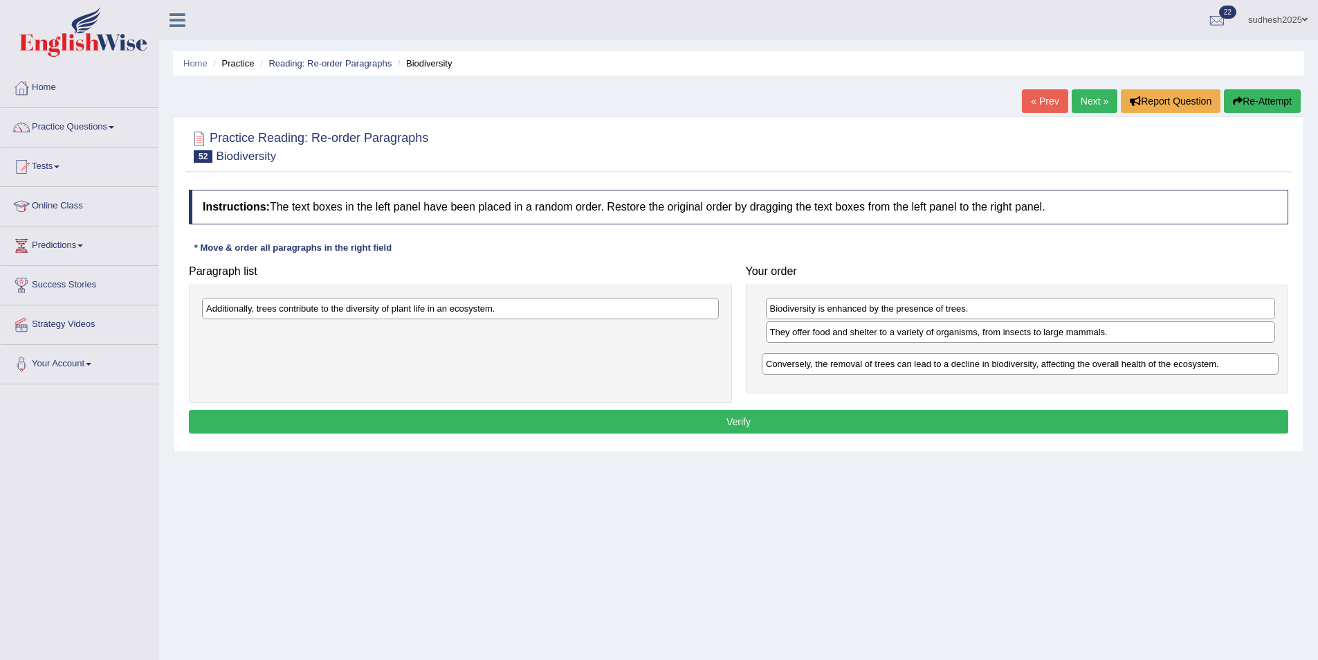
drag, startPoint x: 263, startPoint y: 336, endPoint x: 819, endPoint y: 367, distance: 557.3
click at [819, 367] on div "Conversely, the removal of trees can lead to a decline in biodiversity, affecti…" at bounding box center [1020, 363] width 517 height 21
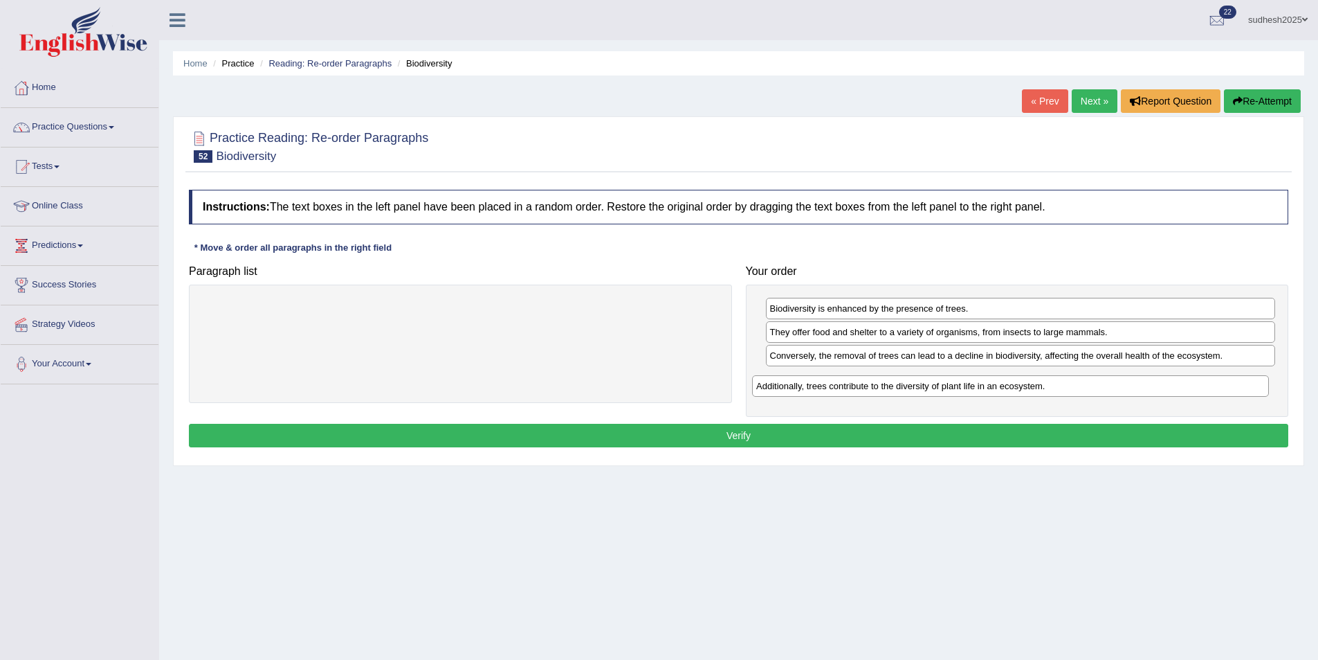
drag, startPoint x: 500, startPoint y: 308, endPoint x: 1050, endPoint y: 385, distance: 555.6
click at [1050, 385] on div "Additionally, trees contribute to the diversity of plant life in an ecosystem." at bounding box center [1010, 385] width 517 height 21
click at [1000, 432] on button "Verify" at bounding box center [739, 436] width 1100 height 24
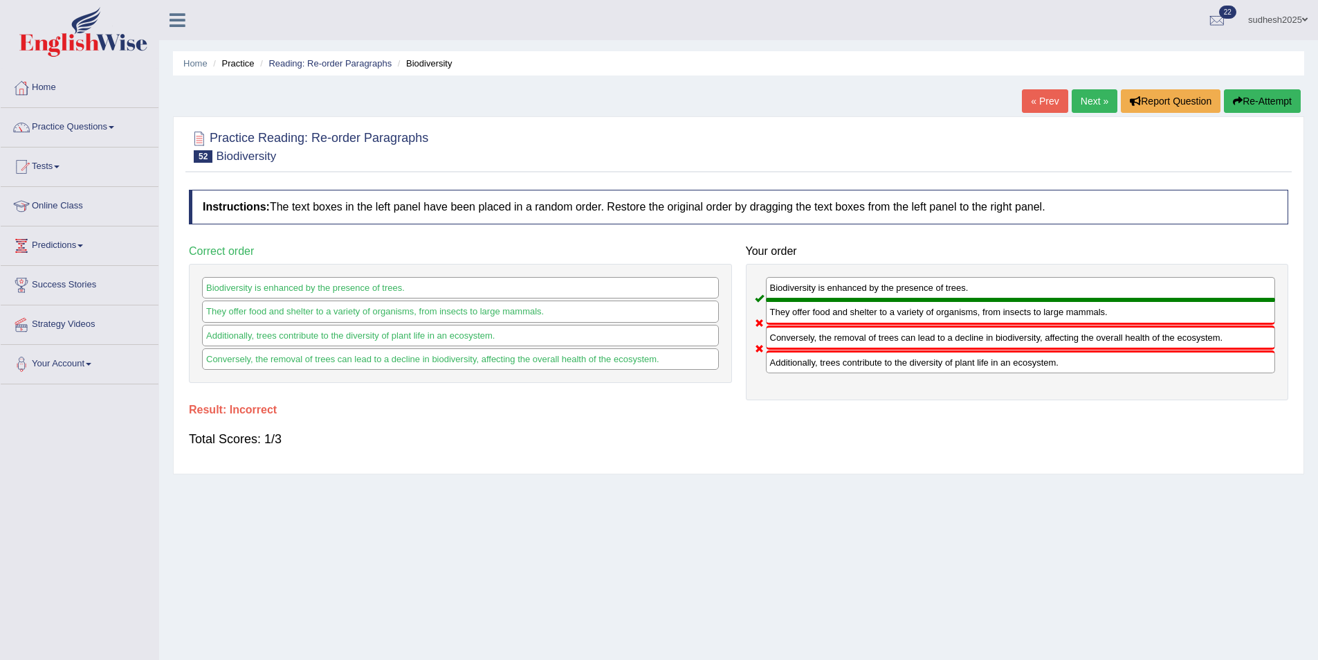
click at [1282, 91] on button "Re-Attempt" at bounding box center [1262, 101] width 77 height 24
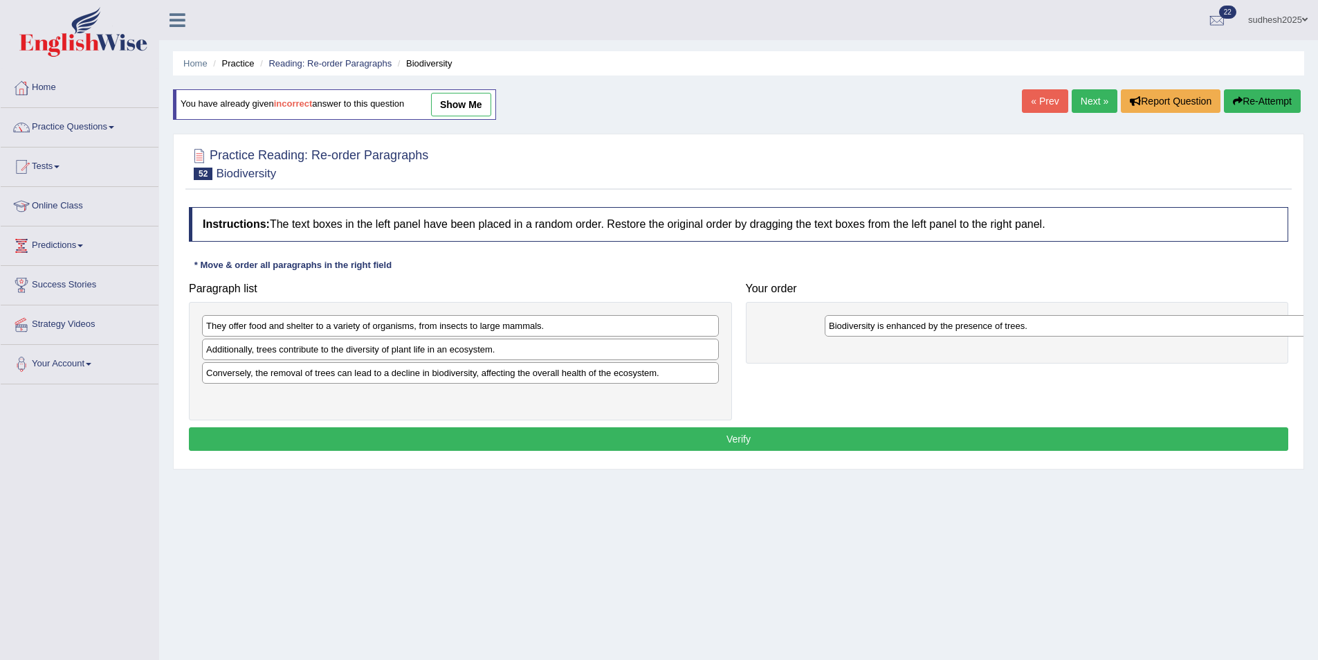
drag, startPoint x: 334, startPoint y: 327, endPoint x: 911, endPoint y: 328, distance: 577.2
click at [956, 326] on div "Biodiversity is enhanced by the presence of trees." at bounding box center [1083, 325] width 517 height 21
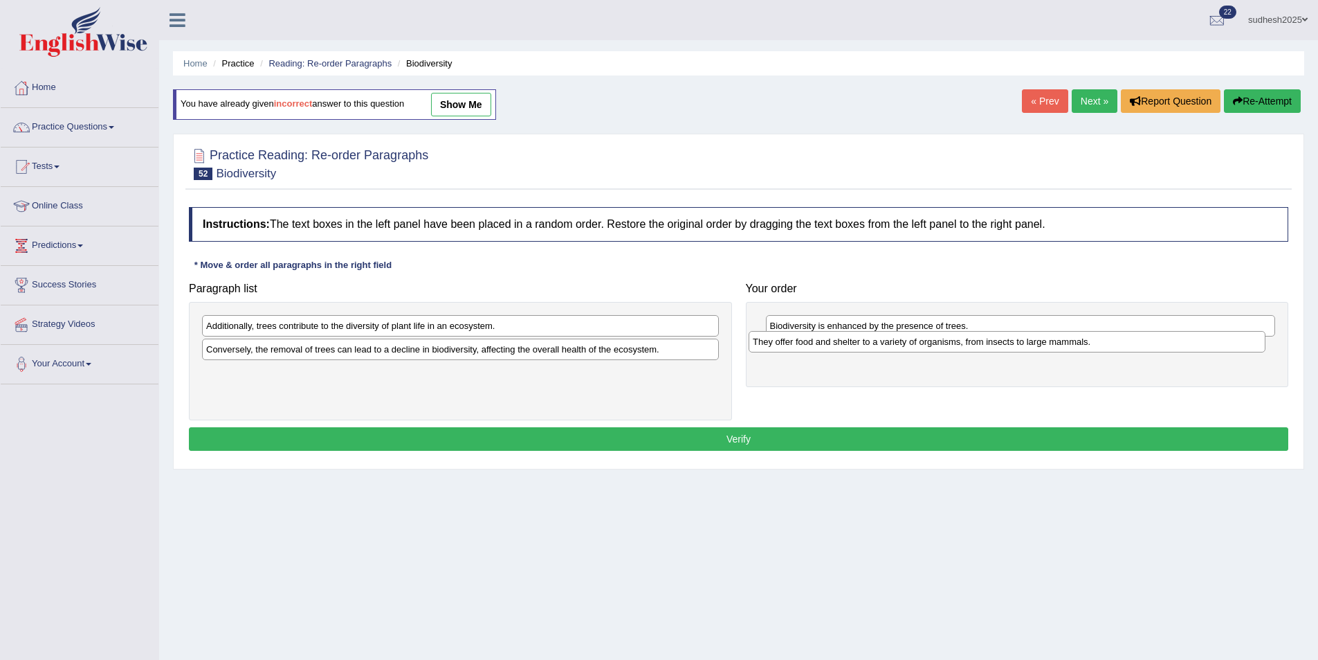
drag, startPoint x: 702, startPoint y: 322, endPoint x: 1249, endPoint y: 338, distance: 547.0
click at [1249, 338] on div "They offer food and shelter to a variety of organisms, from insects to large ma…" at bounding box center [1007, 341] width 517 height 21
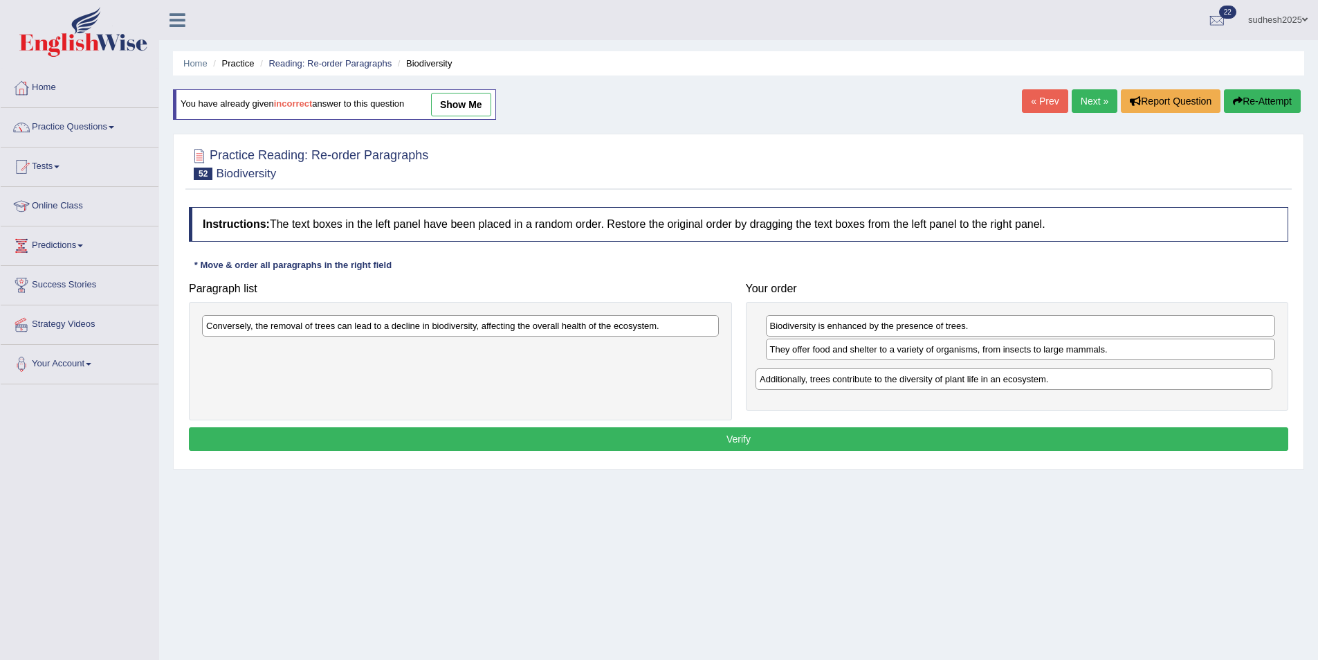
drag, startPoint x: 663, startPoint y: 333, endPoint x: 1217, endPoint y: 386, distance: 556.2
click at [1217, 386] on div "Additionally, trees contribute to the diversity of plant life in an ecosystem." at bounding box center [1014, 378] width 517 height 21
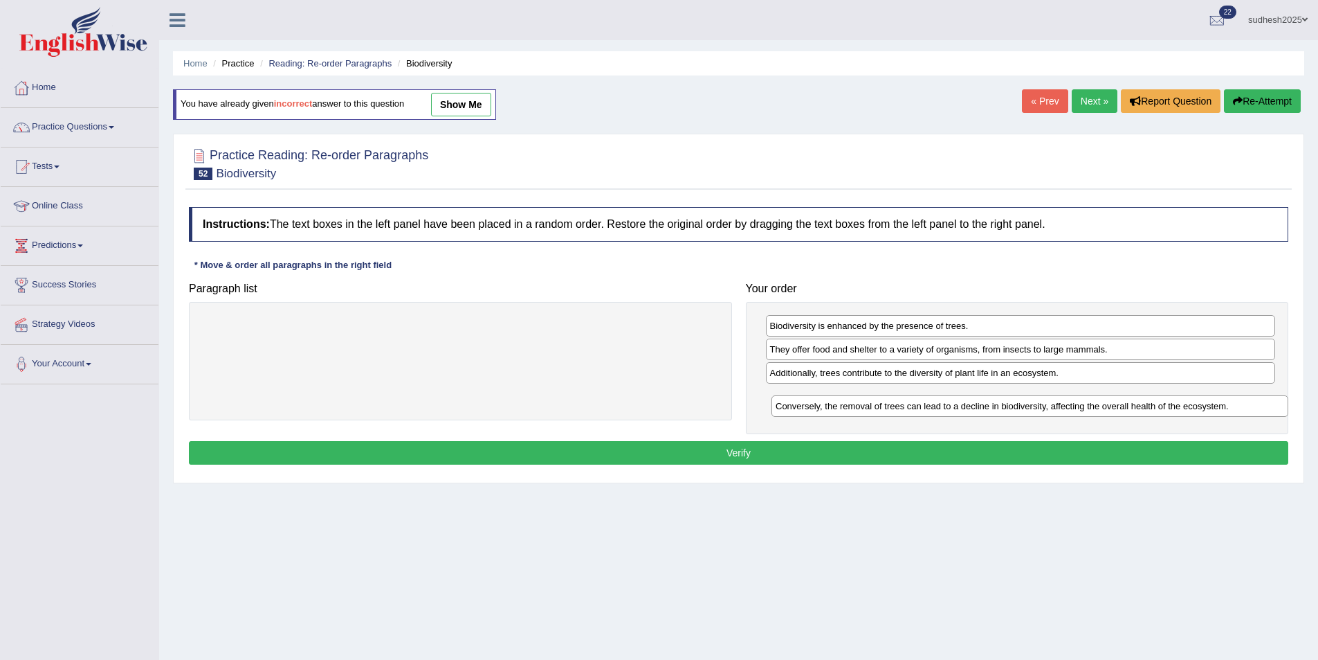
drag, startPoint x: 586, startPoint y: 332, endPoint x: 1156, endPoint y: 410, distance: 575.0
click at [1156, 410] on div "Conversely, the removal of trees can lead to a decline in biodiversity, affecti…" at bounding box center [1030, 405] width 517 height 21
click at [1090, 457] on button "Verify" at bounding box center [739, 453] width 1100 height 24
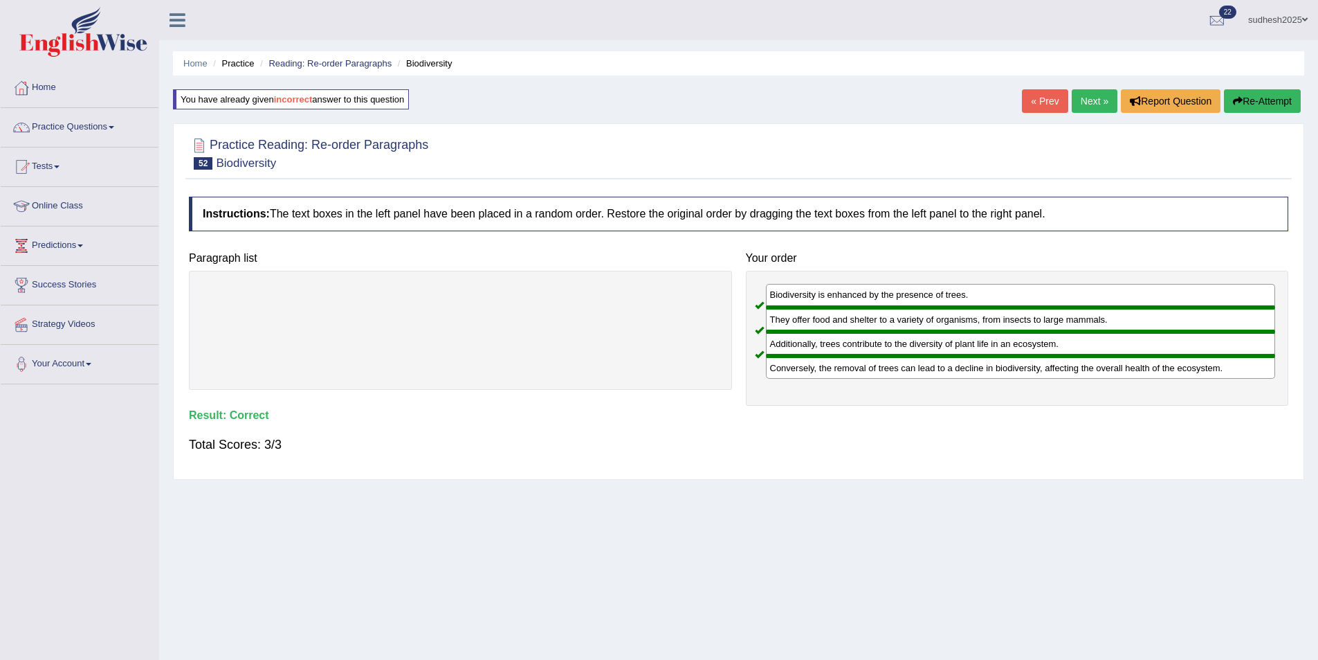
click at [1090, 102] on link "Next »" at bounding box center [1095, 101] width 46 height 24
